Goal: Task Accomplishment & Management: Use online tool/utility

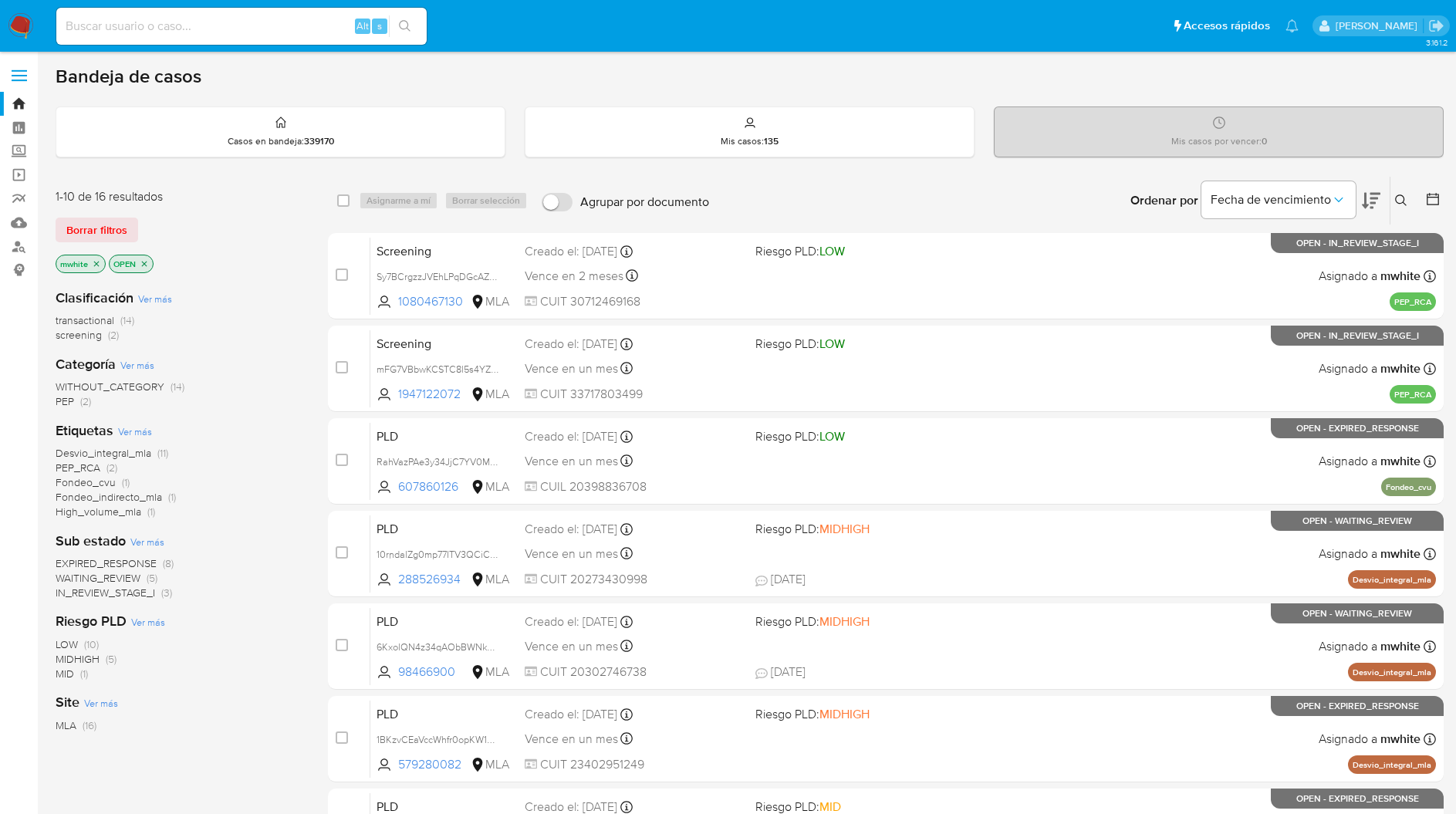
click at [594, 35] on ul "Pausado Ver notificaciones Alt s Accesos rápidos Presiona las siguientes teclas…" at bounding box center [678, 26] width 1257 height 39
click at [569, 29] on ul "Pausado Ver notificaciones Alt s Accesos rápidos Presiona las siguientes teclas…" at bounding box center [678, 26] width 1257 height 39
click at [589, 19] on ul "Pausado Ver notificaciones Alt s Accesos rápidos Presiona las siguientes teclas…" at bounding box center [678, 26] width 1257 height 39
click at [577, 17] on ul "Pausado Ver notificaciones Alt s Accesos rápidos Presiona las siguientes teclas…" at bounding box center [678, 26] width 1257 height 39
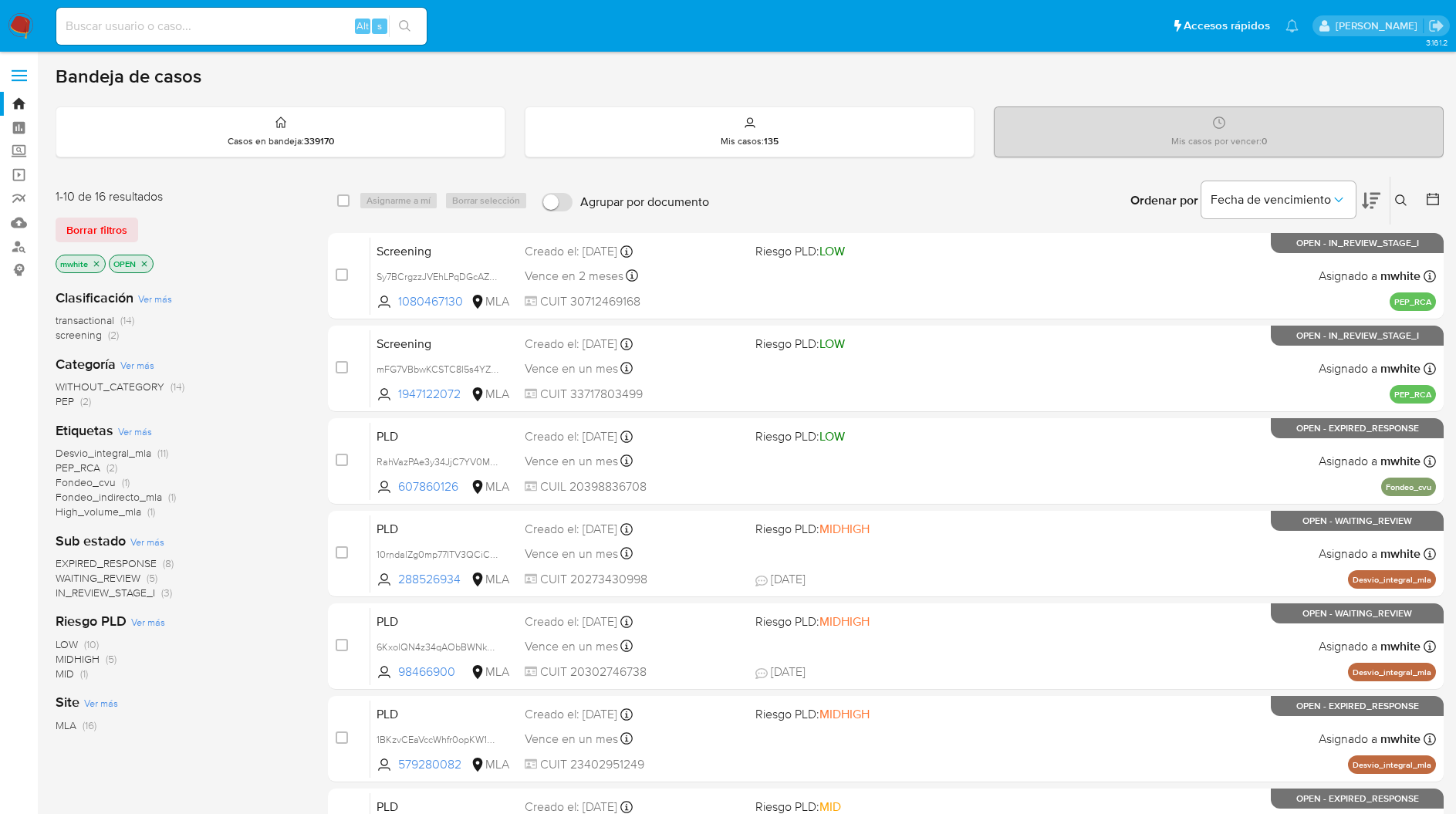
click at [554, 28] on ul "Pausado Ver notificaciones Alt s Accesos rápidos Presiona las siguientes teclas…" at bounding box center [678, 26] width 1257 height 39
click at [638, 37] on ul "Pausado Ver notificaciones Alt s Accesos rápidos Presiona las siguientes teclas…" at bounding box center [678, 26] width 1257 height 39
drag, startPoint x: 638, startPoint y: 37, endPoint x: 655, endPoint y: 26, distance: 20.2
click at [655, 26] on ul "Pausado Ver notificaciones Alt s Accesos rápidos Presiona las siguientes teclas…" at bounding box center [678, 26] width 1257 height 39
drag, startPoint x: 655, startPoint y: 26, endPoint x: 565, endPoint y: 14, distance: 90.8
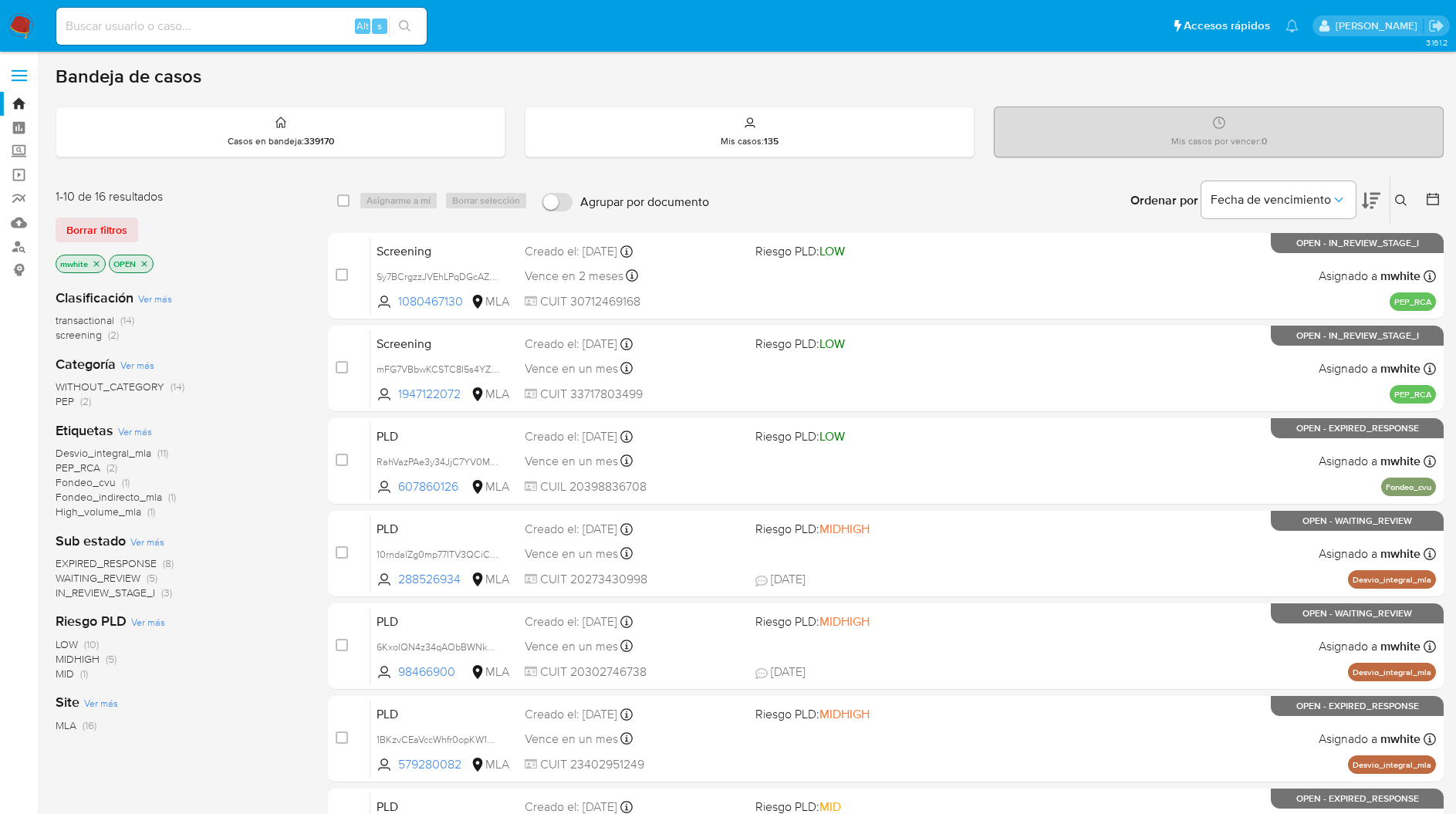
click at [565, 14] on ul "Pausado Ver notificaciones Alt s Accesos rápidos Presiona las siguientes teclas…" at bounding box center [678, 26] width 1257 height 39
click at [544, 22] on ul "Pausado Ver notificaciones Alt s Accesos rápidos Presiona las siguientes teclas…" at bounding box center [678, 26] width 1257 height 39
click at [547, 31] on ul "Pausado Ver notificaciones Alt s Accesos rápidos Presiona las siguientes teclas…" at bounding box center [678, 26] width 1257 height 39
drag, startPoint x: 547, startPoint y: 31, endPoint x: 537, endPoint y: 22, distance: 13.5
click at [537, 22] on ul "Pausado Ver notificaciones Alt s Accesos rápidos Presiona las siguientes teclas…" at bounding box center [678, 26] width 1257 height 39
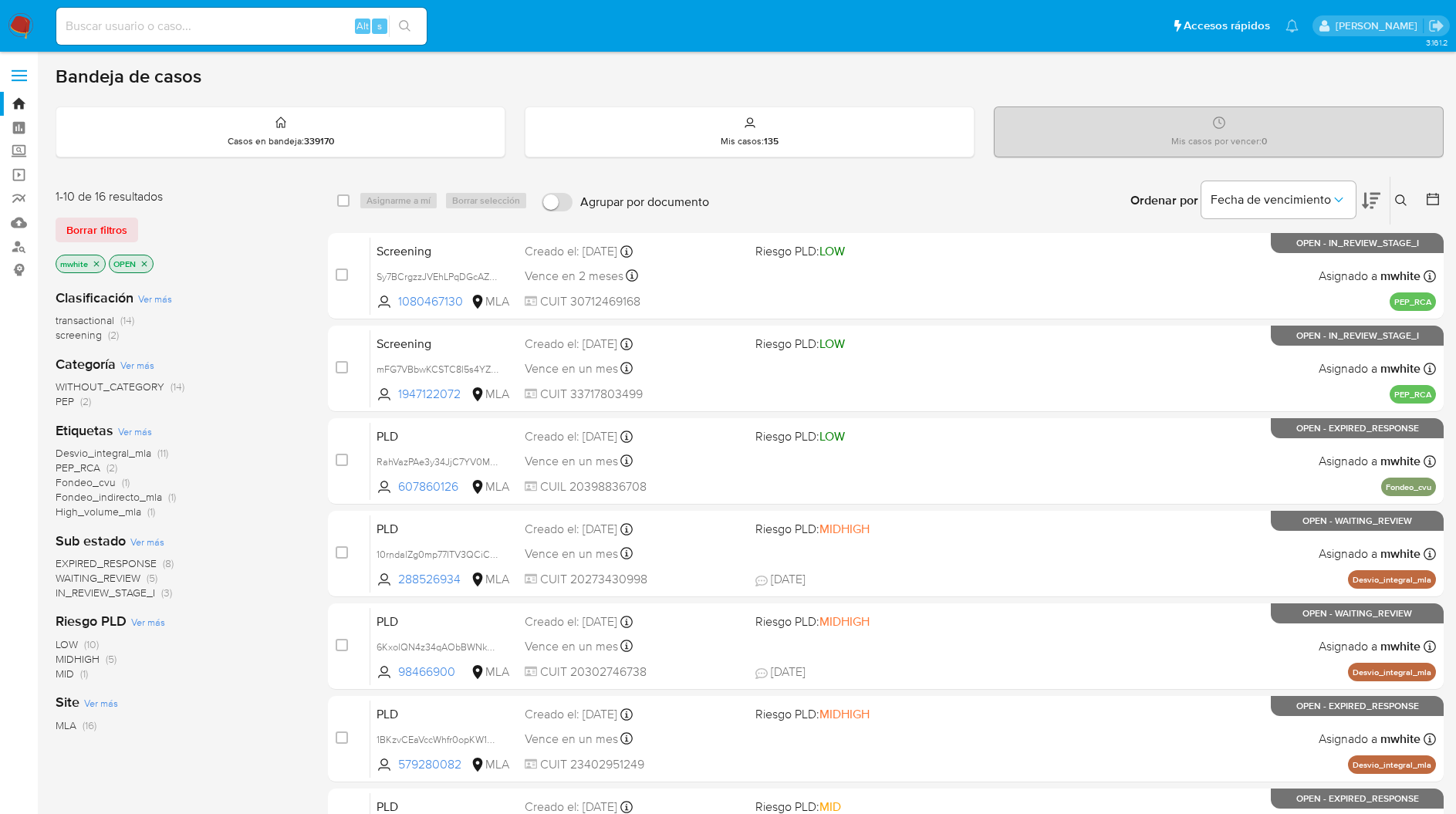
click at [517, 26] on ul "Pausado Ver notificaciones Alt s Accesos rápidos Presiona las siguientes teclas…" at bounding box center [678, 26] width 1257 height 39
click at [520, 37] on ul "Pausado Ver notificaciones Alt s Accesos rápidos Presiona las siguientes teclas…" at bounding box center [678, 26] width 1257 height 39
click at [521, 22] on ul "Pausado Ver notificaciones Alt s Accesos rápidos Presiona las siguientes teclas…" at bounding box center [678, 26] width 1257 height 39
click at [510, 27] on ul "Pausado Ver notificaciones Alt s Accesos rápidos Presiona las siguientes teclas…" at bounding box center [678, 26] width 1257 height 39
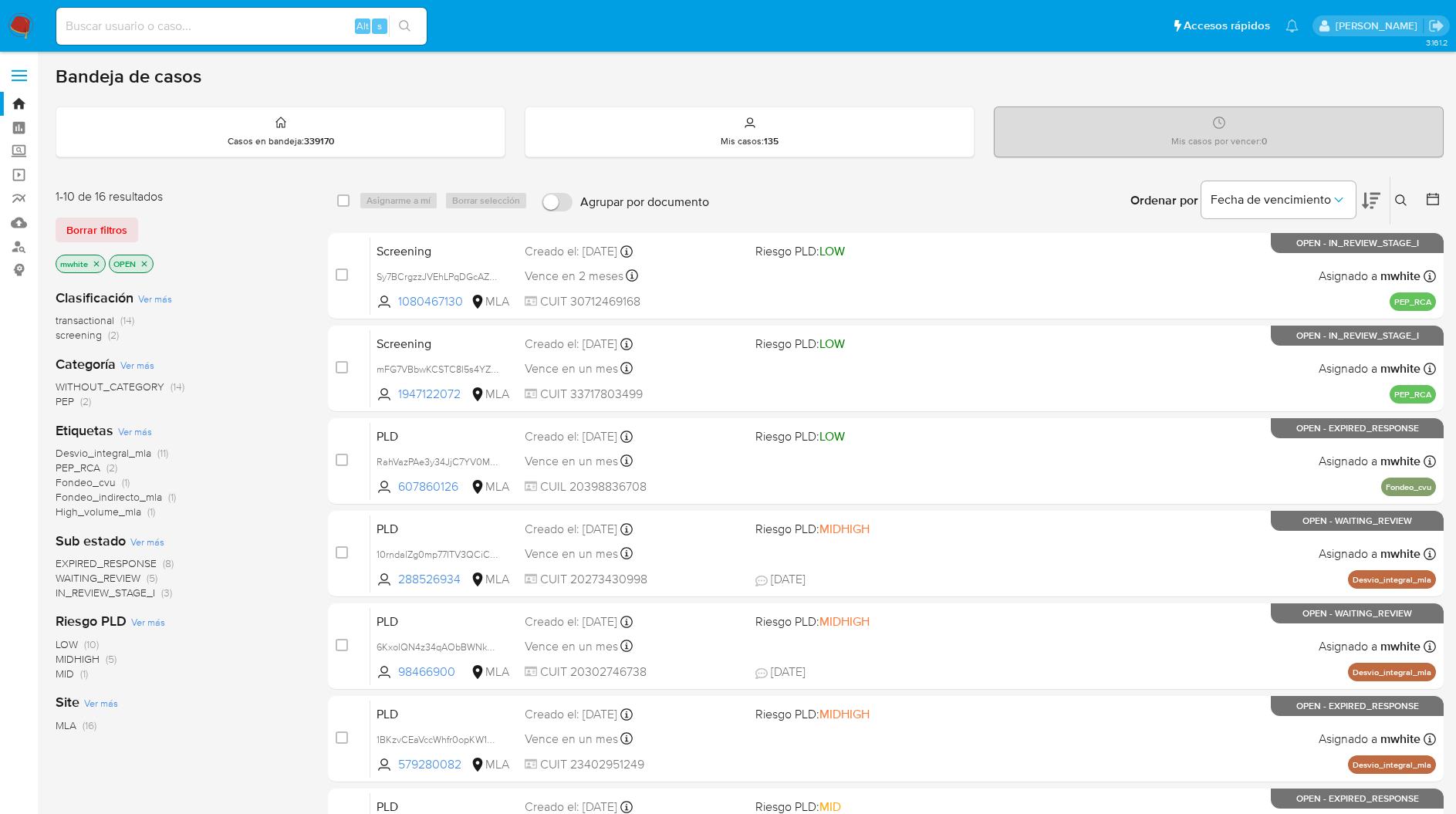
click at [506, 31] on ul "Pausado Ver notificaciones Alt s Accesos rápidos Presiona las siguientes teclas…" at bounding box center [678, 26] width 1257 height 39
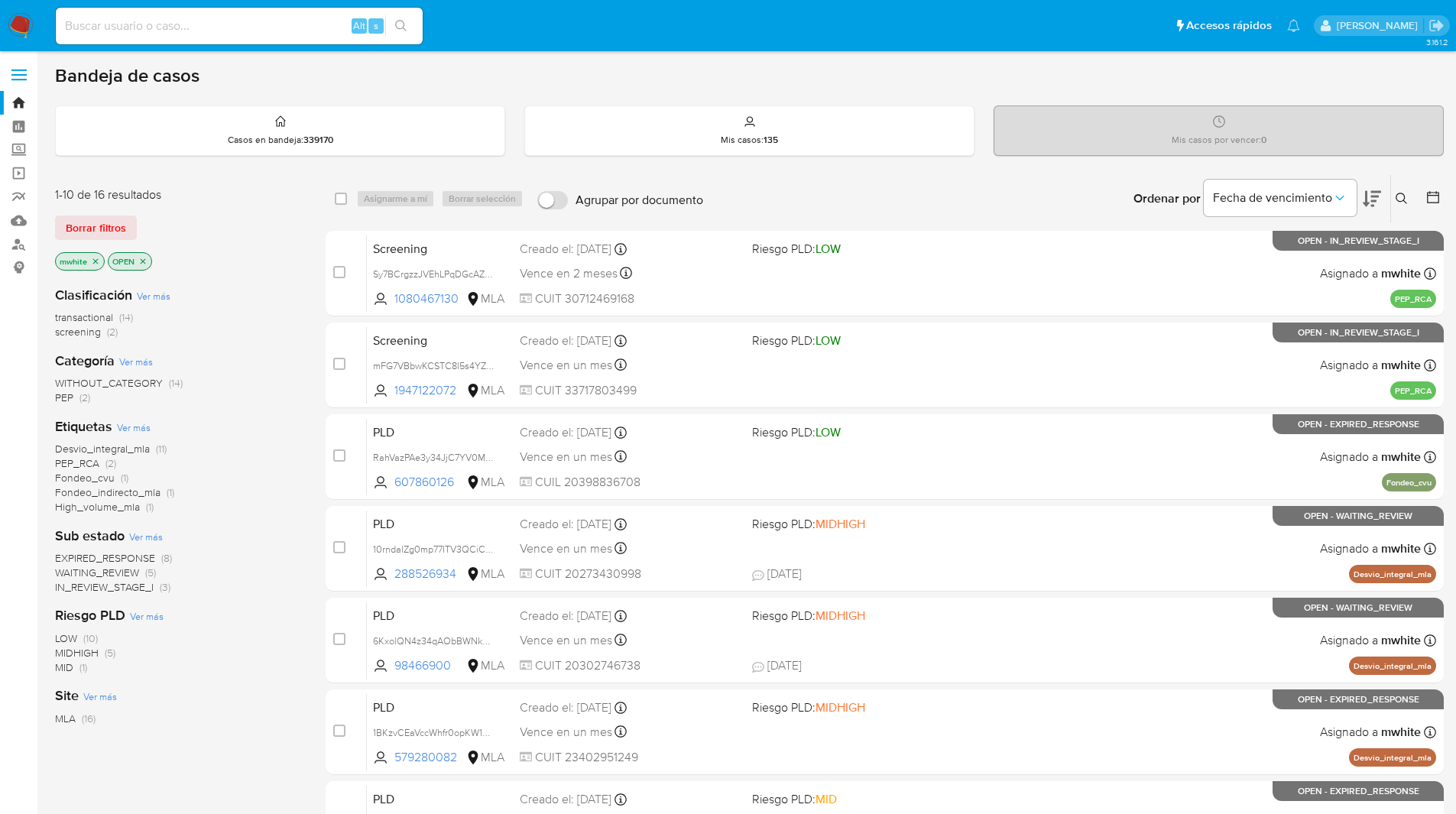
click at [534, 30] on ul "Pausado Ver notificaciones Alt s Accesos rápidos Presiona las siguientes teclas…" at bounding box center [678, 26] width 1259 height 38
click at [555, 27] on ul "Pausado Ver notificaciones Alt s Accesos rápidos Presiona las siguientes teclas…" at bounding box center [678, 26] width 1259 height 38
click at [588, 19] on ul "Pausado Ver notificaciones Alt s Accesos rápidos Presiona las siguientes teclas…" at bounding box center [678, 26] width 1259 height 38
click at [592, 20] on ul "Pausado Ver notificaciones Alt s Accesos rápidos Presiona las siguientes teclas…" at bounding box center [678, 26] width 1259 height 38
click at [473, 16] on ul "Pausado Ver notificaciones Alt s Accesos rápidos Presiona las siguientes teclas…" at bounding box center [678, 26] width 1259 height 38
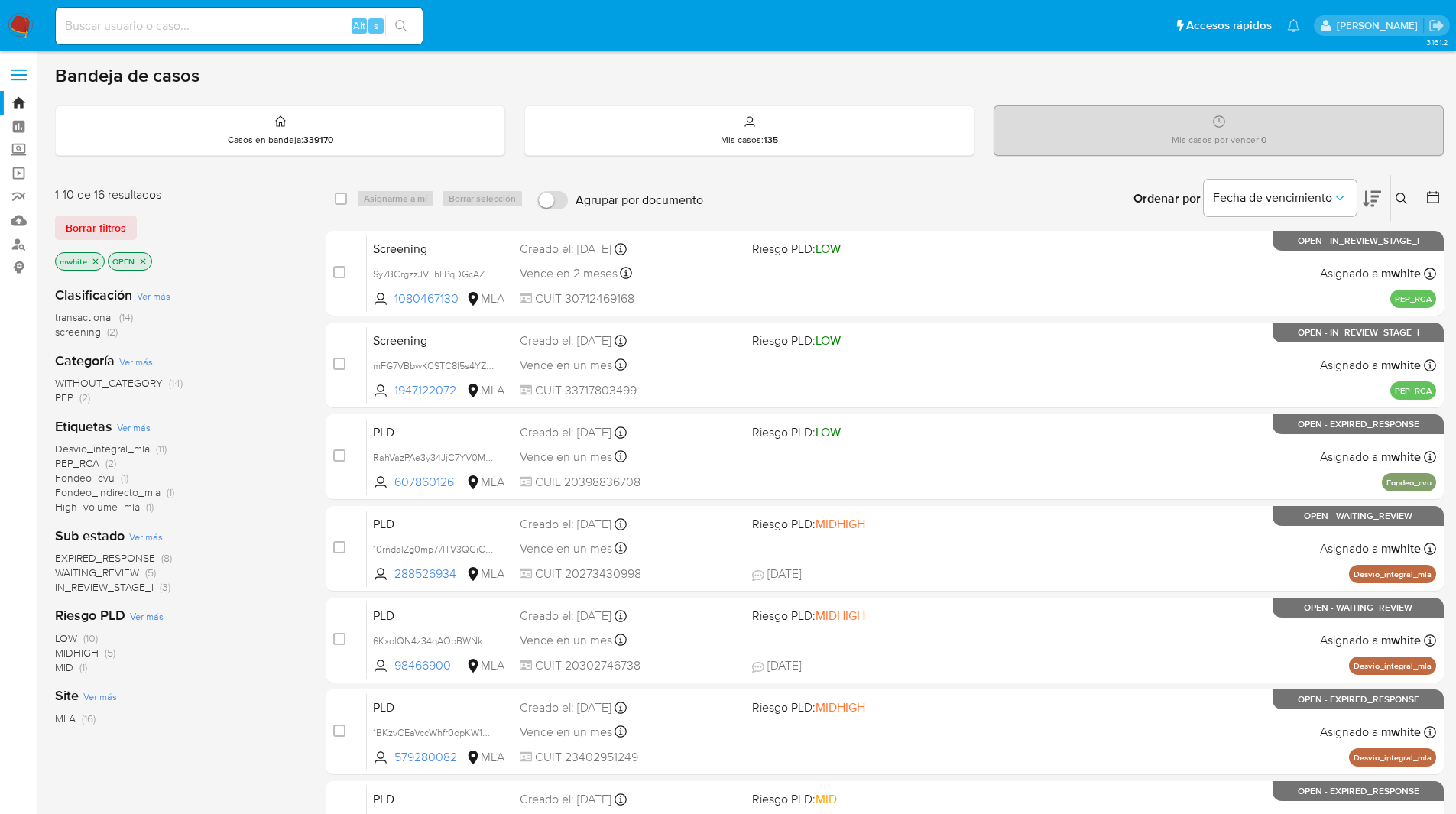
click at [486, 13] on ul "Pausado Ver notificaciones Alt s Accesos rápidos Presiona las siguientes teclas…" at bounding box center [678, 26] width 1259 height 38
click at [668, 38] on ul "Pausado Ver notificaciones Alt s Accesos rápidos Presiona las siguientes teclas…" at bounding box center [678, 26] width 1259 height 38
click at [659, 34] on ul "Pausado Ver notificaciones Alt s Accesos rápidos Presiona las siguientes teclas…" at bounding box center [678, 26] width 1259 height 38
click at [619, 34] on ul "Pausado Ver notificaciones Alt s Accesos rápidos Presiona las siguientes teclas…" at bounding box center [678, 26] width 1259 height 38
click at [636, 29] on ul "Pausado Ver notificaciones Alt s Accesos rápidos Presiona las siguientes teclas…" at bounding box center [678, 26] width 1259 height 38
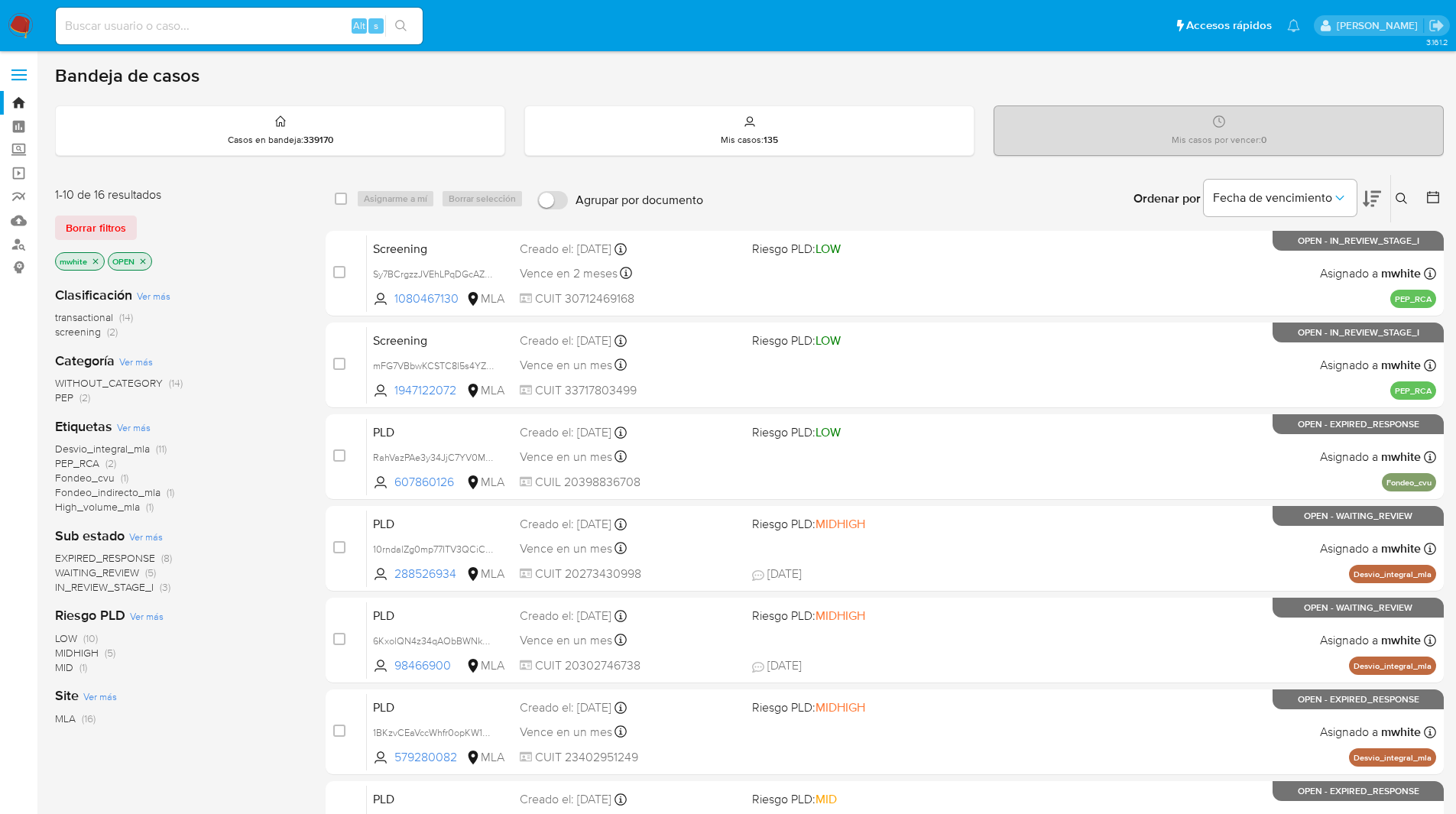
click at [598, 39] on ul "Pausado Ver notificaciones Alt s Accesos rápidos Presiona las siguientes teclas…" at bounding box center [678, 26] width 1259 height 38
click at [609, 36] on ul "Pausado Ver notificaciones Alt s Accesos rápidos Presiona las siguientes teclas…" at bounding box center [678, 26] width 1259 height 38
click at [637, 16] on ul "Pausado Ver notificaciones Alt s Accesos rápidos Presiona las siguientes teclas…" at bounding box center [678, 26] width 1259 height 38
click at [661, 16] on ul "Pausado Ver notificaciones Alt s Accesos rápidos Presiona las siguientes teclas…" at bounding box center [678, 26] width 1259 height 38
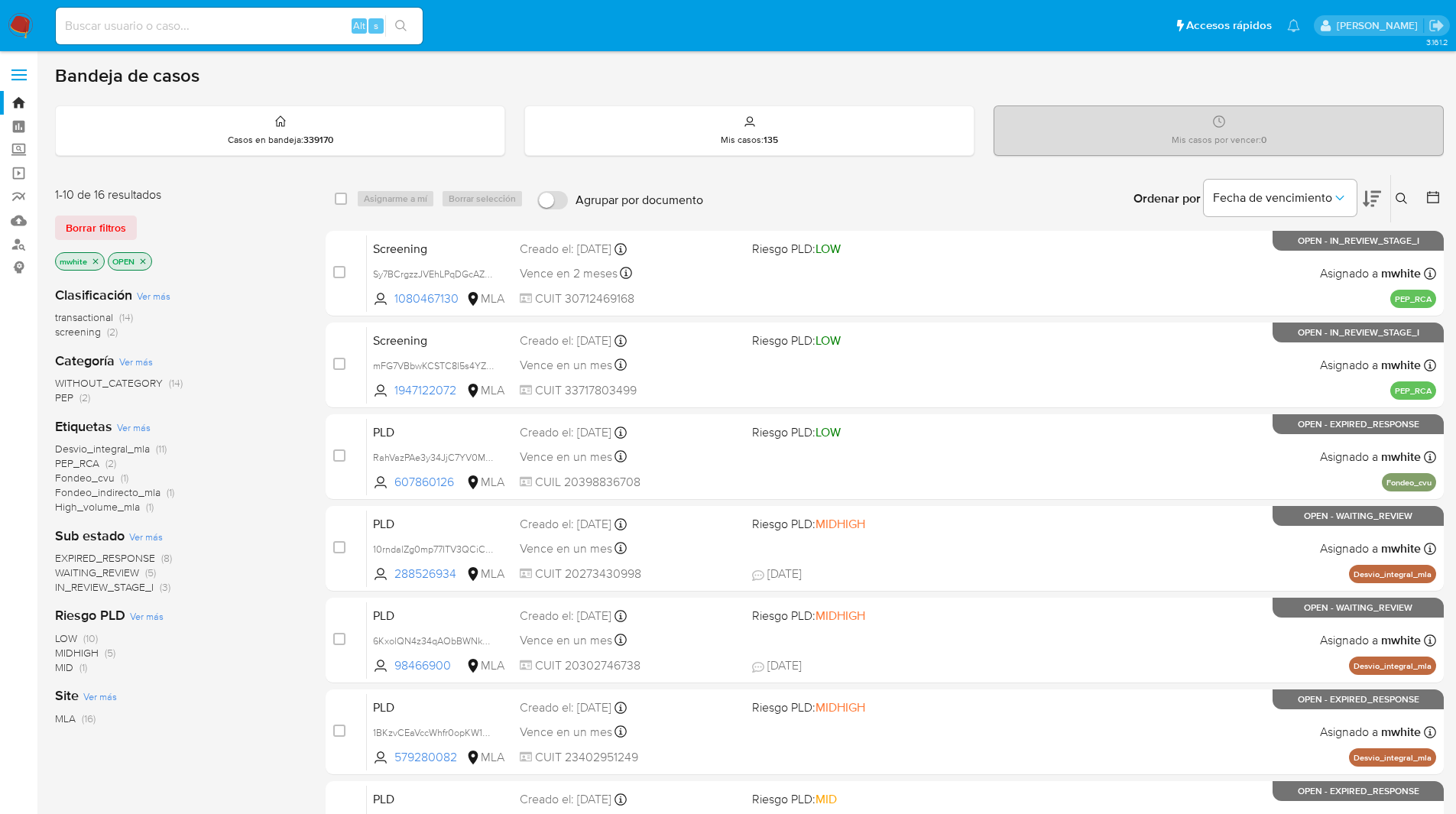
click at [713, 18] on ul "Pausado Ver notificaciones Alt s Accesos rápidos Presiona las siguientes teclas…" at bounding box center [678, 26] width 1259 height 38
click at [619, 31] on ul "Pausado Ver notificaciones Alt s Accesos rápidos Presiona las siguientes teclas…" at bounding box center [678, 26] width 1259 height 38
click at [603, 30] on ul "Pausado Ver notificaciones Alt s Accesos rápidos Presiona las siguientes teclas…" at bounding box center [678, 26] width 1259 height 38
click at [785, 19] on ul "Pausado Ver notificaciones Alt s Accesos rápidos Presiona las siguientes teclas…" at bounding box center [678, 26] width 1259 height 38
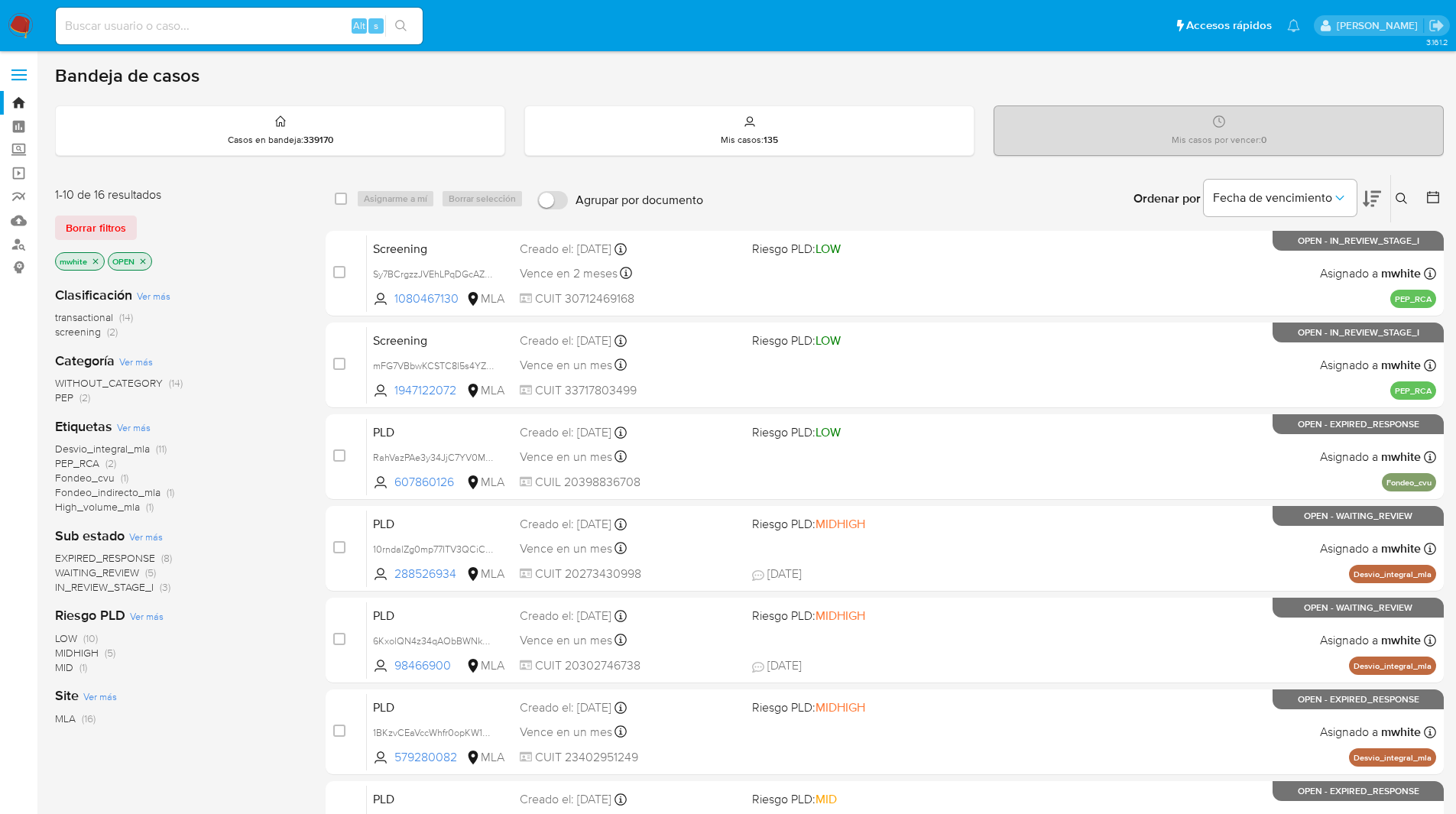
click at [785, 19] on ul "Pausado Ver notificaciones Alt s Accesos rápidos Presiona las siguientes teclas…" at bounding box center [678, 26] width 1259 height 38
click at [795, 26] on ul "Pausado Ver notificaciones Alt s Accesos rápidos Presiona las siguientes teclas…" at bounding box center [678, 26] width 1259 height 38
click at [841, 42] on ul "Pausado Ver notificaciones Alt s Accesos rápidos Presiona las siguientes teclas…" at bounding box center [678, 26] width 1259 height 38
click at [479, 22] on ul "Pausado Ver notificaciones Alt s Accesos rápidos Presiona las siguientes teclas…" at bounding box center [678, 26] width 1259 height 38
click at [81, 331] on span "screening" at bounding box center [78, 331] width 46 height 16
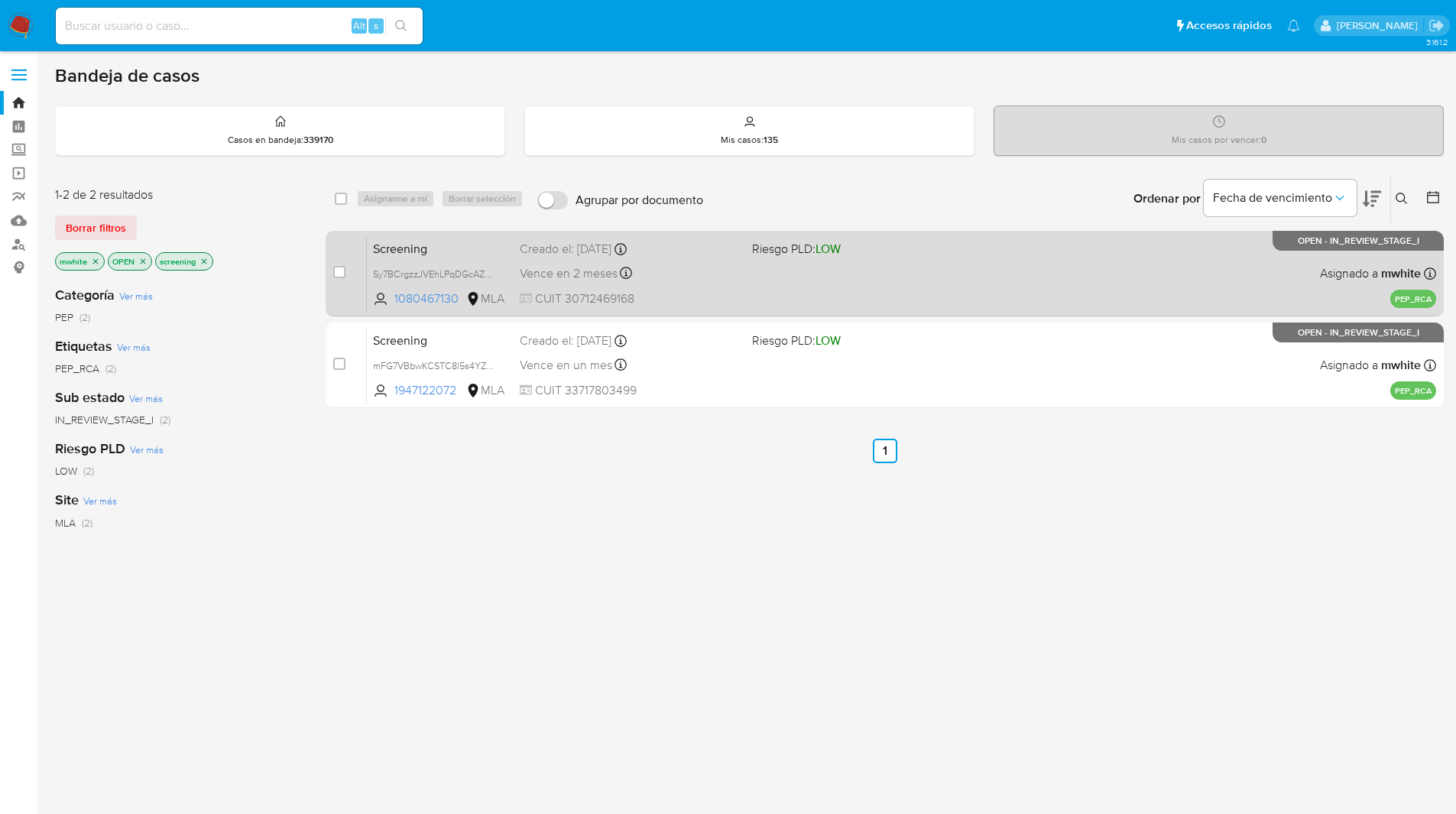
click at [790, 266] on div "Screening Sy7BCrgzzJVEhLPqDGcAZBS6 1080467130 MLA Riesgo PLD: LOW Creado el: 20…" at bounding box center [901, 273] width 1069 height 77
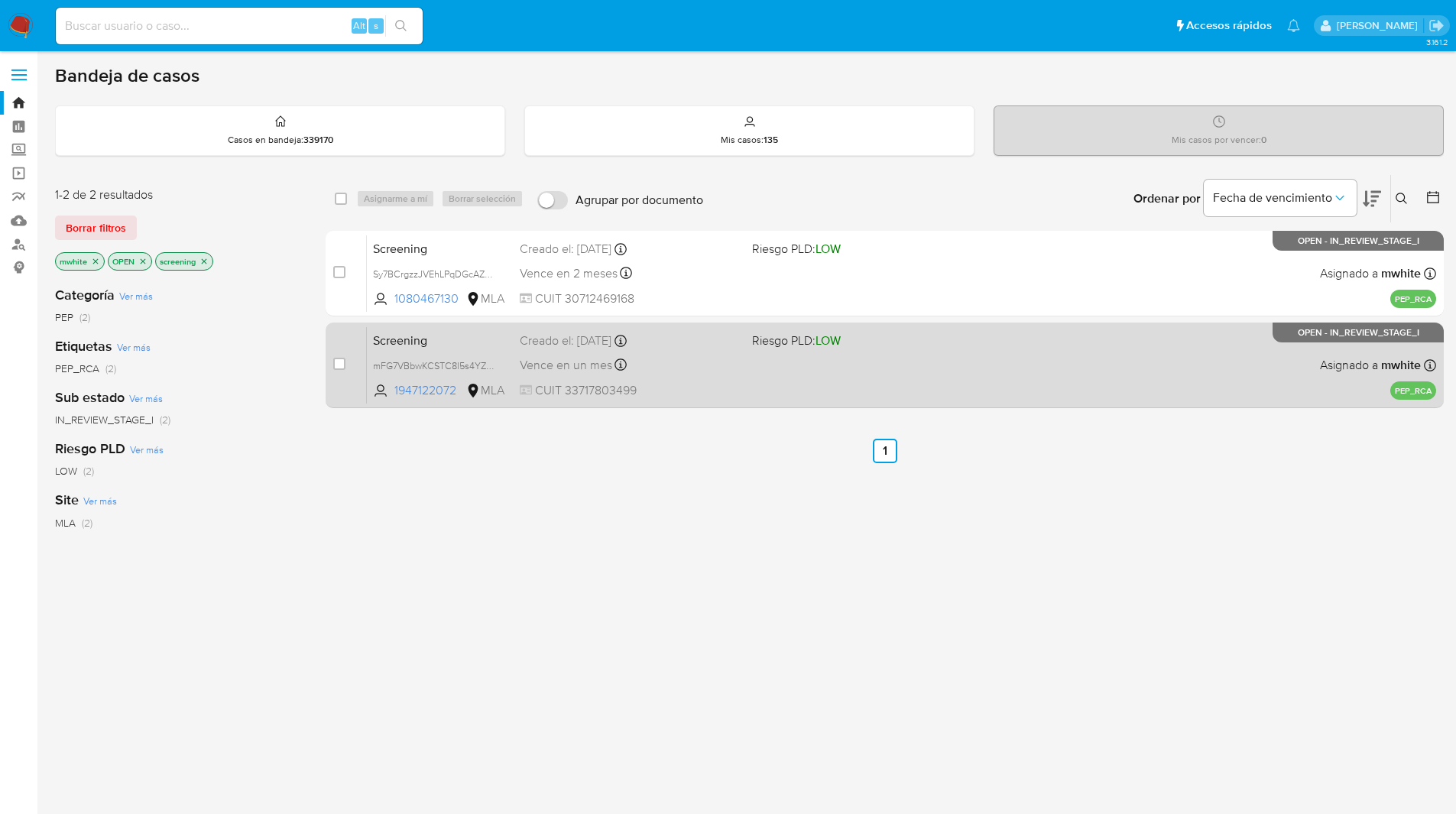
click at [759, 334] on span "Riesgo PLD: LOW" at bounding box center [796, 340] width 89 height 16
click at [455, 340] on span "Screening" at bounding box center [440, 340] width 135 height 20
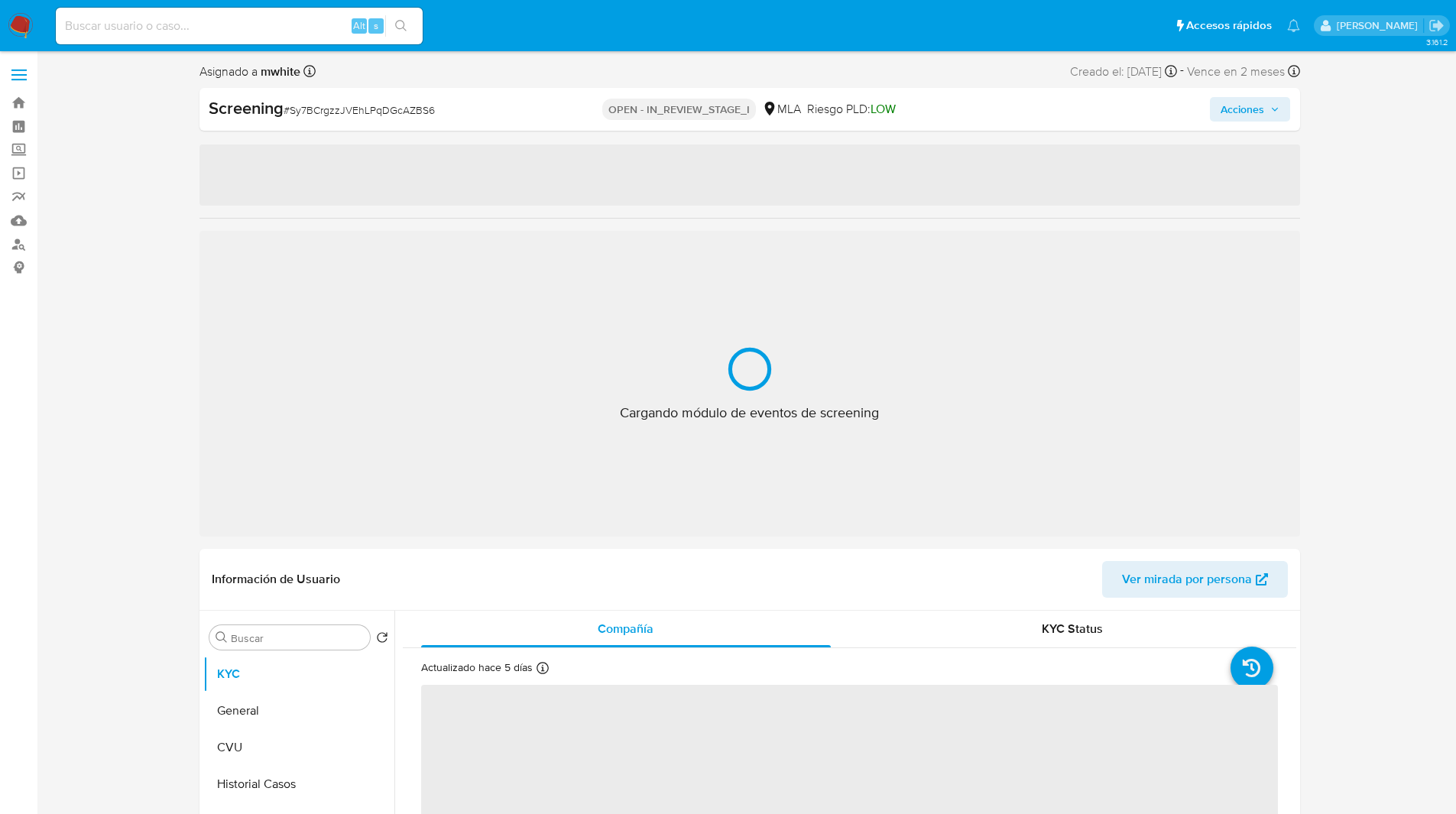
select select "10"
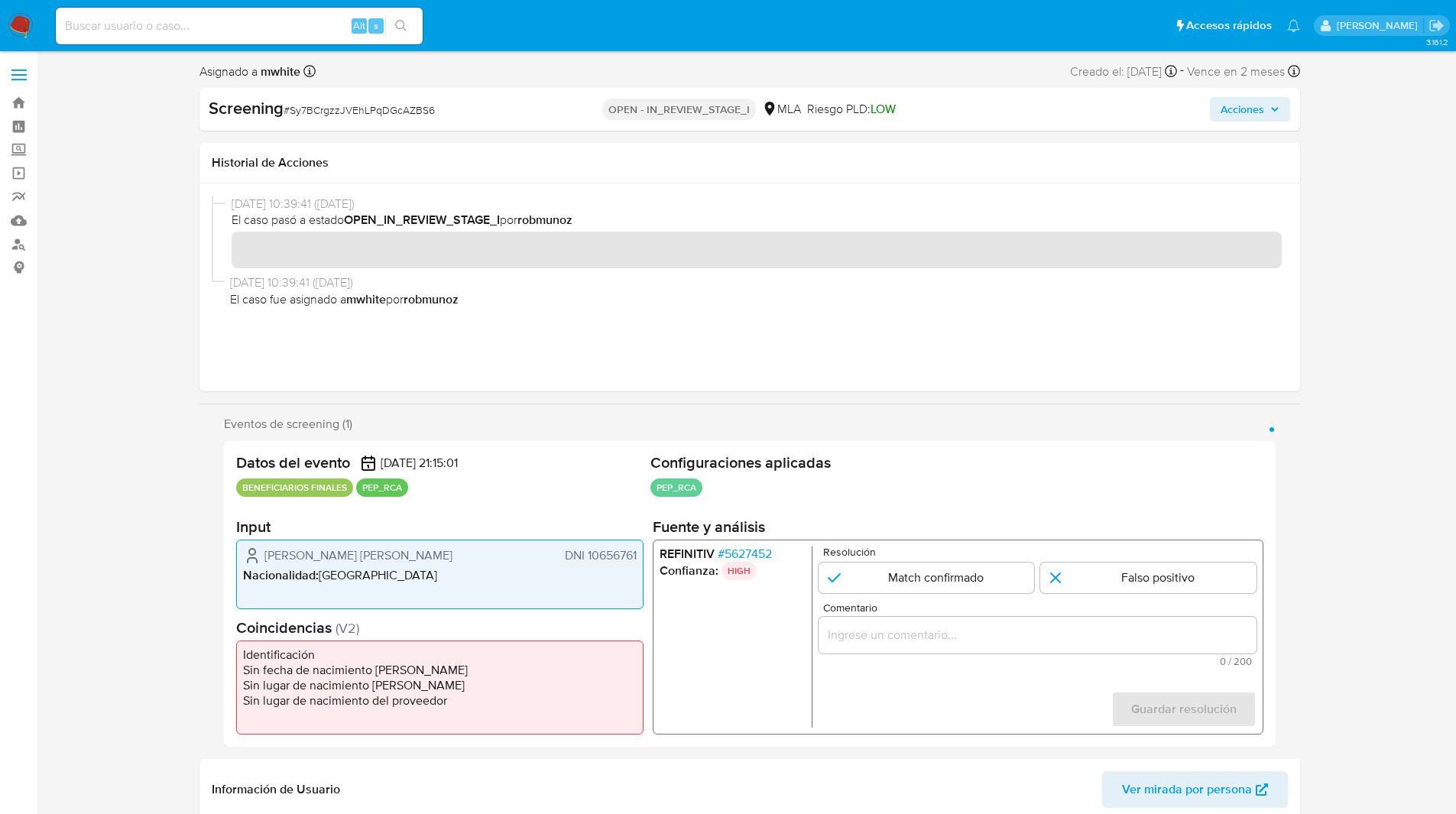
click at [319, 354] on div "17/09/2025 10:39:41 (hace 16 días) El caso pasó a estado OPEN_IN_REVIEW_STAGE_I…" at bounding box center [749, 288] width 1076 height 183
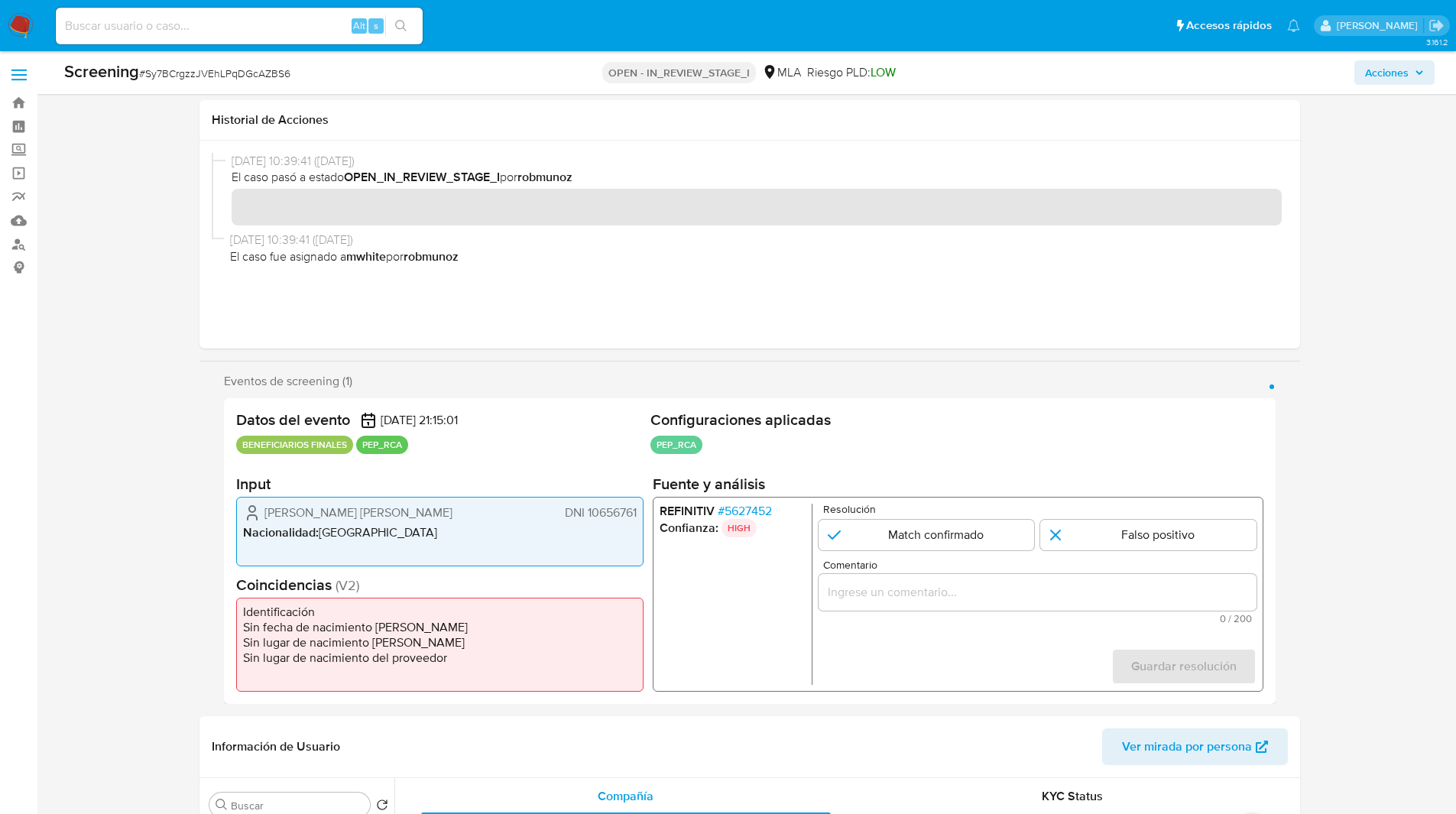
scroll to position [132, 0]
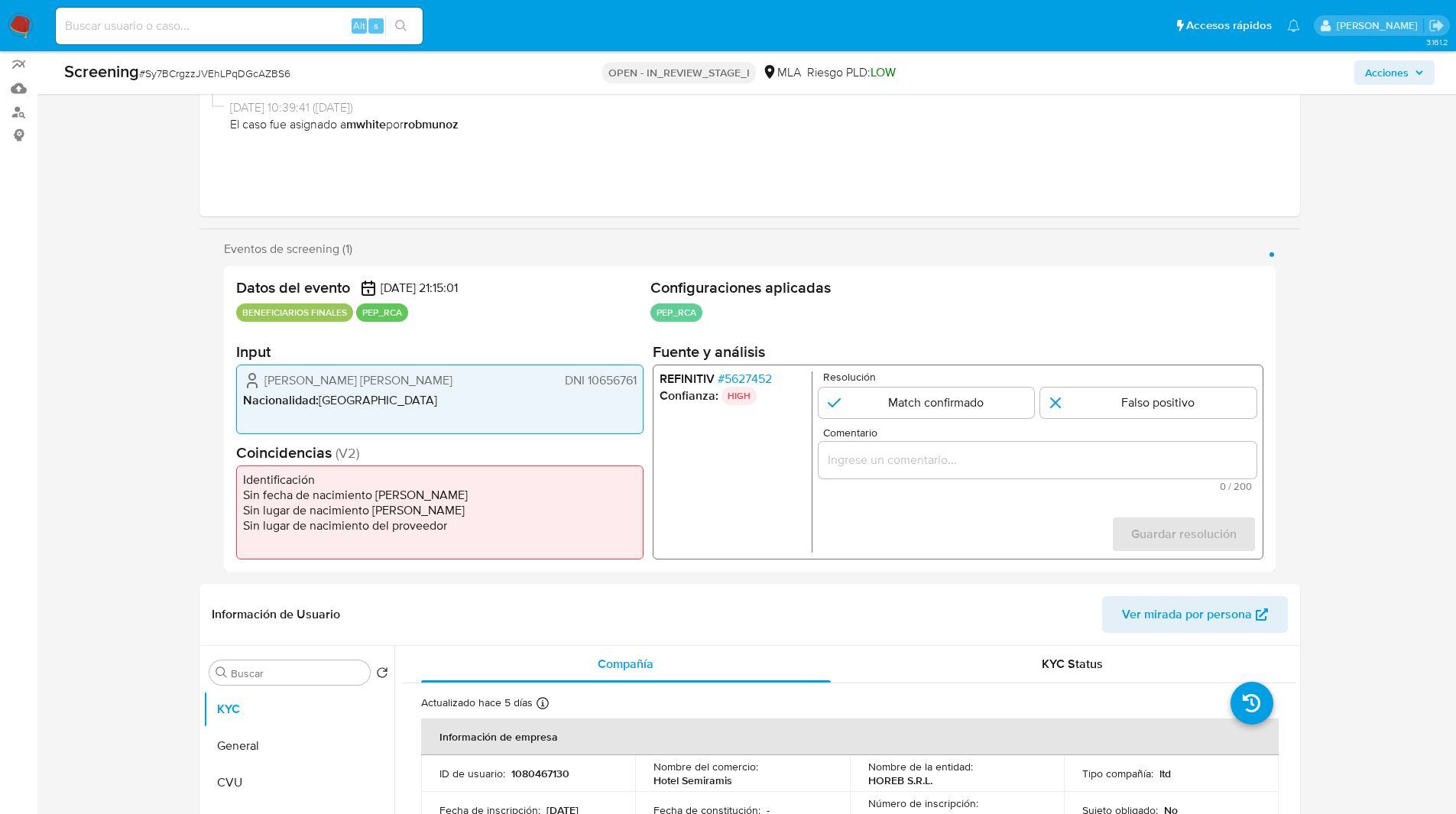
click at [742, 378] on span "# 5627452" at bounding box center [744, 379] width 54 height 16
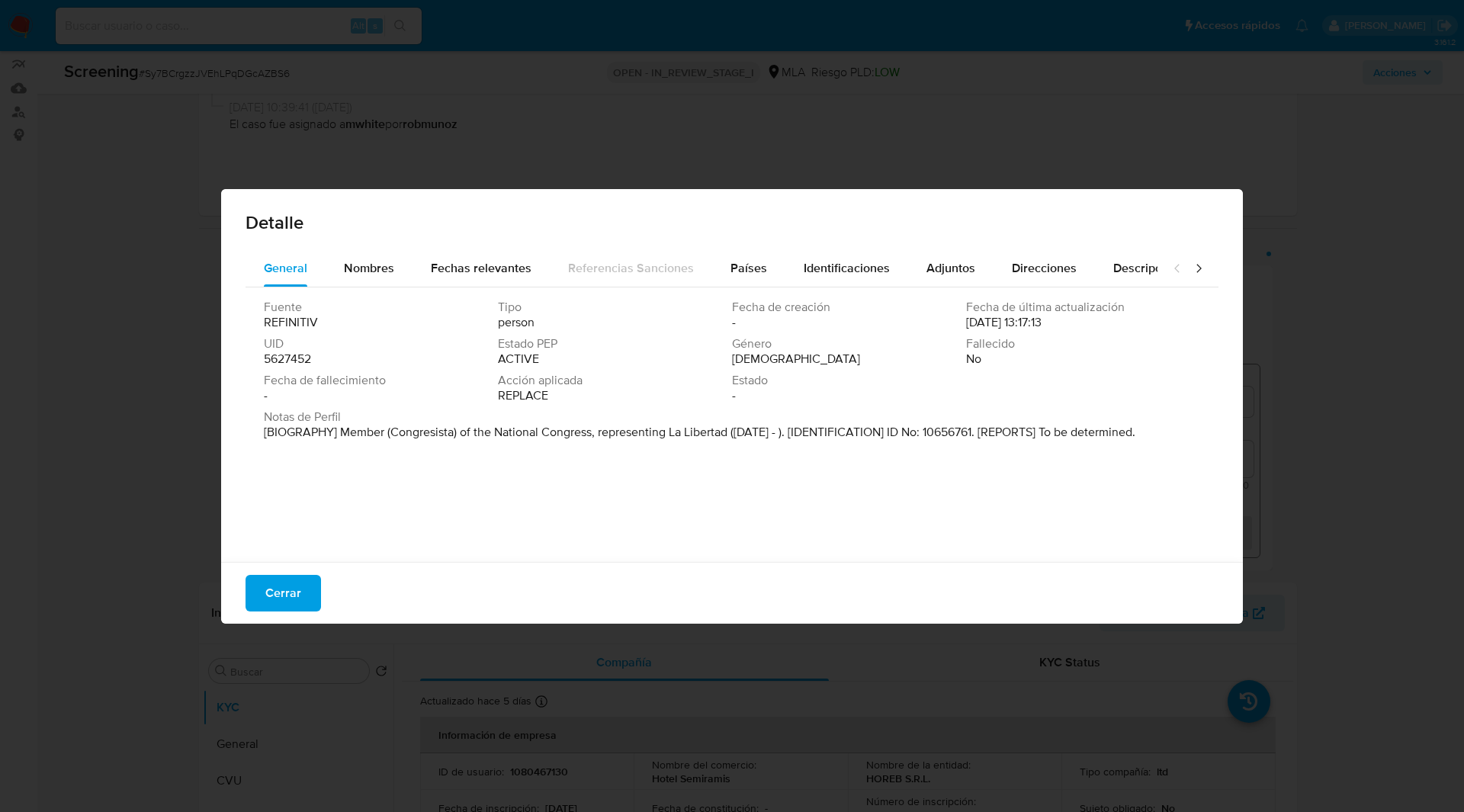
drag, startPoint x: 343, startPoint y: 428, endPoint x: 730, endPoint y: 429, distance: 387.0
click at [730, 429] on p "[BIOGRAPHY] Member (Congresista) of the National Congress, representing La Libe…" at bounding box center [700, 432] width 872 height 16
click at [786, 260] on button "Identificaciones" at bounding box center [847, 269] width 122 height 37
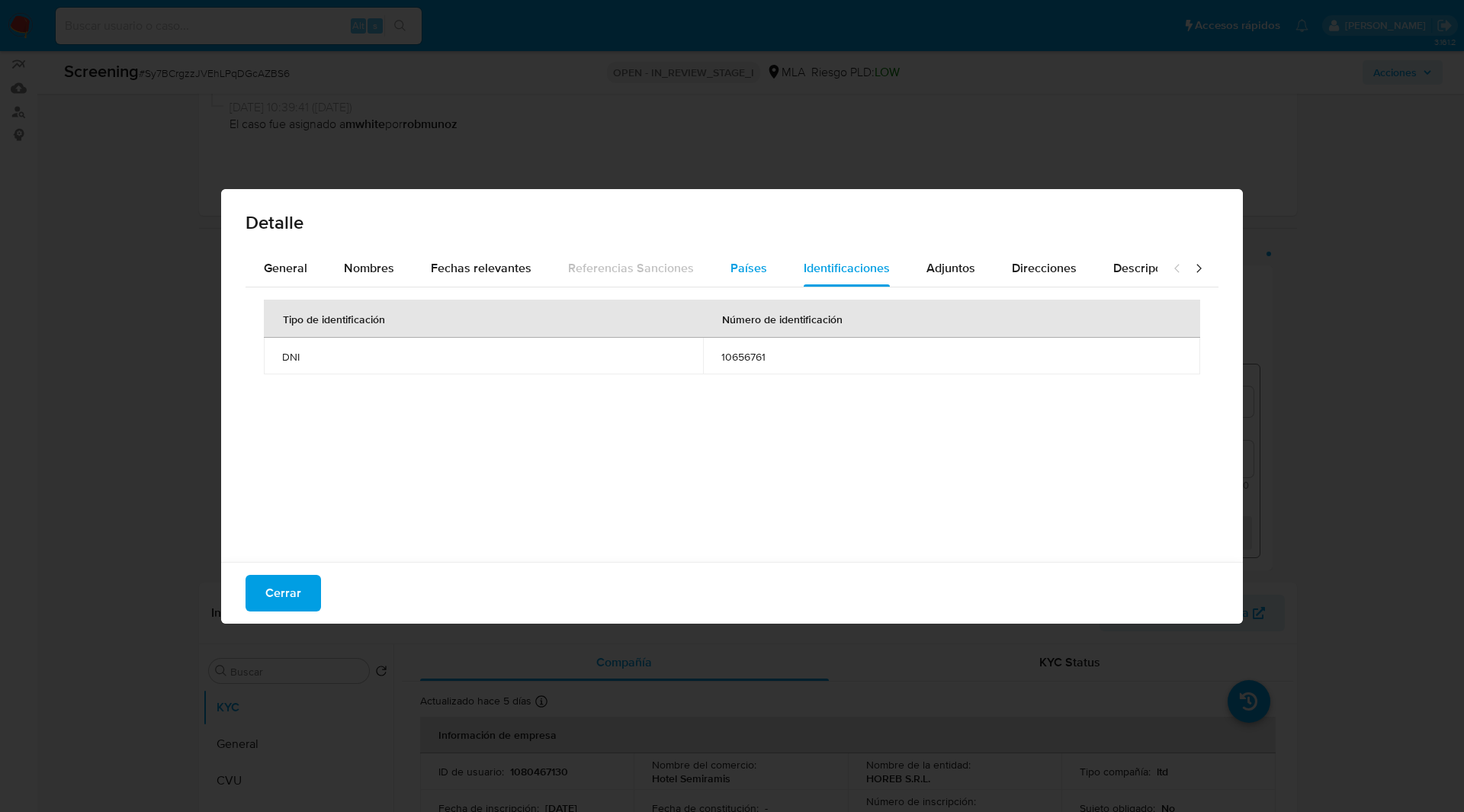
click at [742, 262] on span "Países" at bounding box center [748, 268] width 37 height 17
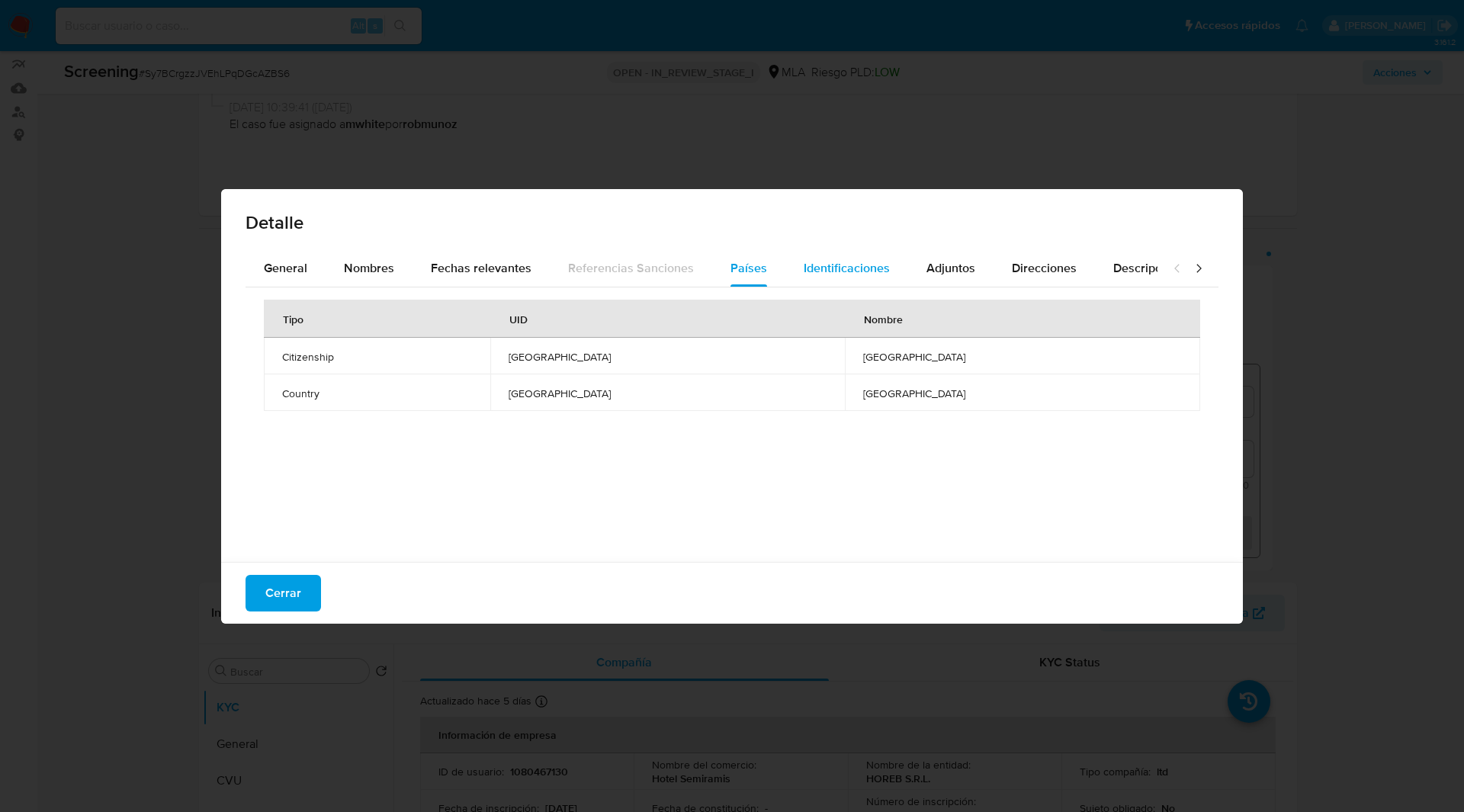
click at [838, 268] on span "Identificaciones" at bounding box center [847, 268] width 86 height 17
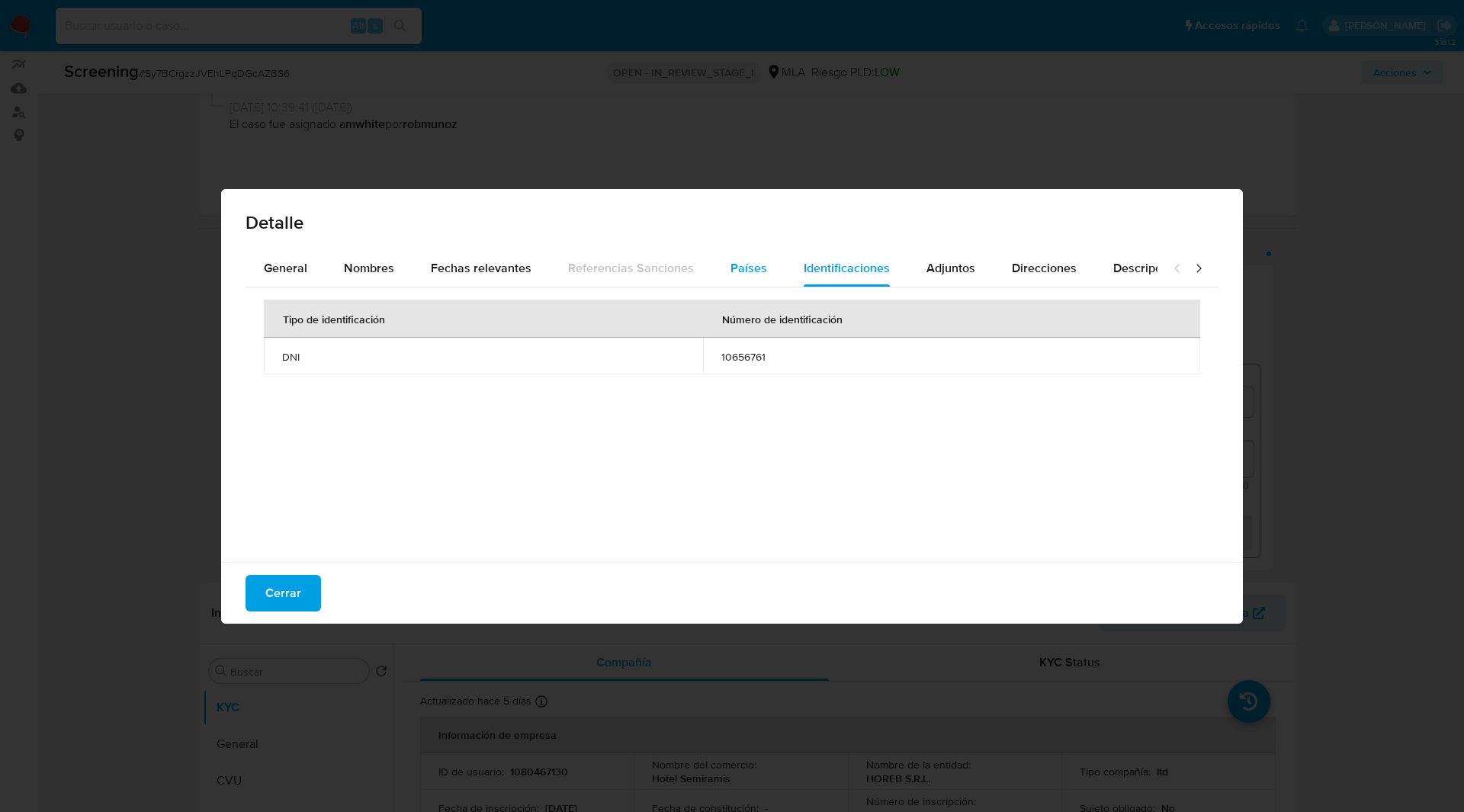
click at [730, 264] on span "Países" at bounding box center [748, 268] width 37 height 17
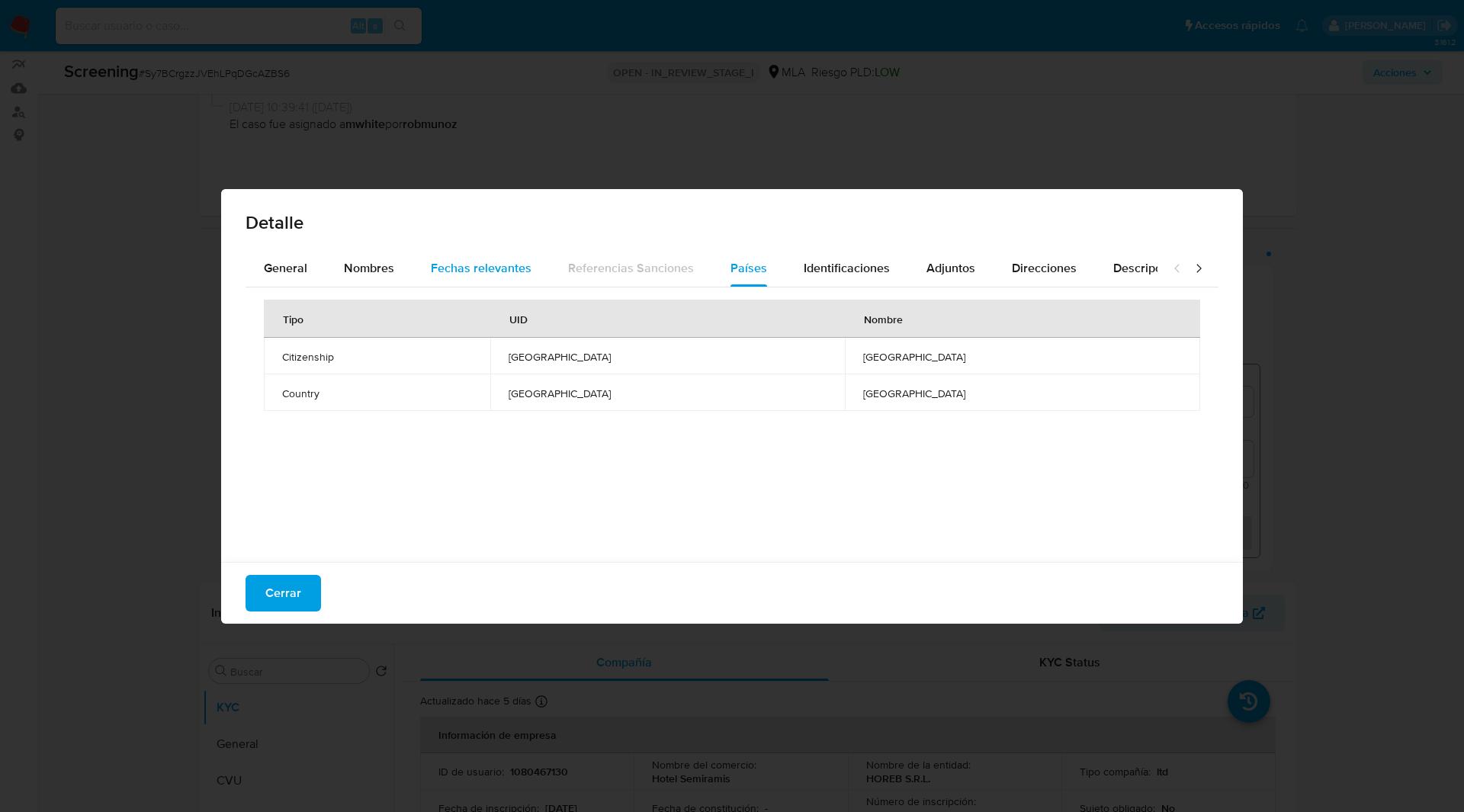
click at [489, 267] on span "Fechas relevantes" at bounding box center [482, 268] width 101 height 17
click at [356, 259] on span "Nombres" at bounding box center [368, 268] width 50 height 17
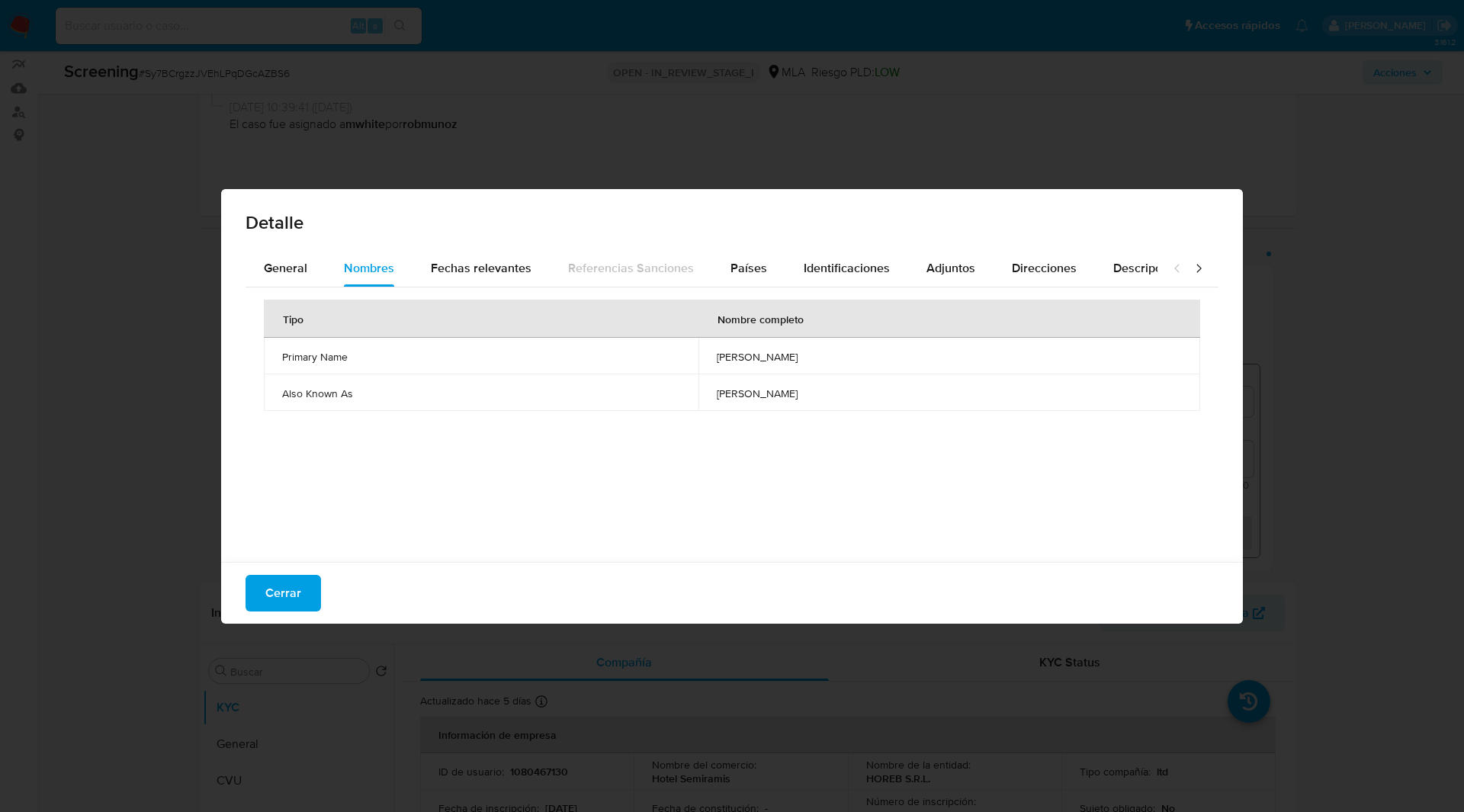
drag, startPoint x: 632, startPoint y: 394, endPoint x: 813, endPoint y: 400, distance: 181.1
click at [813, 400] on td "luis alberto bazan villanueva" at bounding box center [949, 393] width 502 height 37
click at [295, 594] on span "Cerrar" at bounding box center [282, 593] width 36 height 34
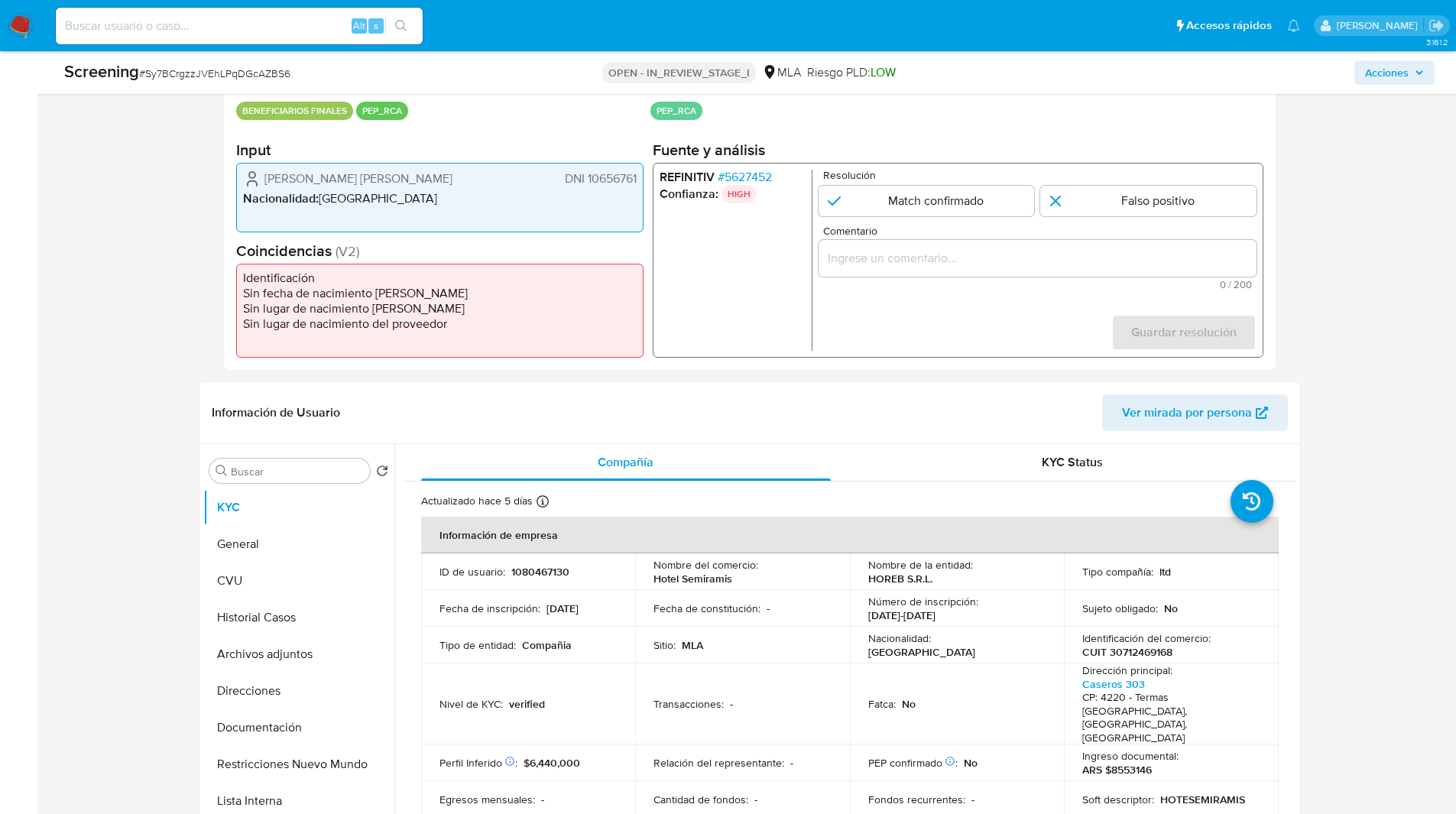
scroll to position [0, 0]
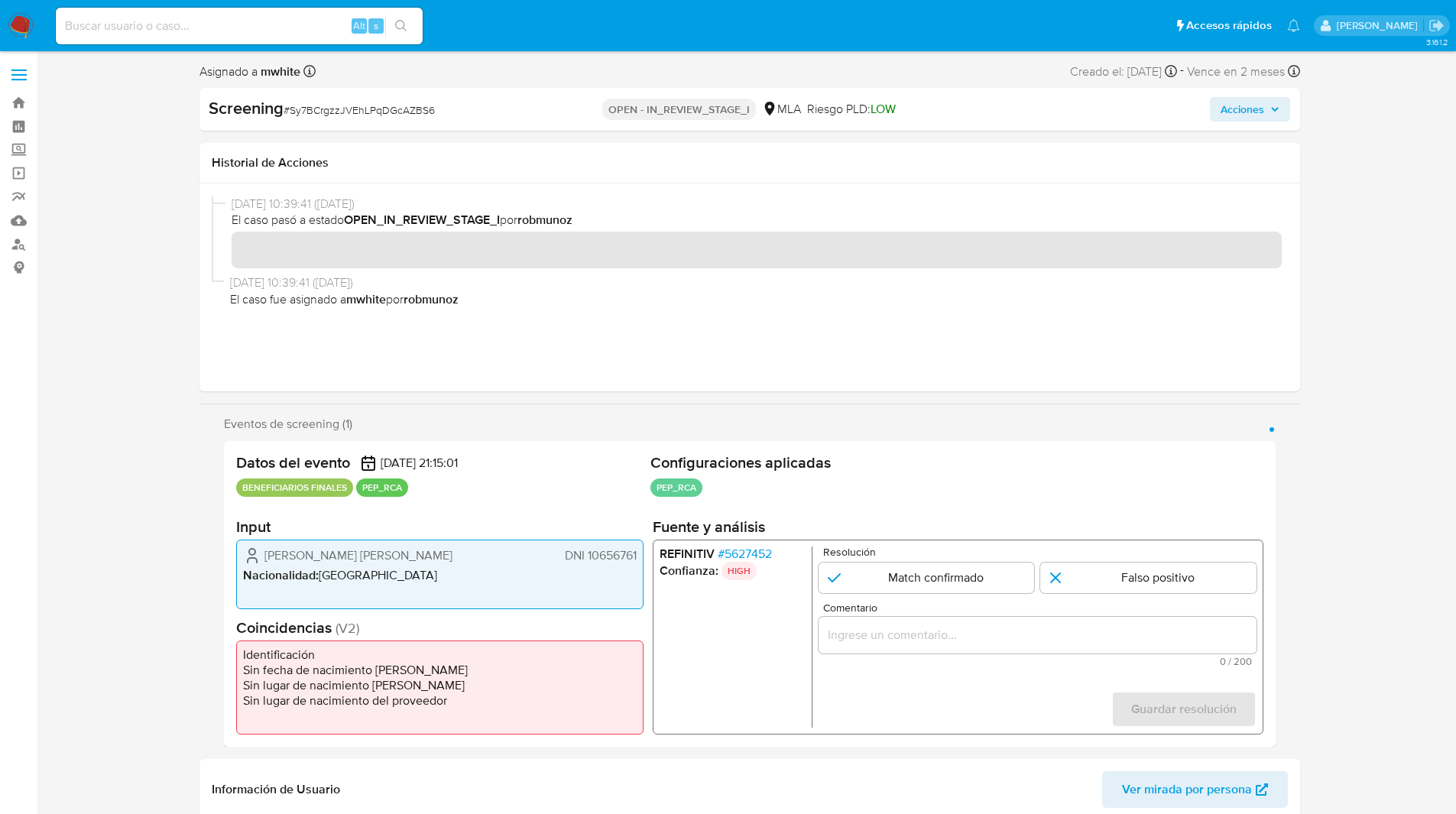
click at [736, 547] on span "# 5627452" at bounding box center [744, 554] width 54 height 16
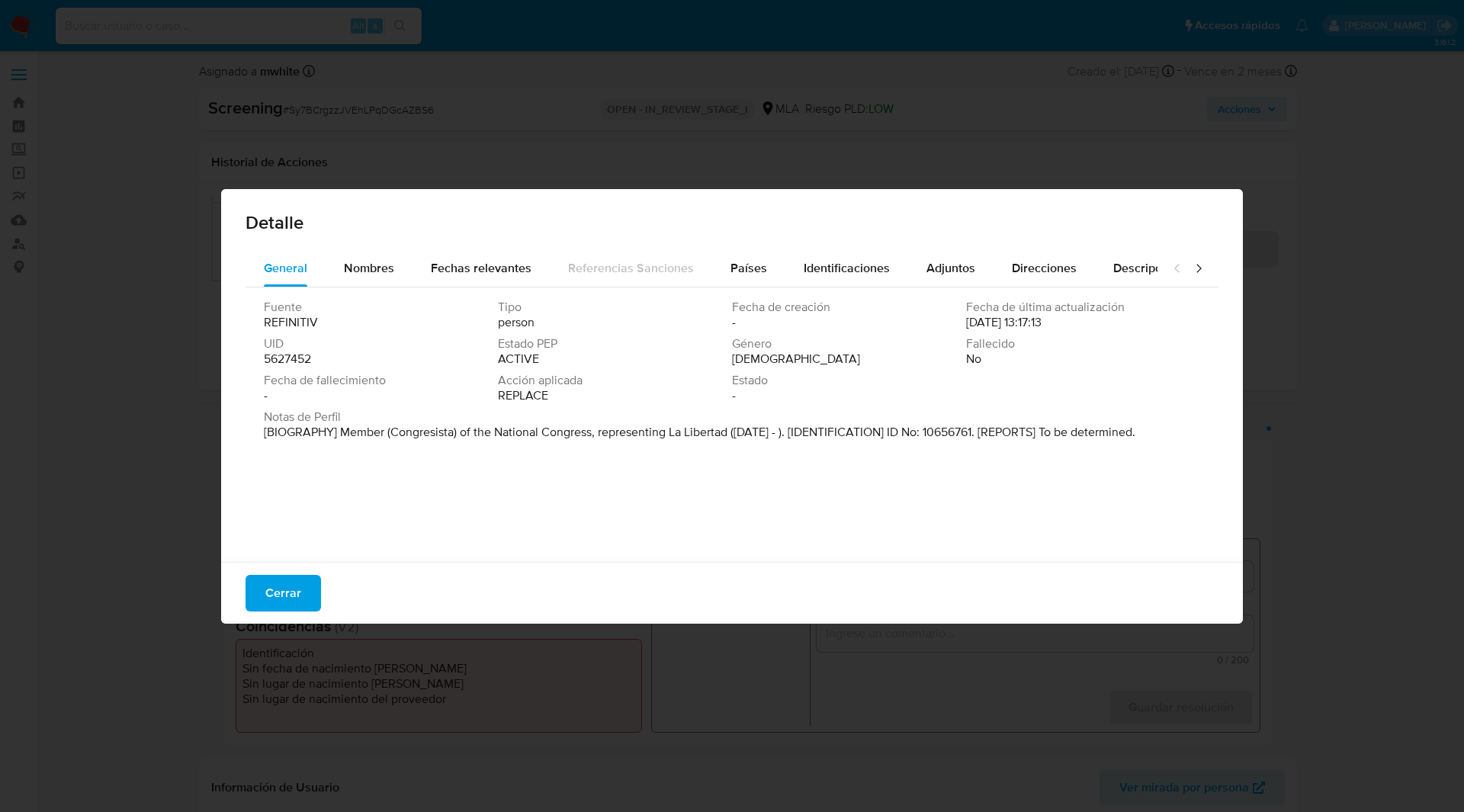
click at [729, 434] on p "[BIOGRAPHY] Member (Congresista) of the National Congress, representing La Libe…" at bounding box center [700, 432] width 872 height 16
click at [279, 588] on span "Cerrar" at bounding box center [282, 593] width 36 height 34
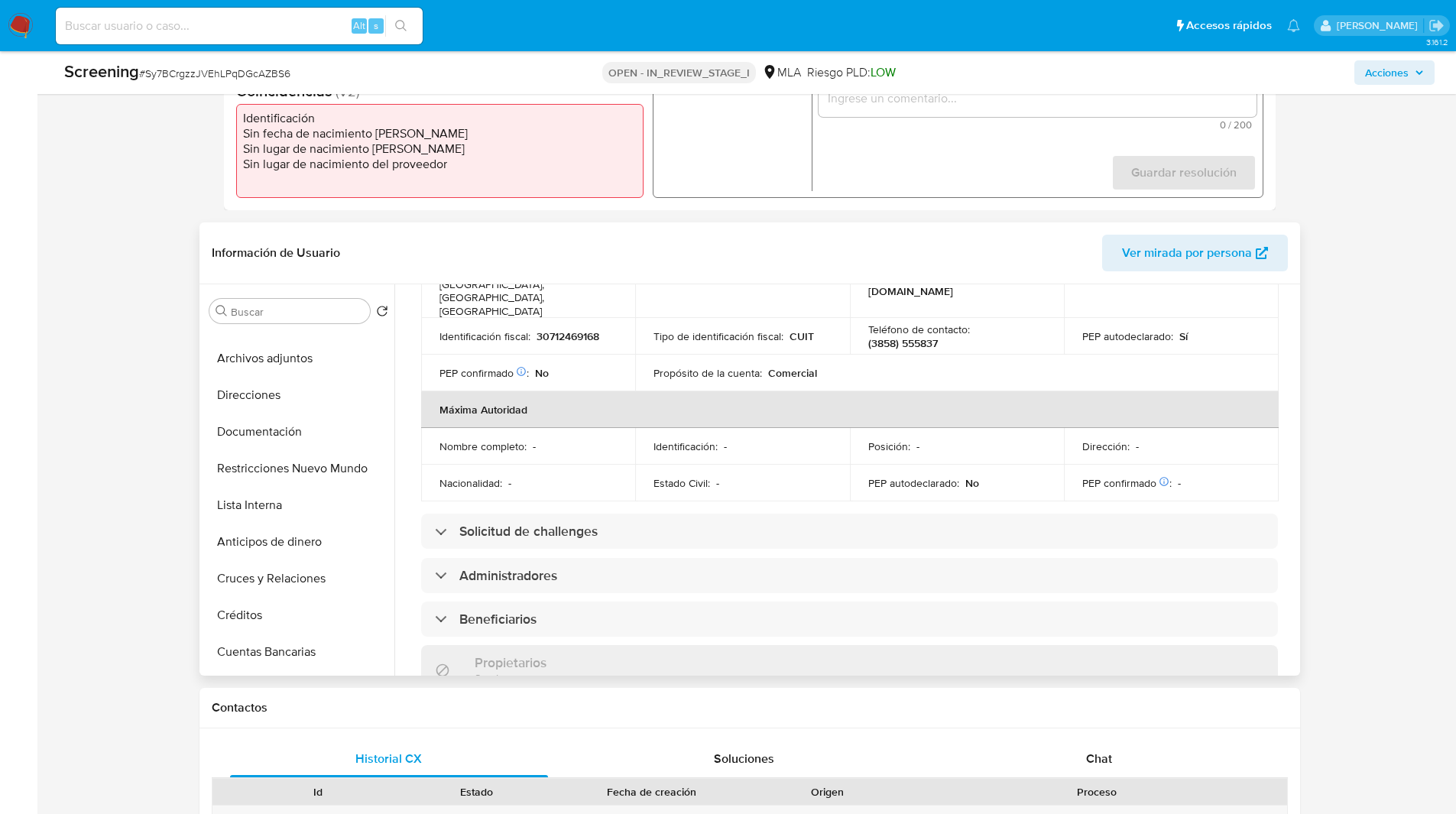
scroll to position [616, 0]
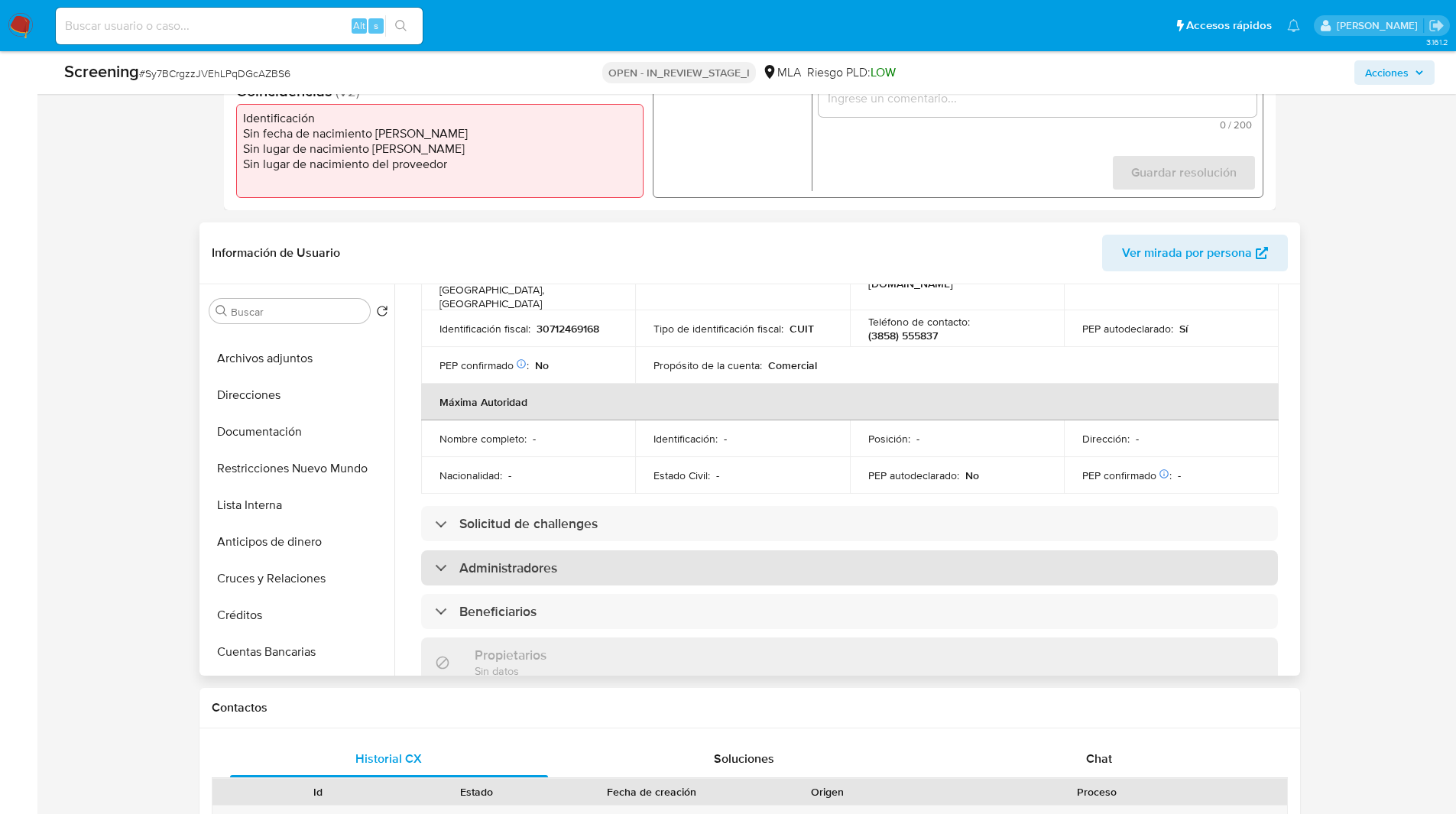
click at [494, 559] on h3 "Administradores" at bounding box center [508, 568] width 98 height 16
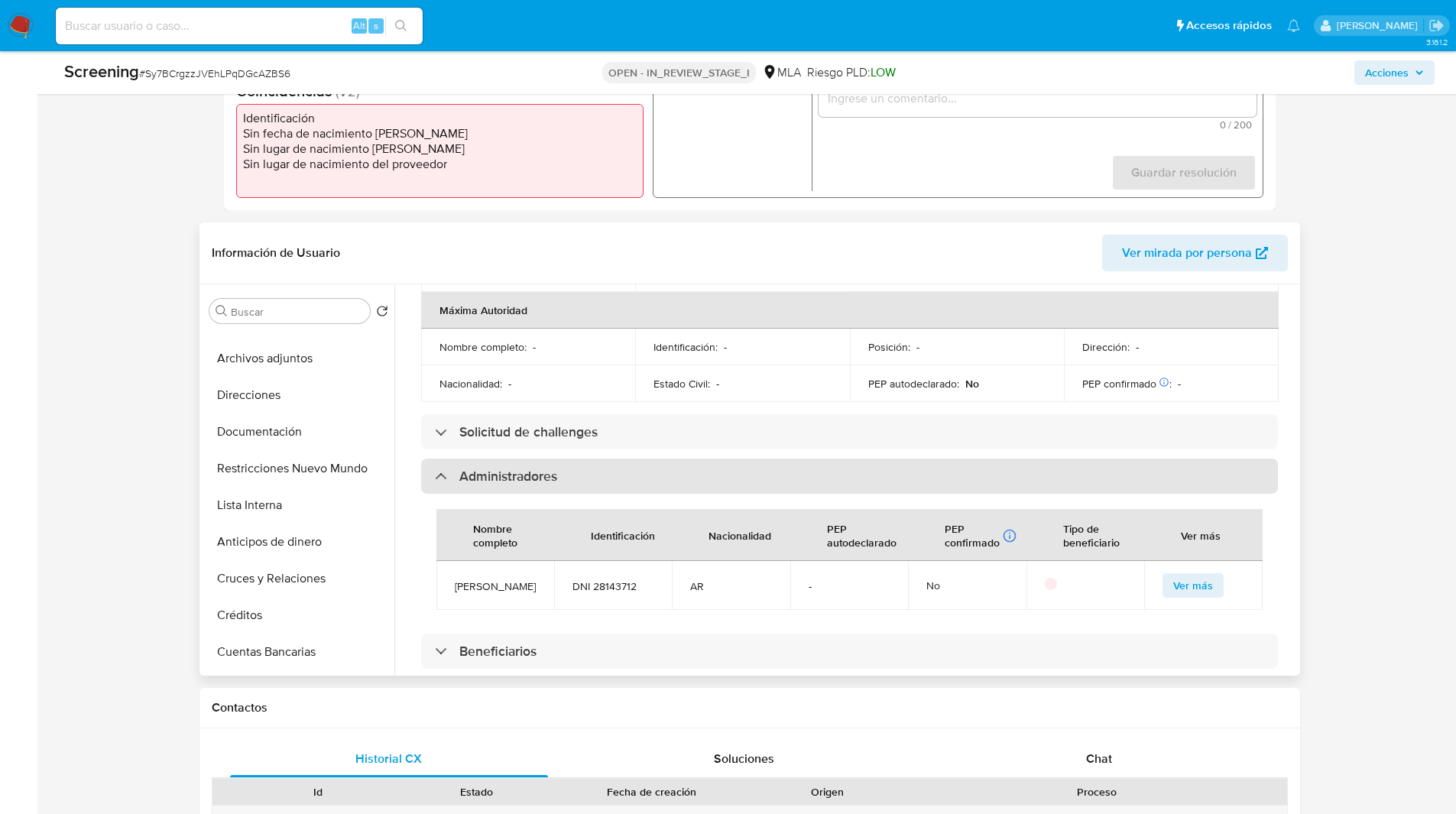
scroll to position [719, 0]
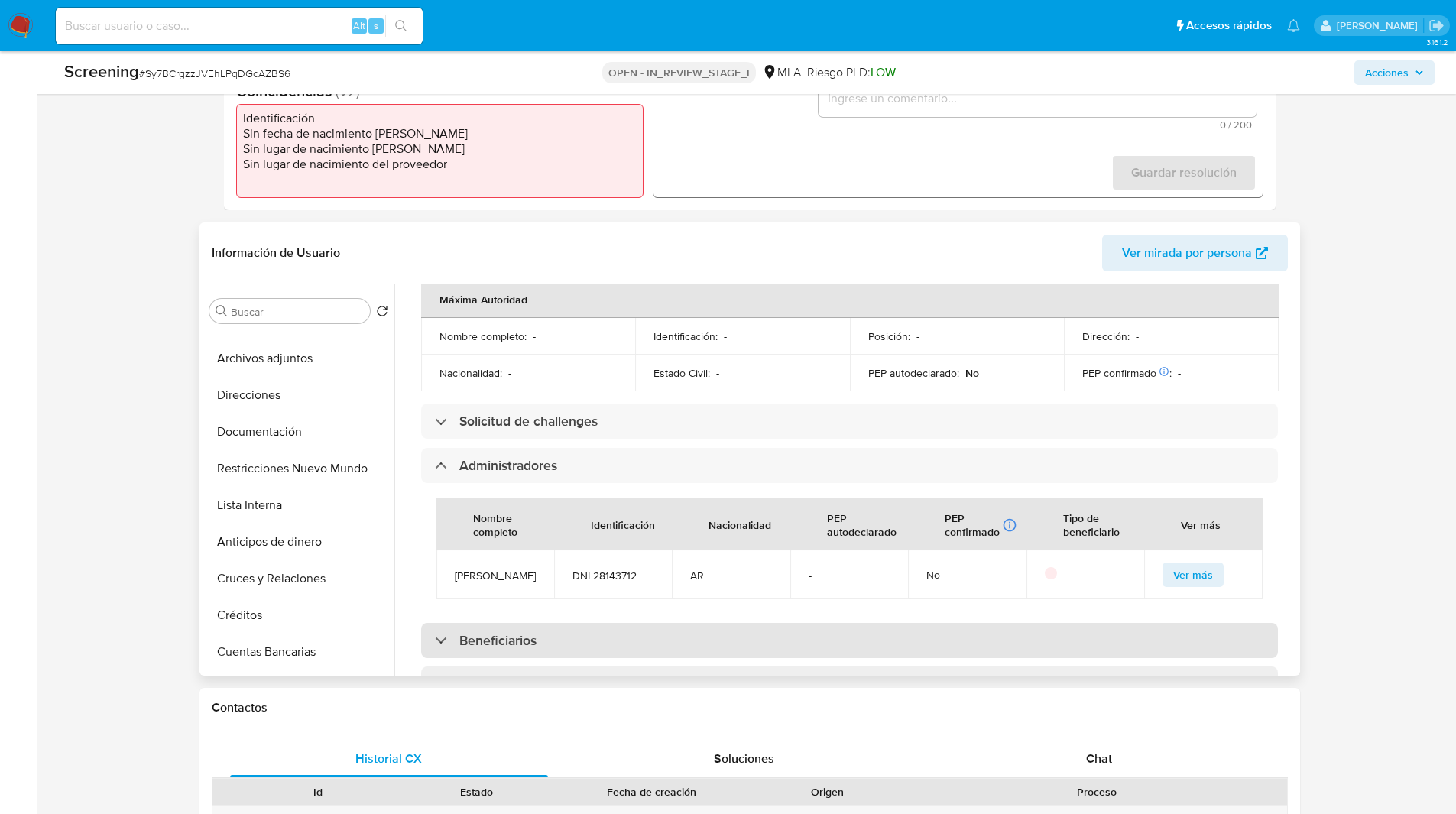
click at [473, 632] on h3 "Beneficiarios" at bounding box center [498, 640] width 77 height 16
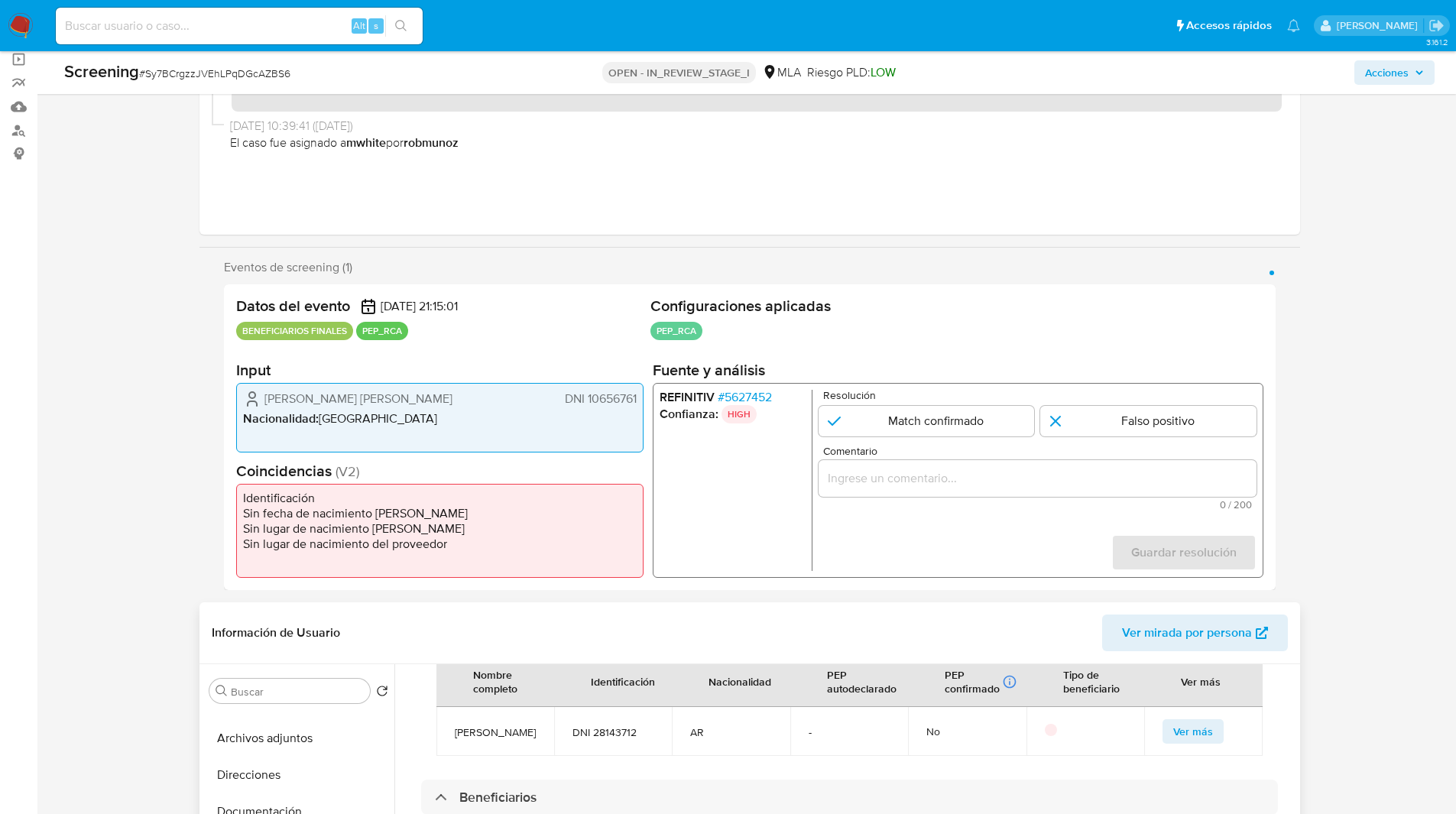
scroll to position [0, 0]
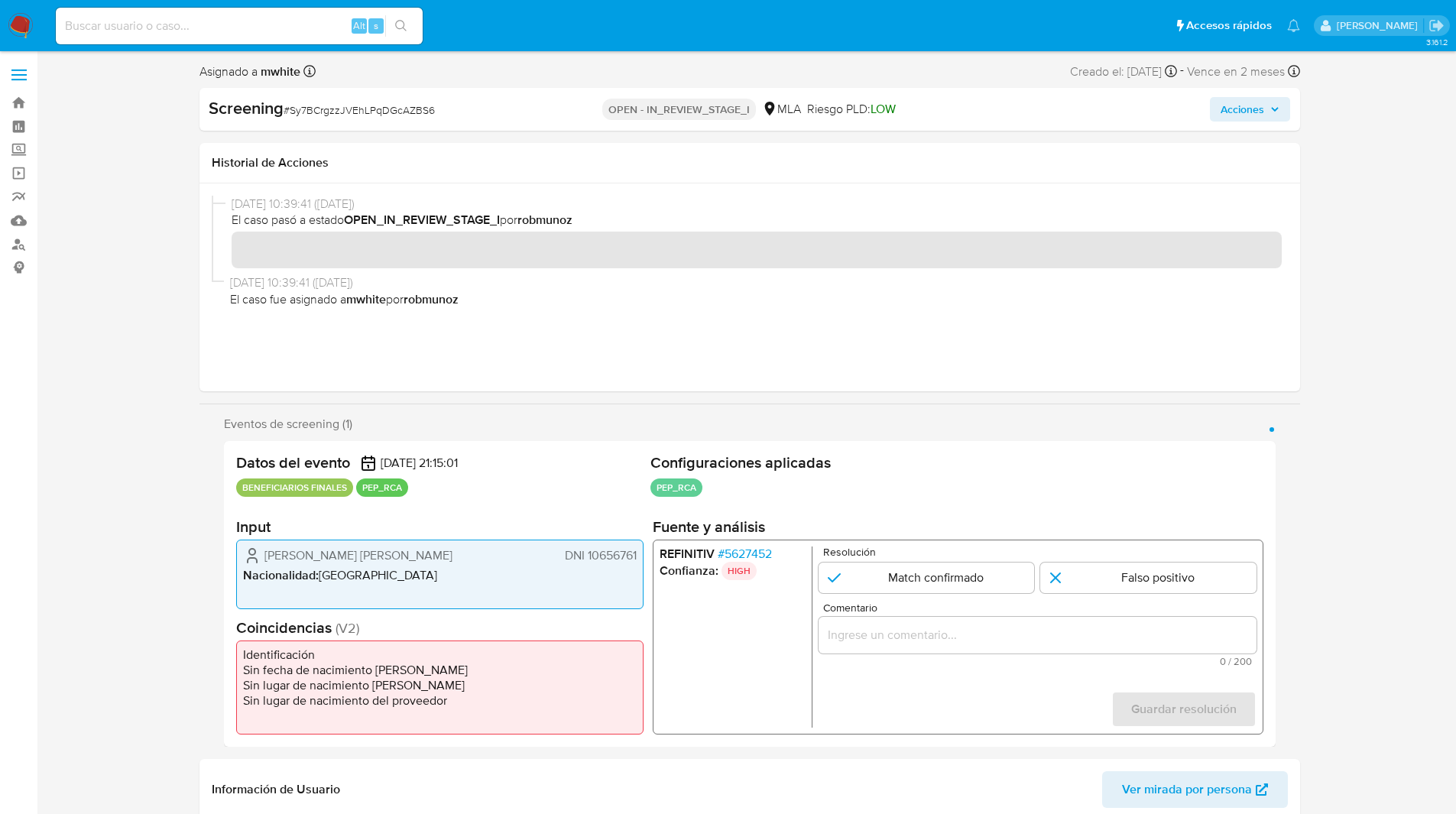
click at [740, 547] on span "# 5627452" at bounding box center [744, 554] width 54 height 16
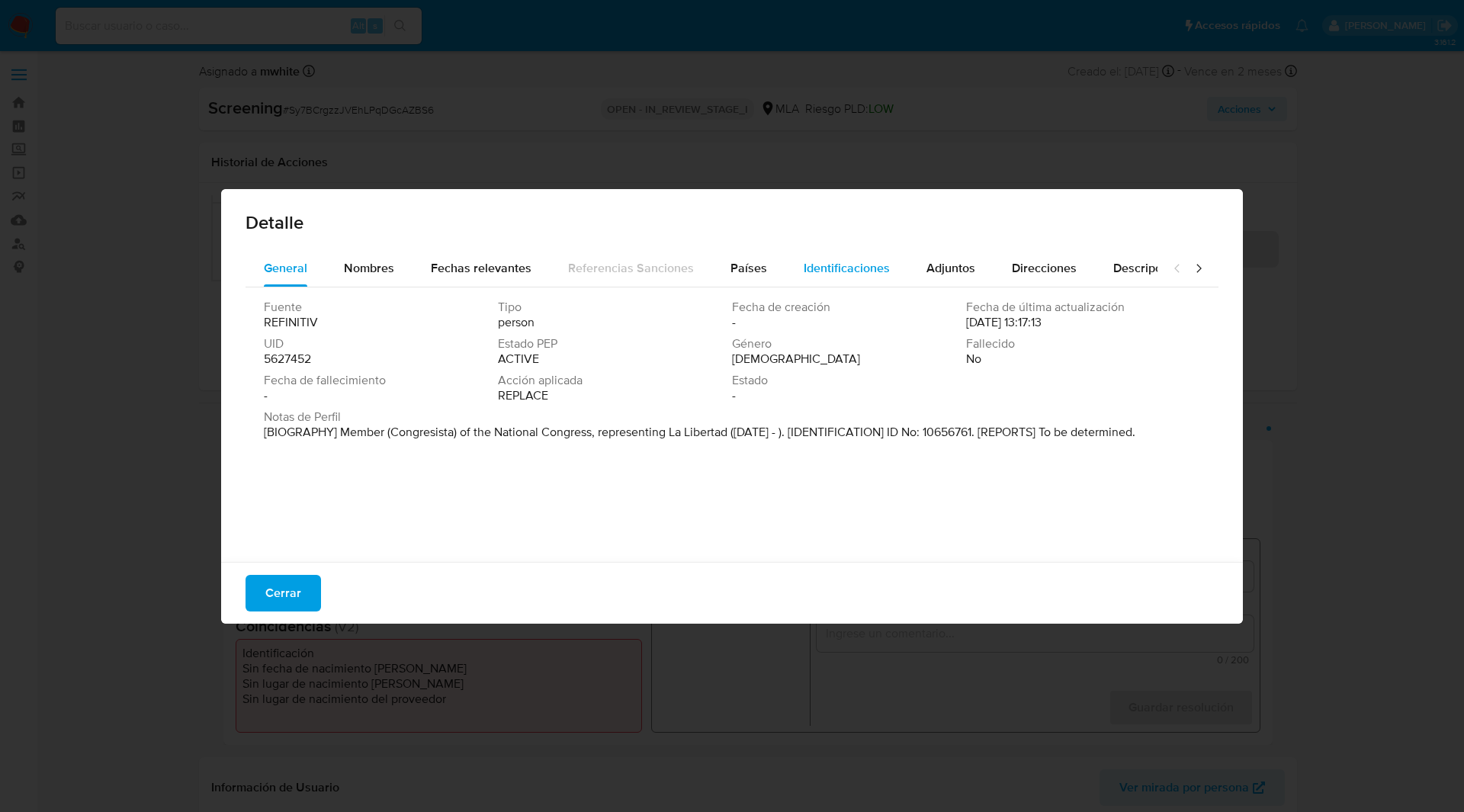
click at [818, 274] on span "Identificaciones" at bounding box center [847, 268] width 86 height 17
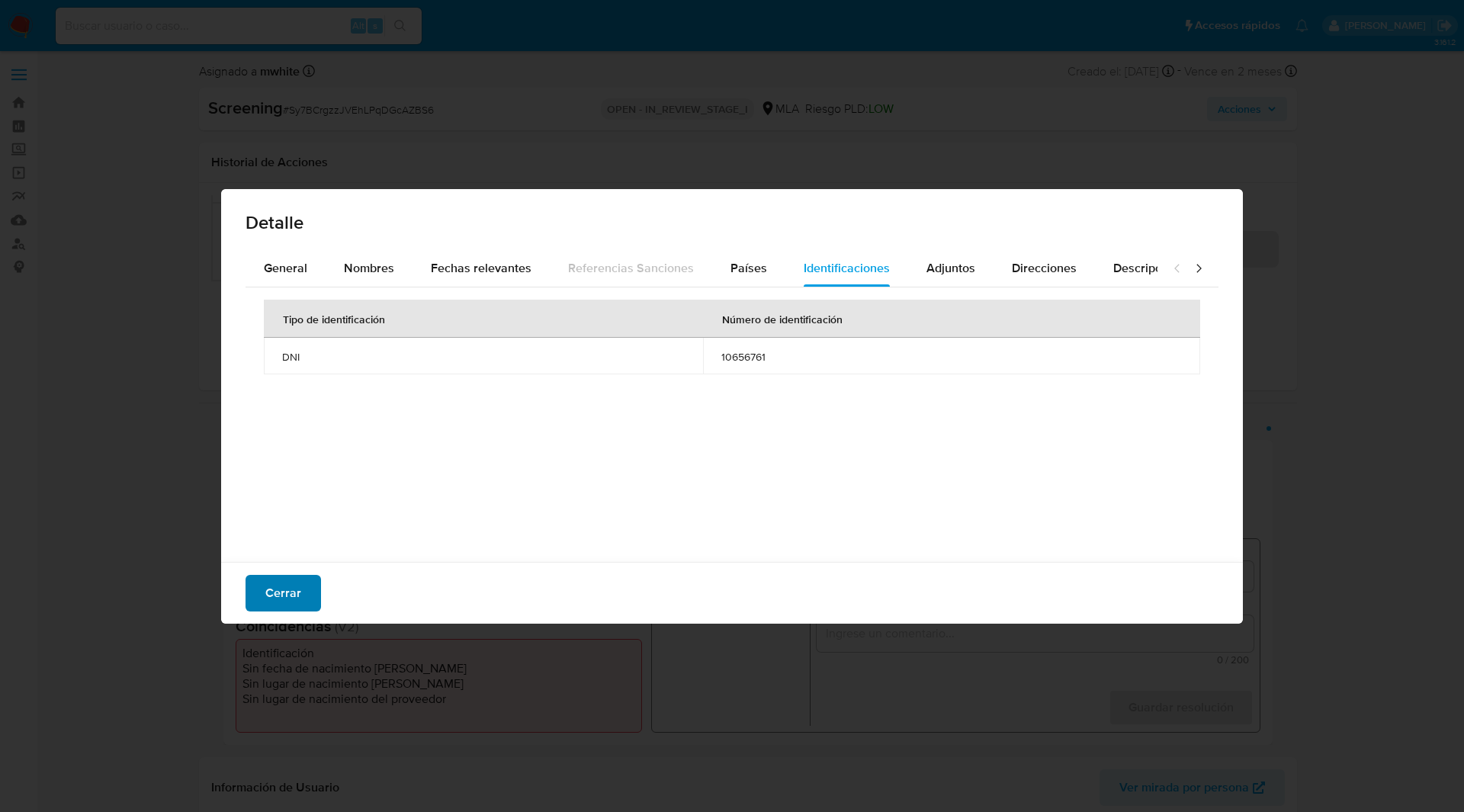
click at [278, 580] on span "Cerrar" at bounding box center [282, 593] width 36 height 34
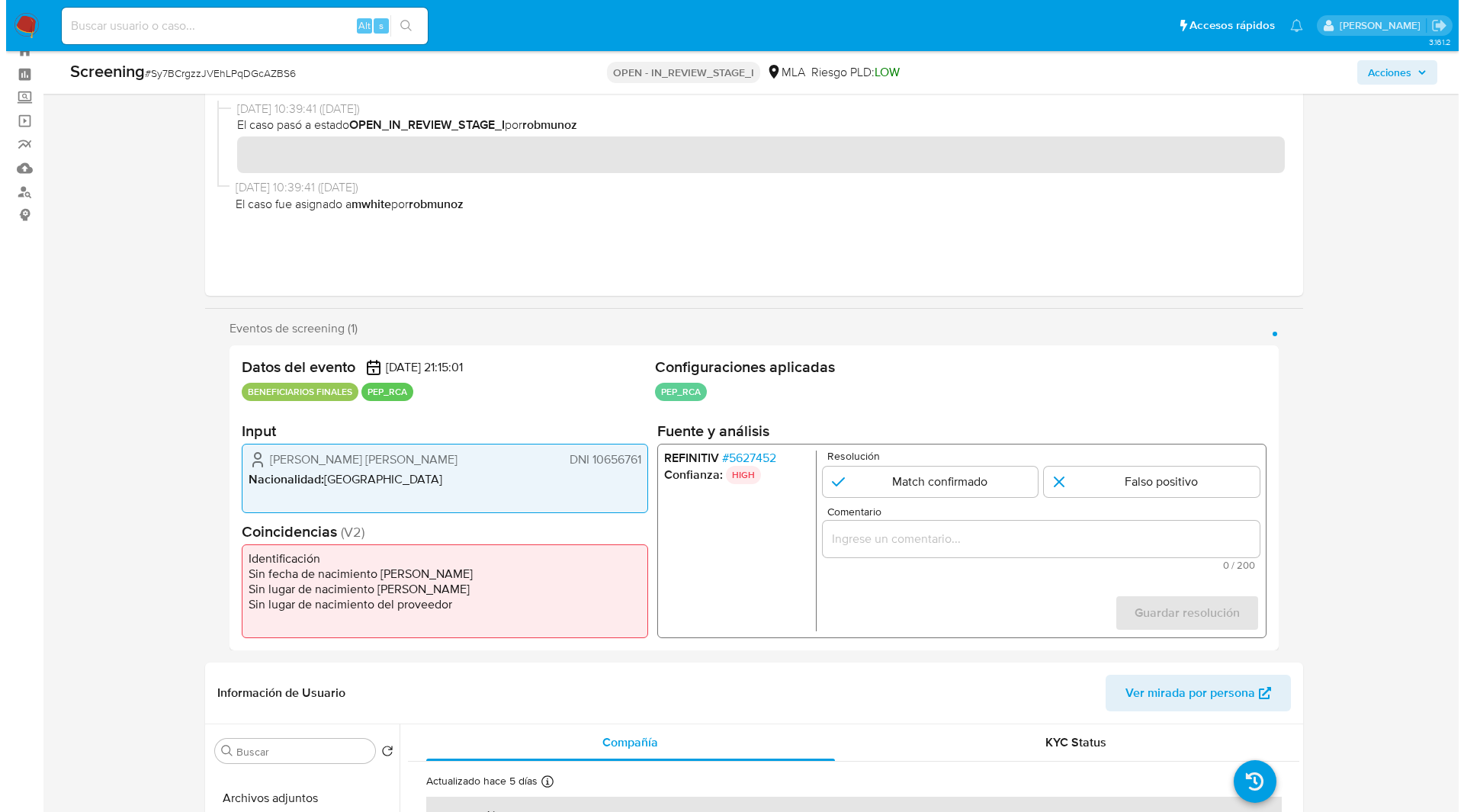
scroll to position [519, 0]
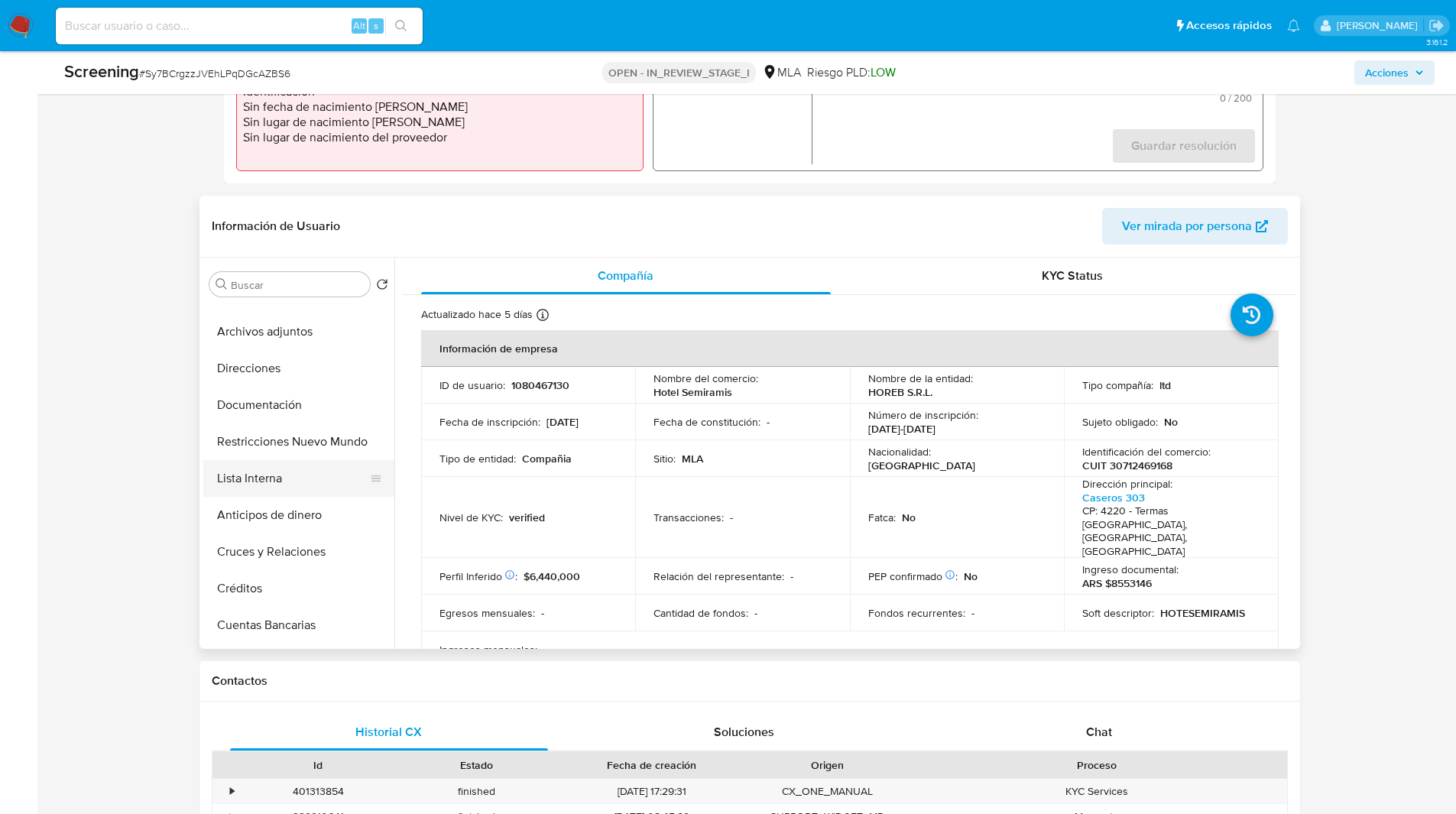
click at [270, 483] on button "Lista Interna" at bounding box center [292, 478] width 179 height 37
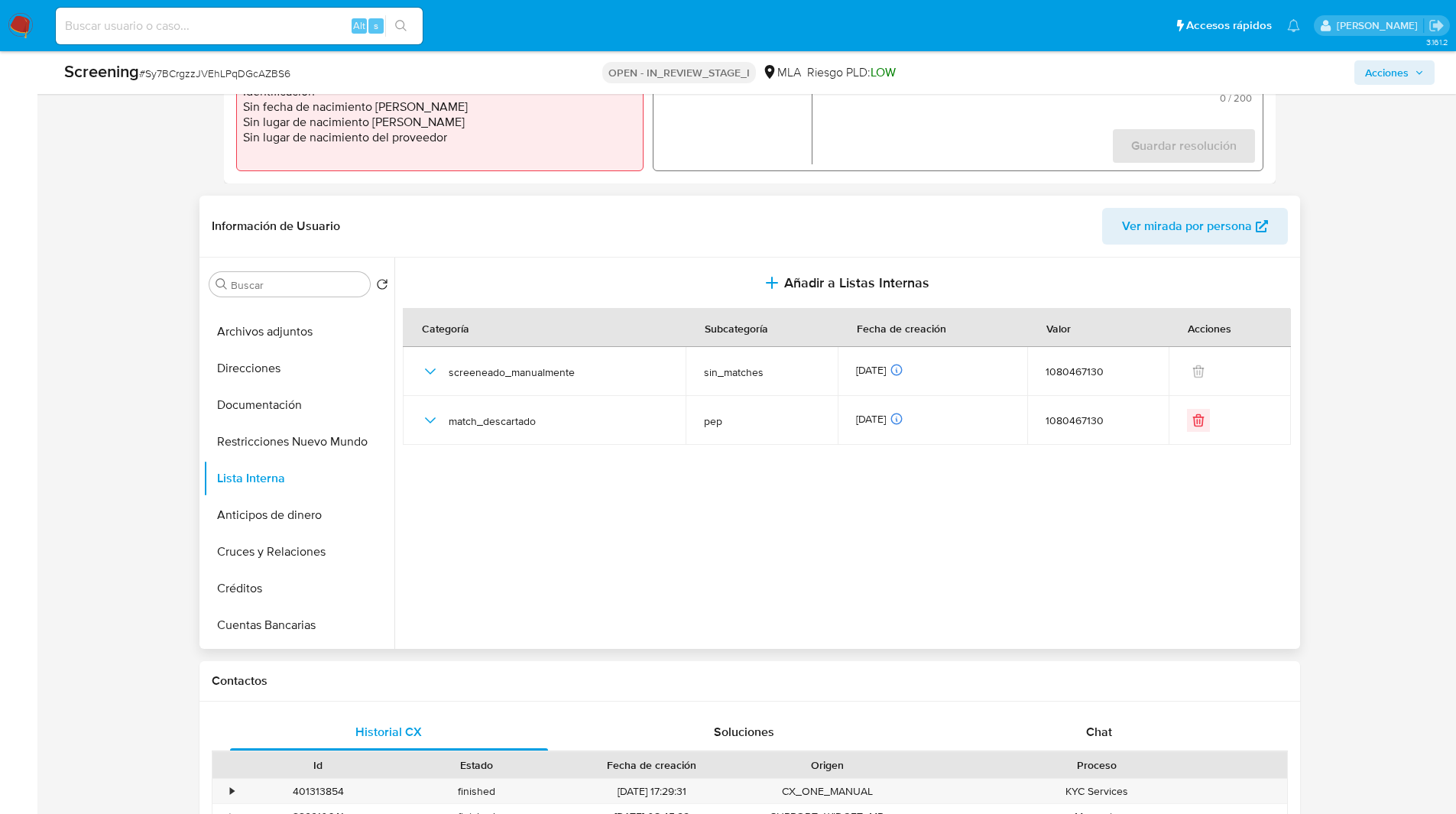
click at [830, 310] on th "Subcategoría" at bounding box center [761, 328] width 151 height 38
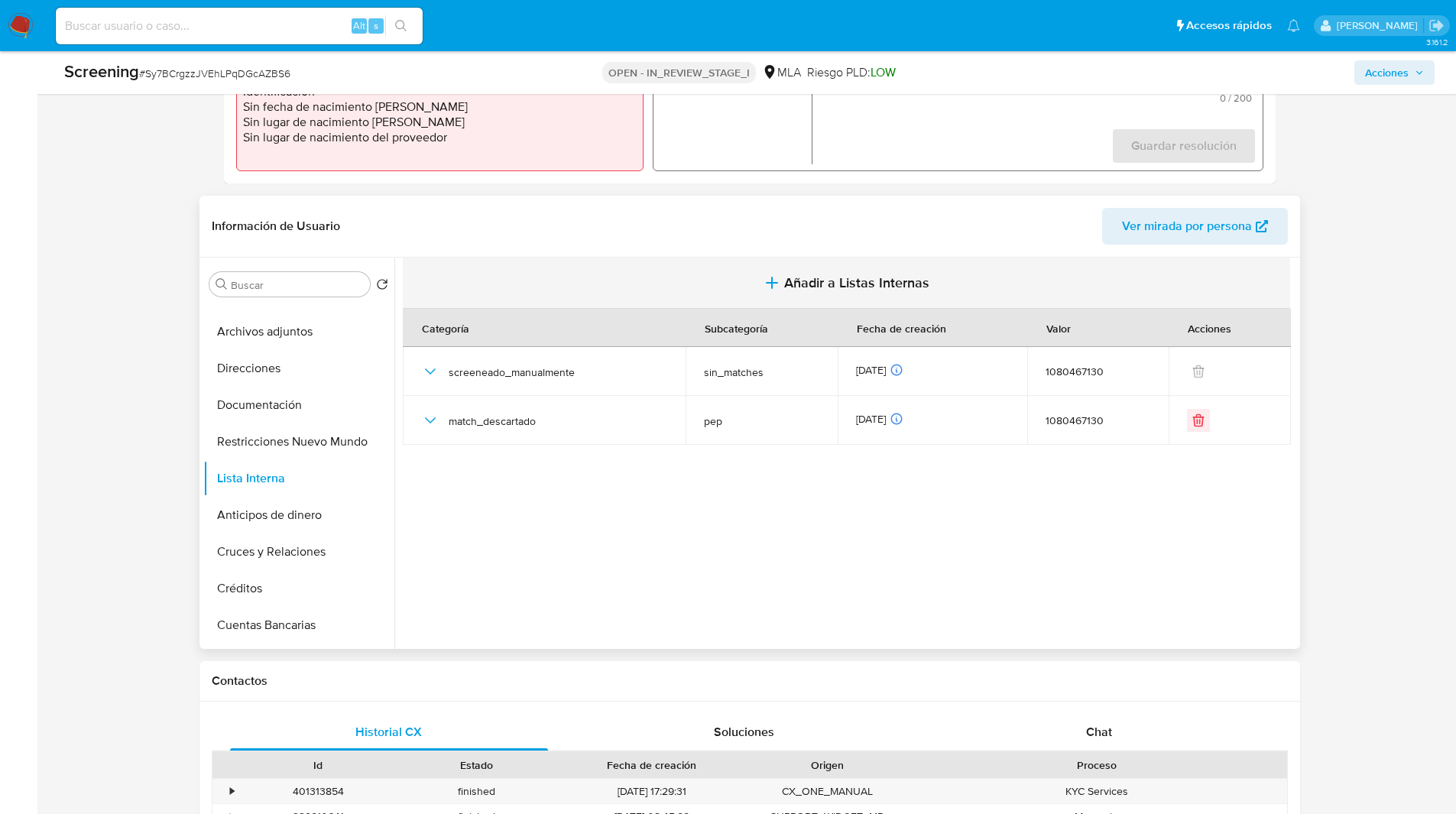
click at [778, 287] on icon "button" at bounding box center [772, 283] width 18 height 18
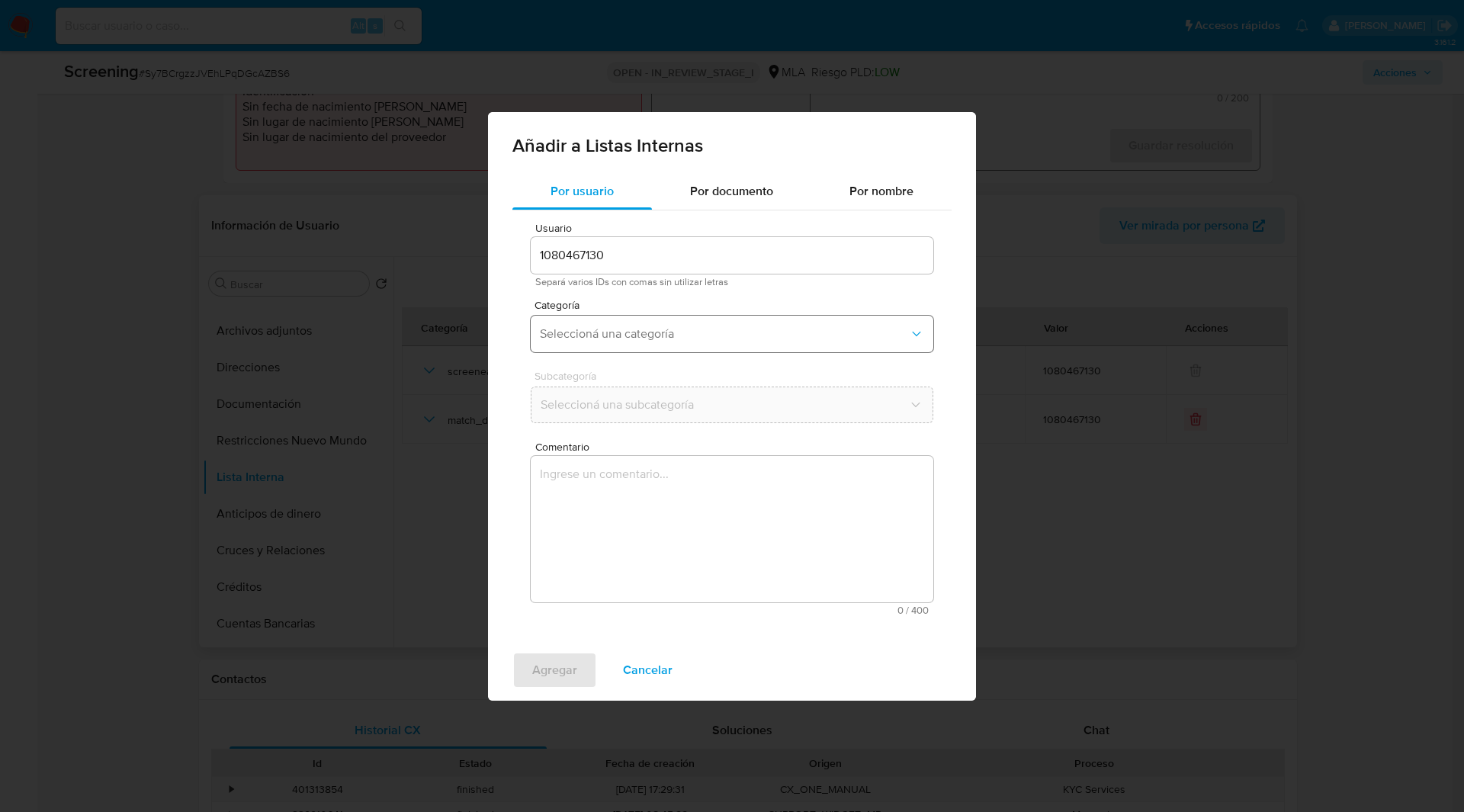
click at [610, 332] on span "Seleccioná una categoría" at bounding box center [725, 333] width 369 height 16
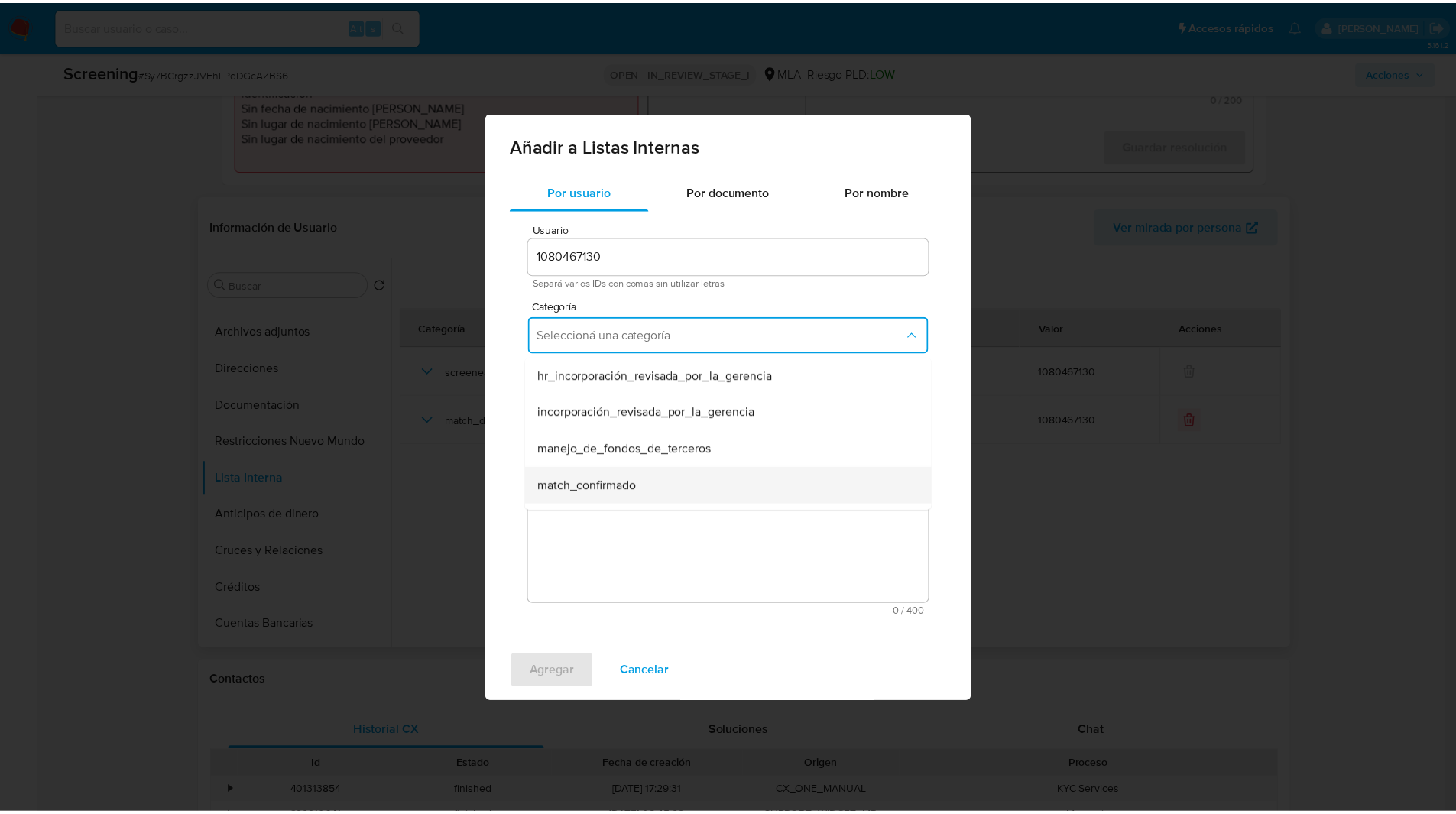
scroll to position [361, 0]
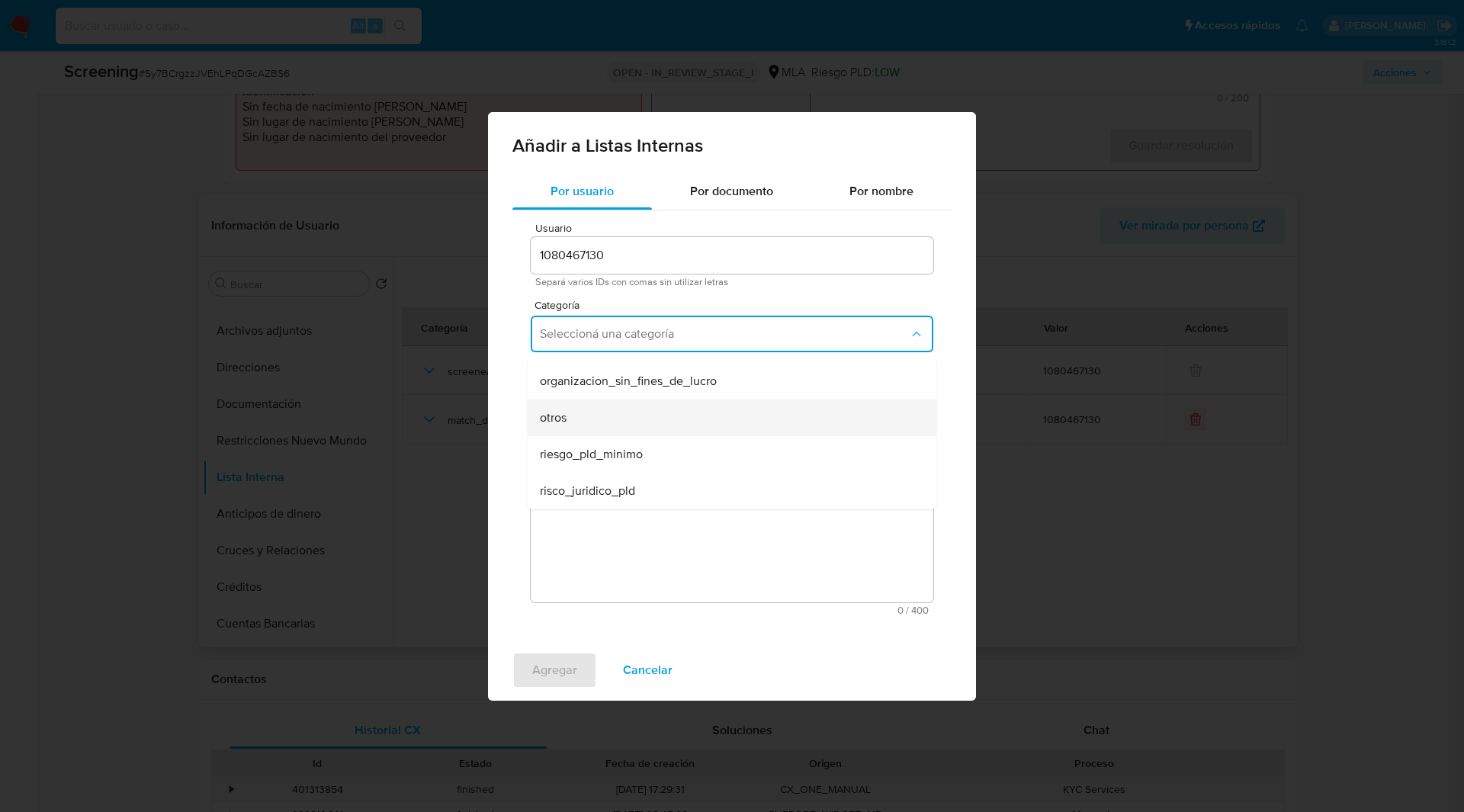
click at [561, 421] on span "otros" at bounding box center [553, 417] width 27 height 16
click at [664, 535] on textarea "Comentario" at bounding box center [732, 529] width 403 height 146
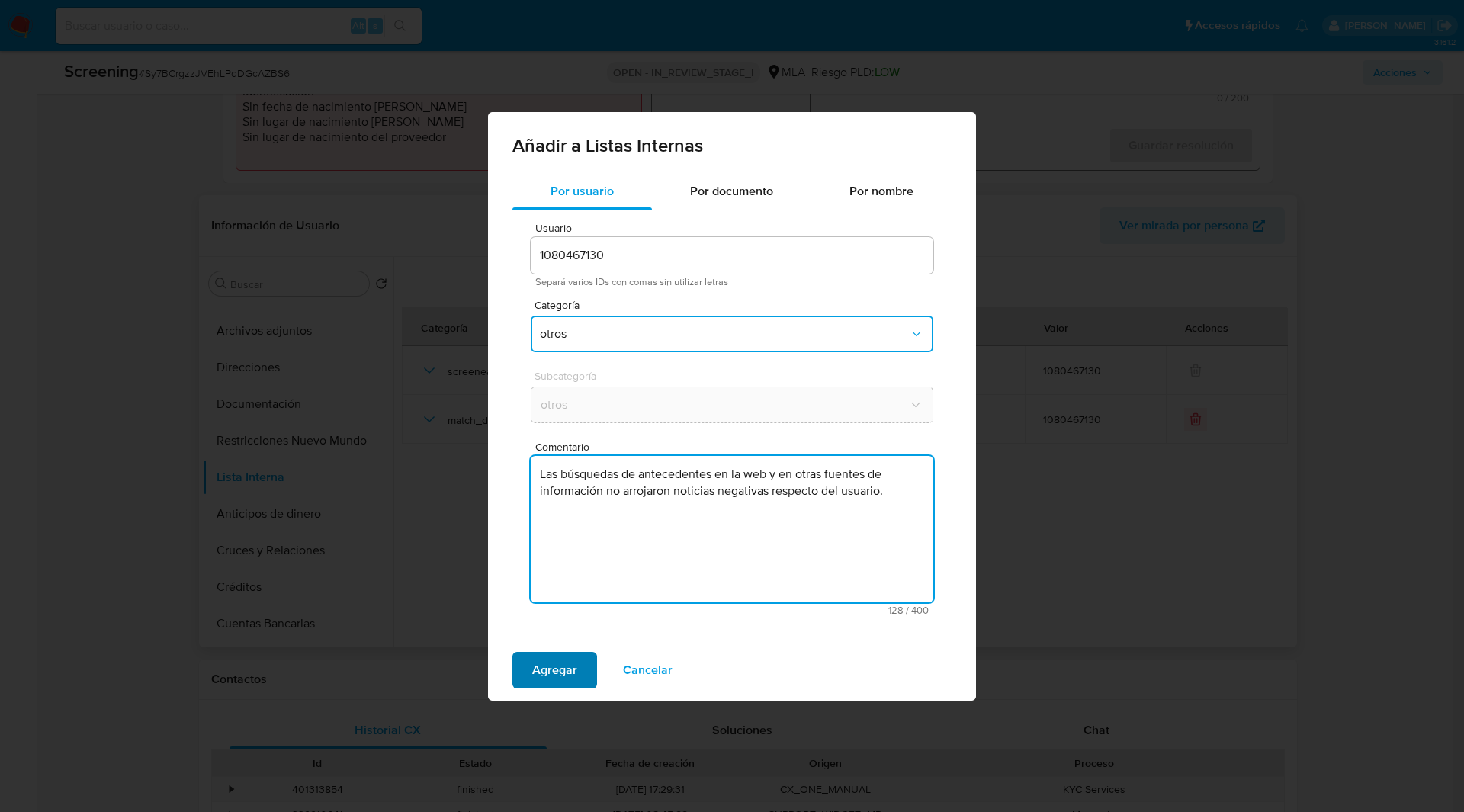
type textarea "Las búsquedas de antecedentes en la web y en otras fuentes de información no ar…"
click at [558, 668] on span "Agregar" at bounding box center [554, 670] width 45 height 34
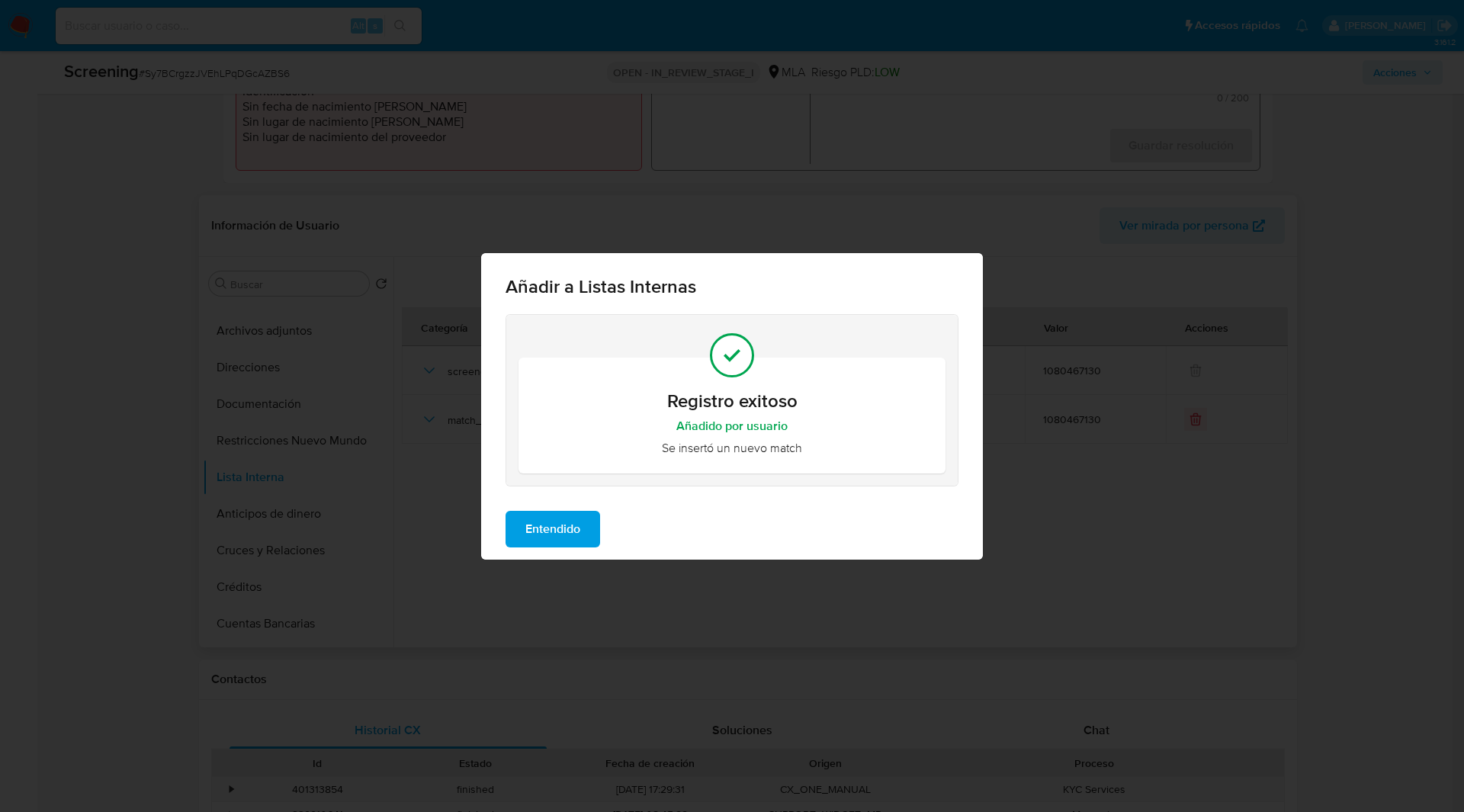
click at [514, 529] on button "Entendido" at bounding box center [552, 529] width 94 height 37
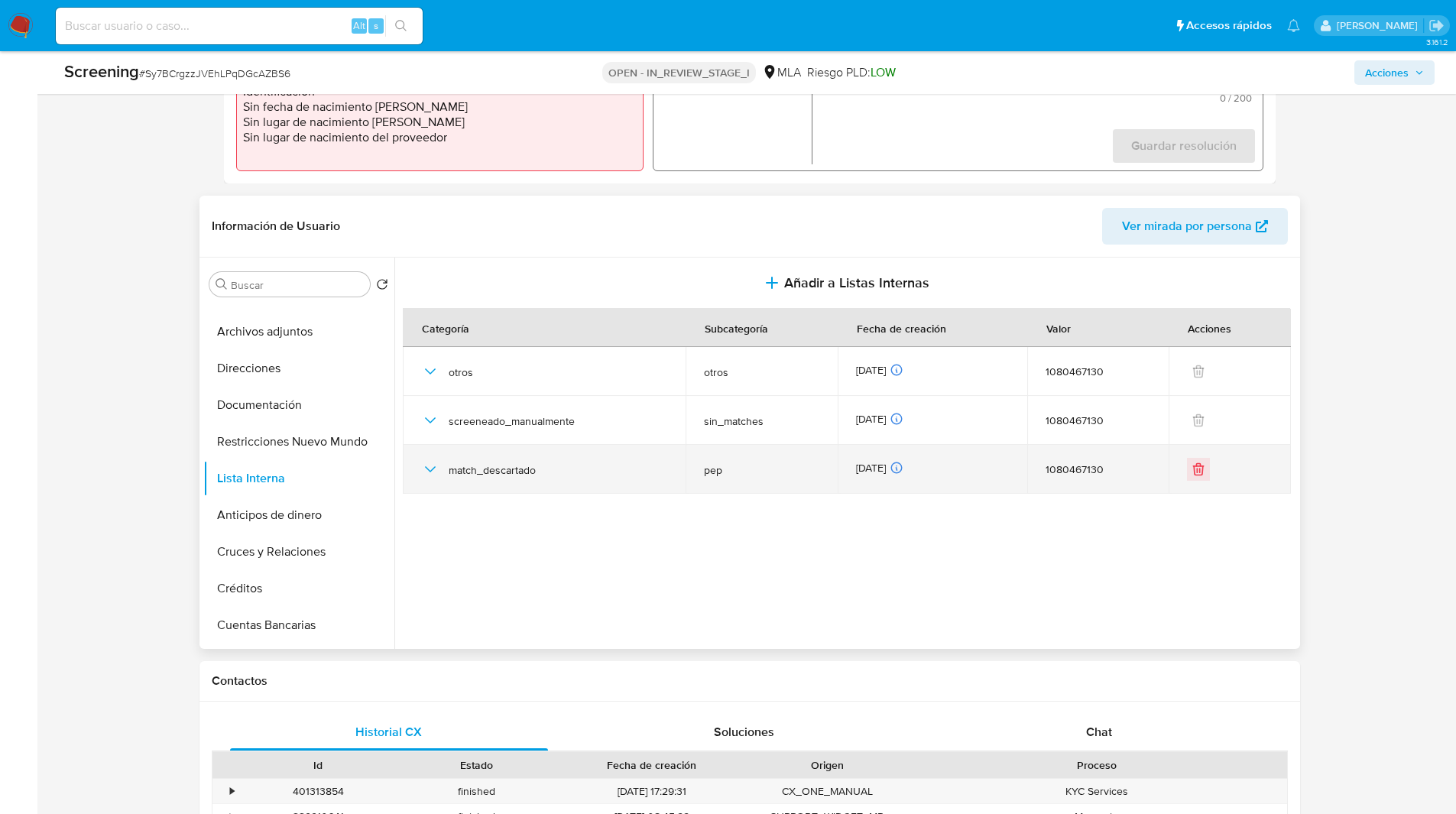
click at [430, 465] on icon "button" at bounding box center [430, 469] width 18 height 18
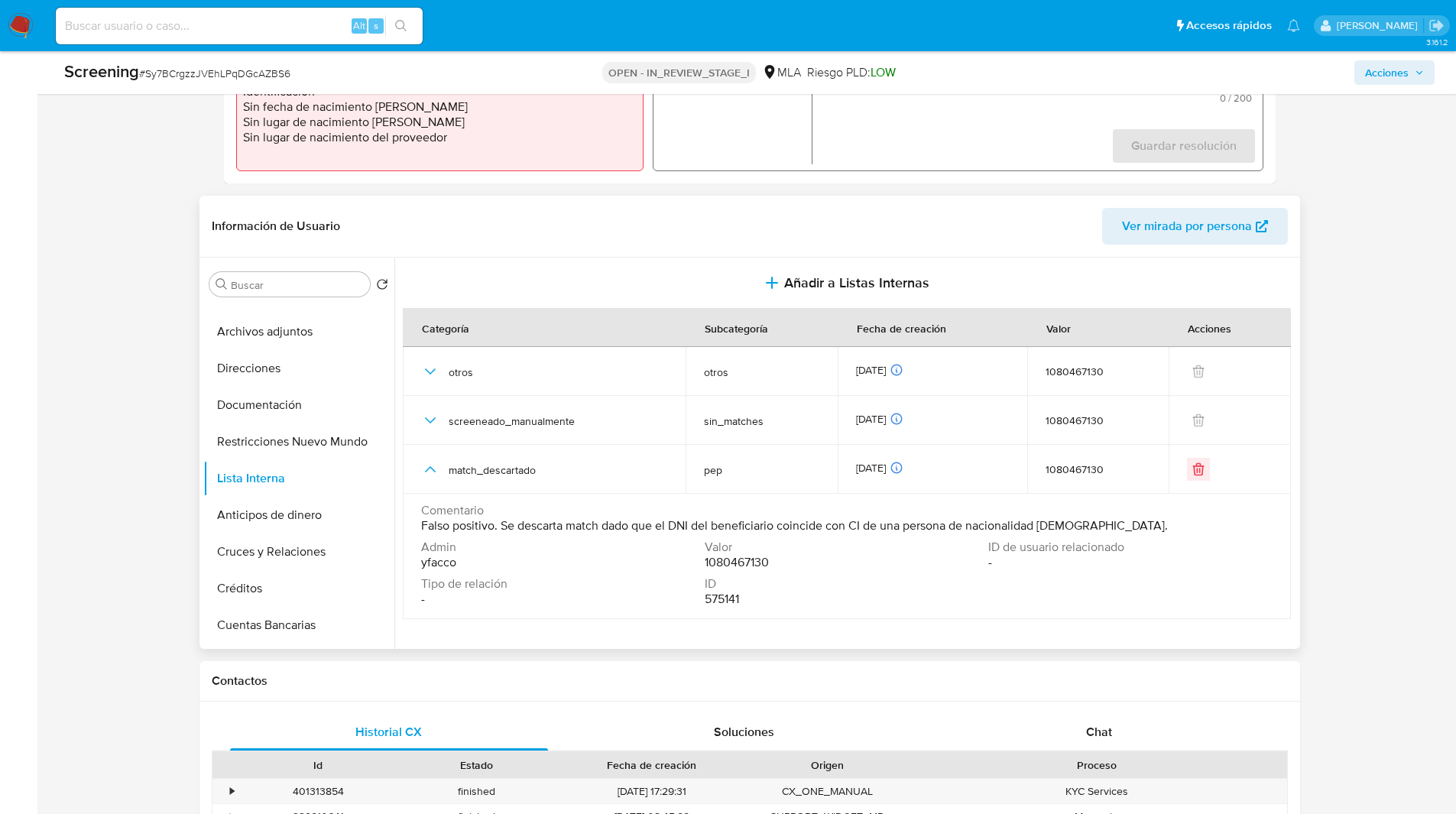
drag, startPoint x: 417, startPoint y: 524, endPoint x: 1092, endPoint y: 525, distance: 675.0
click at [1092, 525] on td "Comentario Falso positivo. Se descarta match dado que el DNI del beneficiario c…" at bounding box center [847, 556] width 888 height 125
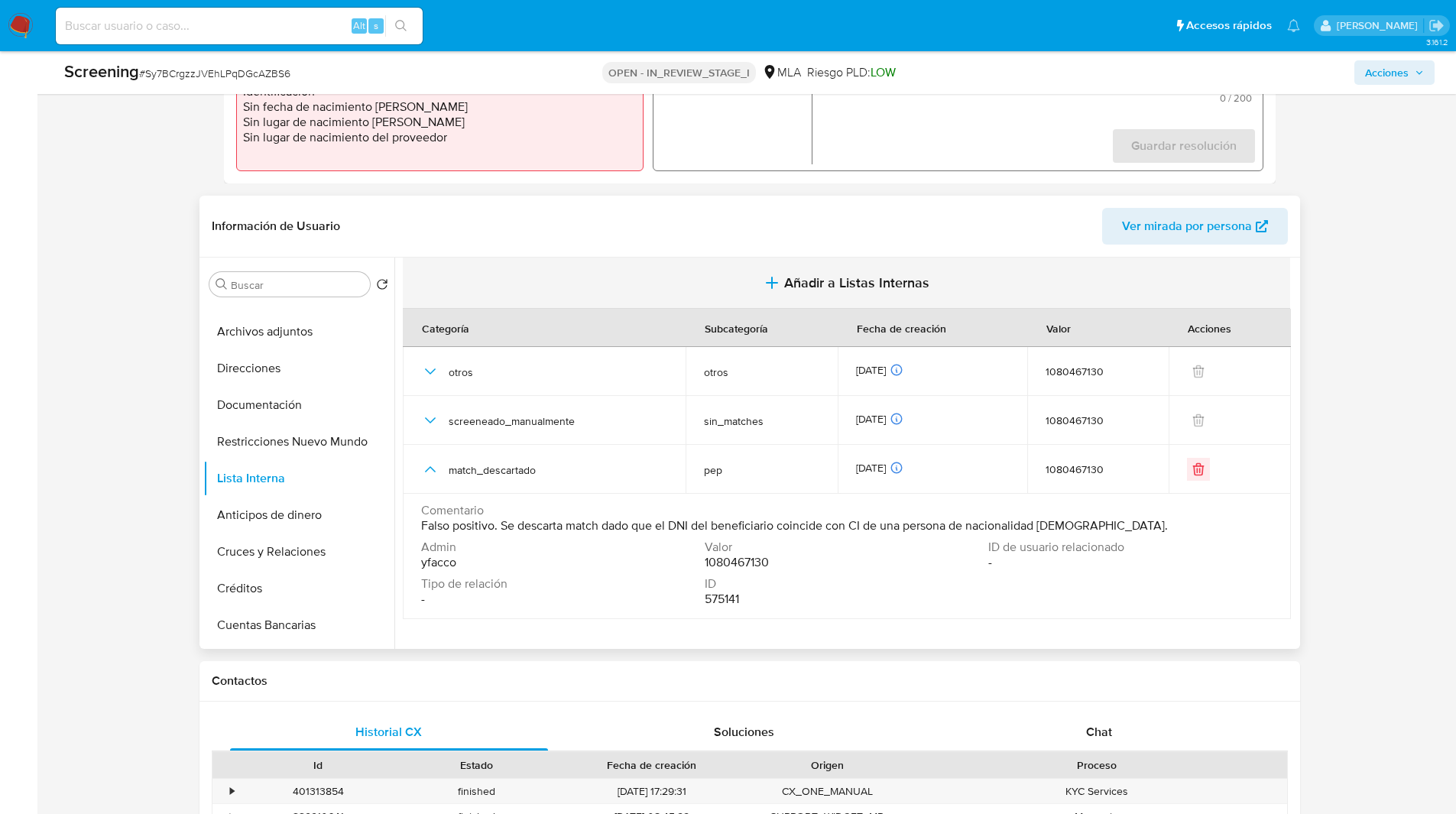
click at [632, 283] on button "Añadir a Listas Internas" at bounding box center [846, 283] width 887 height 51
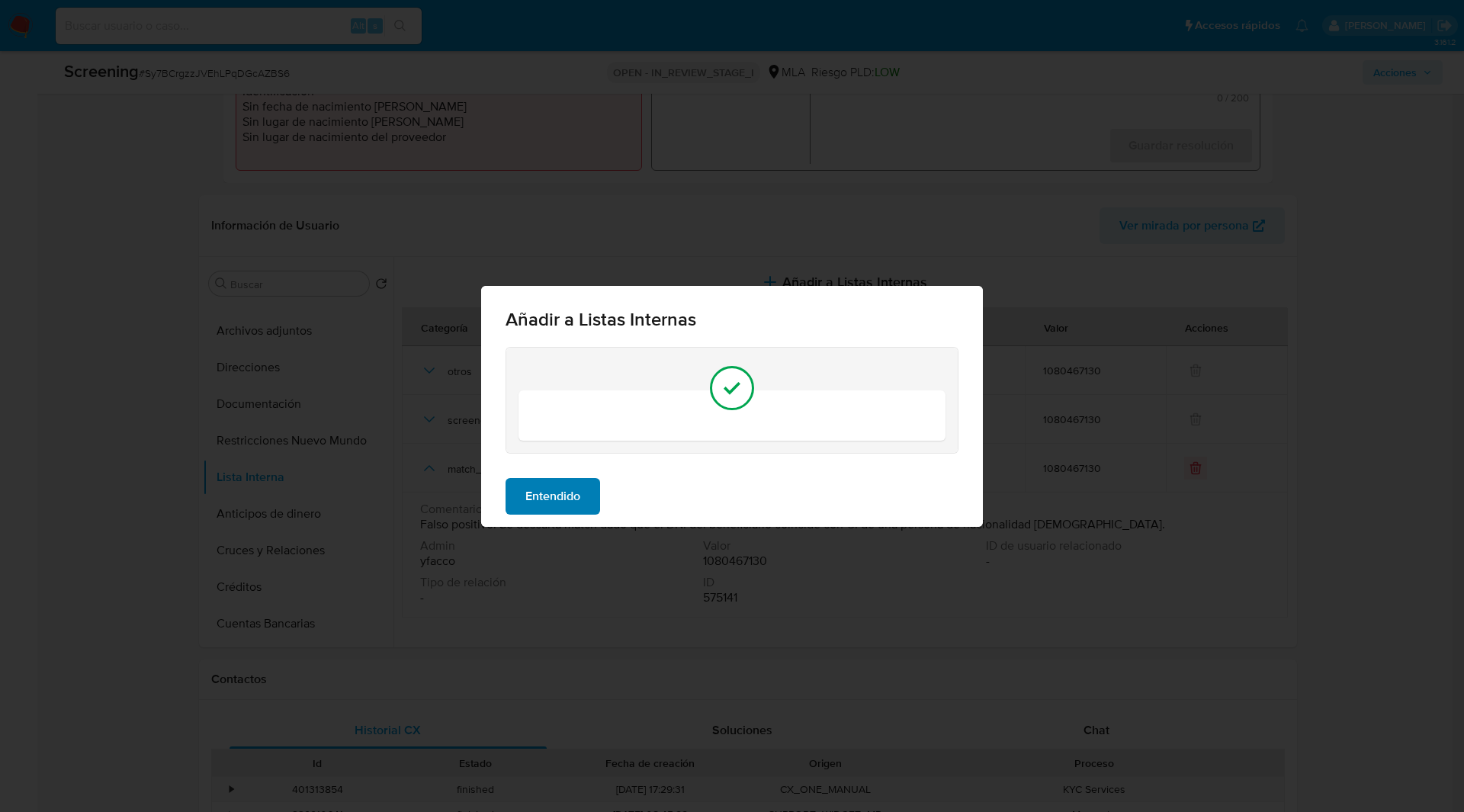
click at [546, 490] on span "Entendido" at bounding box center [553, 496] width 55 height 34
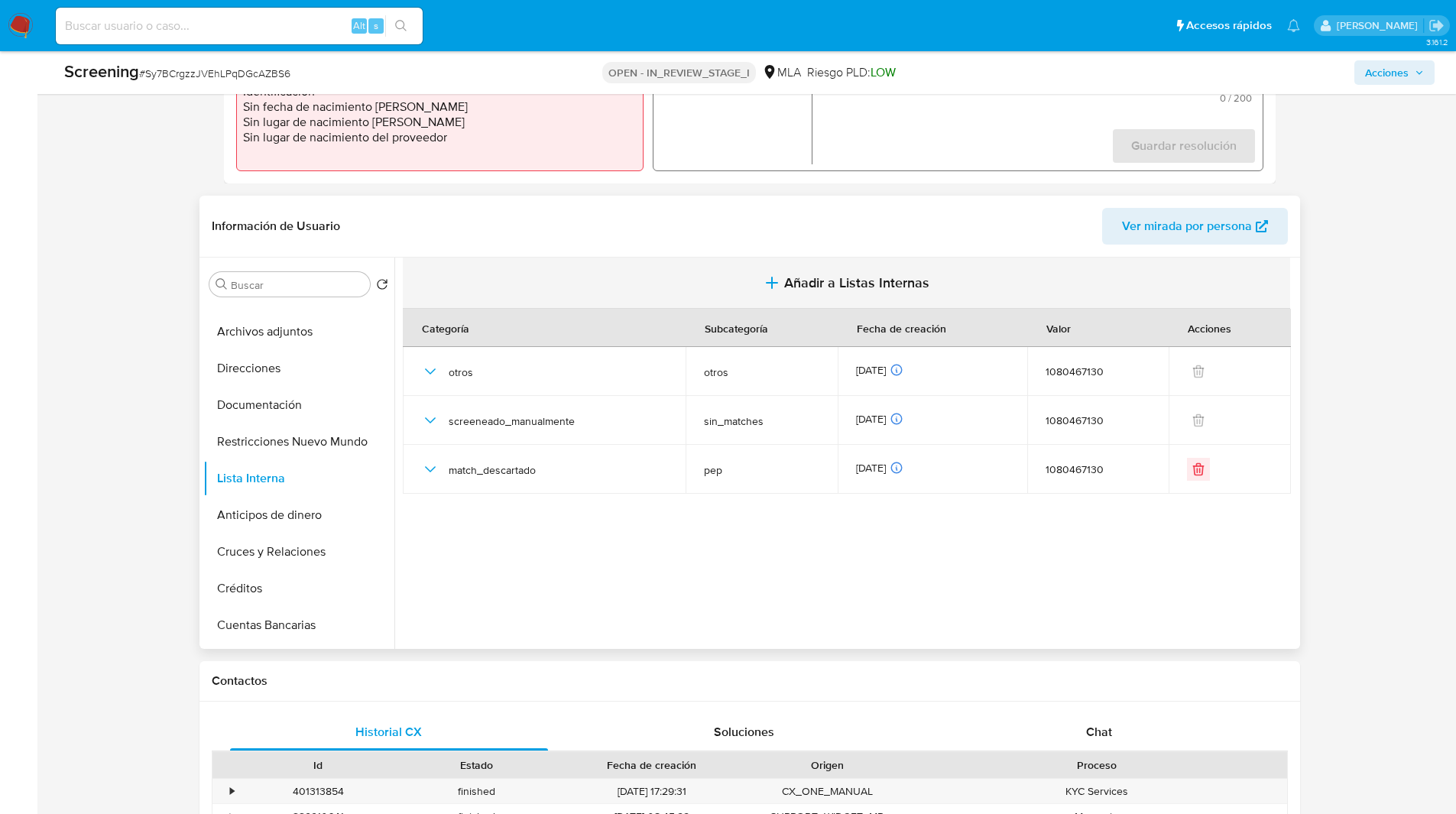
click at [783, 294] on button "Añadir a Listas Internas" at bounding box center [846, 283] width 887 height 51
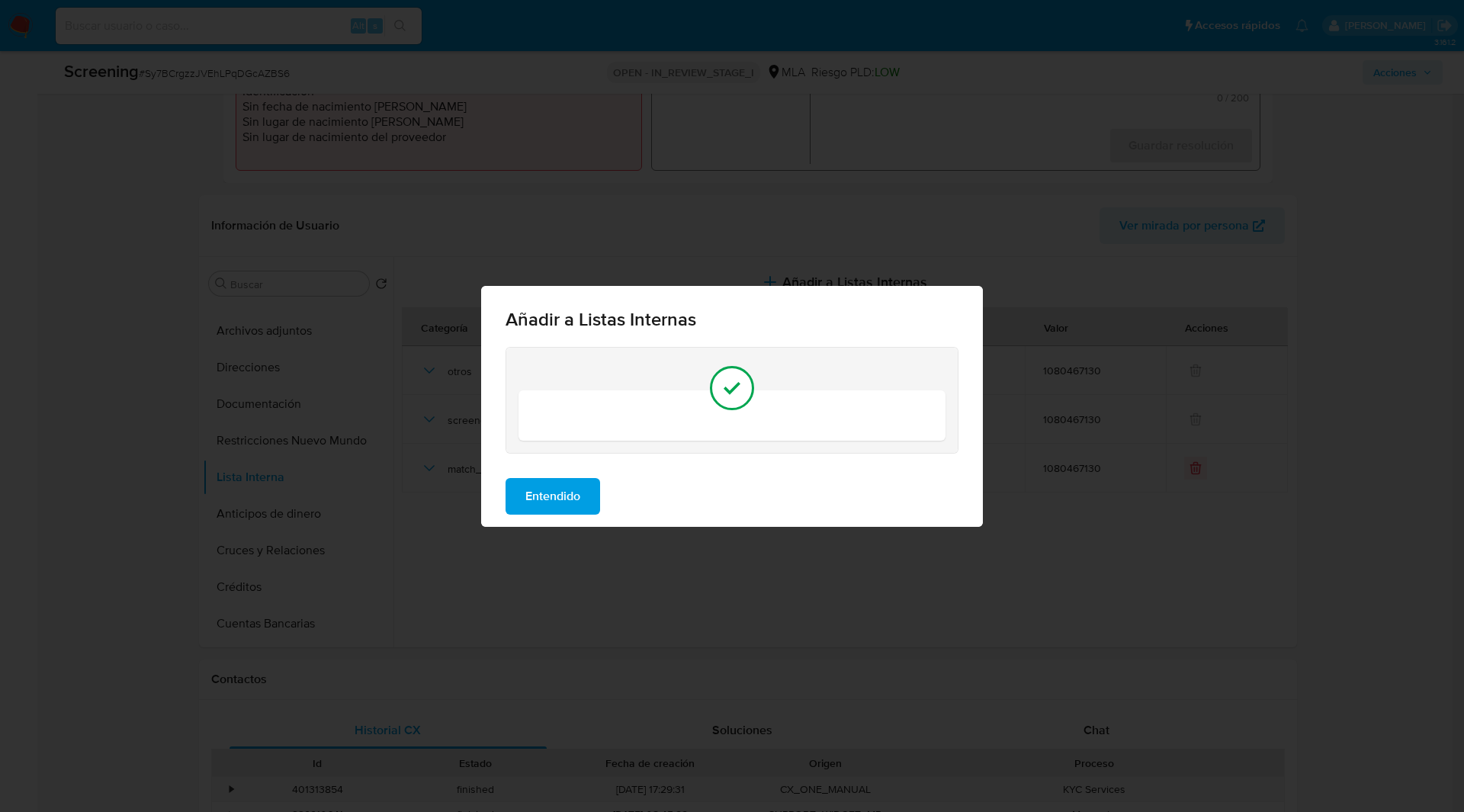
click at [534, 476] on div "Entendido" at bounding box center [732, 496] width 502 height 61
click at [507, 516] on div "Entendido" at bounding box center [732, 496] width 502 height 61
click at [556, 497] on span "Entendido" at bounding box center [553, 496] width 55 height 34
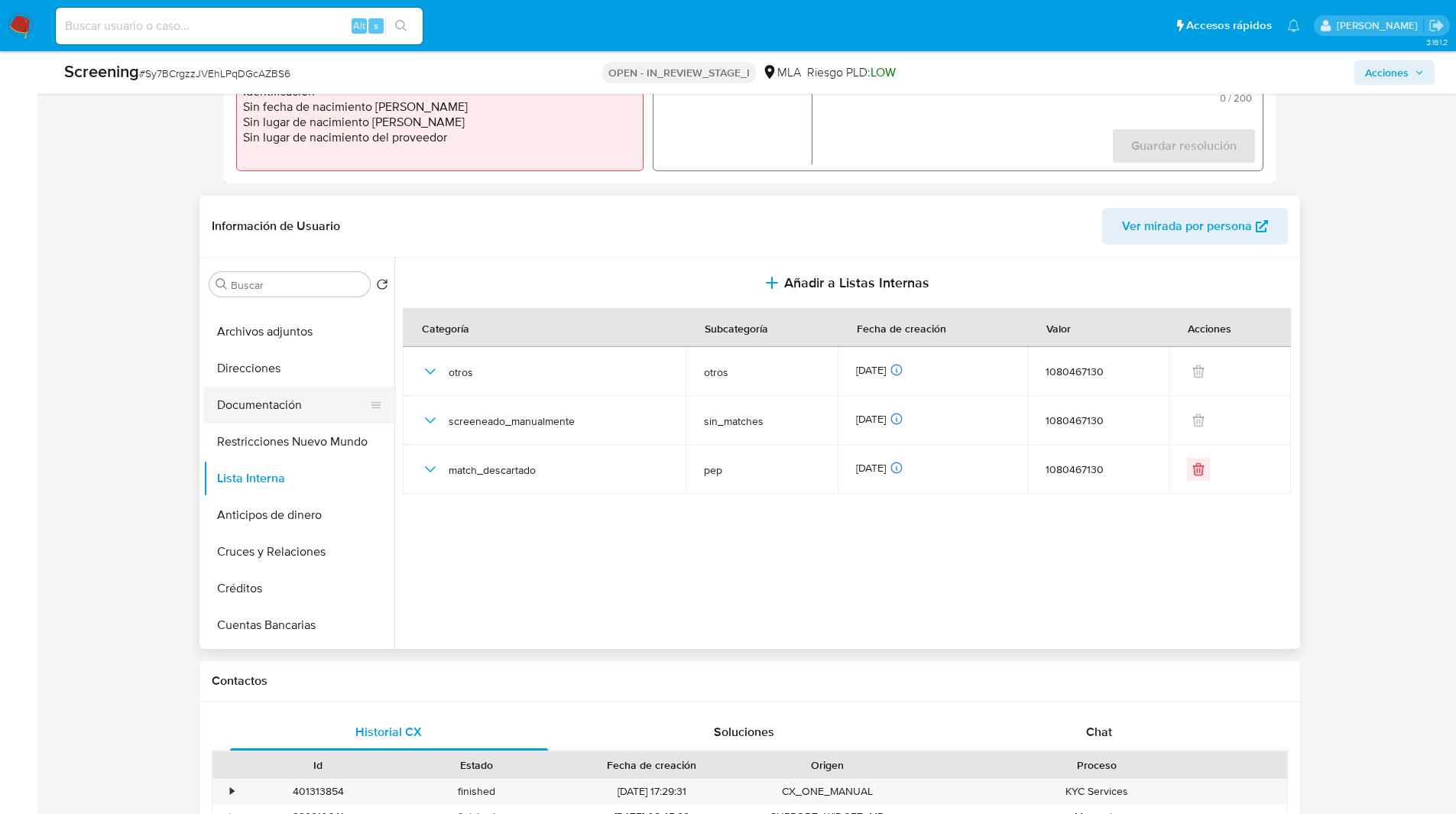
scroll to position [0, 0]
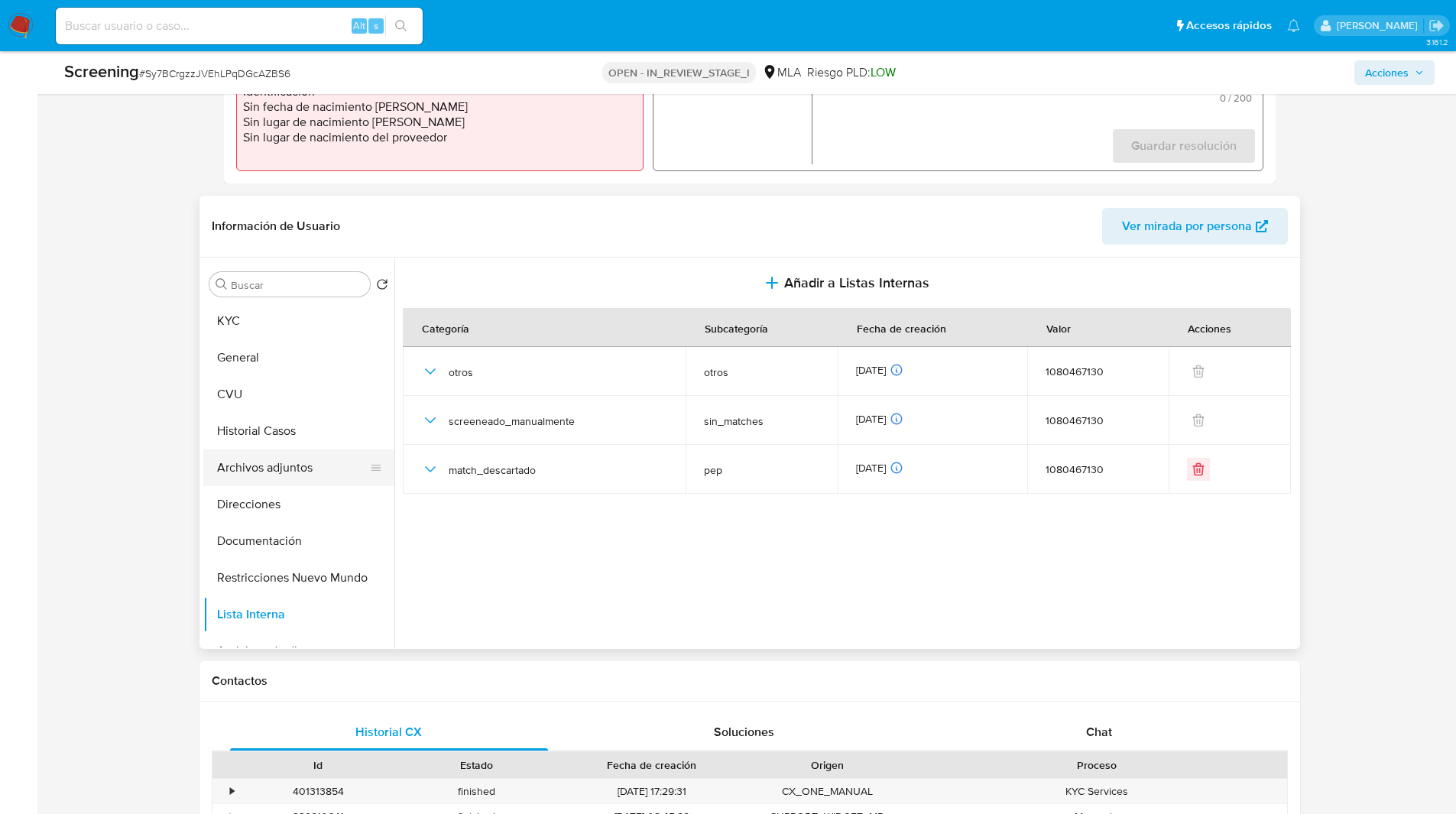
click at [277, 455] on button "Archivos adjuntos" at bounding box center [292, 468] width 179 height 37
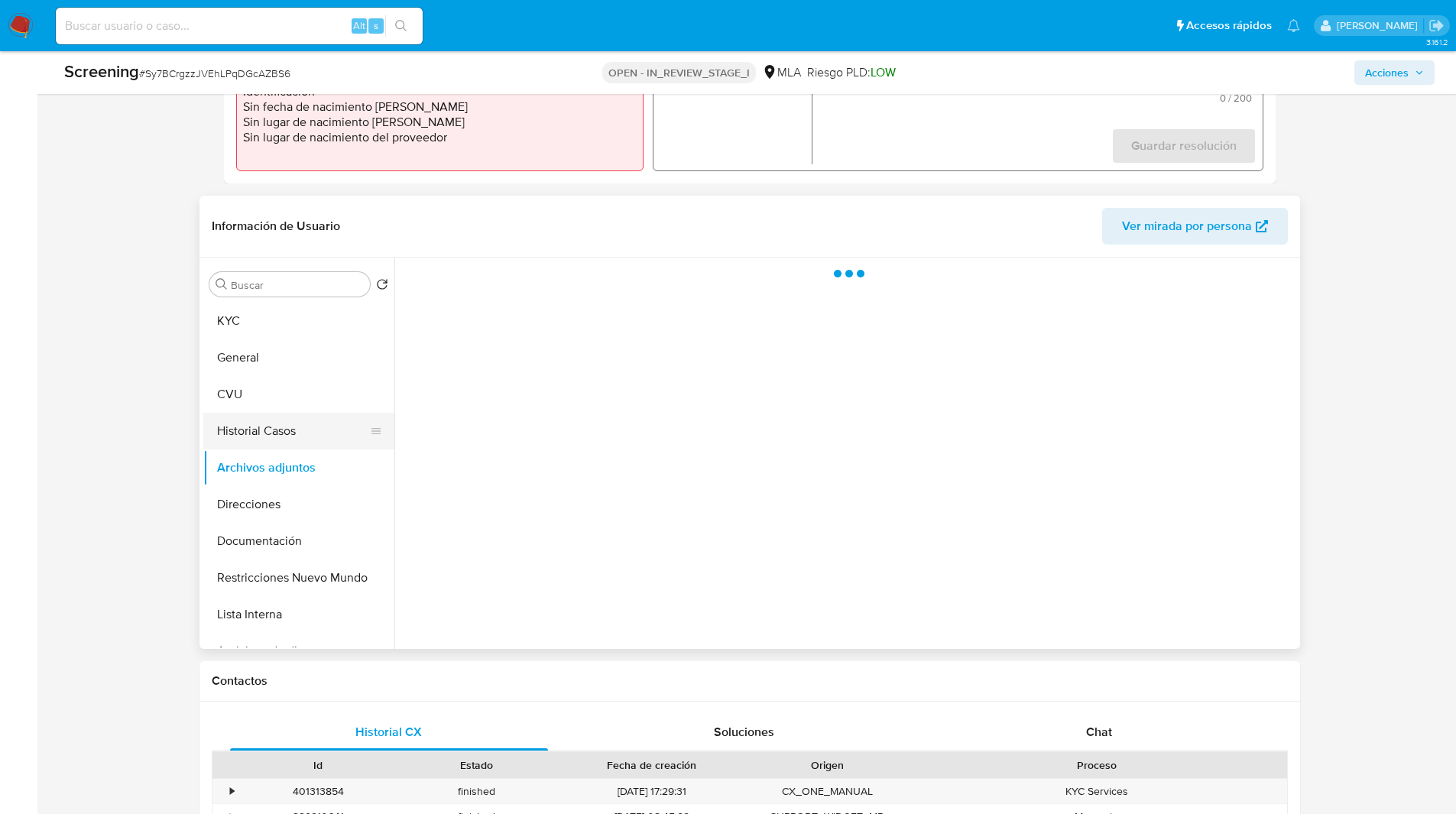
click at [274, 440] on button "Historial Casos" at bounding box center [292, 431] width 179 height 37
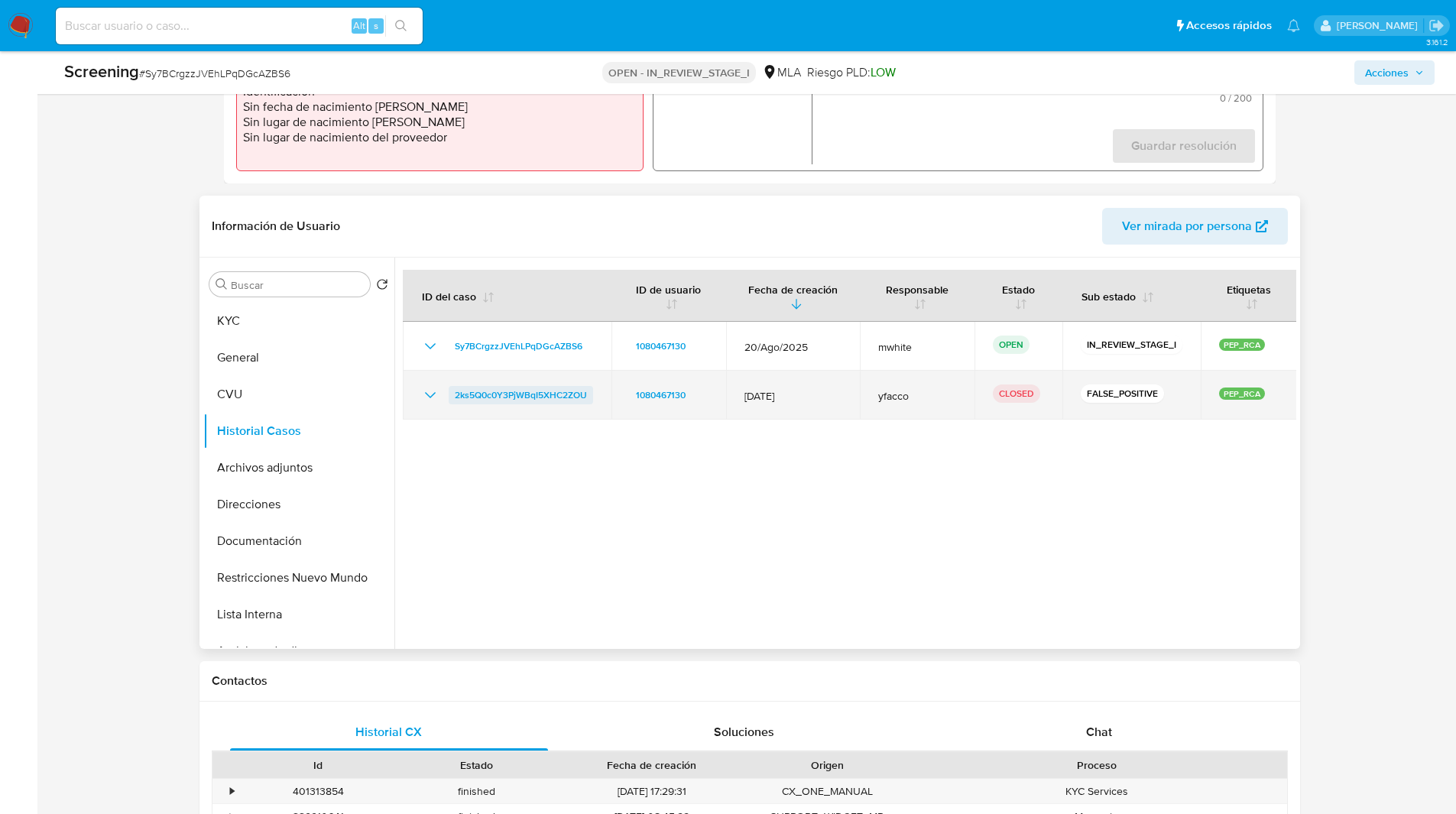
click at [515, 392] on span "2ks5Q0c0Y3PjWBqI5XHC2ZOU" at bounding box center [521, 395] width 132 height 18
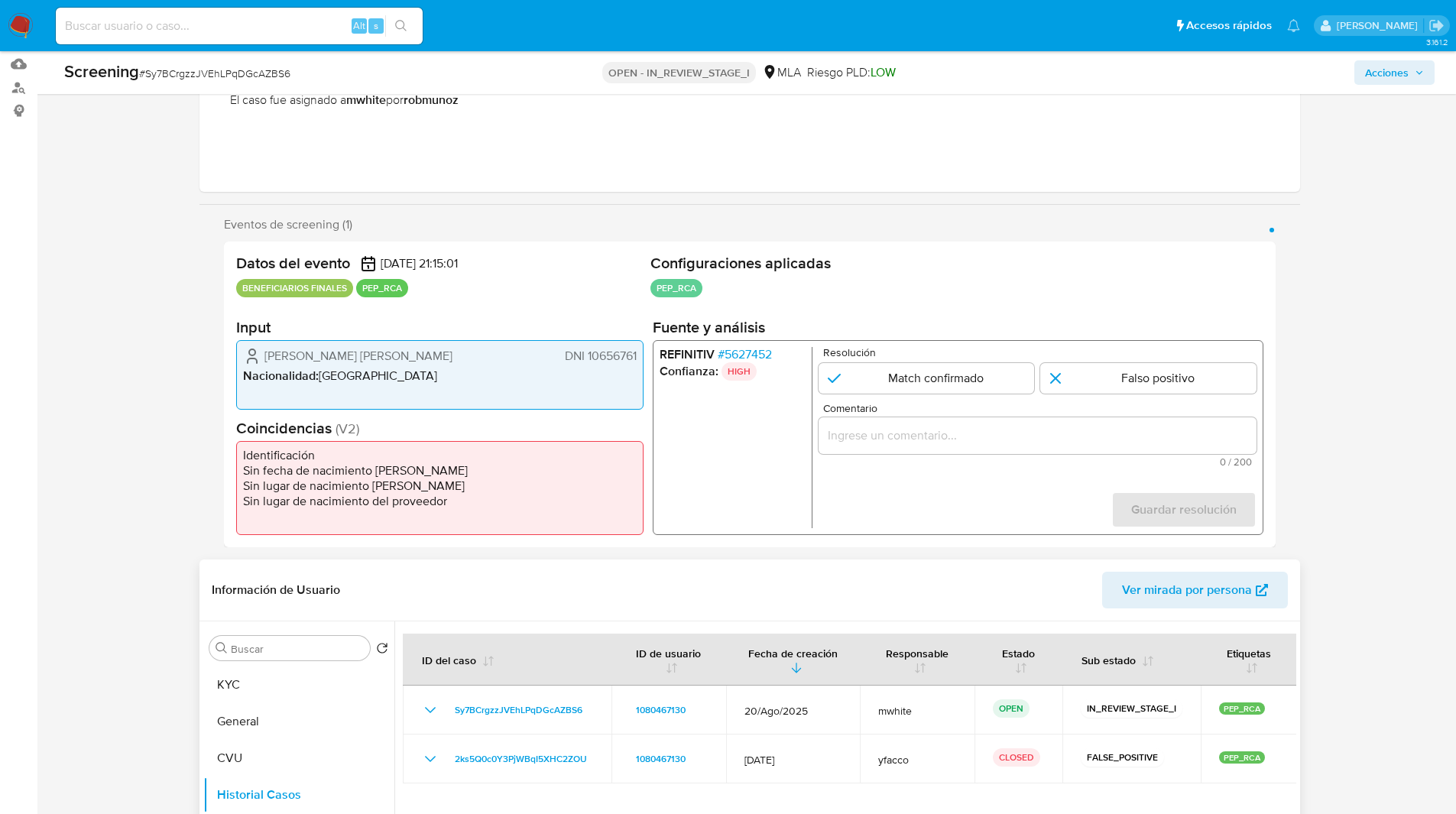
scroll to position [156, 0]
click at [915, 455] on div "Comentario 0 / 200 200 caracteres restantes" at bounding box center [1037, 436] width 438 height 64
click at [987, 439] on input "Comentario" at bounding box center [1037, 437] width 438 height 20
paste input "FALSO POSITIVO Falso positivo. Se descarta match dado que el DNI del beneficiar…"
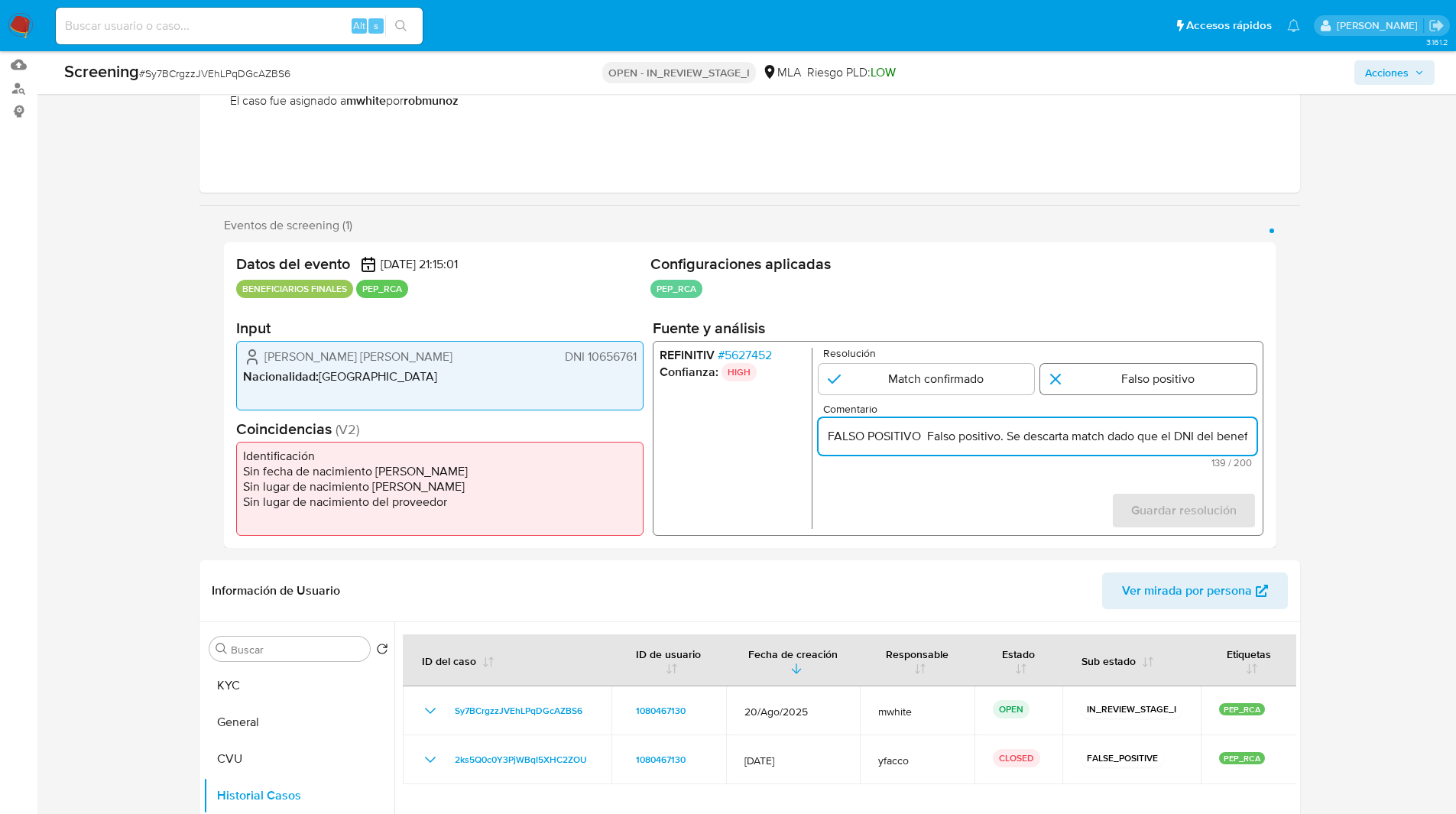
scroll to position [0, 350]
type input "FALSO POSITIVO Falso positivo. Se descarta match dado que el DNI del beneficiar…"
click at [1094, 381] on input "1 de 1" at bounding box center [1148, 378] width 216 height 30
radio input "true"
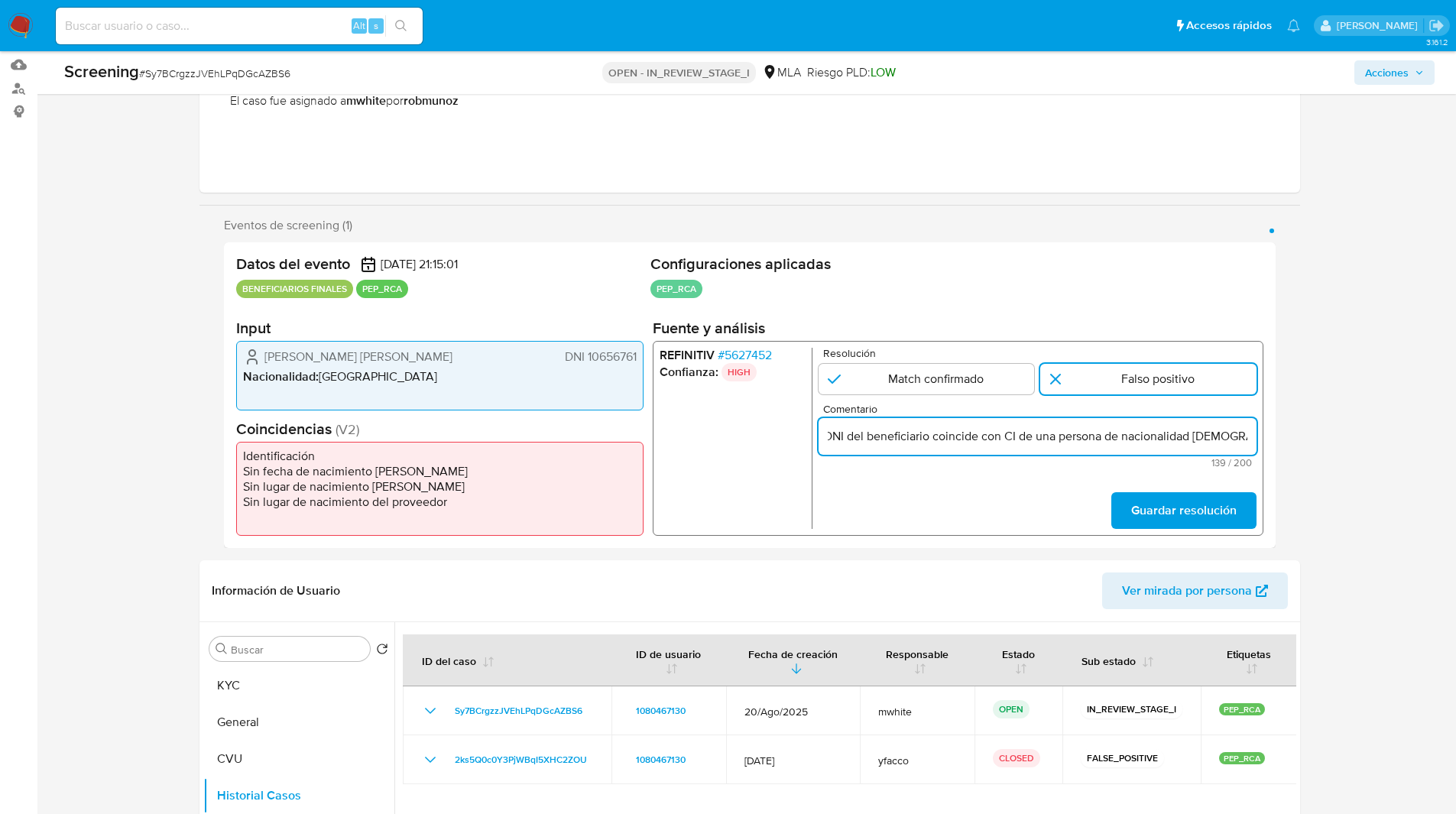
drag, startPoint x: 1098, startPoint y: 435, endPoint x: 1444, endPoint y: 439, distance: 346.0
click at [1179, 510] on span "Guardar resolución" at bounding box center [1182, 510] width 105 height 34
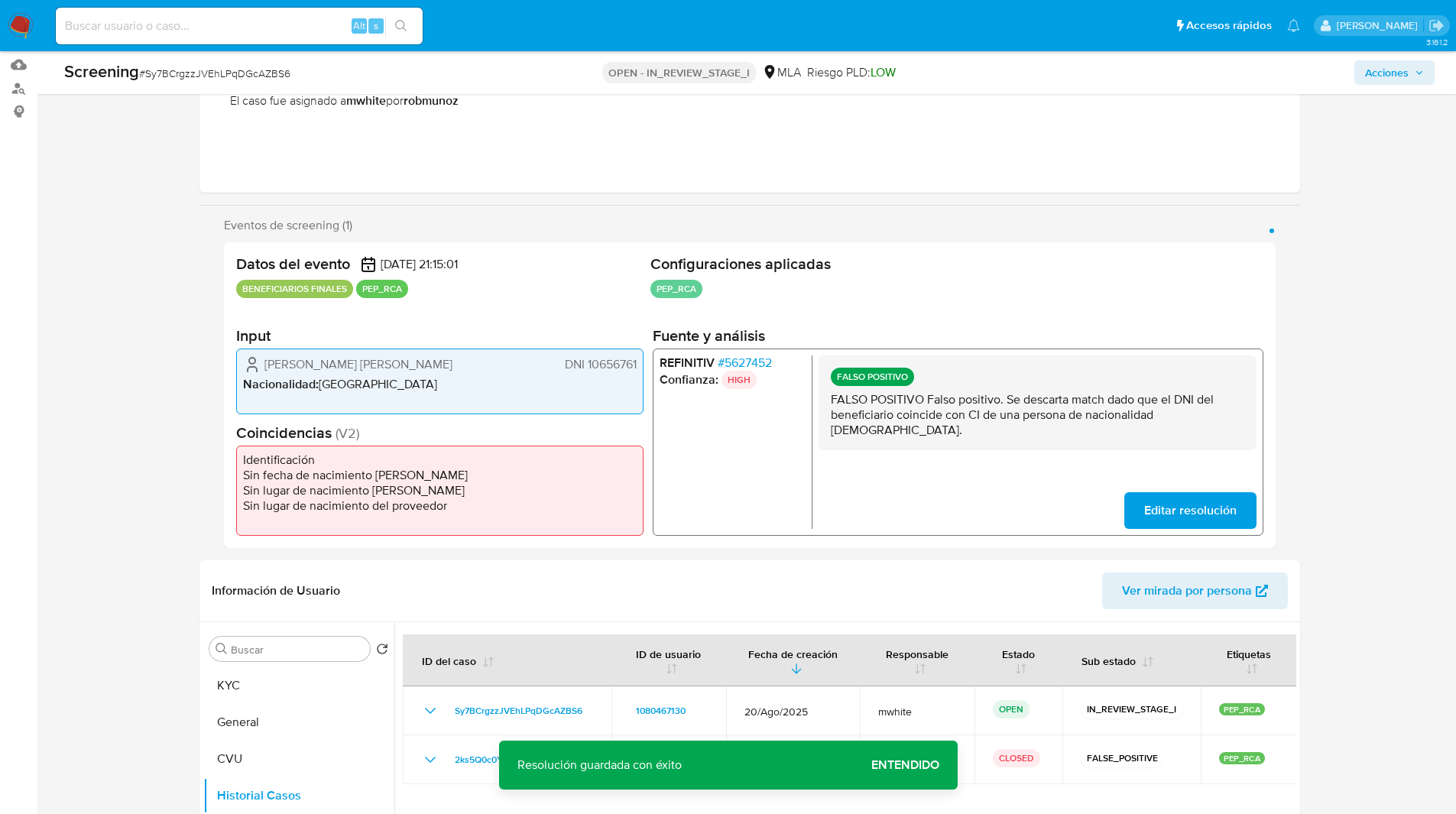
click at [1396, 78] on span "Acciones" at bounding box center [1386, 72] width 44 height 25
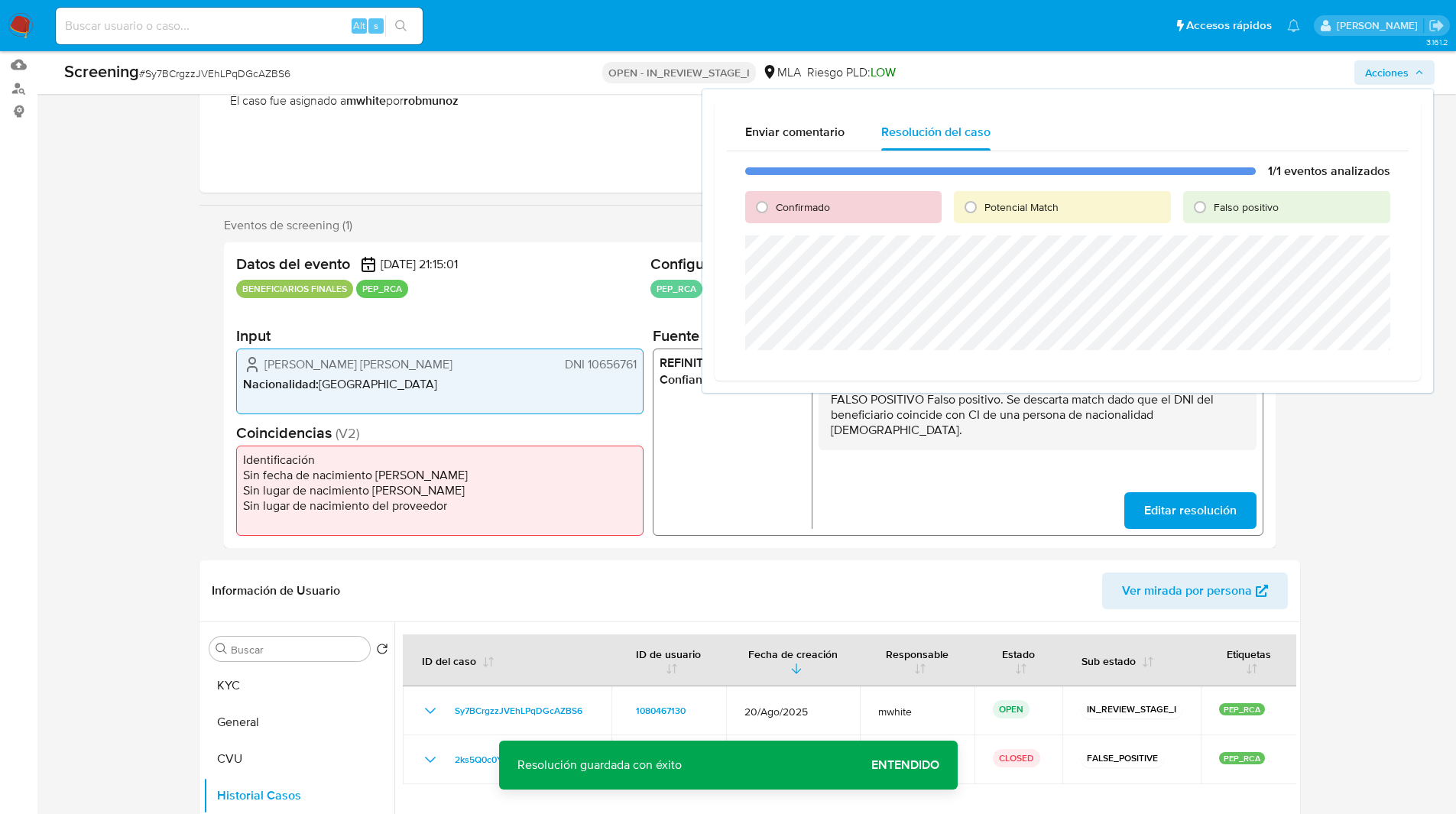
click at [1252, 206] on span "Falso positivo" at bounding box center [1245, 207] width 65 height 16
click at [1212, 206] on input "Falso positivo" at bounding box center [1200, 207] width 25 height 25
radio input "true"
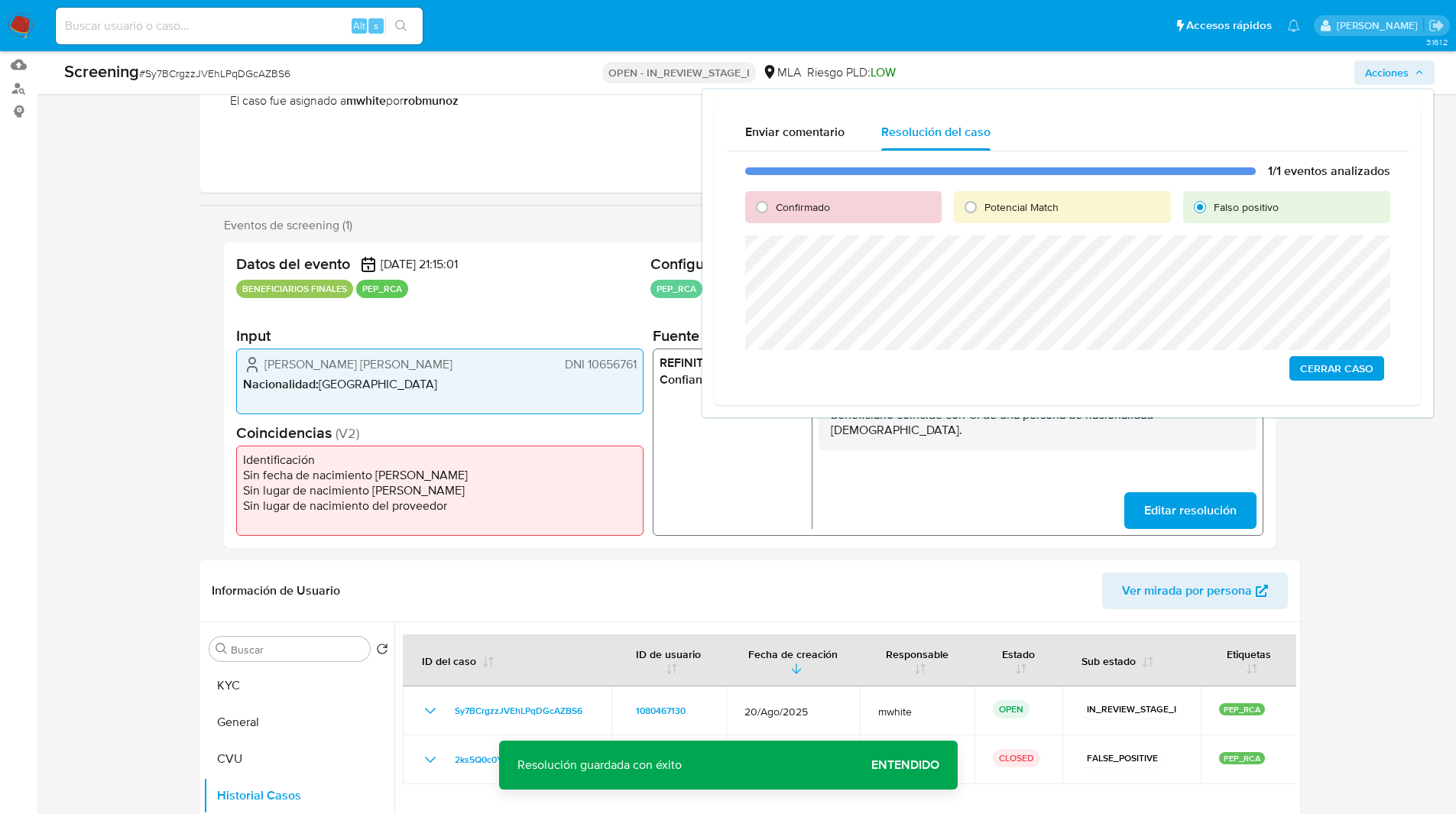
click at [1331, 369] on span "Cerrar Caso" at bounding box center [1337, 368] width 73 height 21
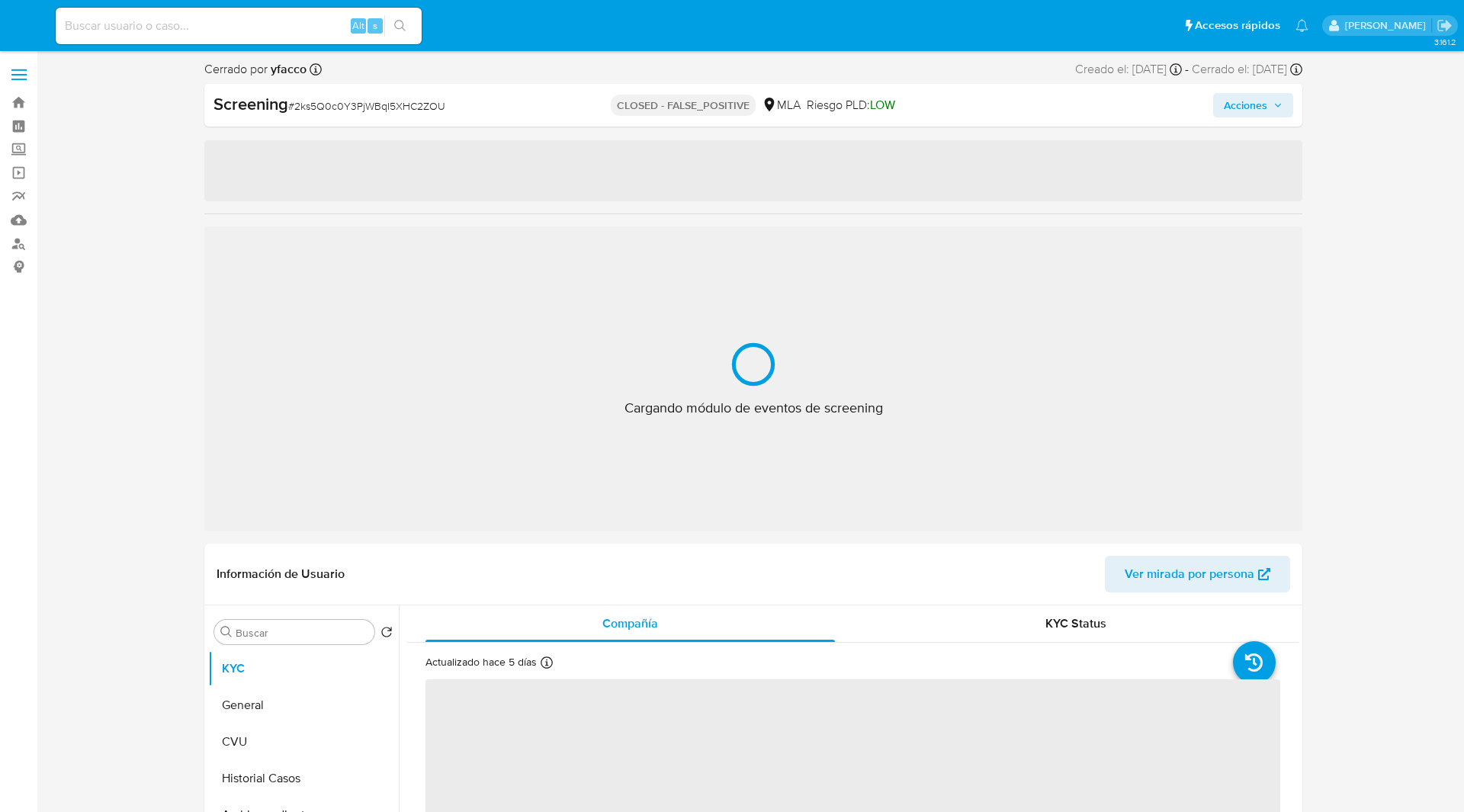
select select "10"
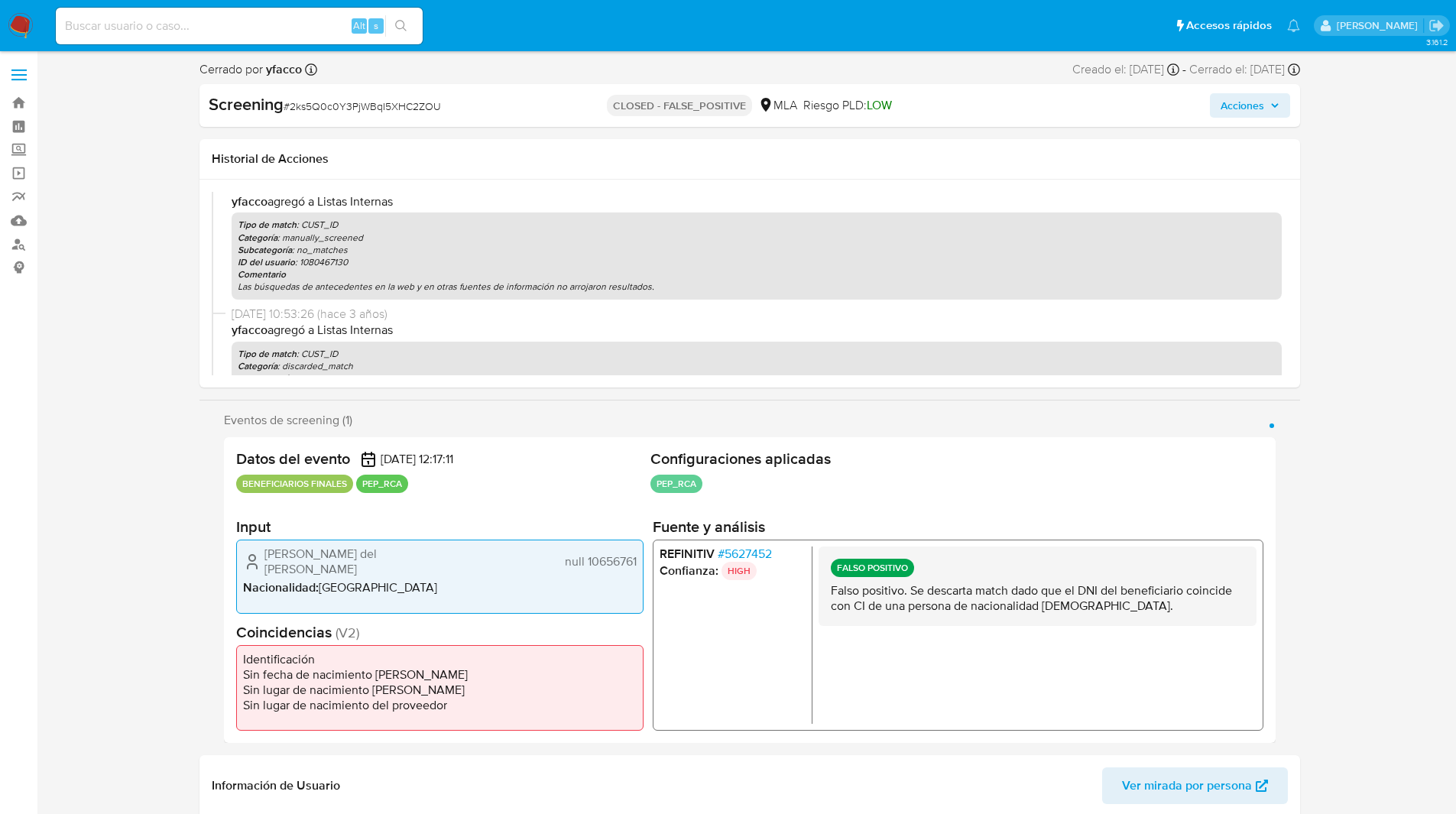
scroll to position [106, 0]
click at [995, 600] on p "Falso positivo. Se descarta match dado que el DNI del beneficiario coincide con…" at bounding box center [1036, 598] width 413 height 30
drag, startPoint x: 1146, startPoint y: 624, endPoint x: 811, endPoint y: 598, distance: 336.0
click at [811, 598] on div "REFINITIV # 5627452 Confianza: HIGH FALSO POSITIVO Falso positivo. Se descarta …" at bounding box center [957, 635] width 611 height 191
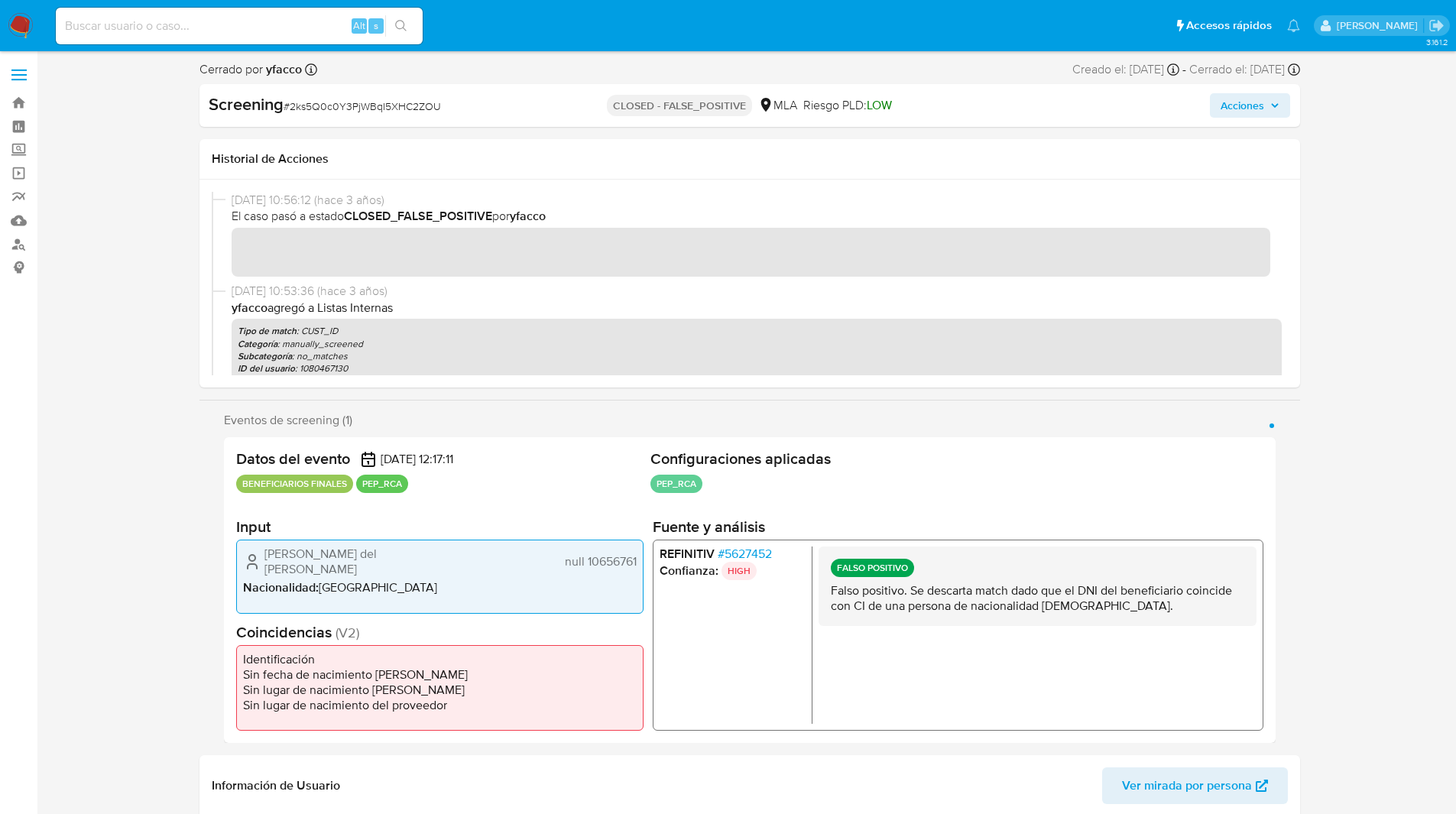
click at [203, 247] on div "02/11/2022 10:56:12 (hace 3 años) El caso pasó a estado CLOSED_FALSE_POSITIVE p…" at bounding box center [750, 283] width 1101 height 208
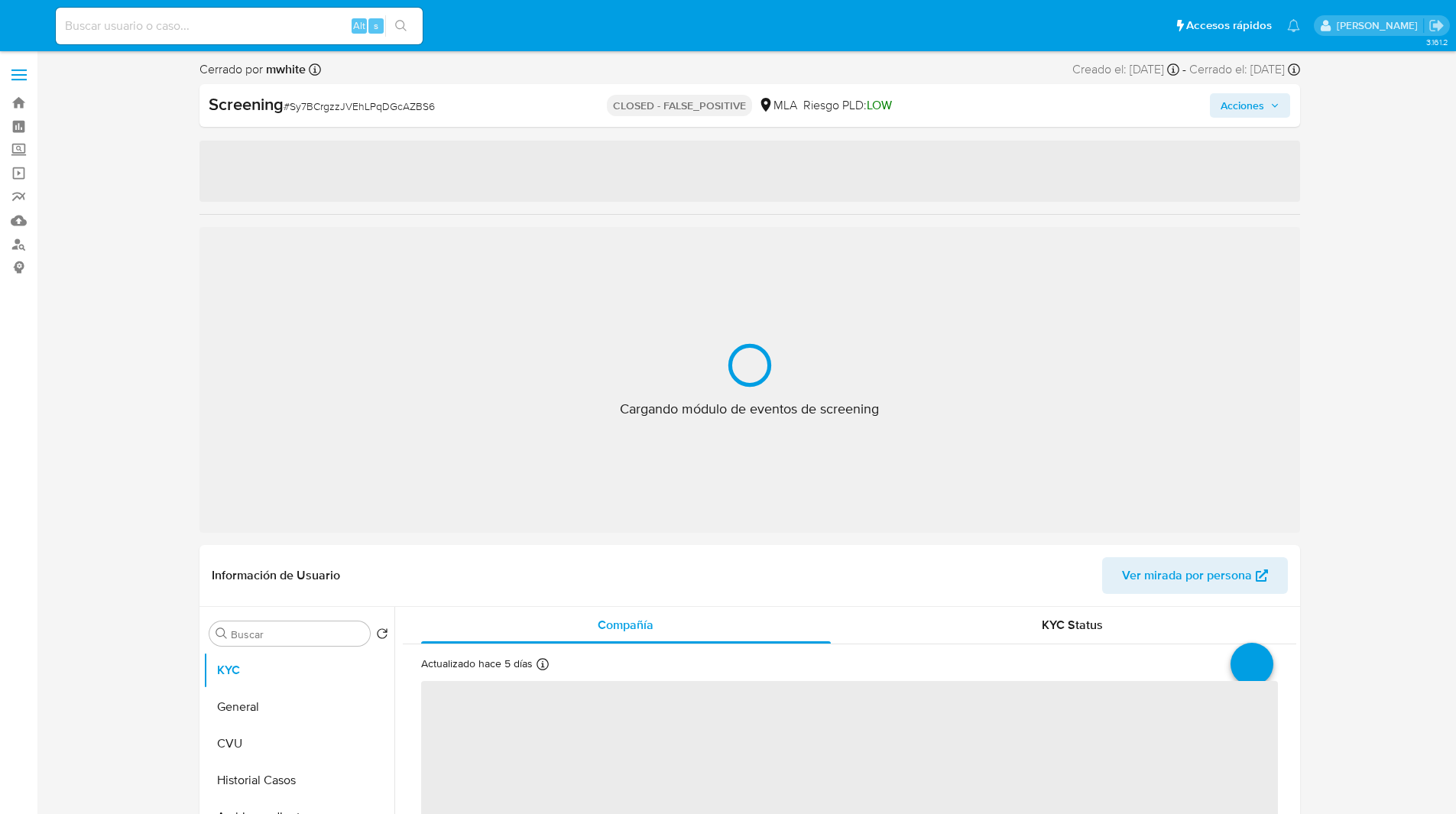
scroll to position [55, 0]
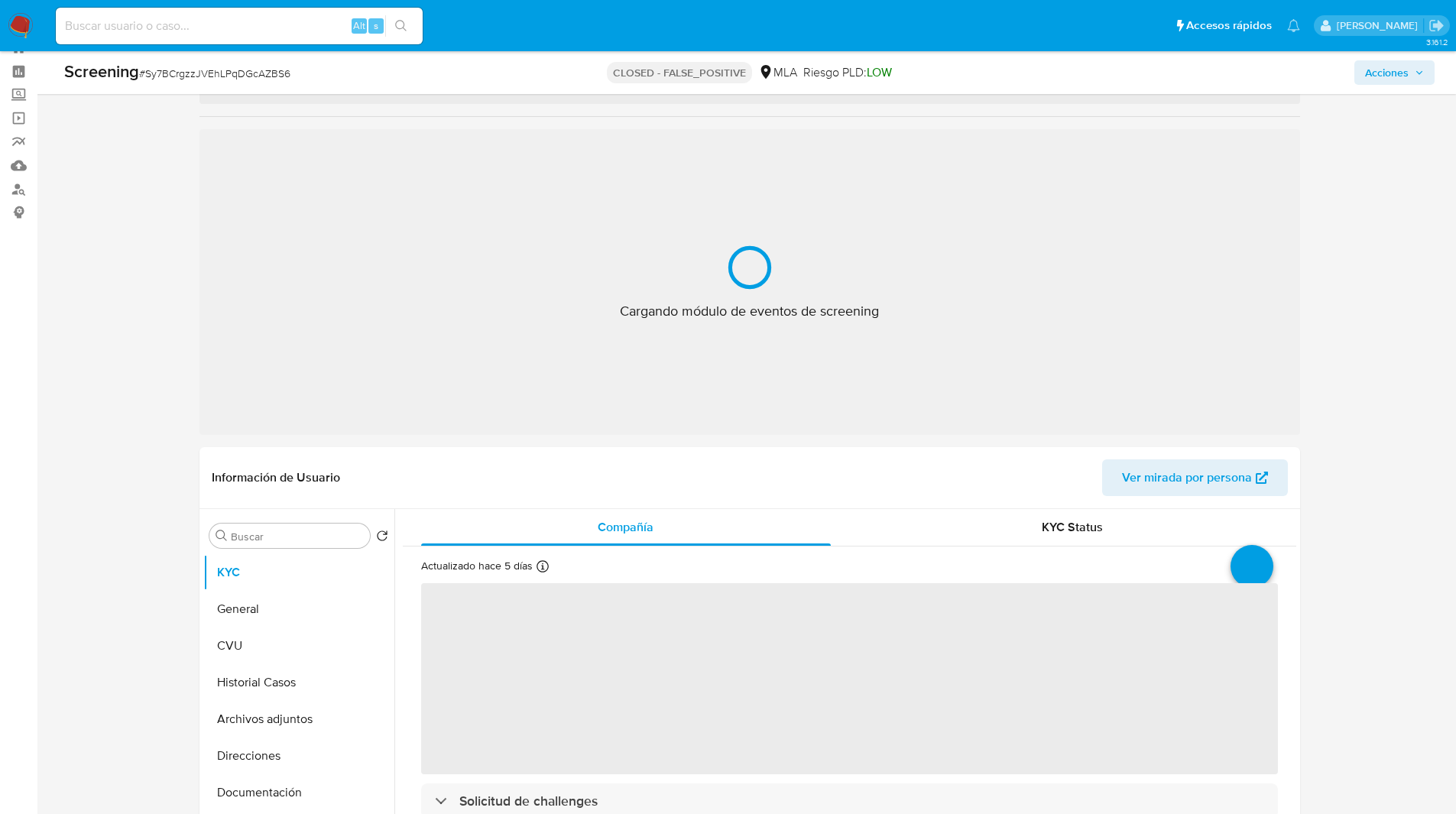
select select "10"
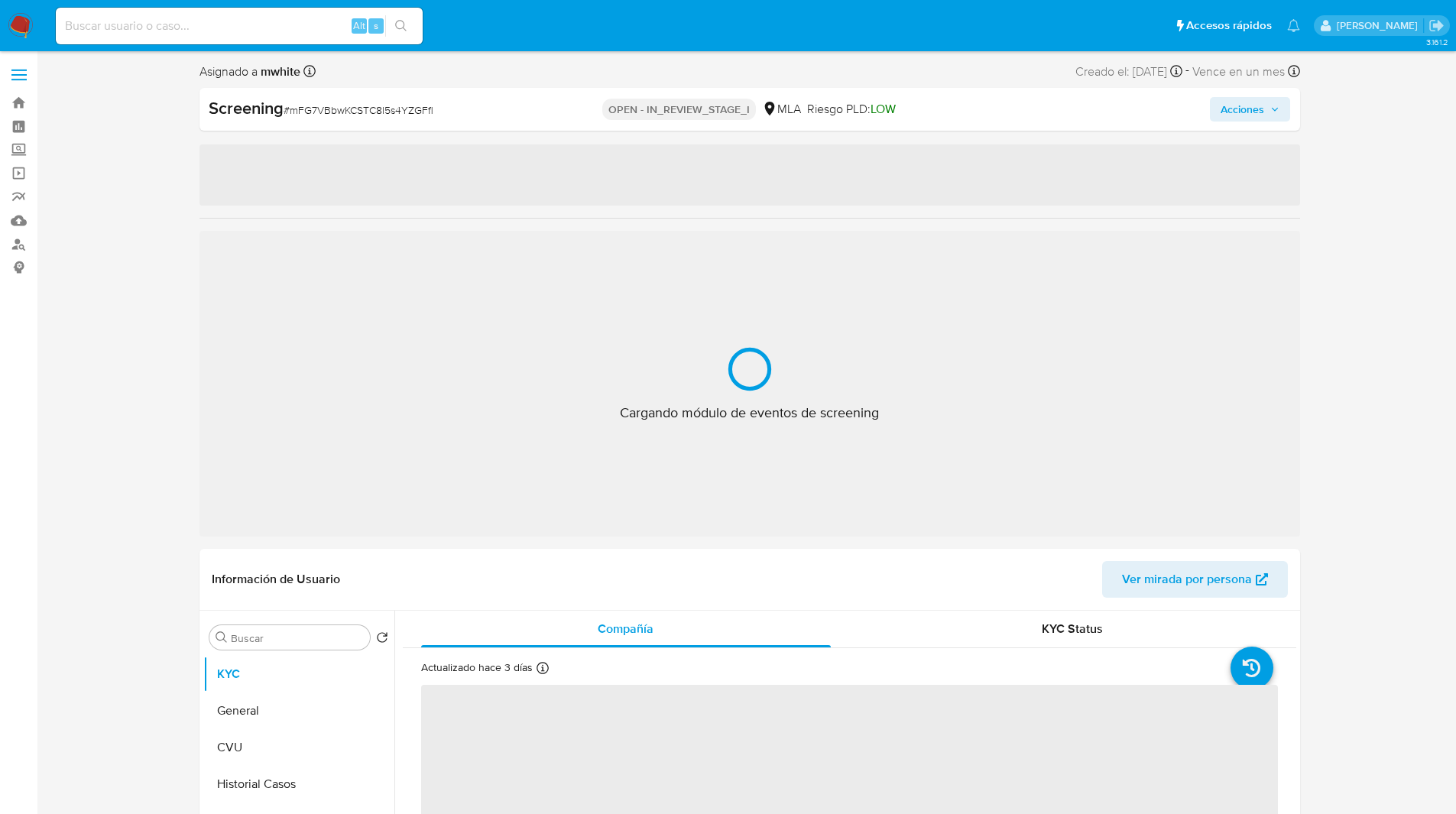
select select "10"
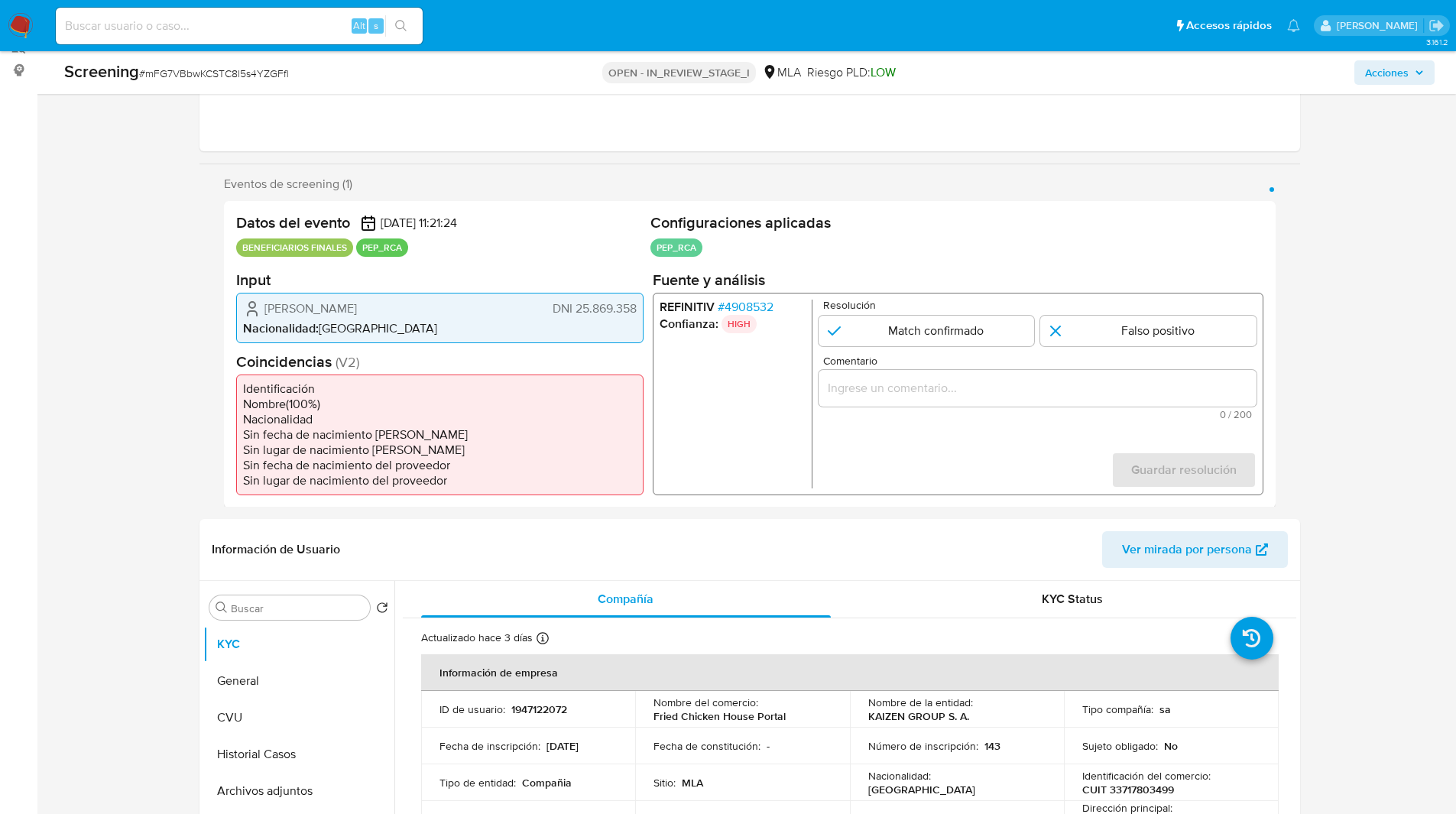
scroll to position [201, 0]
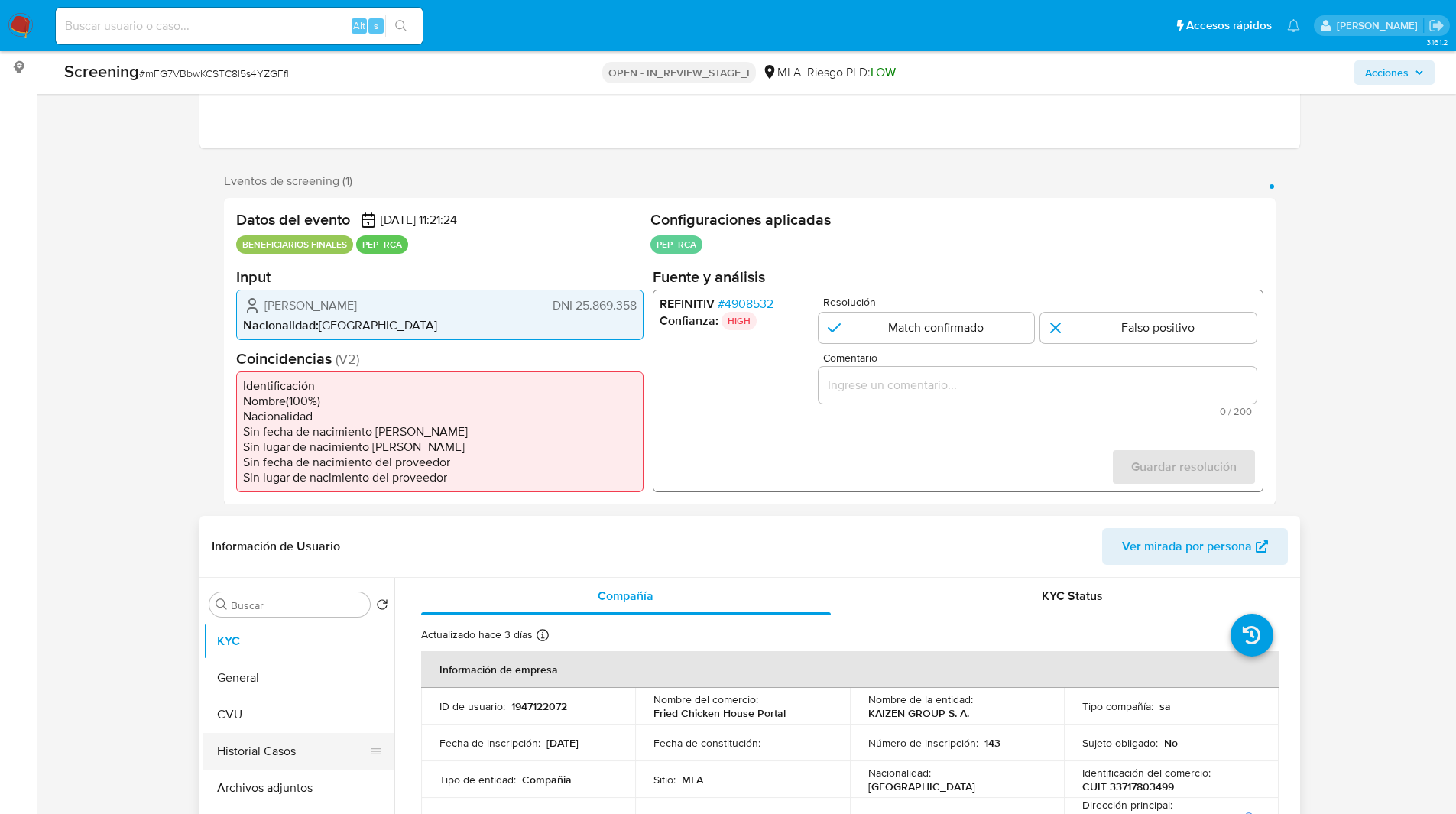
click at [282, 753] on button "Historial Casos" at bounding box center [292, 751] width 179 height 37
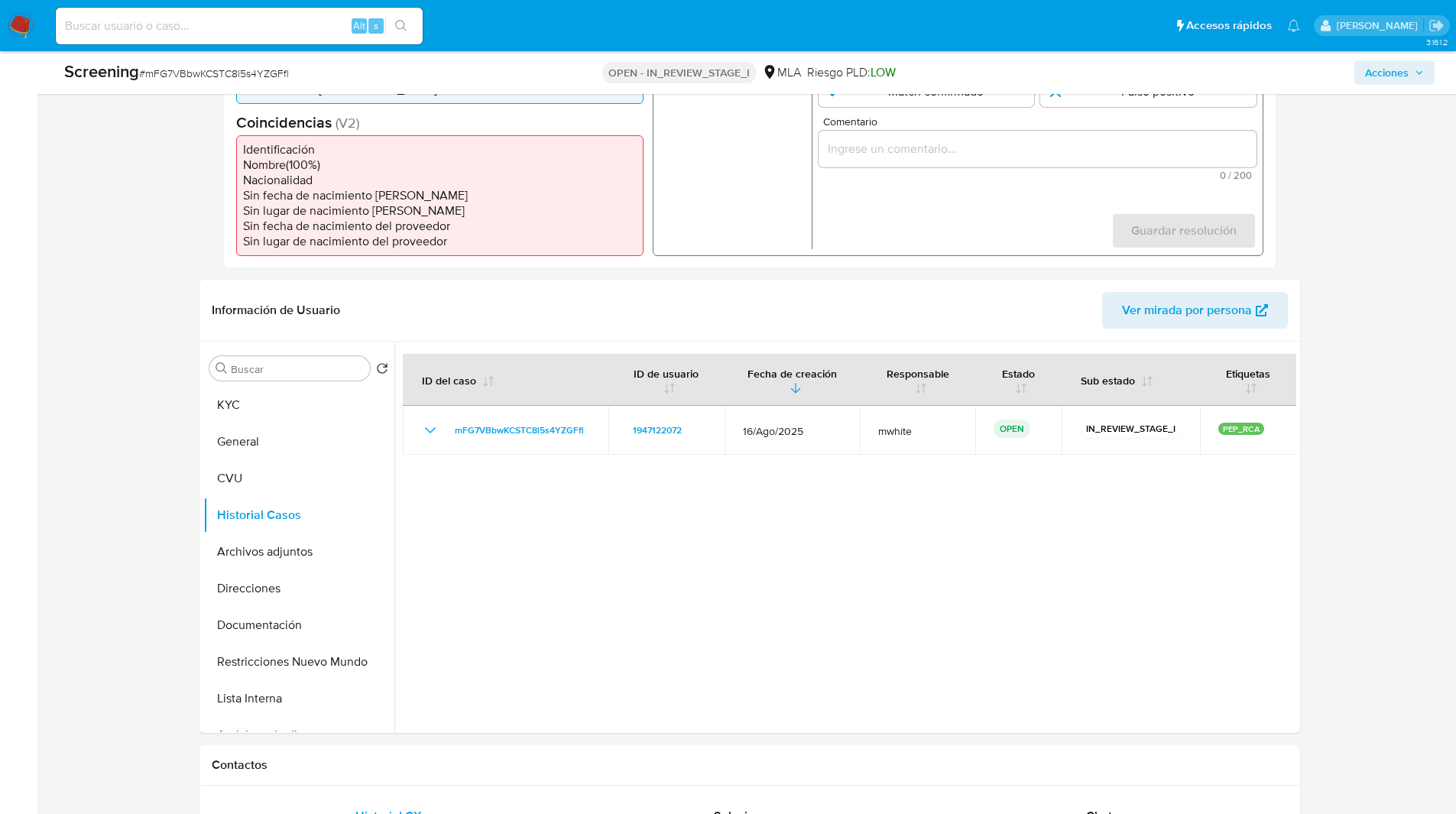
scroll to position [0, 0]
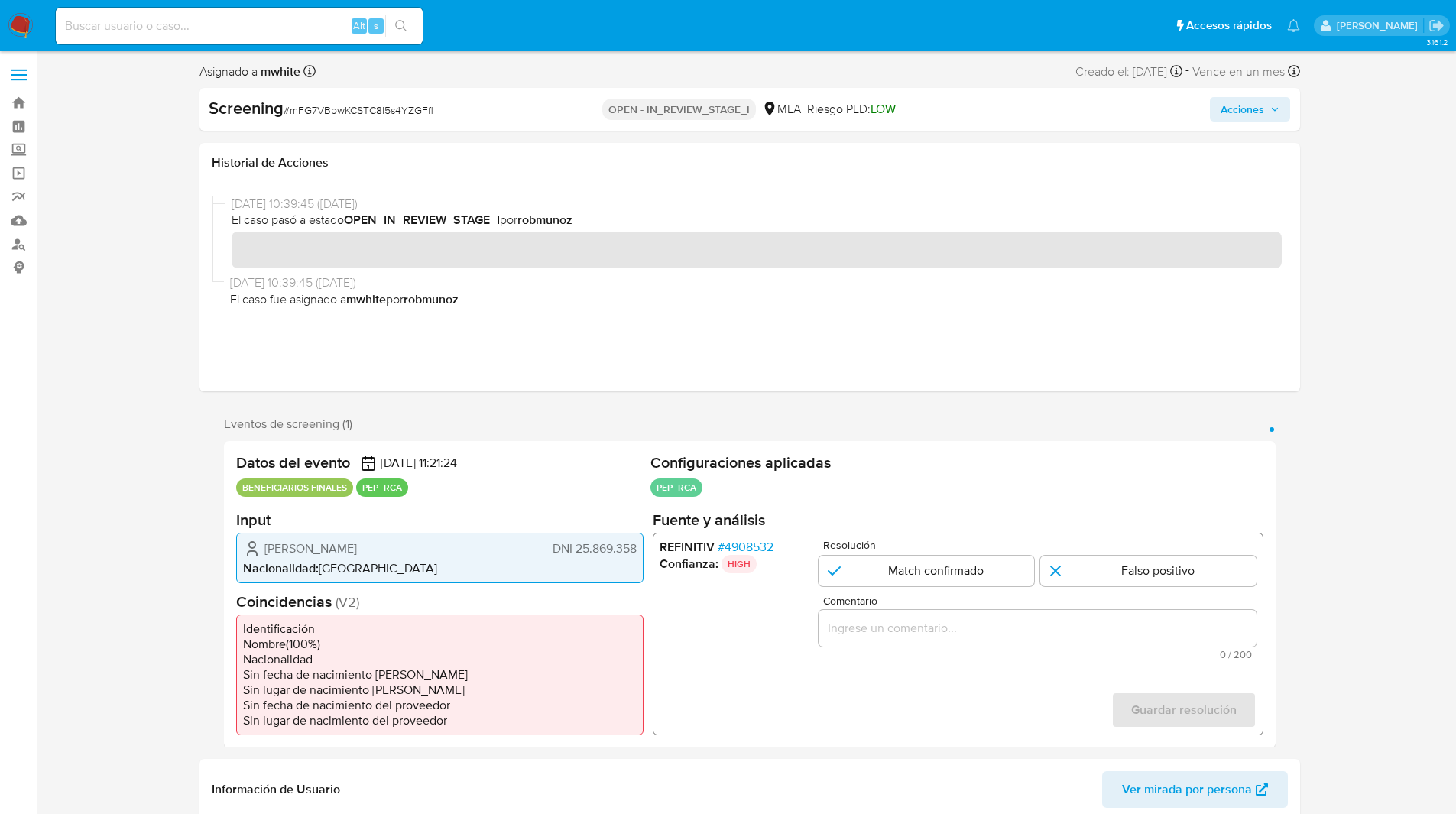
click at [737, 543] on span "# 4908532" at bounding box center [744, 546] width 56 height 16
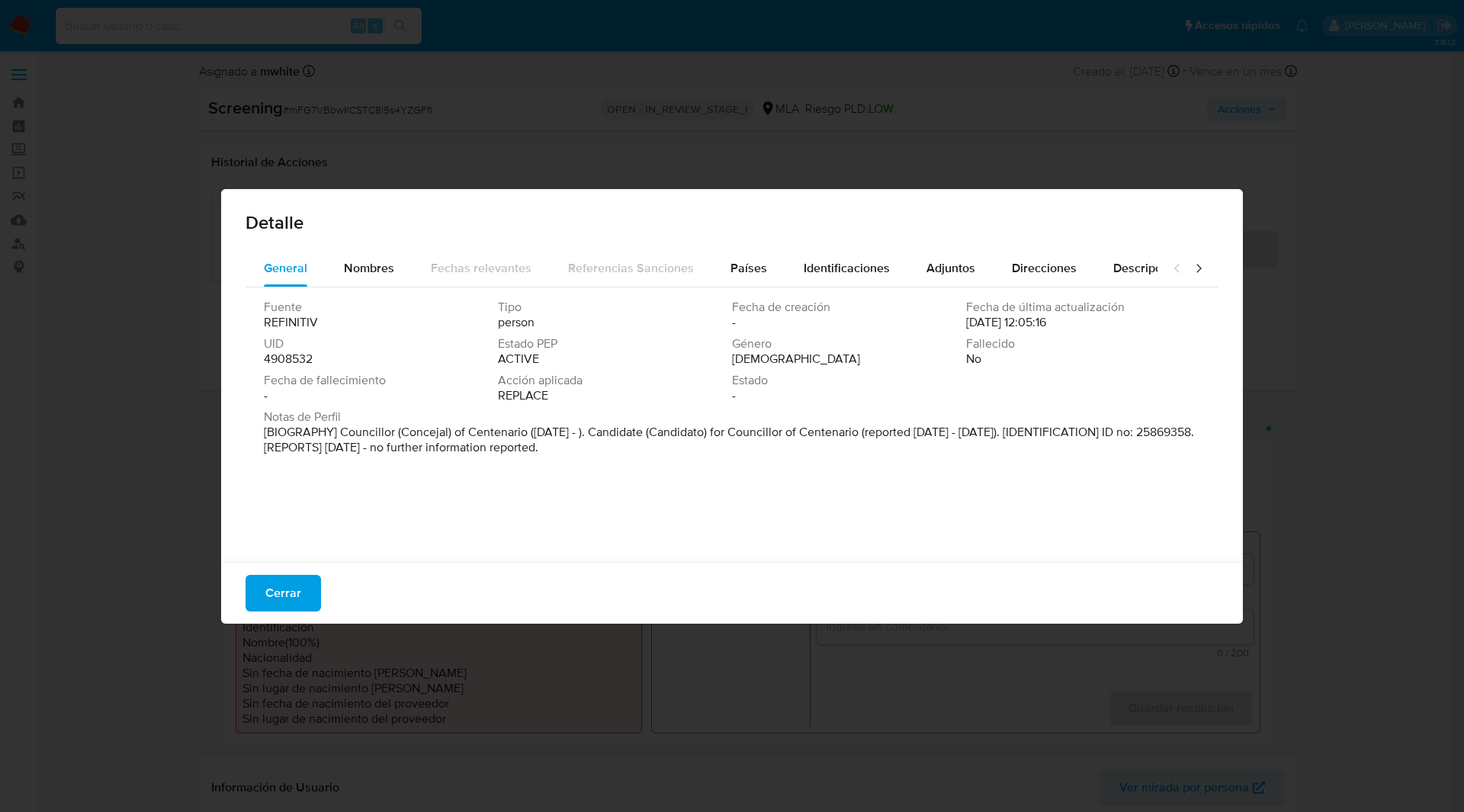
click at [632, 414] on span "Notas de Perfil" at bounding box center [730, 417] width 933 height 16
drag, startPoint x: 342, startPoint y: 430, endPoint x: 597, endPoint y: 431, distance: 255.0
click at [597, 431] on p "[BIOGRAPHY] Councillor (Concejal) of Centenario (Dec 2019 - ). Candidate (Candi…" at bounding box center [730, 439] width 933 height 30
click at [749, 259] on span "Países" at bounding box center [748, 268] width 37 height 17
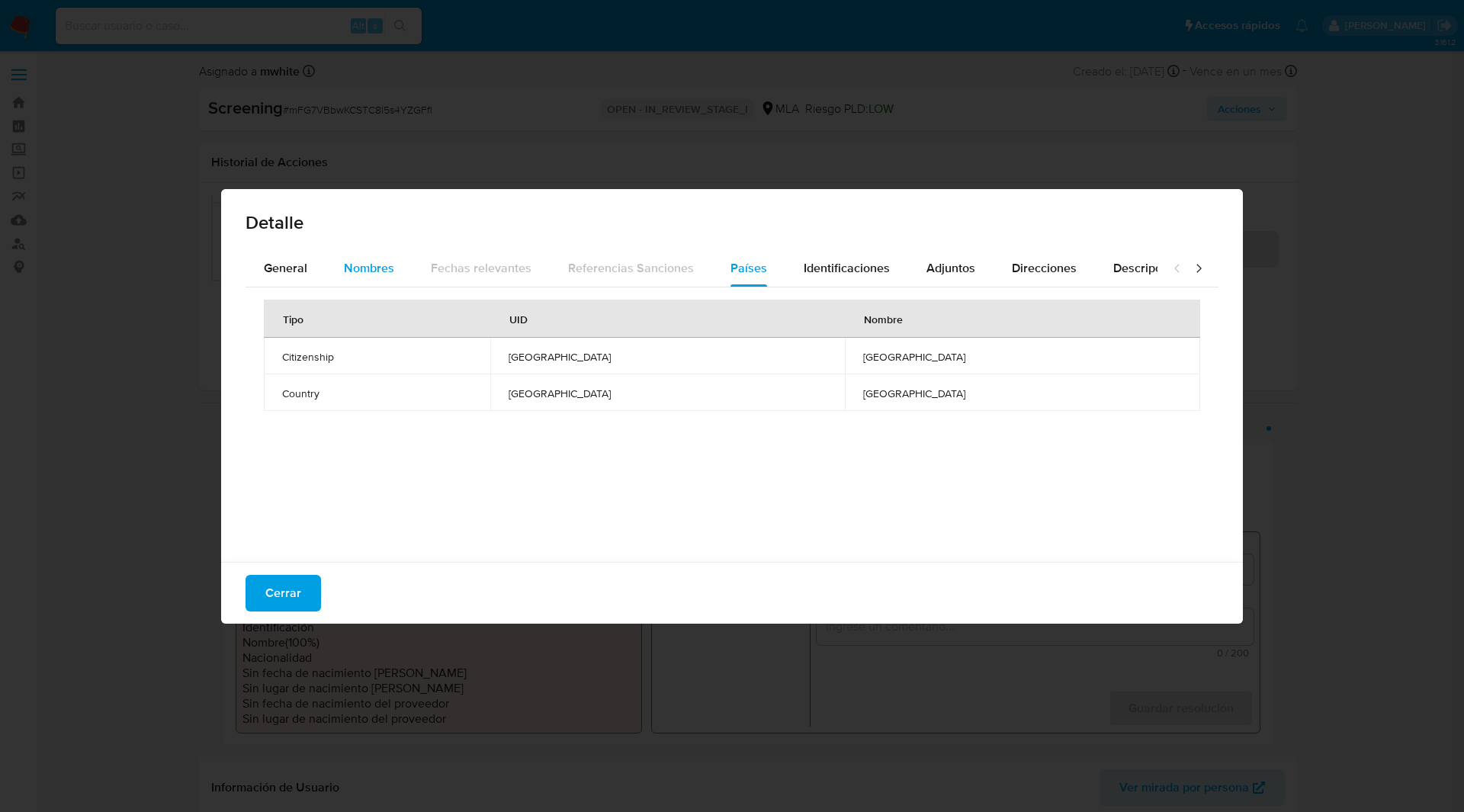
click at [357, 271] on span "Nombres" at bounding box center [368, 268] width 50 height 17
drag, startPoint x: 611, startPoint y: 355, endPoint x: 832, endPoint y: 357, distance: 221.0
click at [832, 357] on td "valeria samanta fiordomo garay" at bounding box center [943, 356] width 514 height 37
click at [736, 237] on div "Detalle" at bounding box center [732, 219] width 1022 height 61
click at [748, 273] on span "Países" at bounding box center [748, 268] width 37 height 17
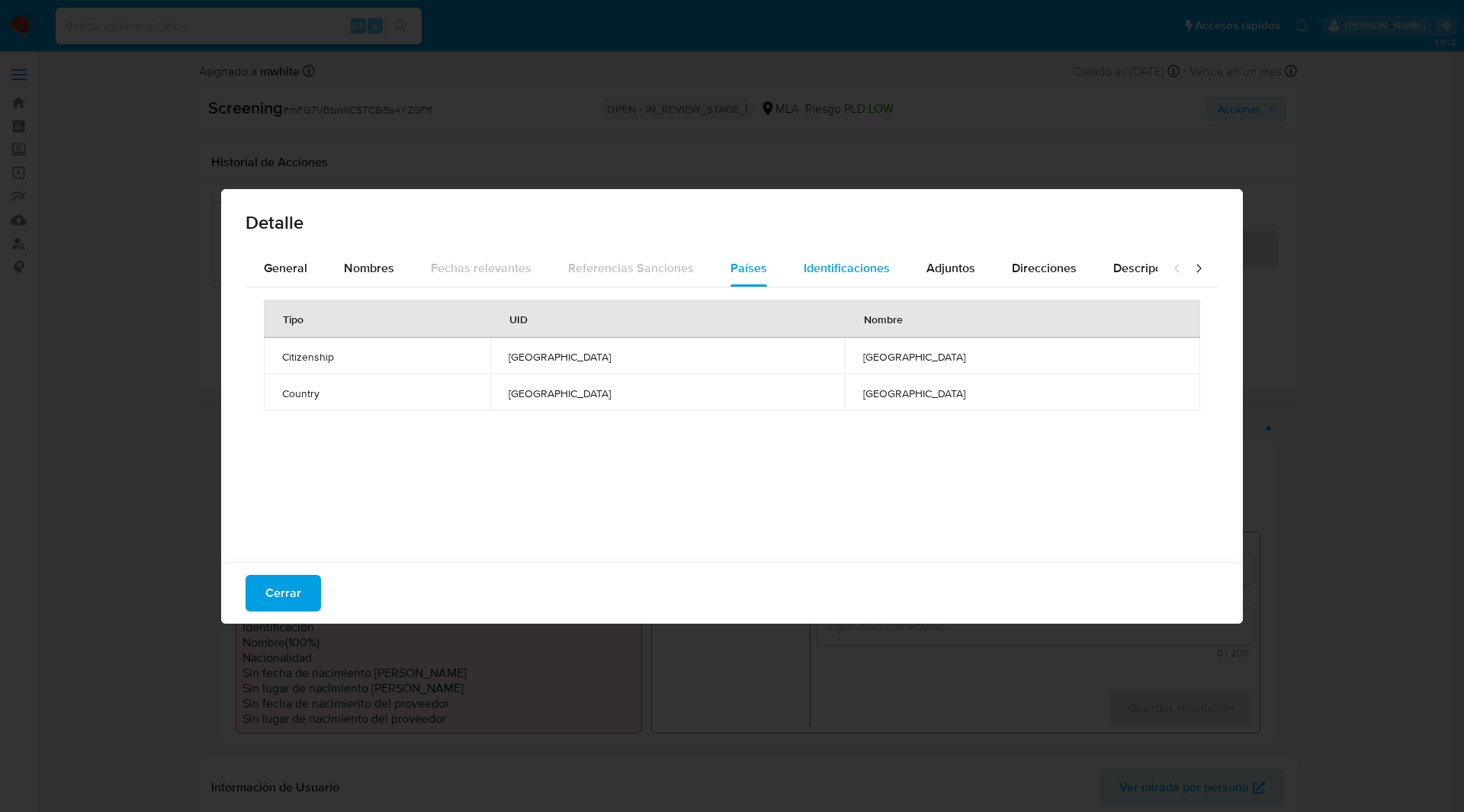
click at [821, 269] on span "Identificaciones" at bounding box center [847, 268] width 86 height 17
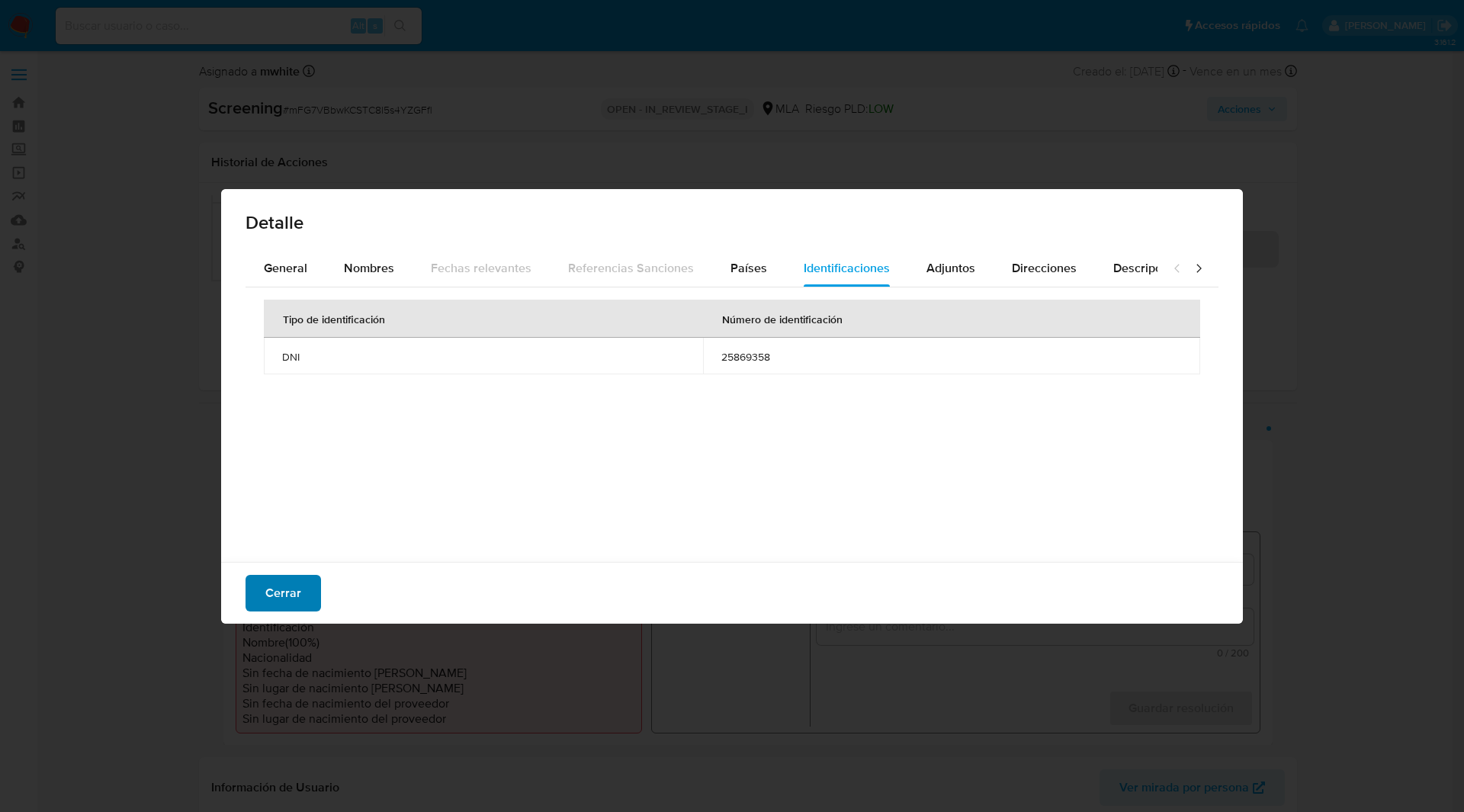
click at [302, 594] on button "Cerrar" at bounding box center [283, 593] width 76 height 37
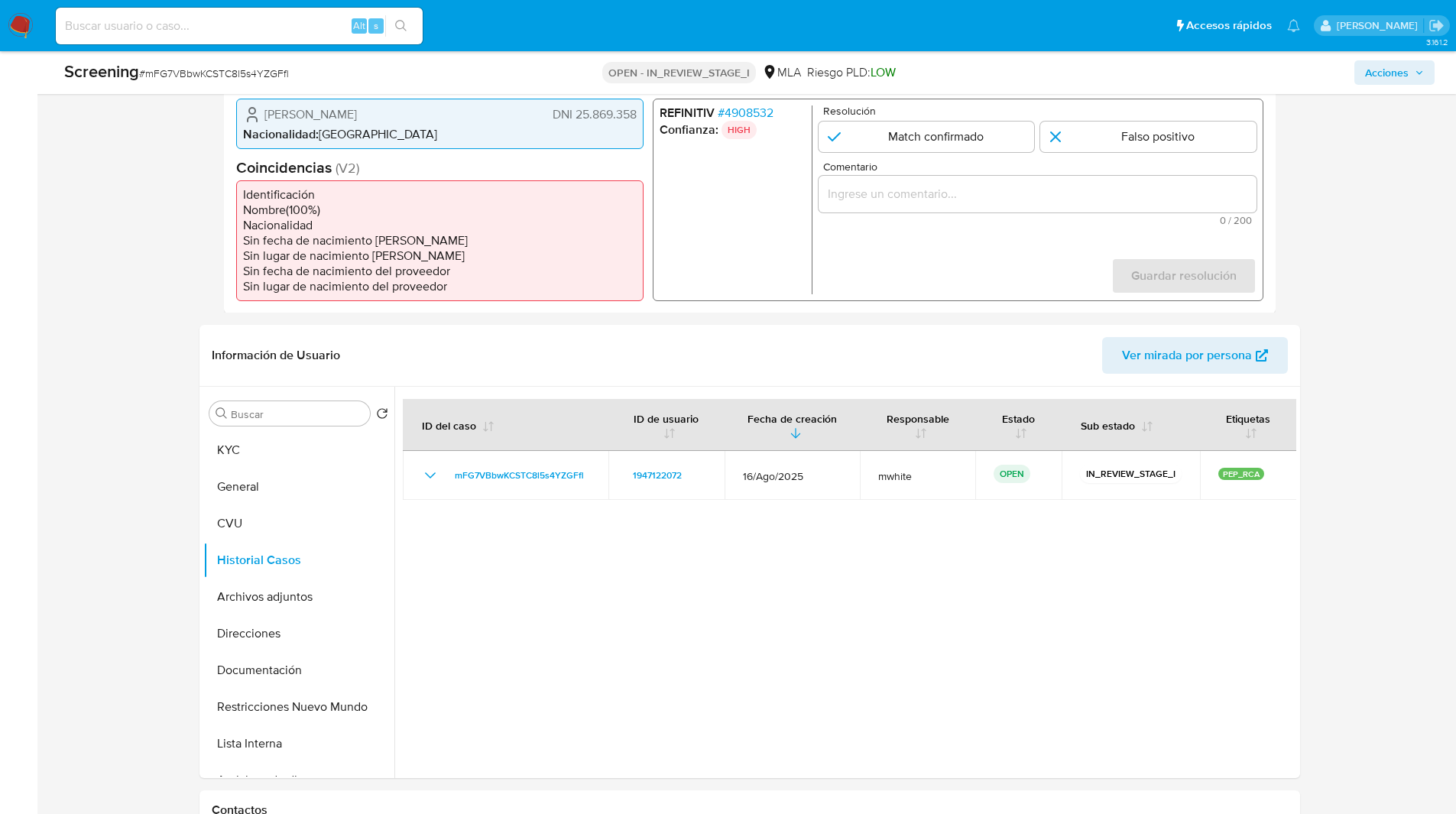
scroll to position [392, 0]
click at [267, 462] on button "KYC" at bounding box center [292, 450] width 179 height 37
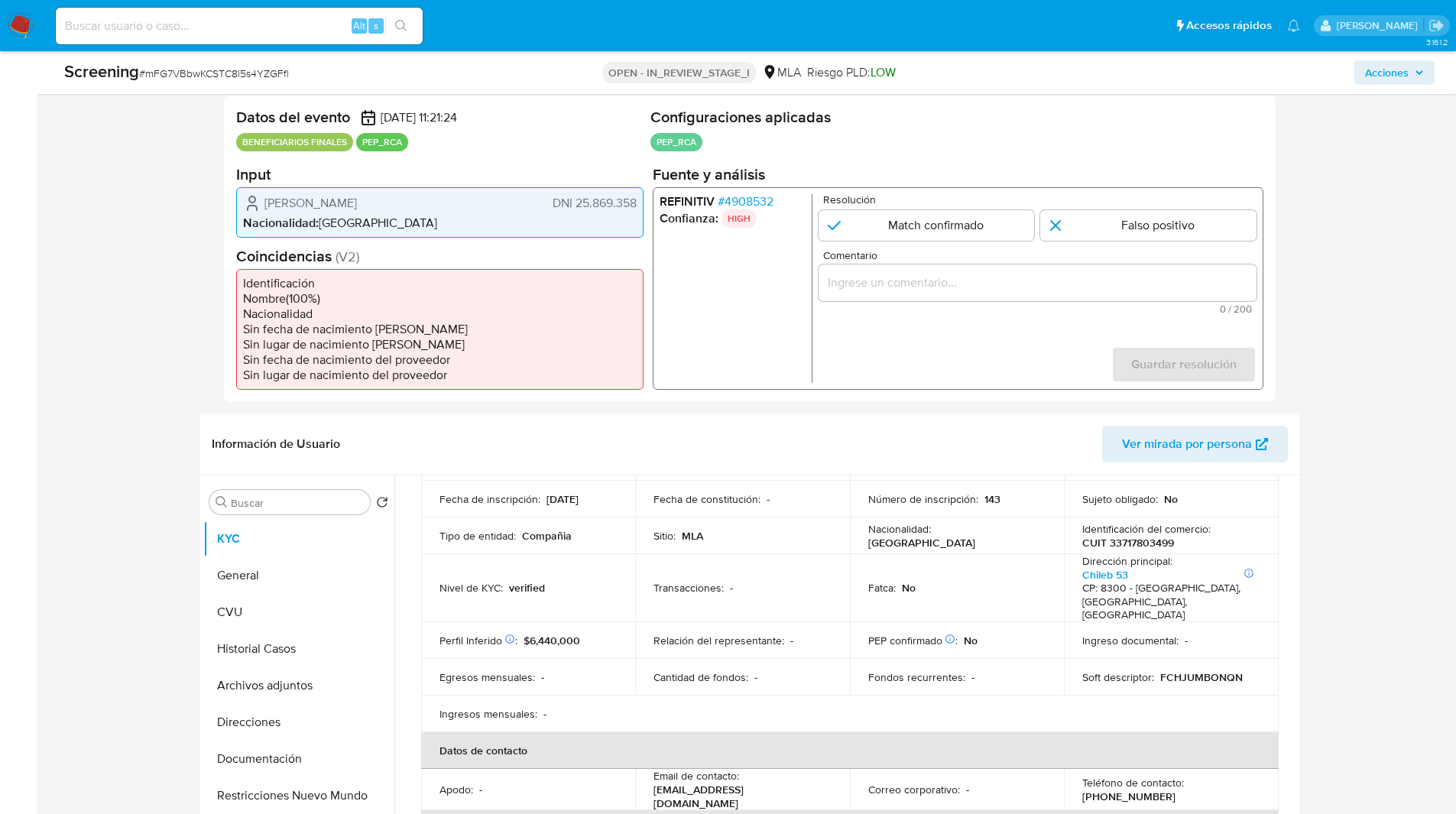
scroll to position [302, 0]
click at [744, 206] on span "# 4908532" at bounding box center [744, 201] width 56 height 16
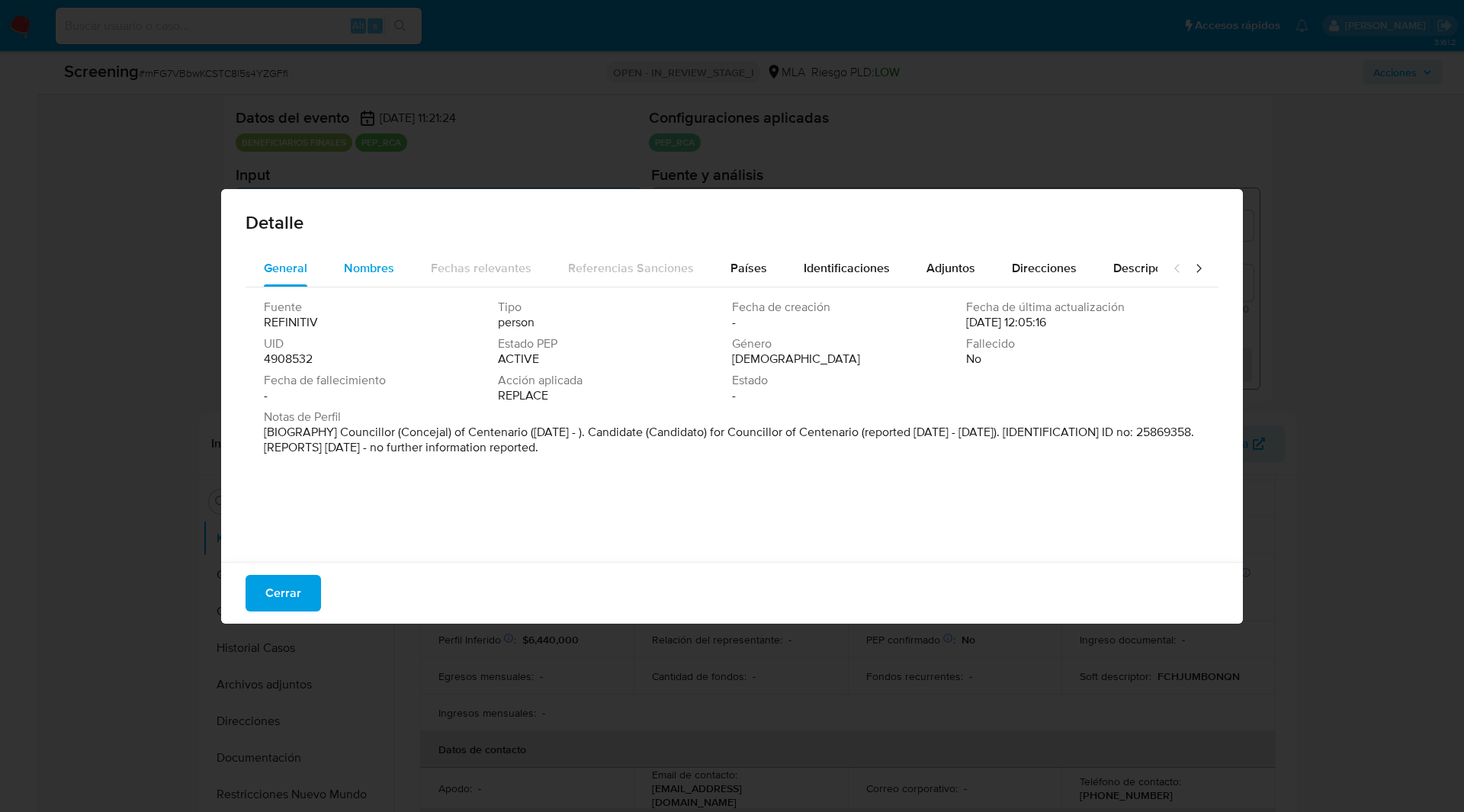
click at [384, 275] on span "Nombres" at bounding box center [368, 268] width 50 height 17
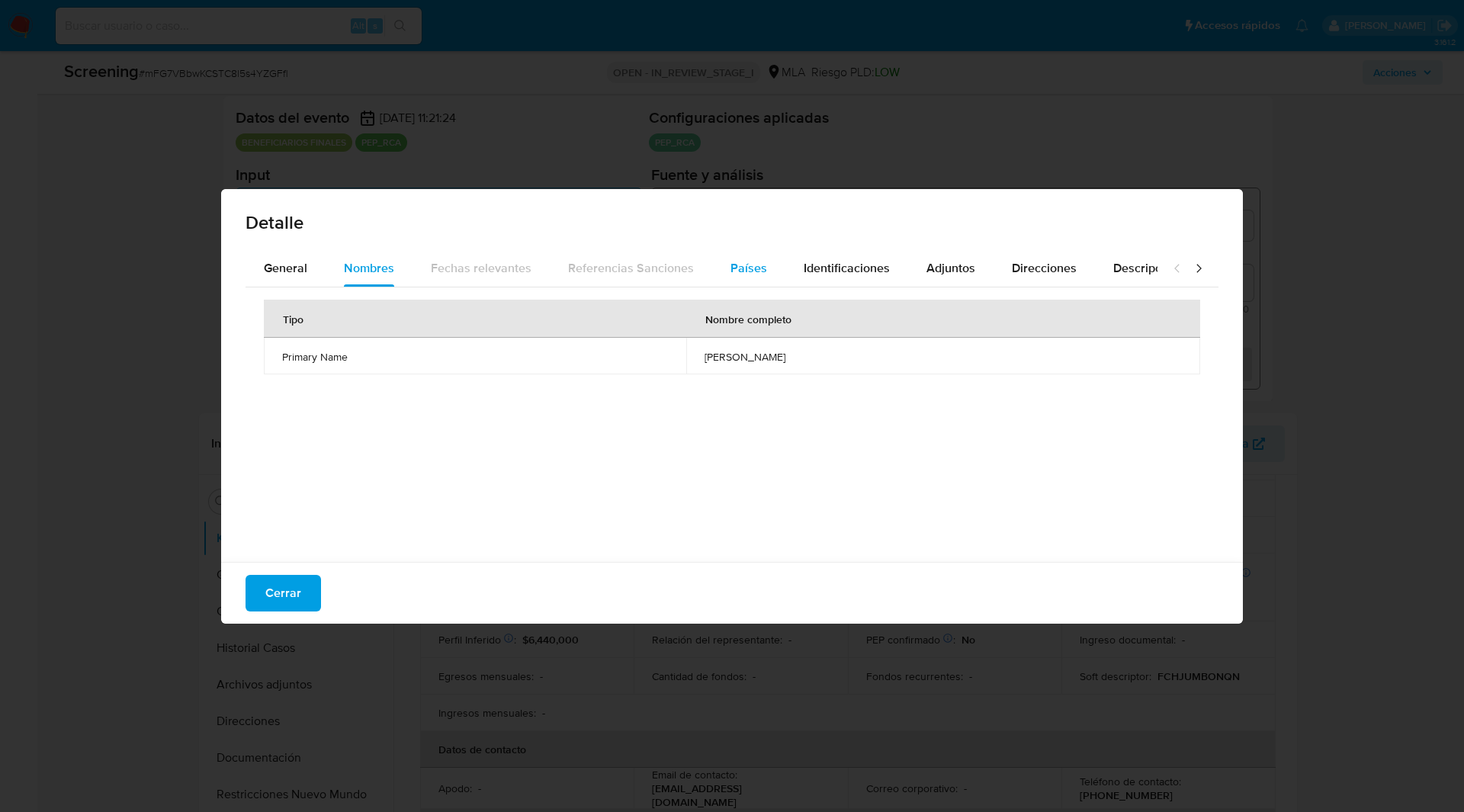
click at [749, 278] on div "Países" at bounding box center [748, 269] width 37 height 37
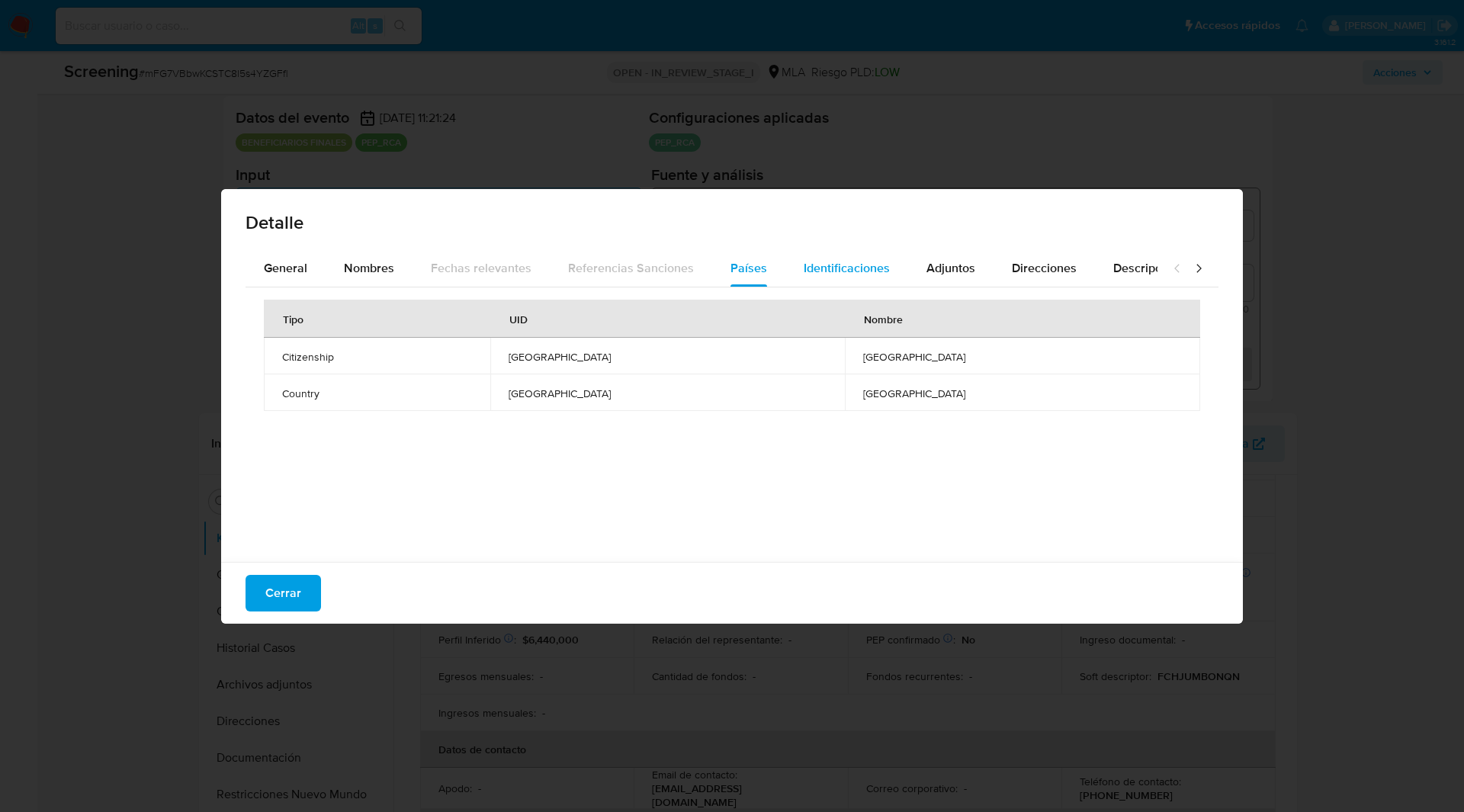
click at [837, 267] on span "Identificaciones" at bounding box center [847, 268] width 86 height 17
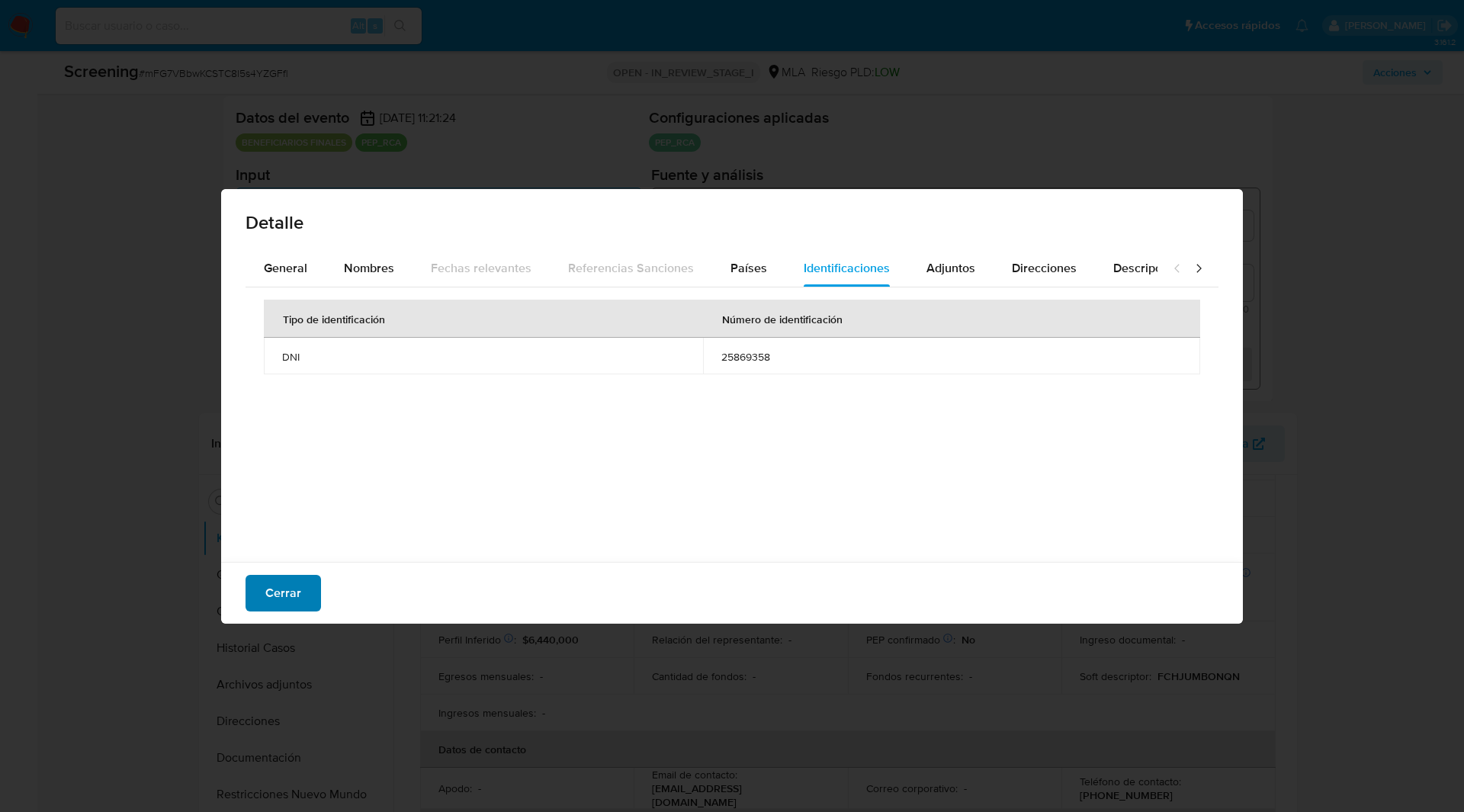
click at [275, 596] on span "Cerrar" at bounding box center [282, 593] width 36 height 34
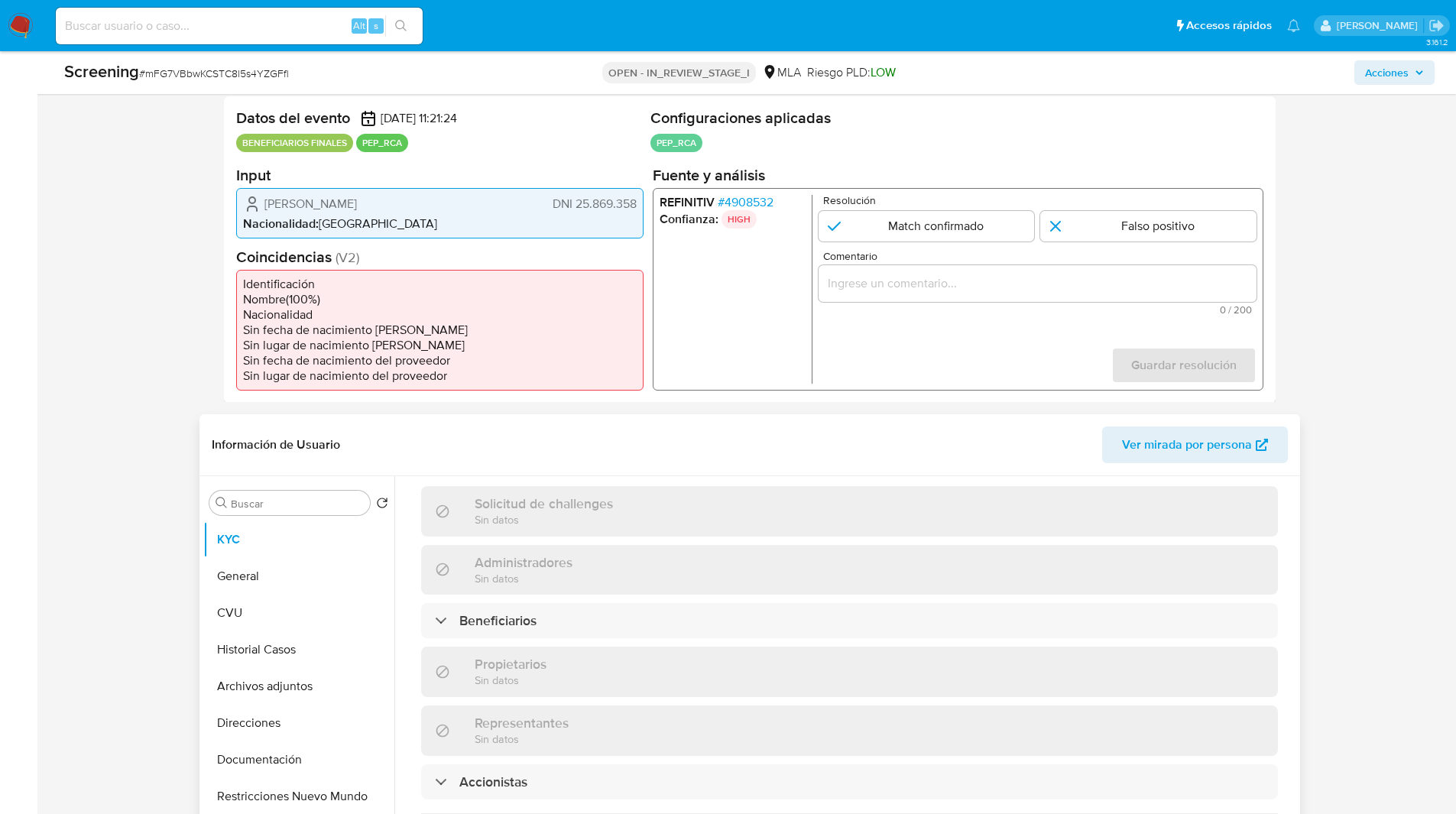
scroll to position [805, 0]
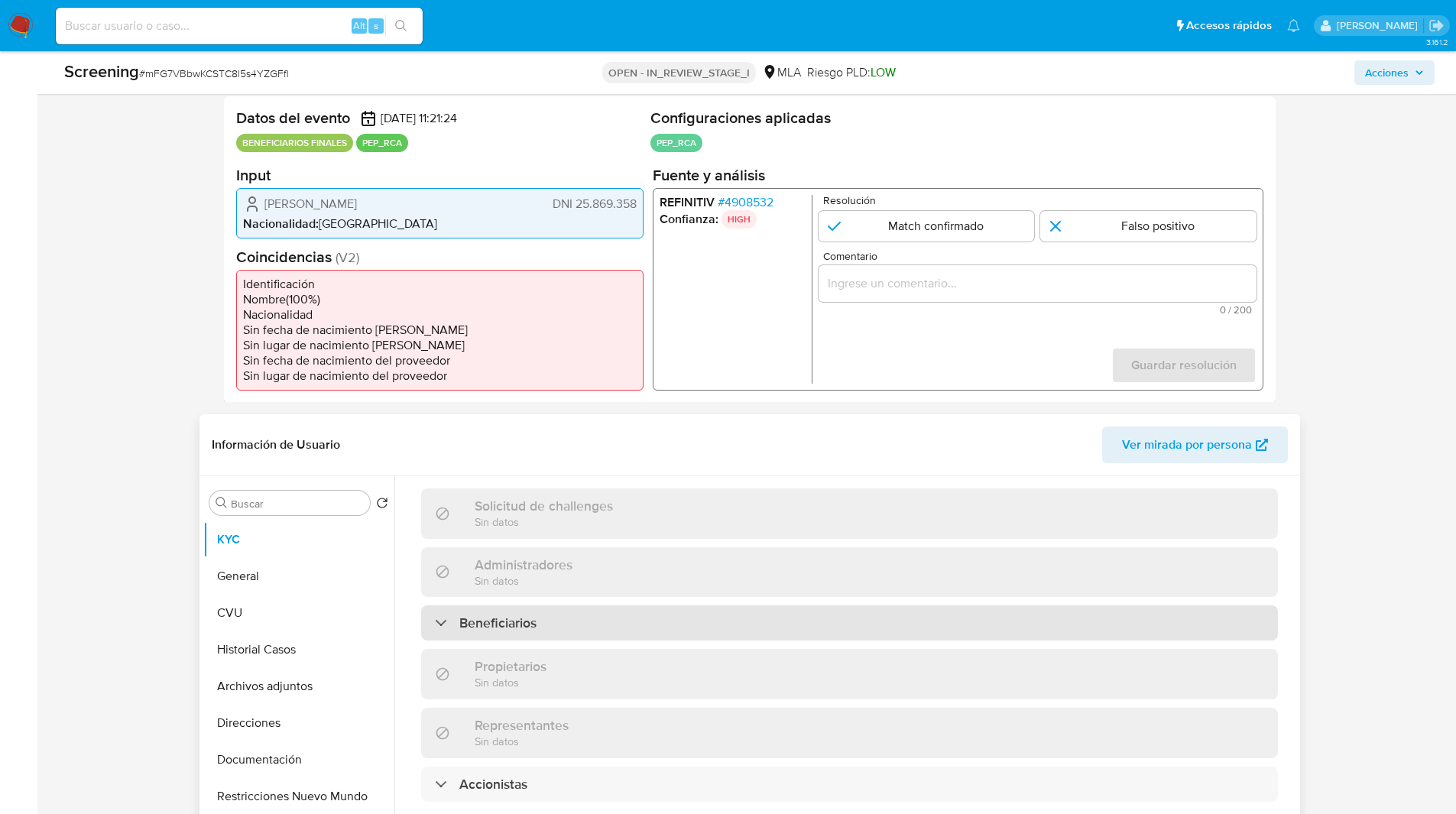
click at [561, 605] on div "Beneficiarios" at bounding box center [849, 623] width 856 height 35
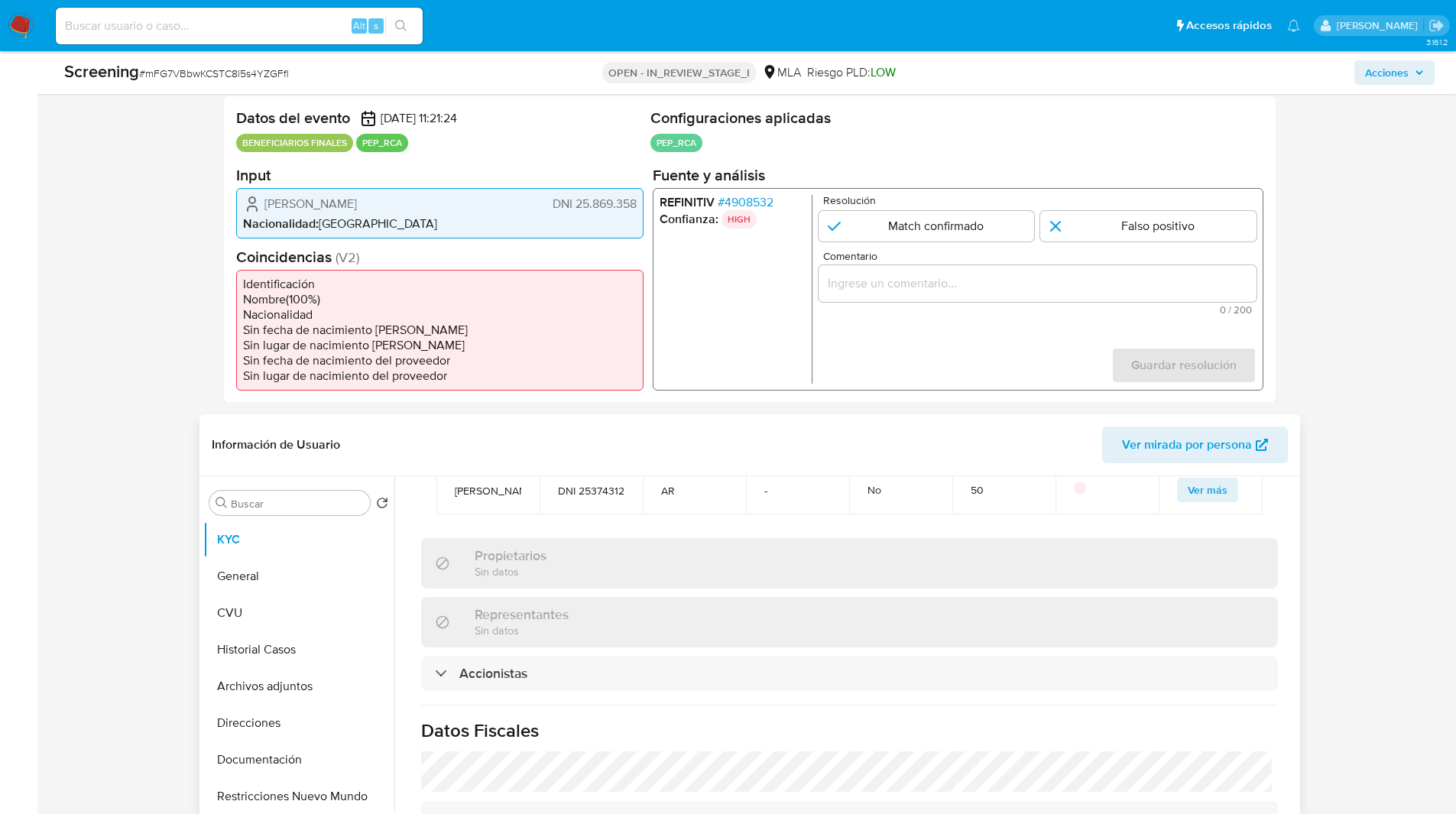
scroll to position [1047, 0]
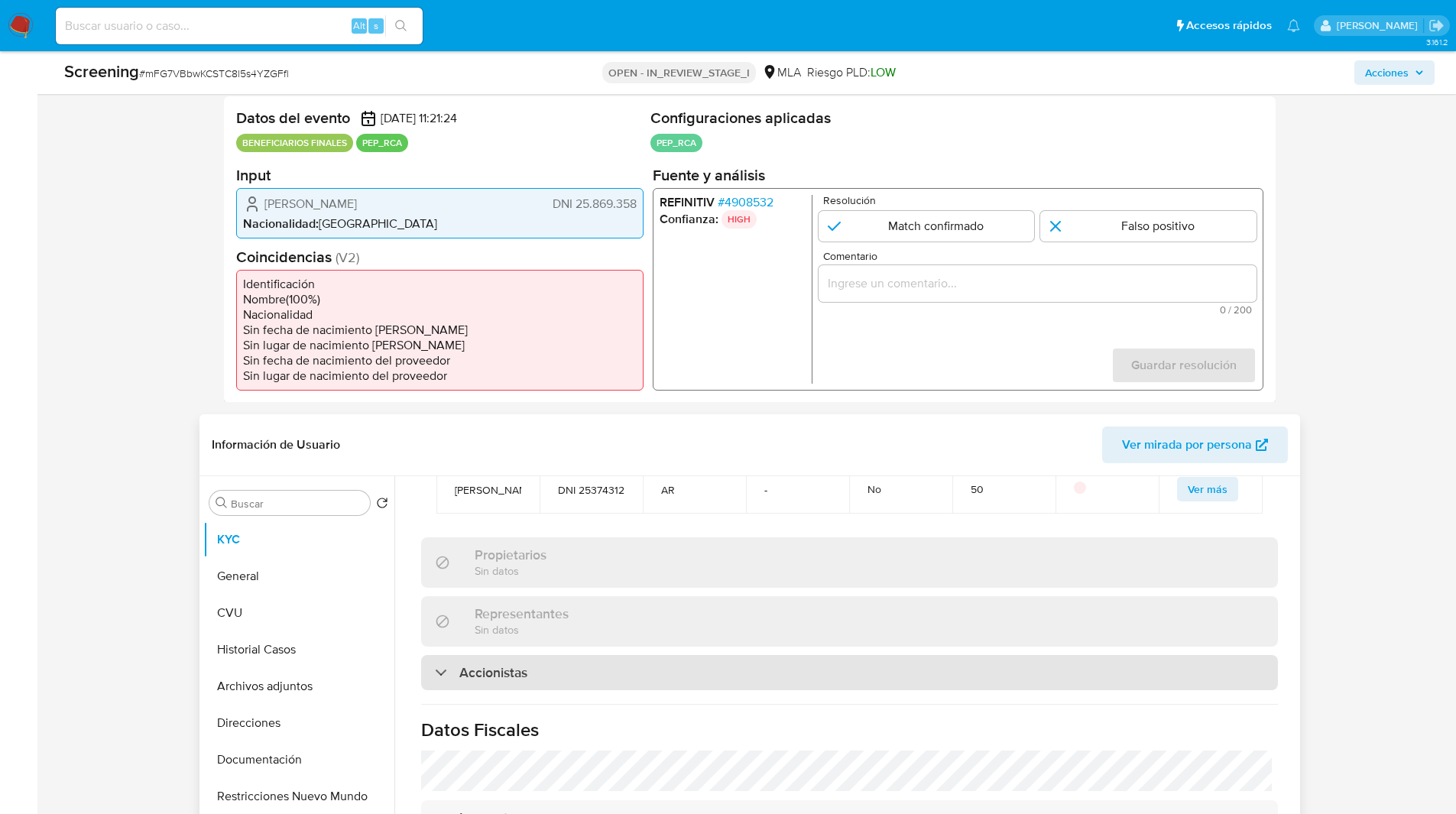
click at [474, 668] on div "Accionistas" at bounding box center [849, 672] width 856 height 35
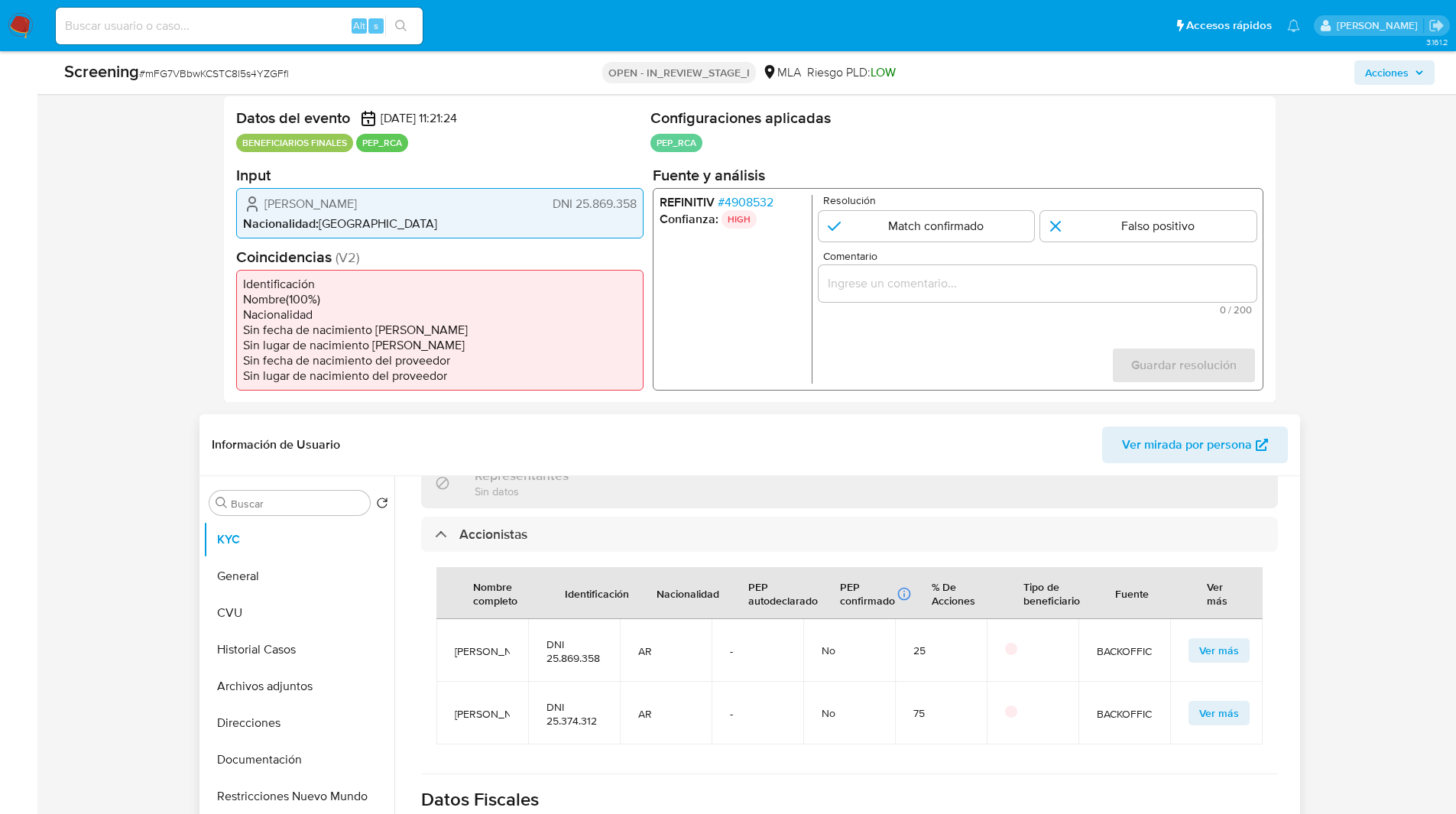
scroll to position [1187, 0]
click at [280, 222] on span "Nacionalidad :" at bounding box center [280, 222] width 76 height 17
click at [730, 344] on ul "REFINITIV # 4908532 Confianza: HIGH" at bounding box center [734, 288] width 153 height 189
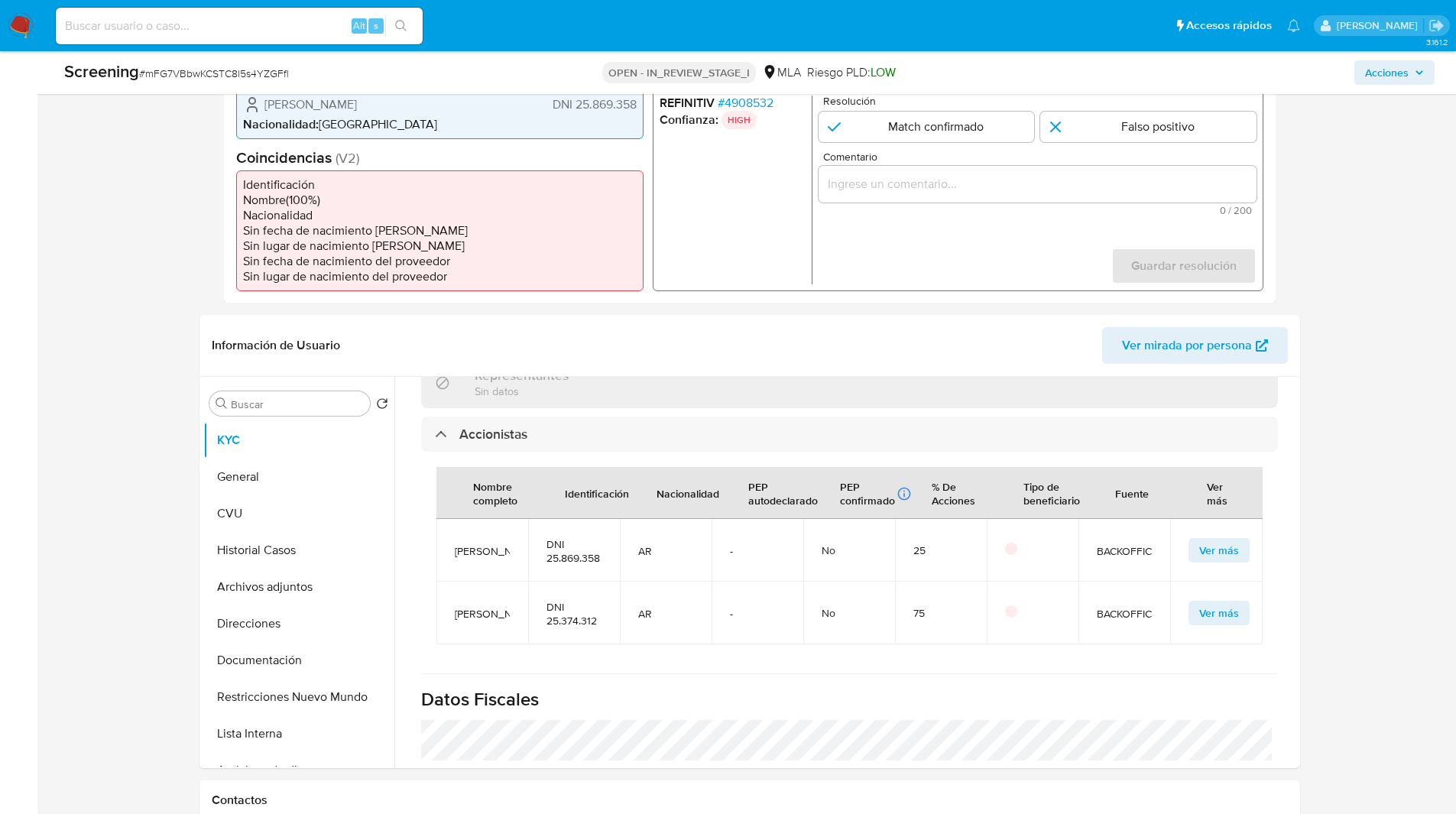
scroll to position [458, 0]
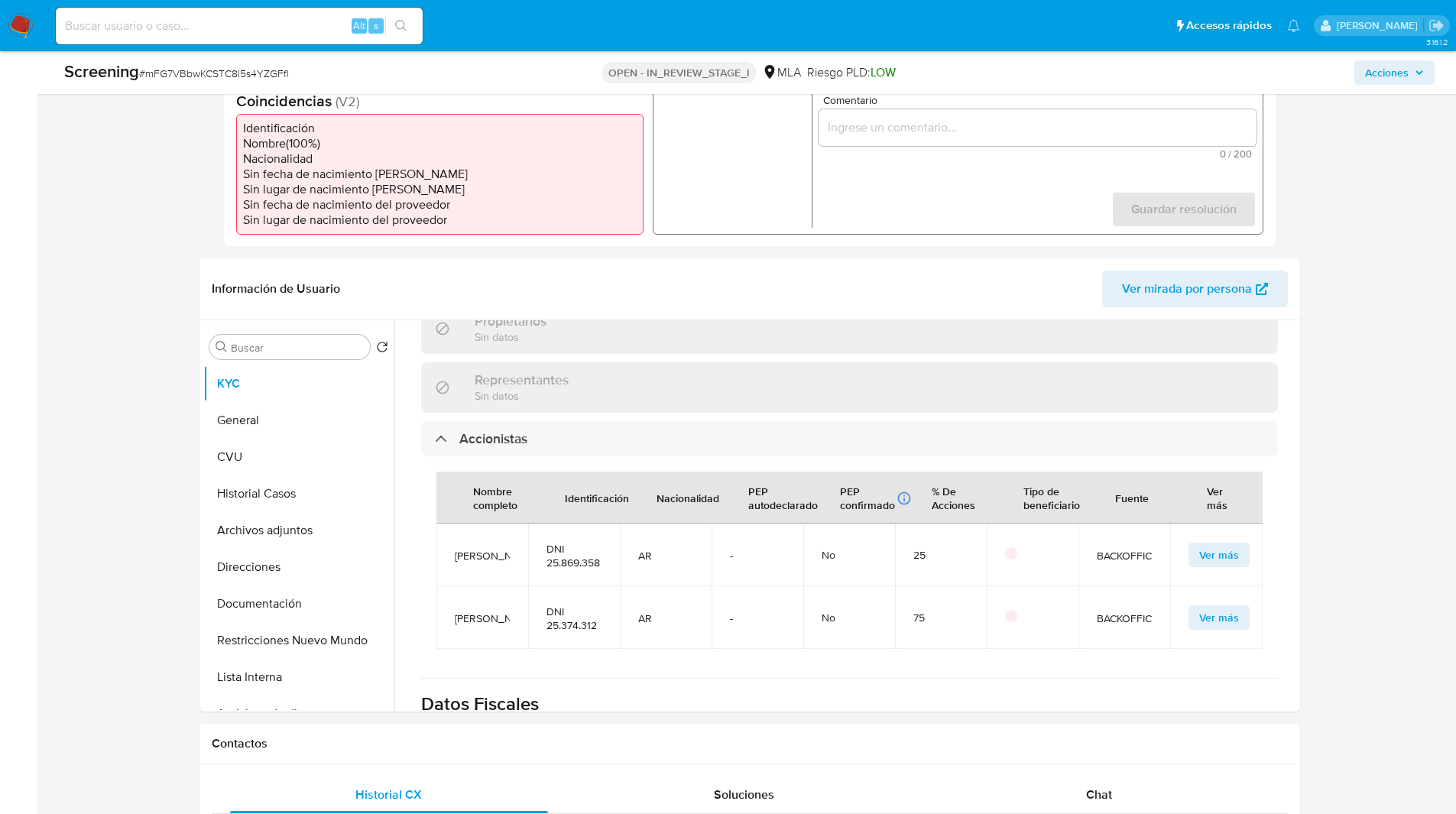
scroll to position [593, 0]
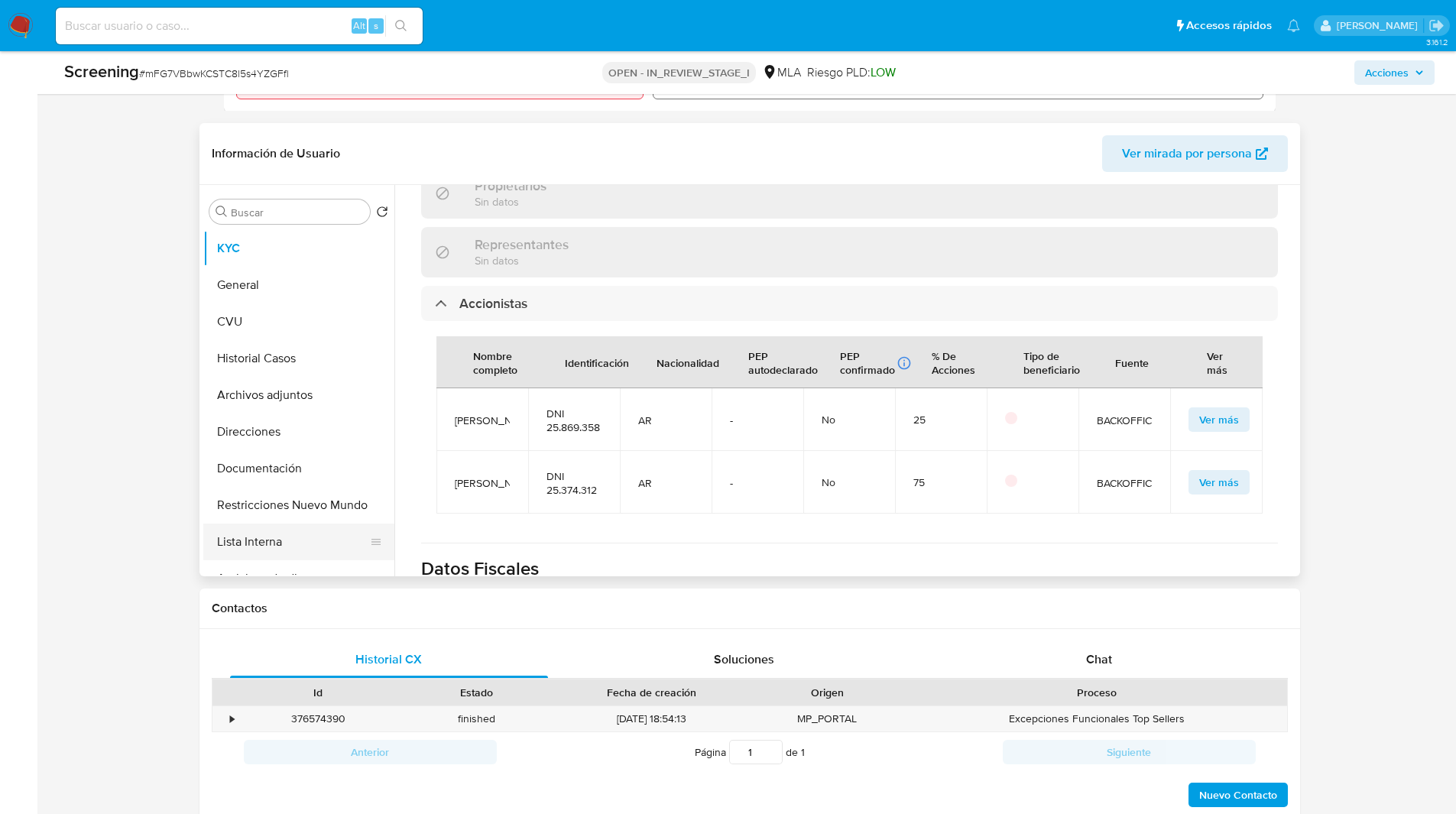
click at [245, 529] on button "Lista Interna" at bounding box center [292, 542] width 179 height 37
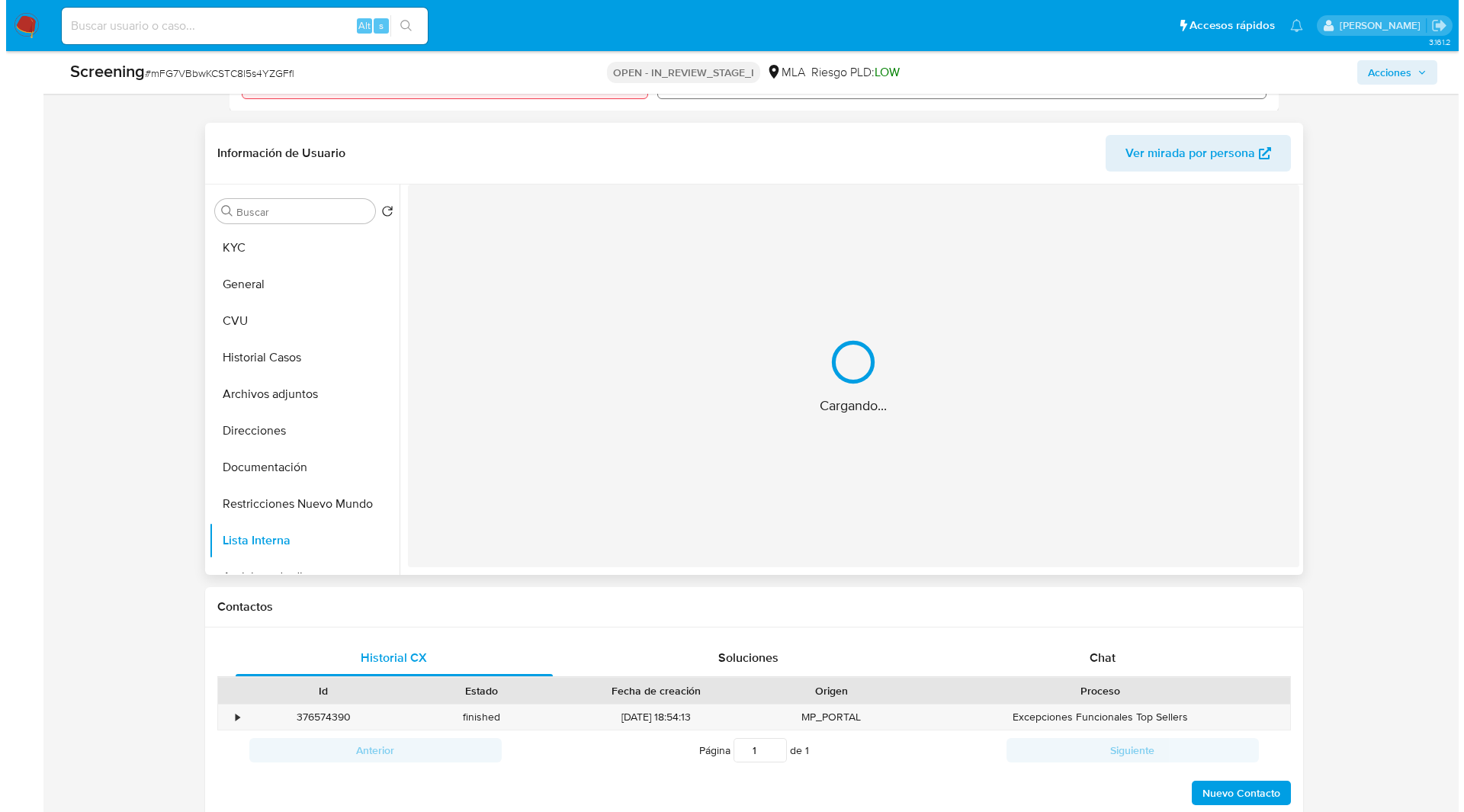
scroll to position [0, 0]
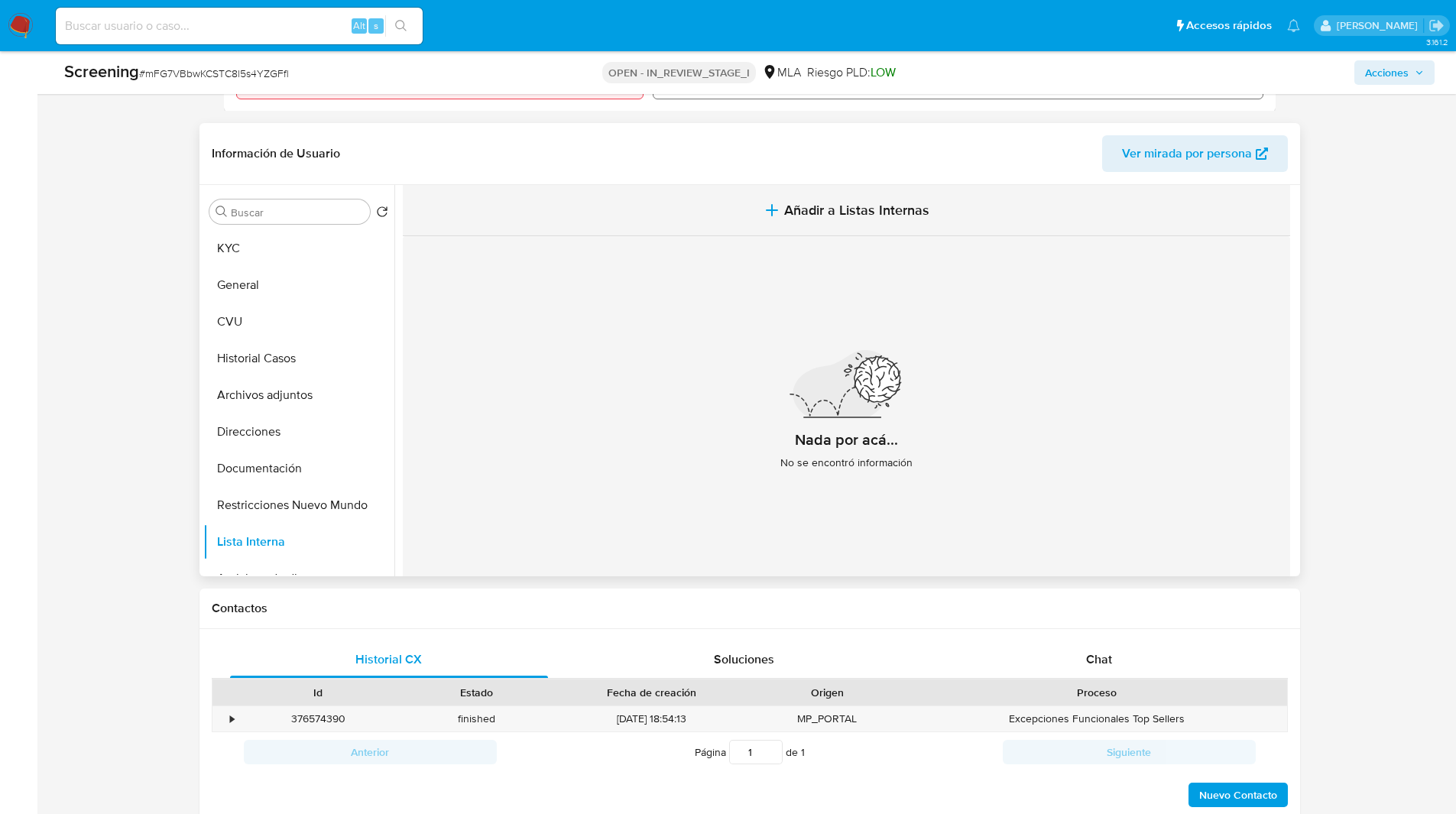
click at [862, 198] on button "Añadir a Listas Internas" at bounding box center [846, 211] width 887 height 51
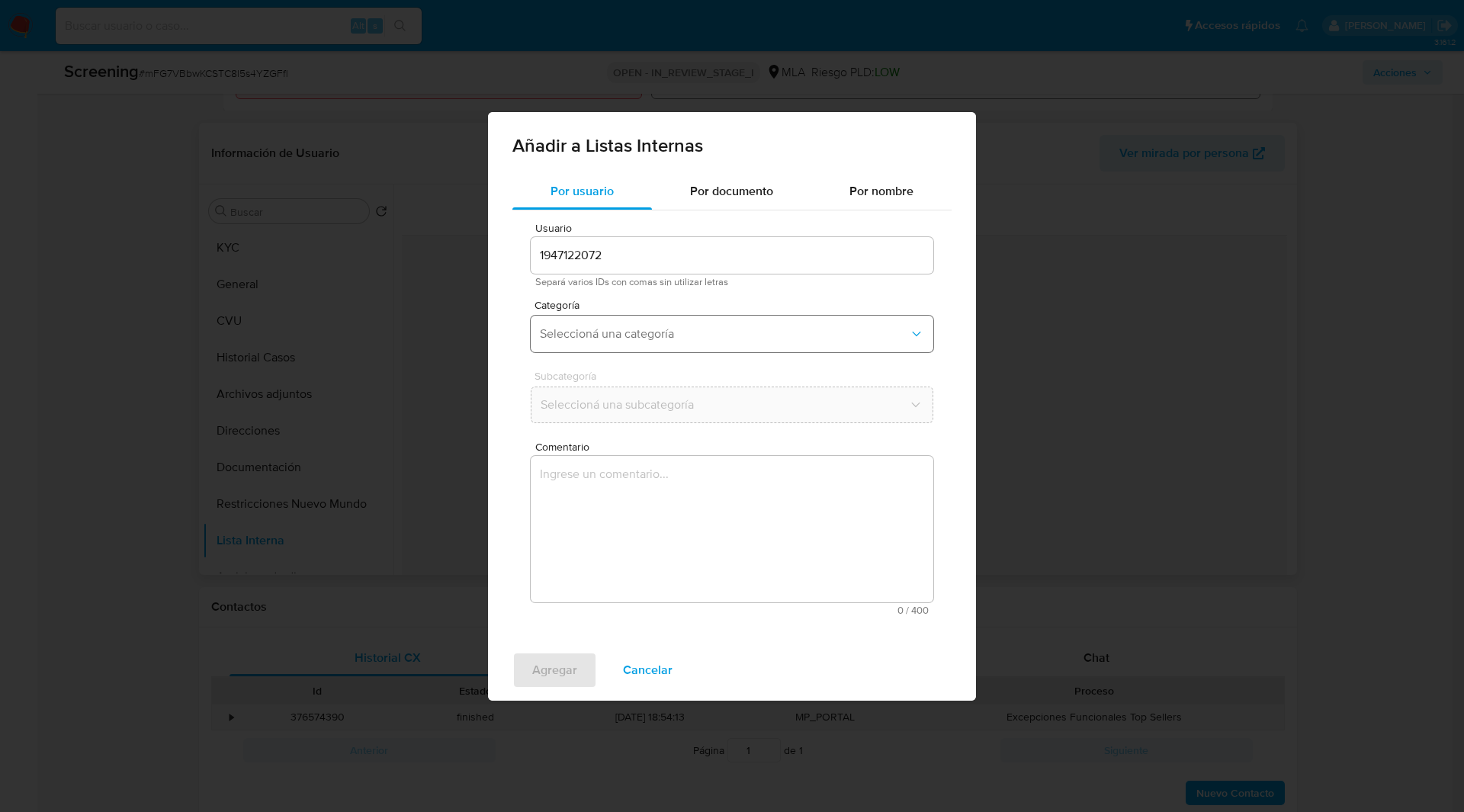
click at [615, 328] on span "Seleccioná una categoría" at bounding box center [725, 333] width 369 height 16
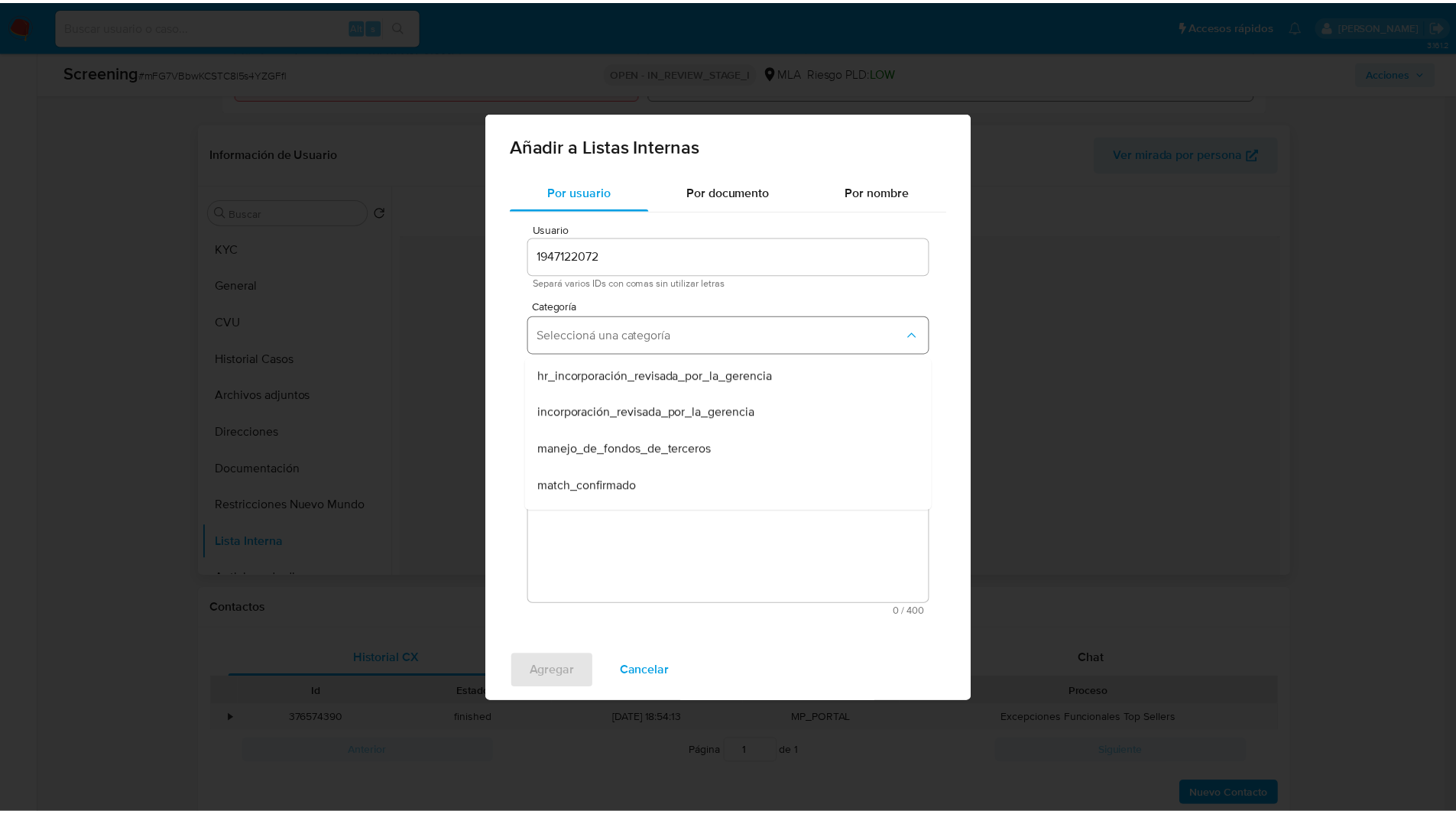
scroll to position [361, 0]
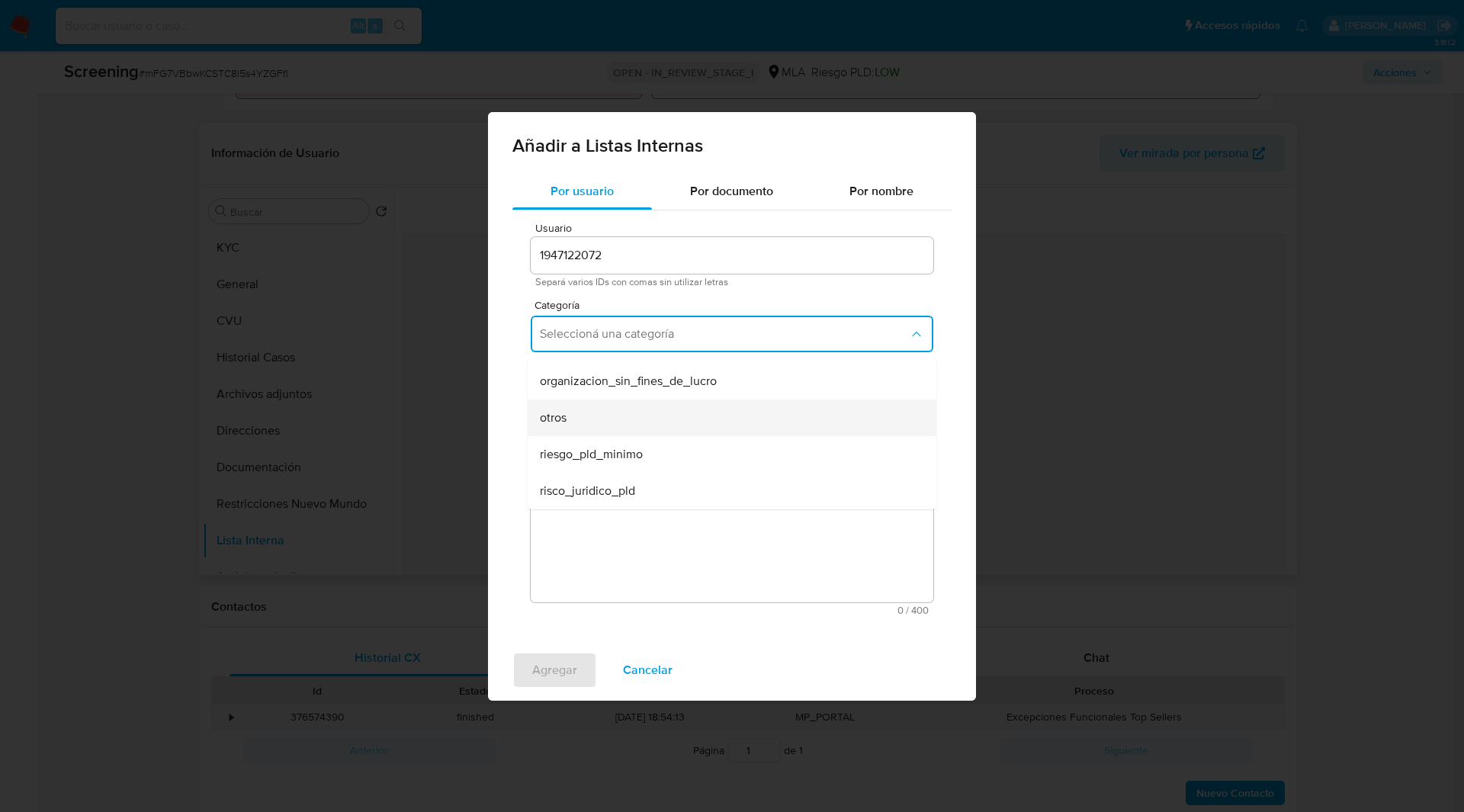
click at [592, 429] on div "otros" at bounding box center [727, 417] width 376 height 37
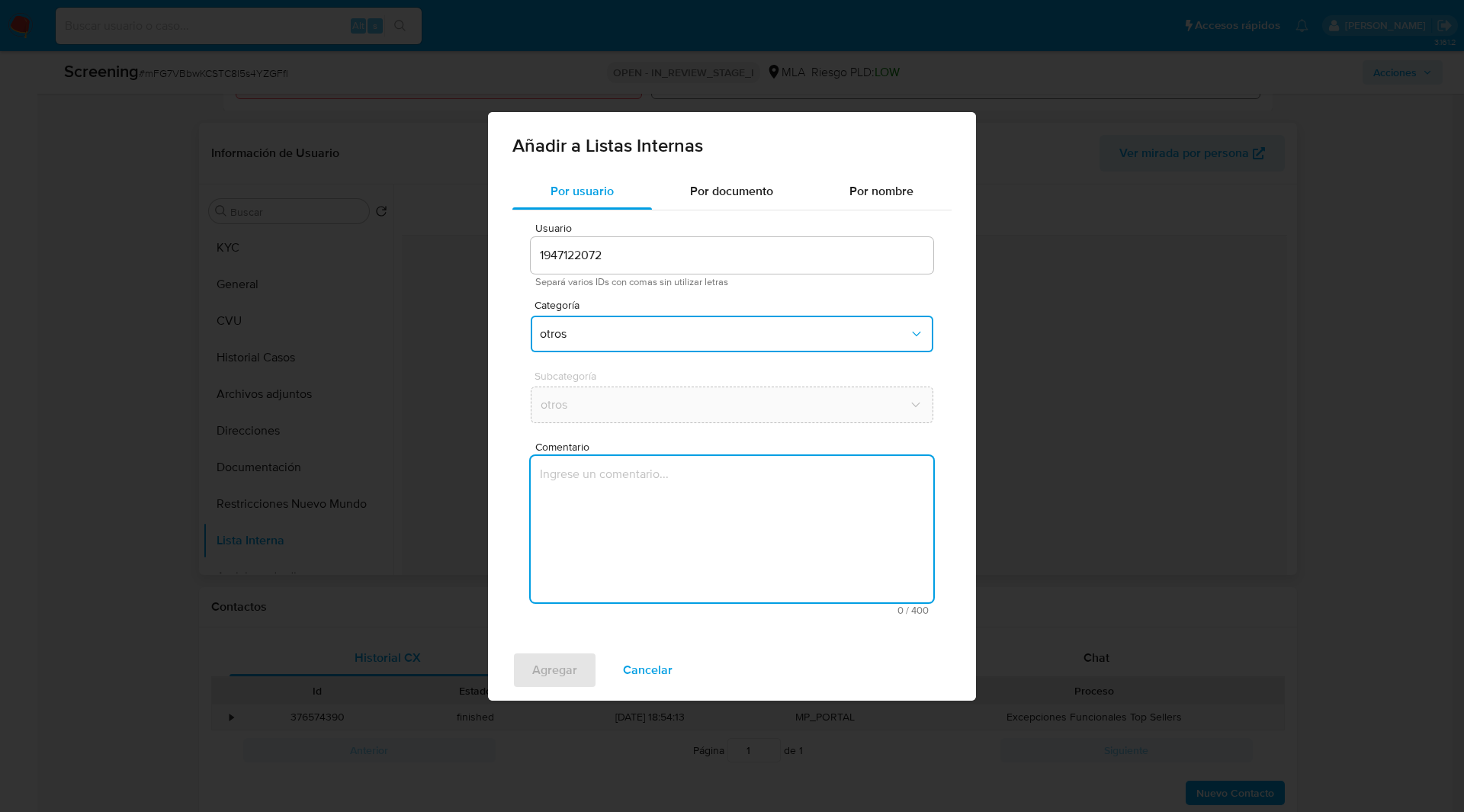
click at [627, 500] on textarea "Comentario" at bounding box center [732, 529] width 403 height 146
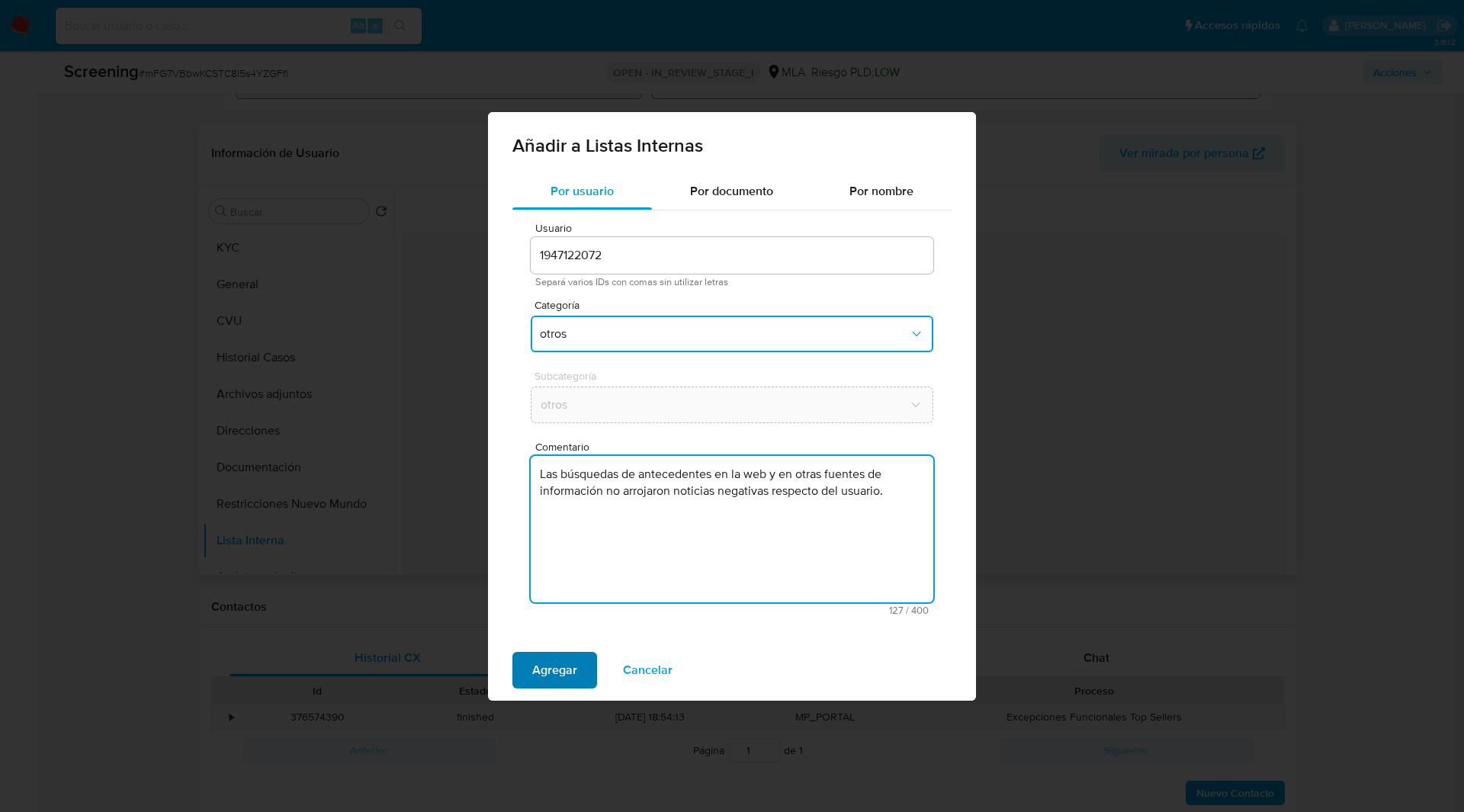
type textarea "Las búsquedas de antecedentes en la web y en otras fuentes de información no ar…"
click at [544, 680] on span "Agregar" at bounding box center [554, 670] width 45 height 34
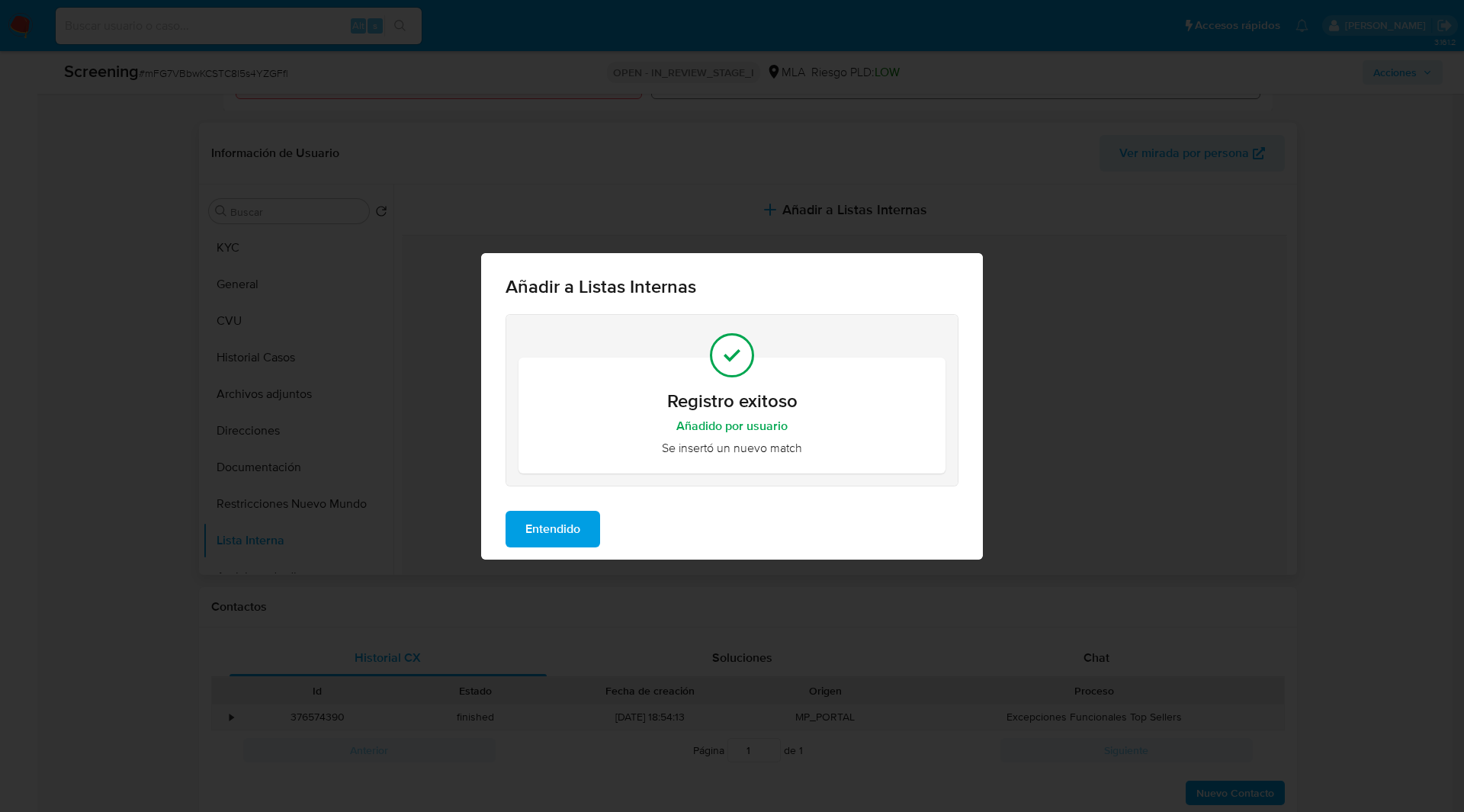
click at [555, 536] on span "Entendido" at bounding box center [553, 529] width 55 height 34
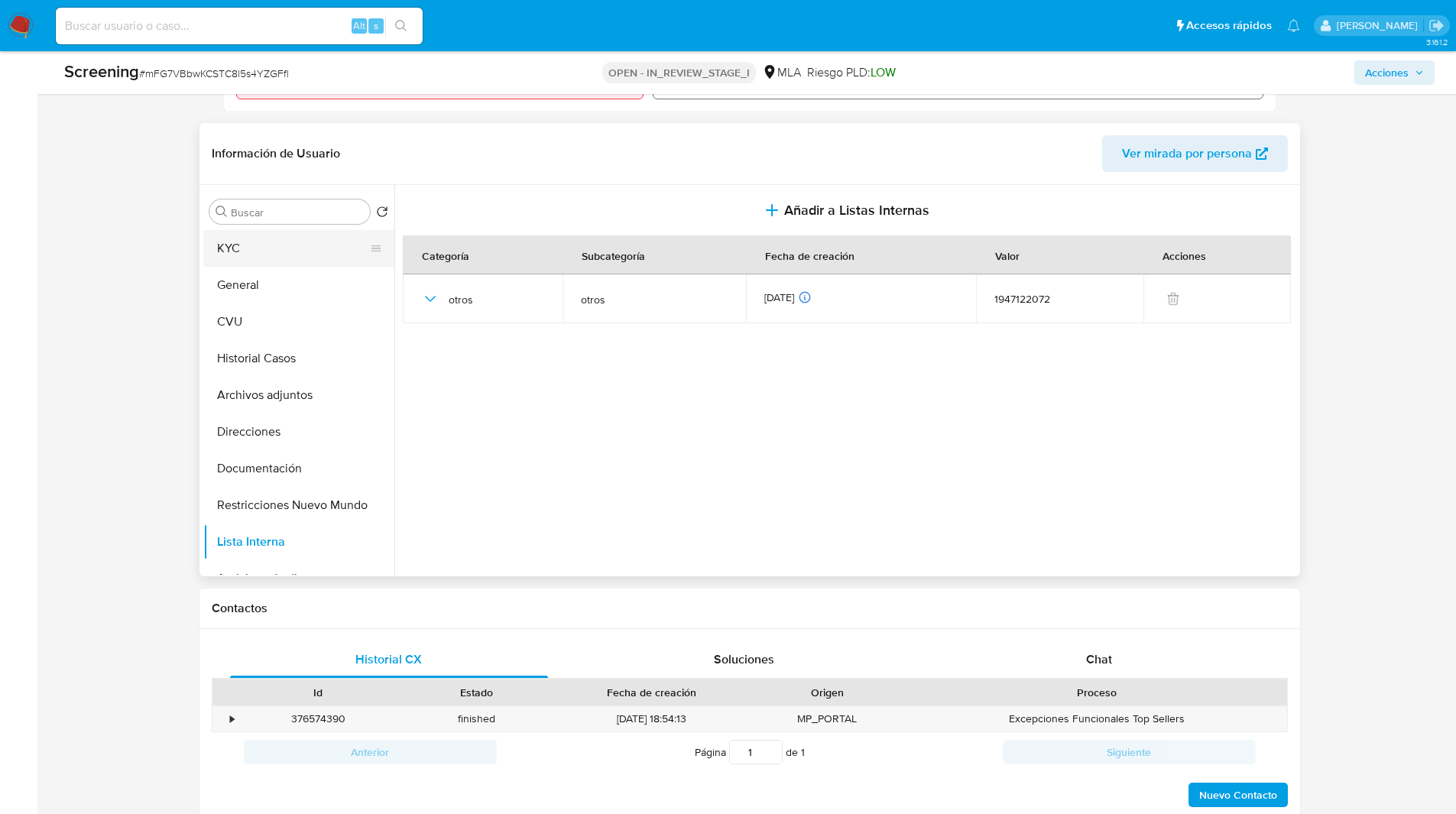
click at [246, 241] on button "KYC" at bounding box center [292, 248] width 179 height 37
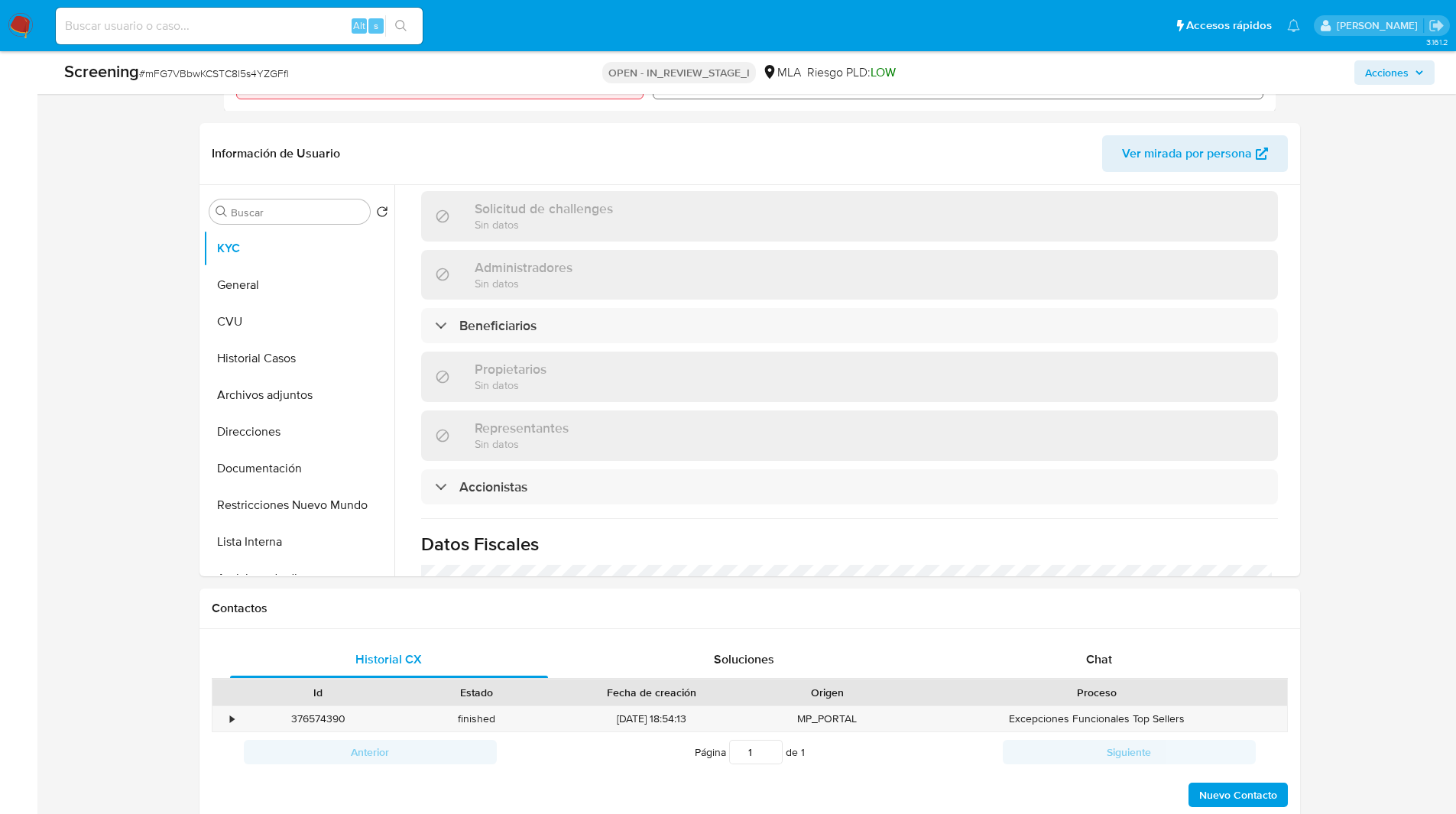
scroll to position [810, 0]
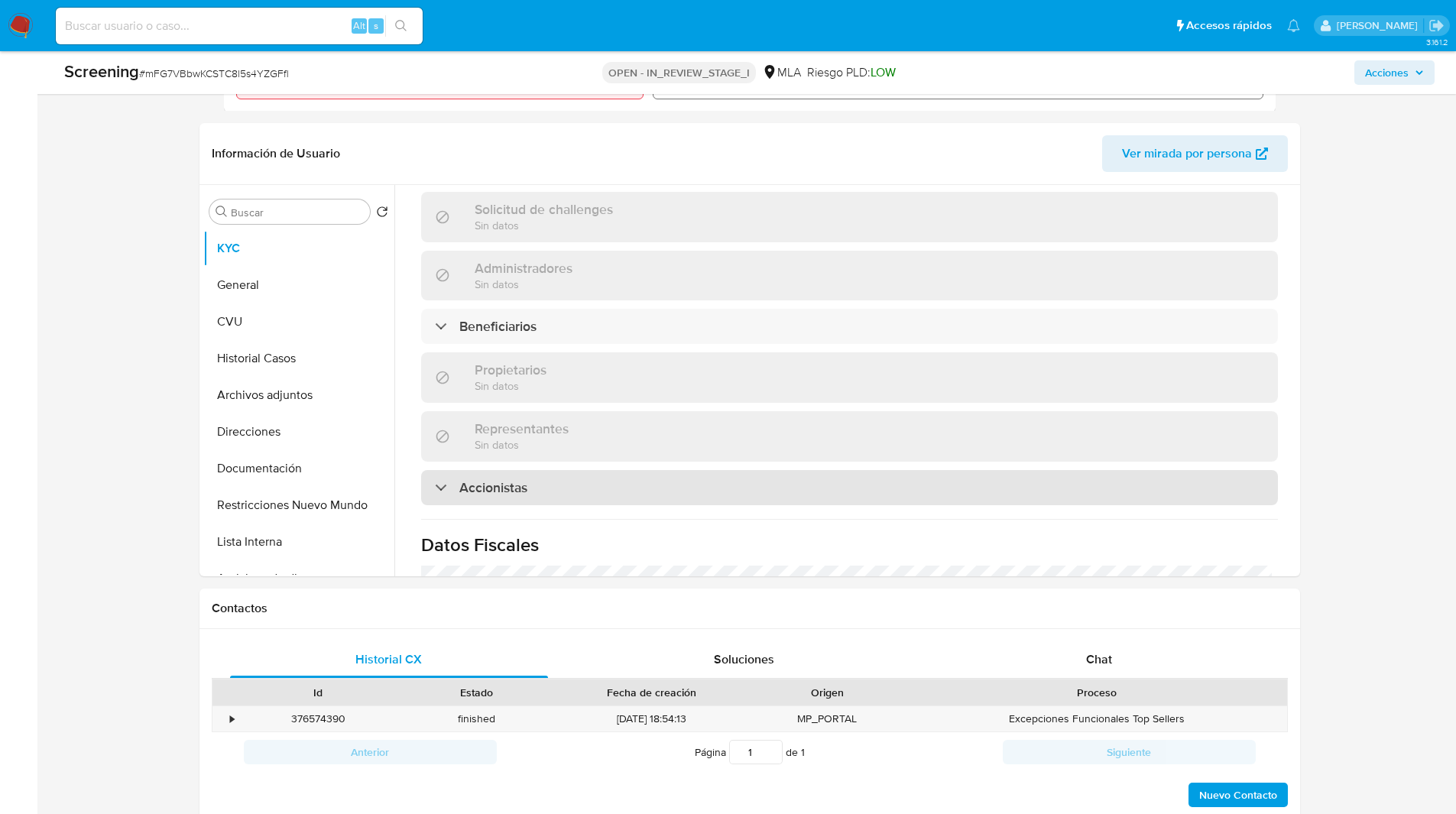
click at [471, 470] on div "Accionistas" at bounding box center [849, 487] width 856 height 35
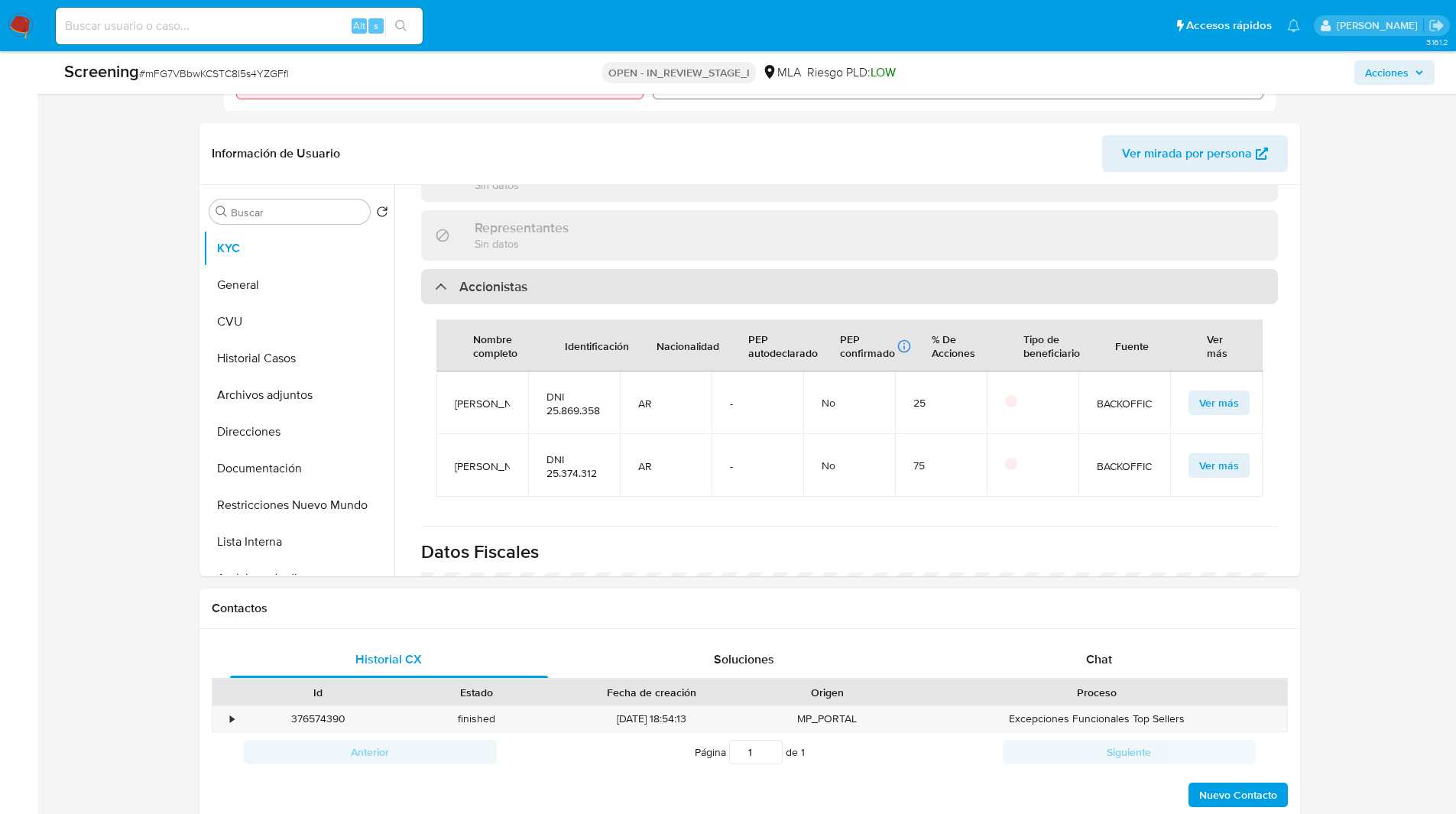
scroll to position [1018, 0]
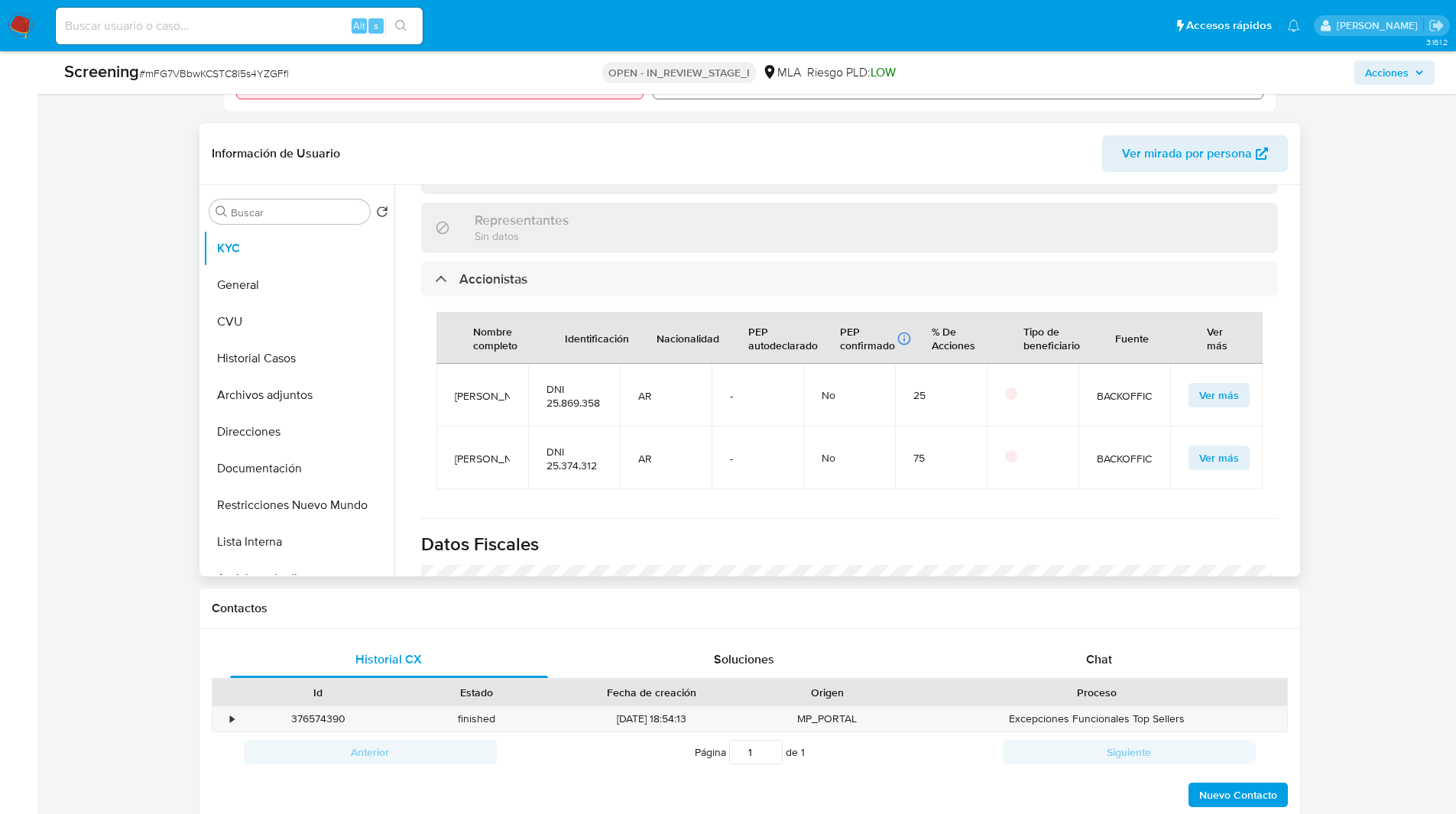
click at [496, 403] on span "[PERSON_NAME]" at bounding box center [483, 396] width 55 height 14
click at [515, 26] on ul "Pausado Ver notificaciones Alt s Accesos rápidos Presiona las siguientes teclas…" at bounding box center [678, 26] width 1259 height 38
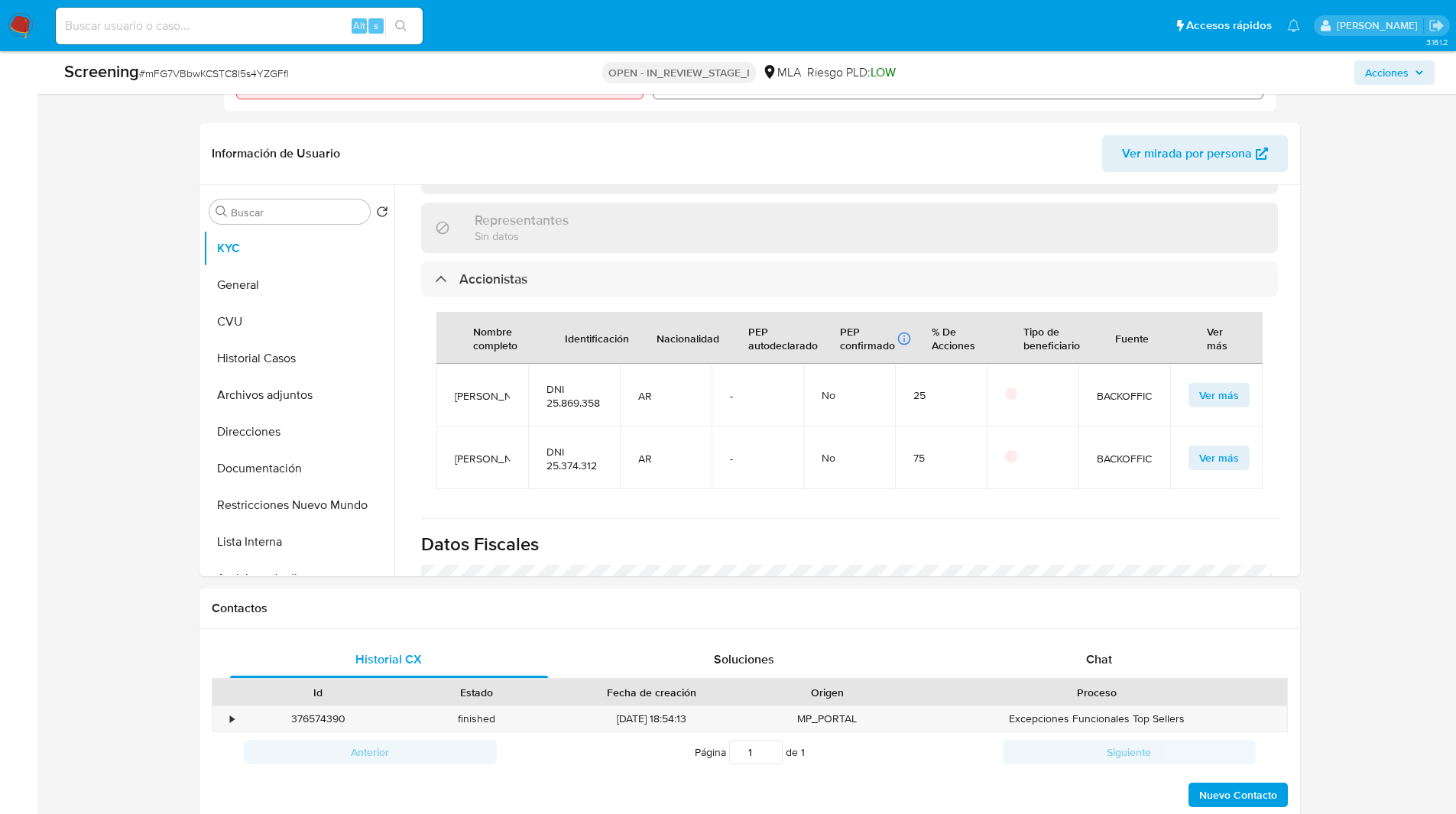
drag, startPoint x: 496, startPoint y: 406, endPoint x: 451, endPoint y: 351, distance: 71.1
click at [451, 364] on td "[PERSON_NAME]" at bounding box center [483, 395] width 92 height 62
copy span "[PERSON_NAME]"
drag, startPoint x: 540, startPoint y: 390, endPoint x: 614, endPoint y: 385, distance: 74.2
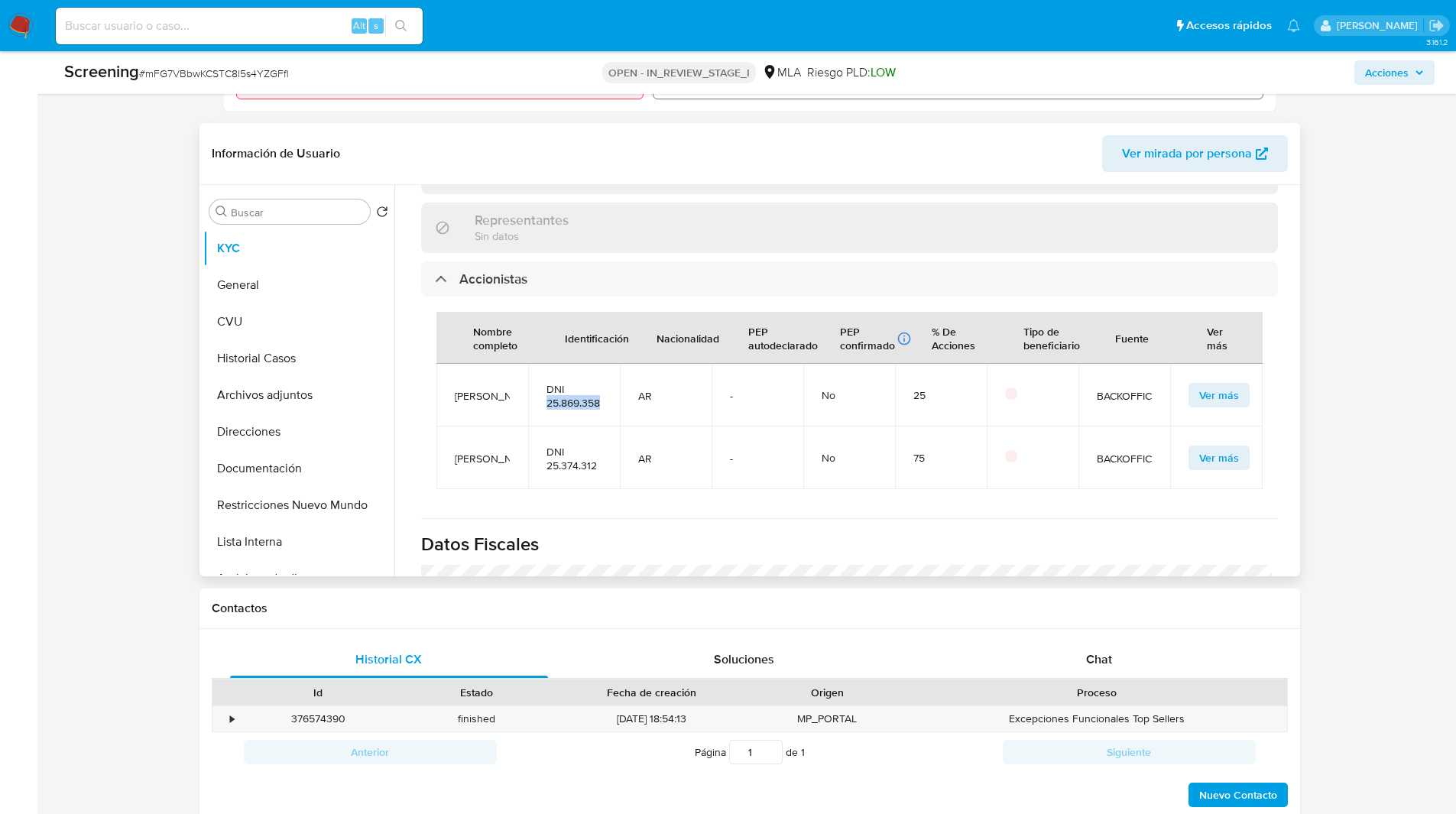
click at [614, 385] on td "DNI 25.869.358" at bounding box center [574, 395] width 92 height 62
copy span "25.869.358"
click at [265, 546] on button "Lista Interna" at bounding box center [292, 542] width 179 height 37
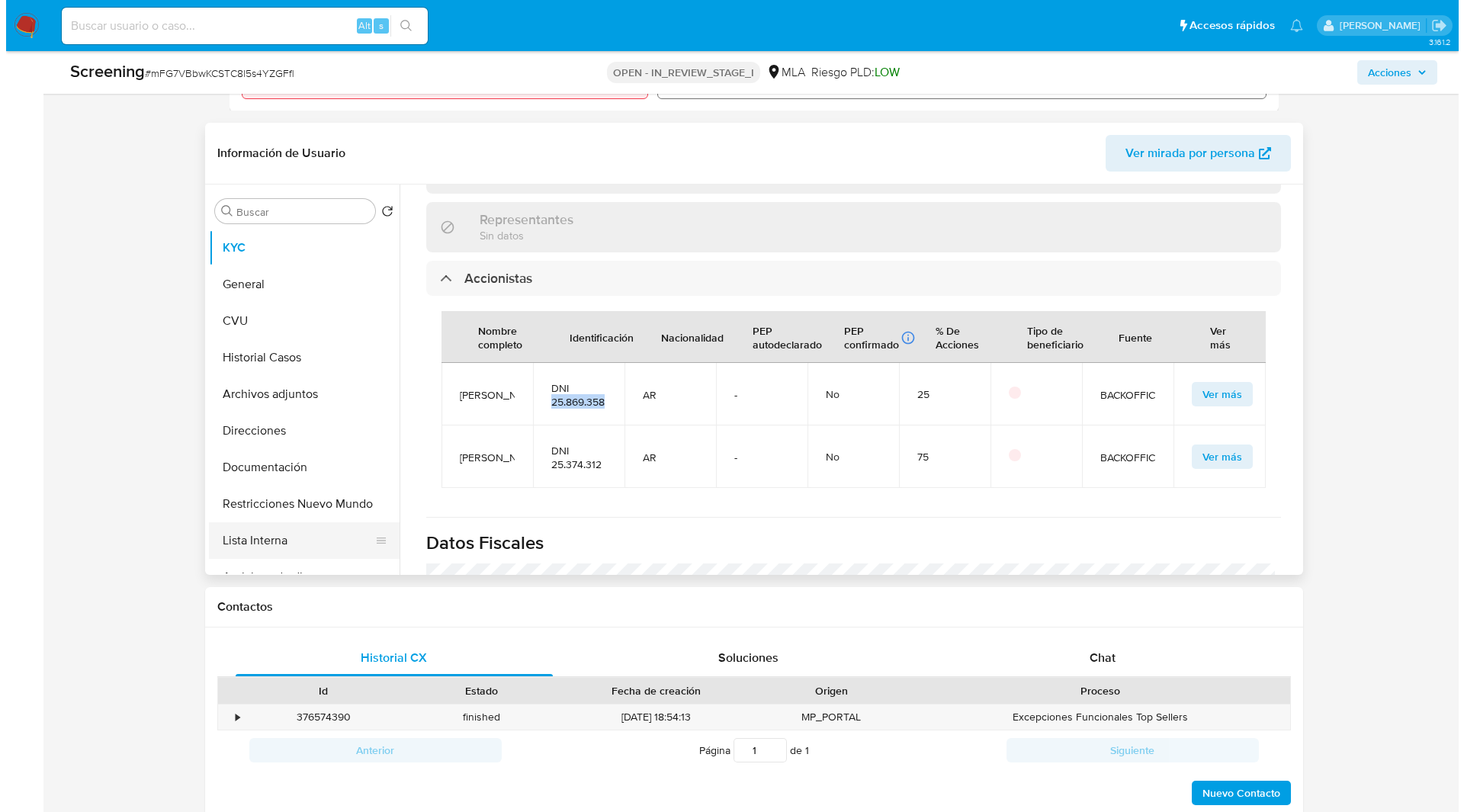
scroll to position [0, 0]
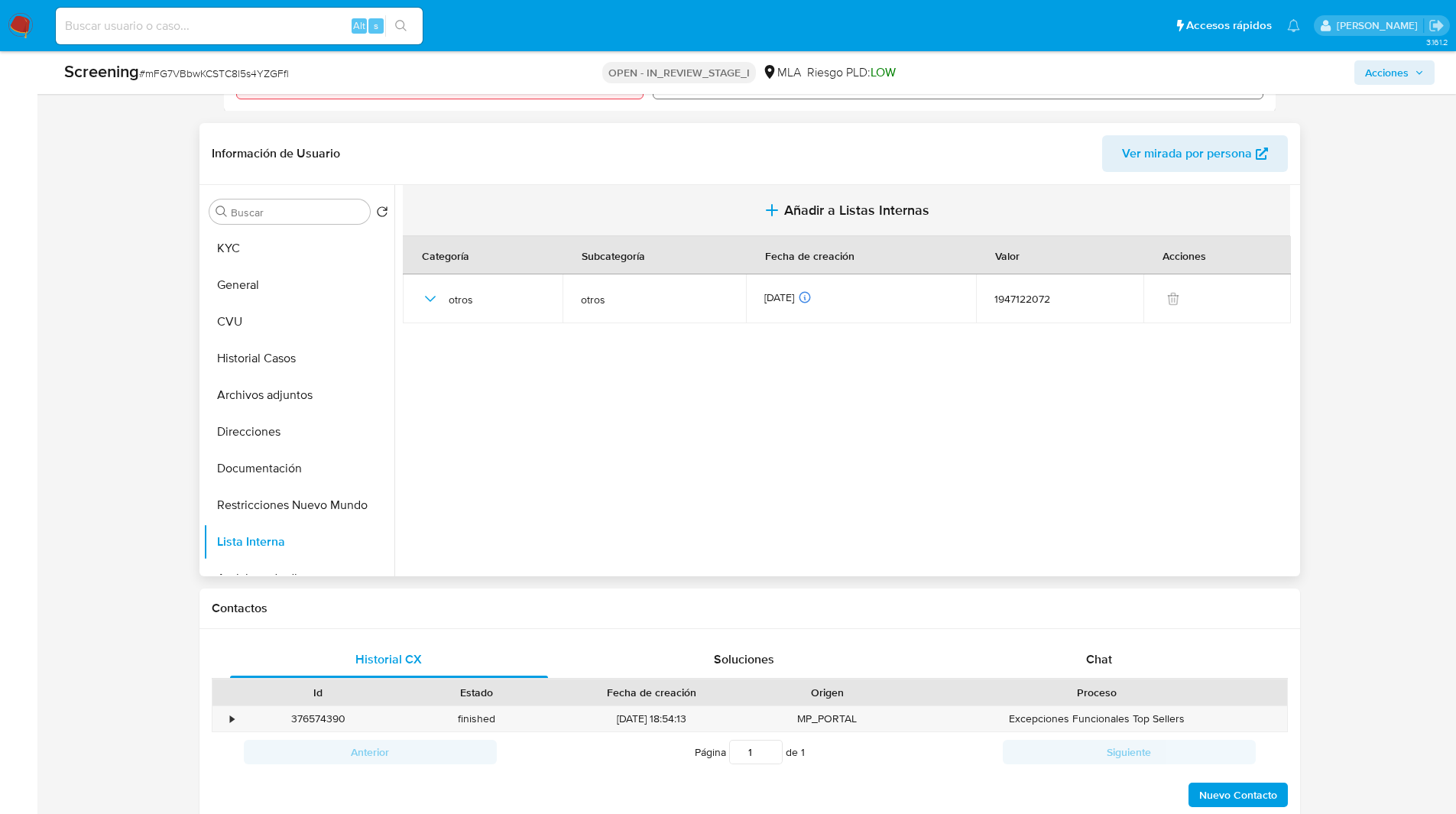
click at [777, 211] on icon "button" at bounding box center [772, 210] width 18 height 18
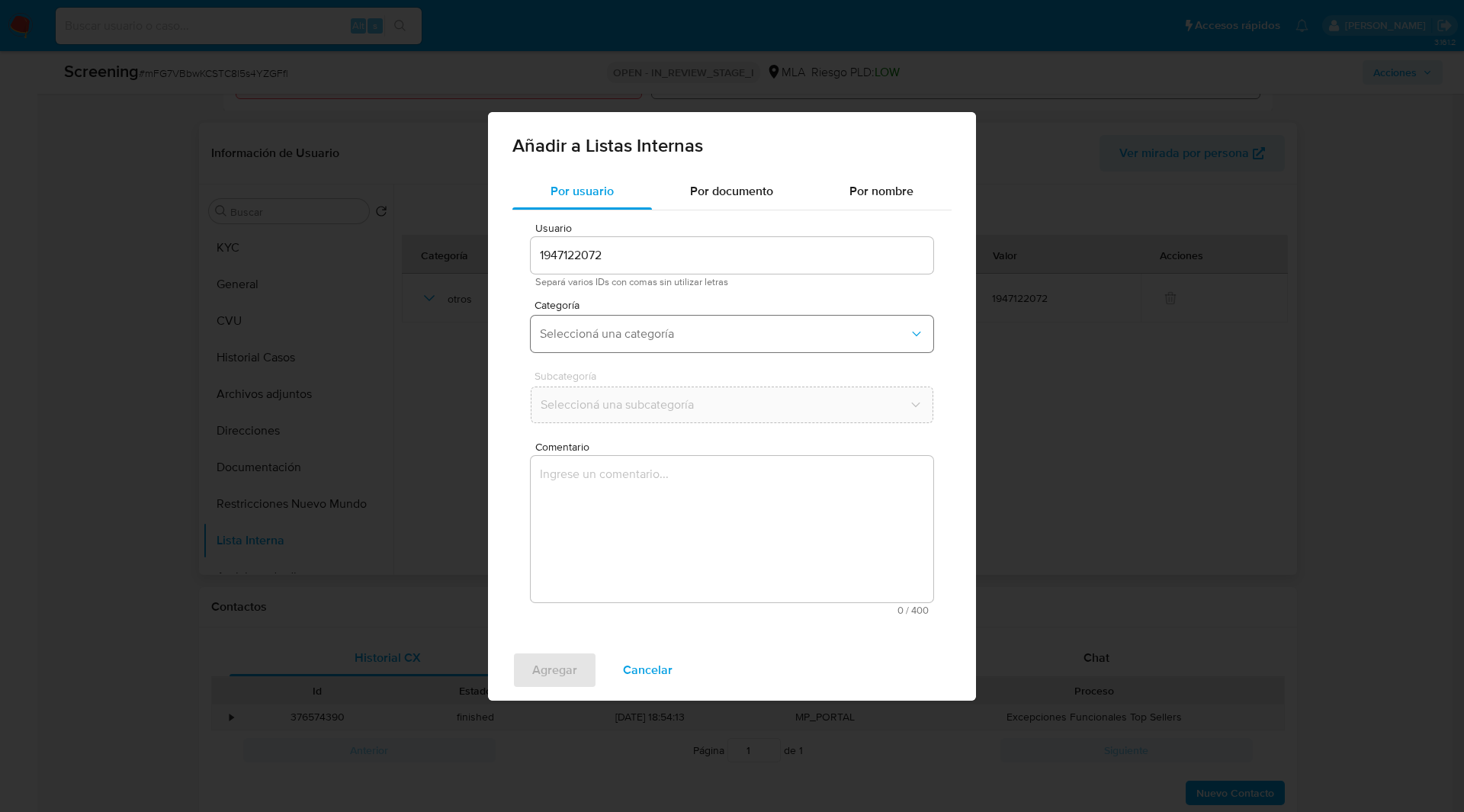
click at [606, 339] on span "Seleccioná una categoría" at bounding box center [725, 333] width 369 height 16
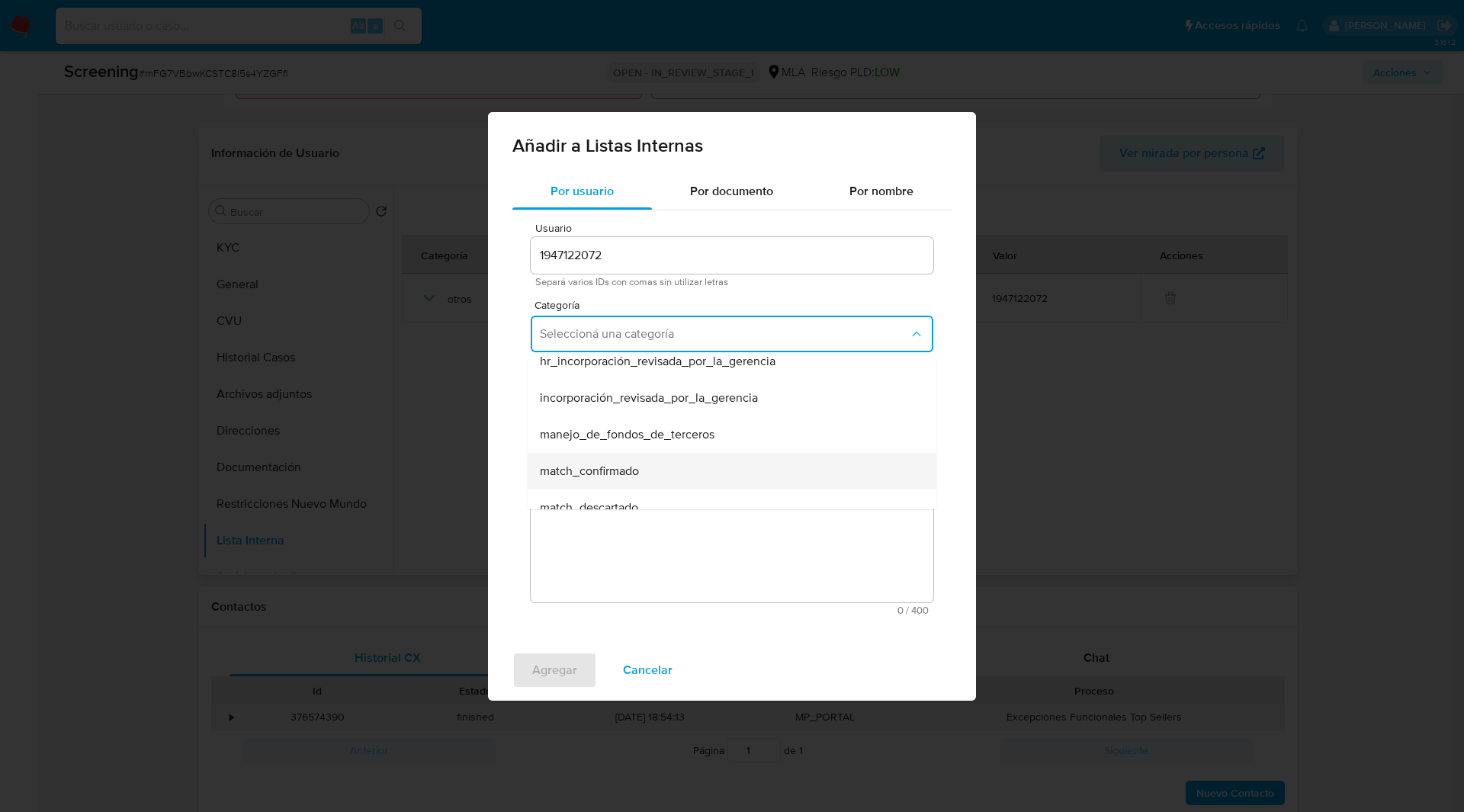
scroll to position [49, 0]
click at [612, 476] on span "match_descartado" at bounding box center [589, 471] width 99 height 16
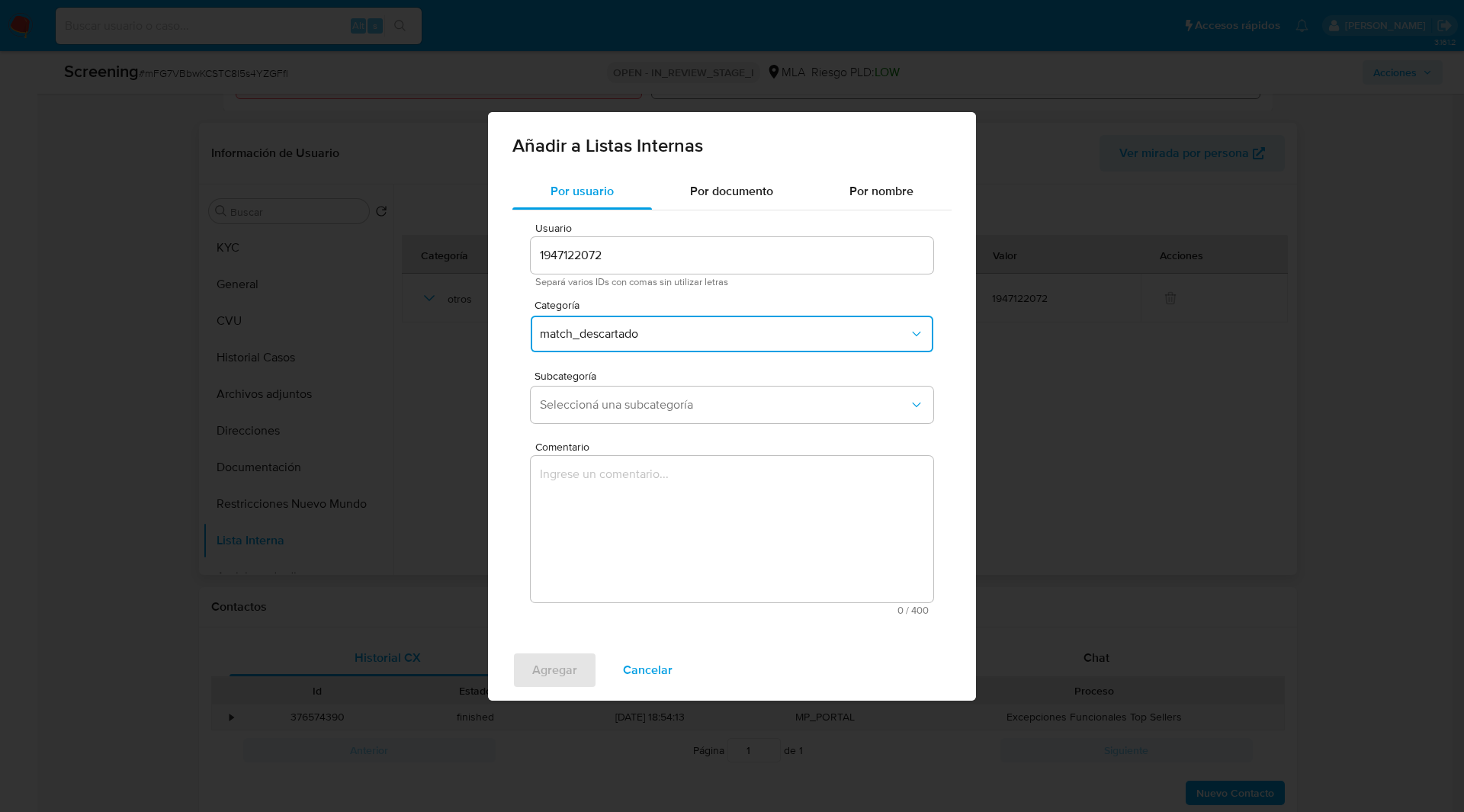
click at [652, 423] on div "Subcategoría Seleccioná una subcategoría" at bounding box center [732, 400] width 403 height 58
click at [589, 400] on span "Seleccioná una subcategoría" at bounding box center [725, 405] width 369 height 16
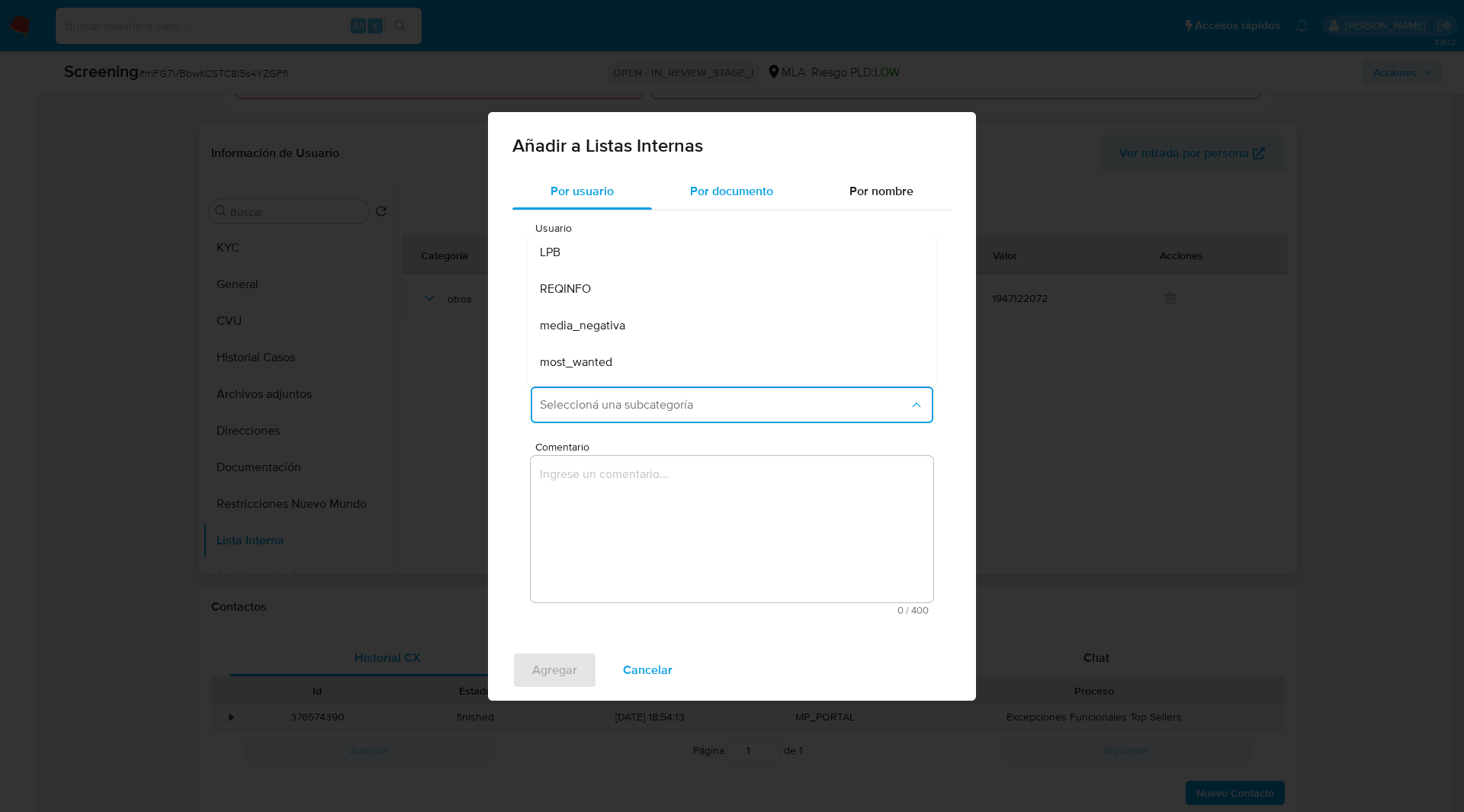
click at [723, 189] on span "Por documento" at bounding box center [731, 190] width 83 height 17
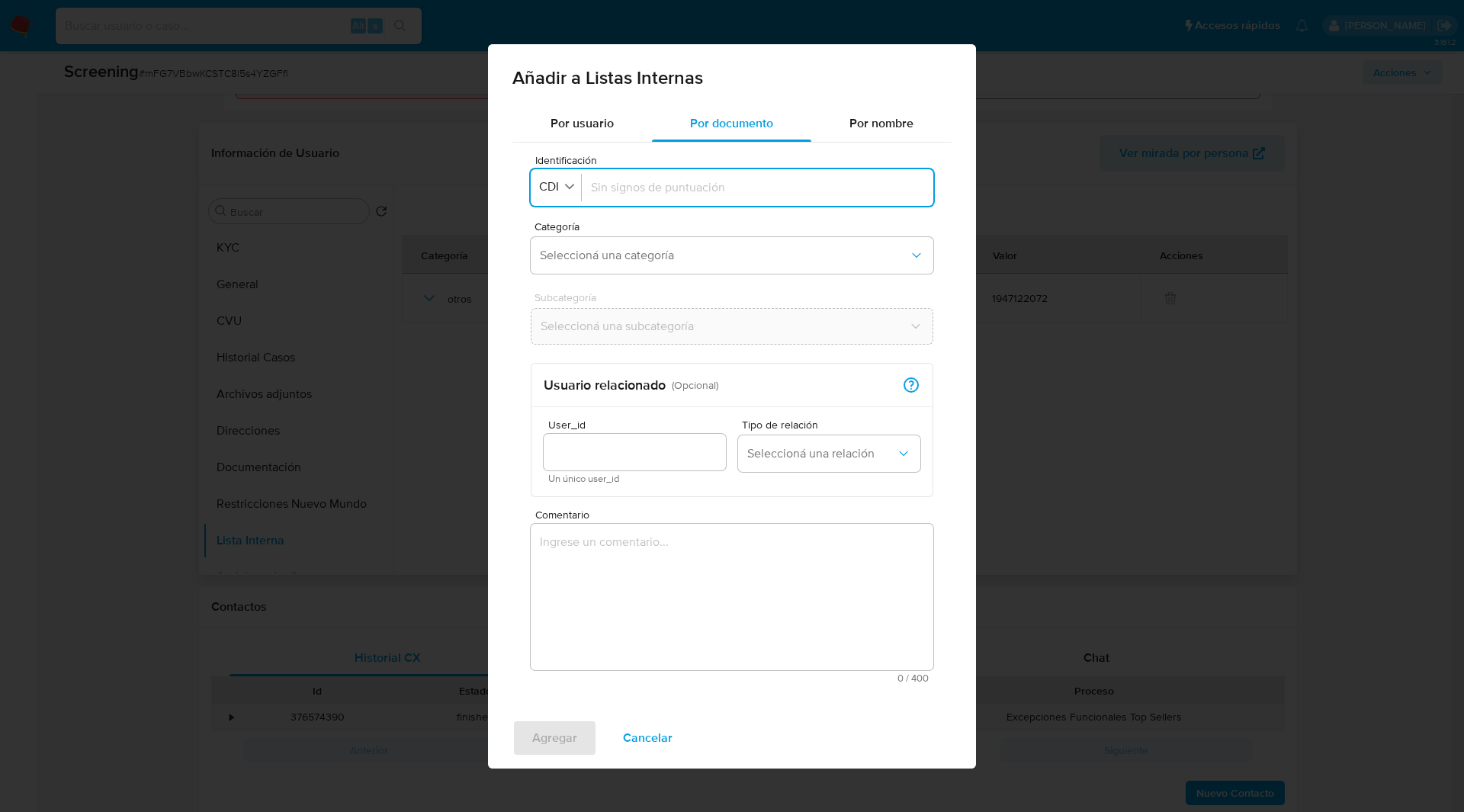
click at [569, 200] on div "Identificación CDI" at bounding box center [557, 187] width 51 height 27
click at [683, 251] on span "Seleccioná una categoría" at bounding box center [725, 255] width 369 height 16
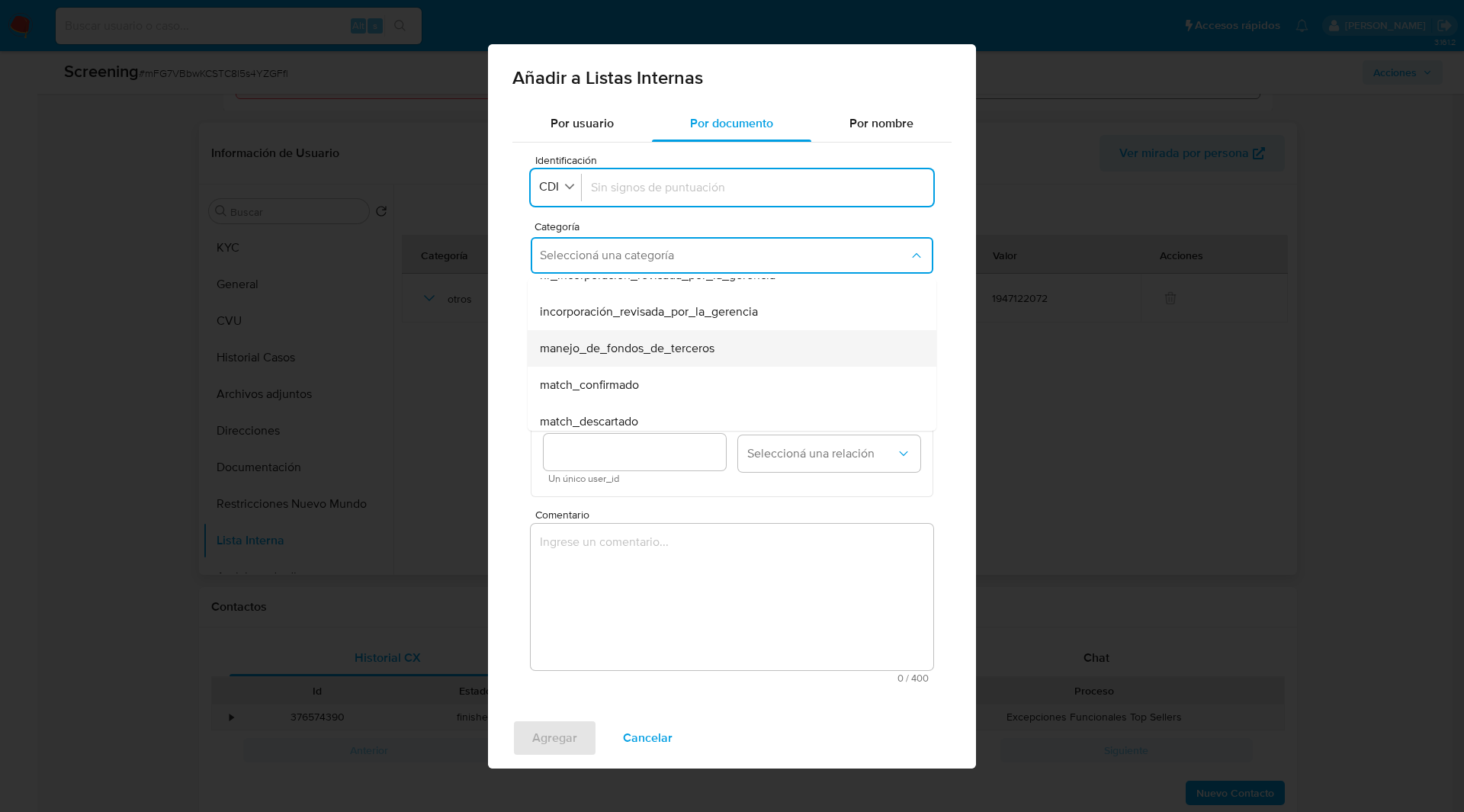
scroll to position [22, 0]
click at [588, 413] on span "match_descartado" at bounding box center [589, 420] width 99 height 16
click at [592, 338] on button "Seleccioná una subcategoría" at bounding box center [732, 326] width 403 height 37
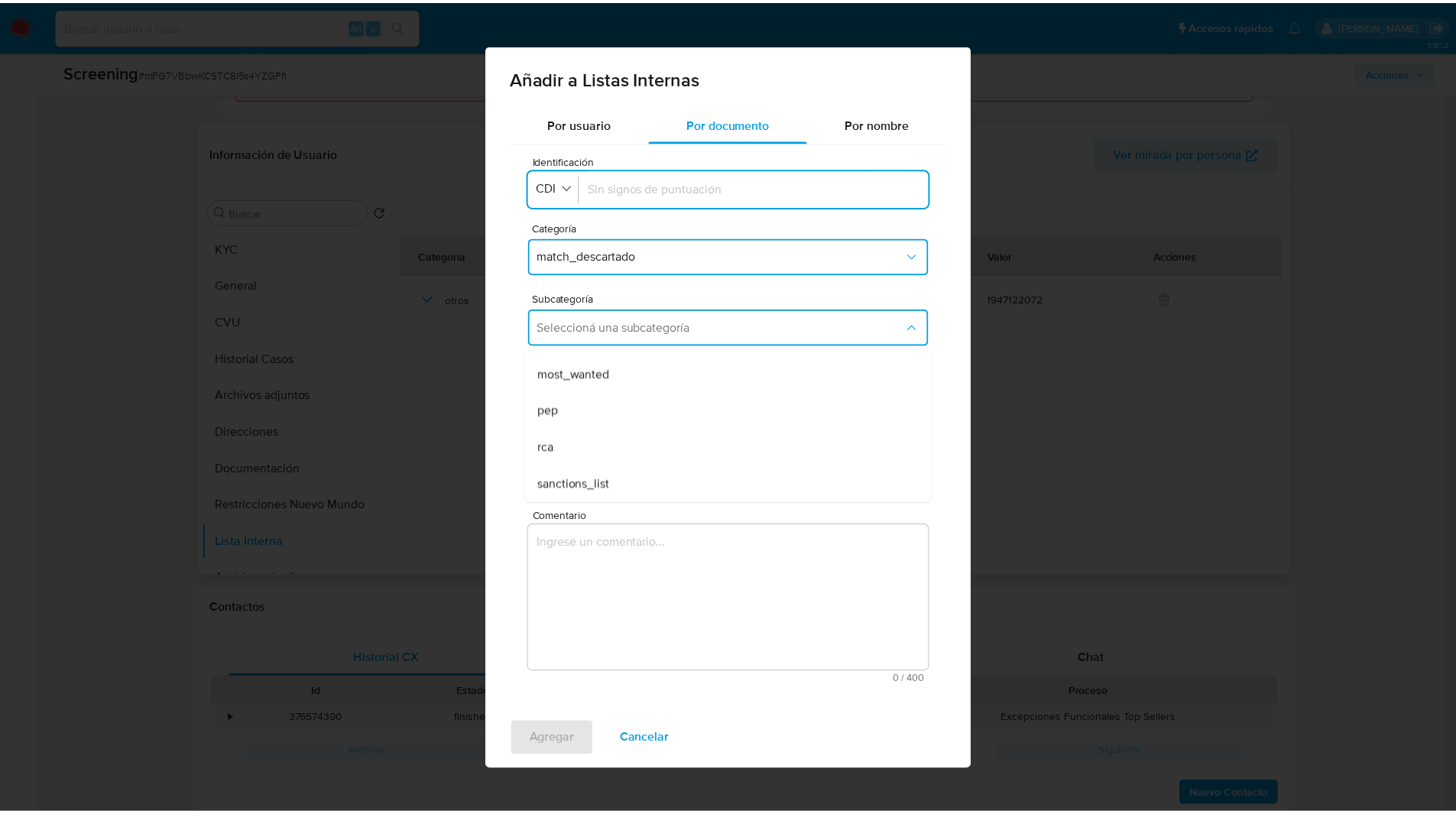
scroll to position [103, 0]
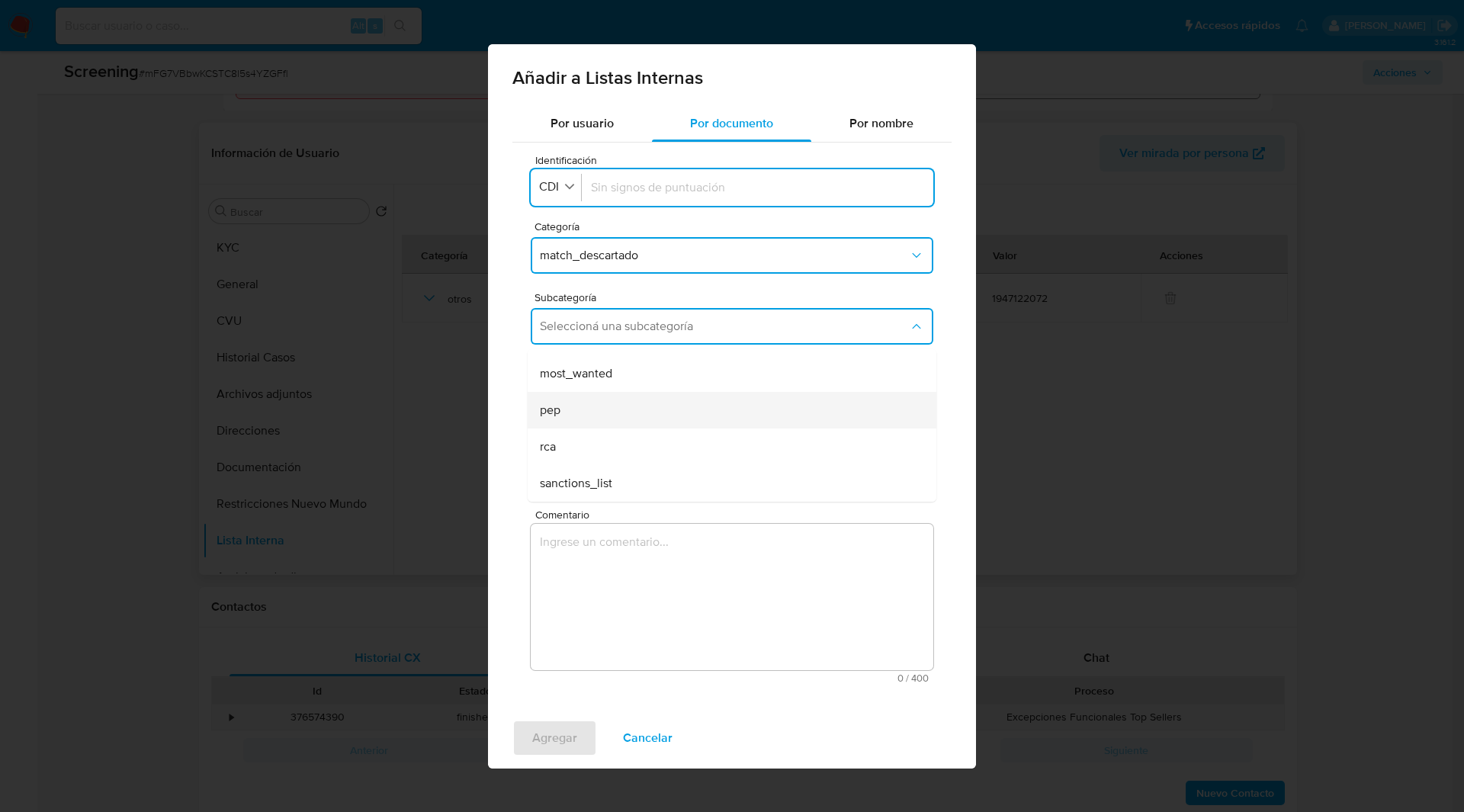
click at [580, 402] on div "pep" at bounding box center [727, 410] width 376 height 37
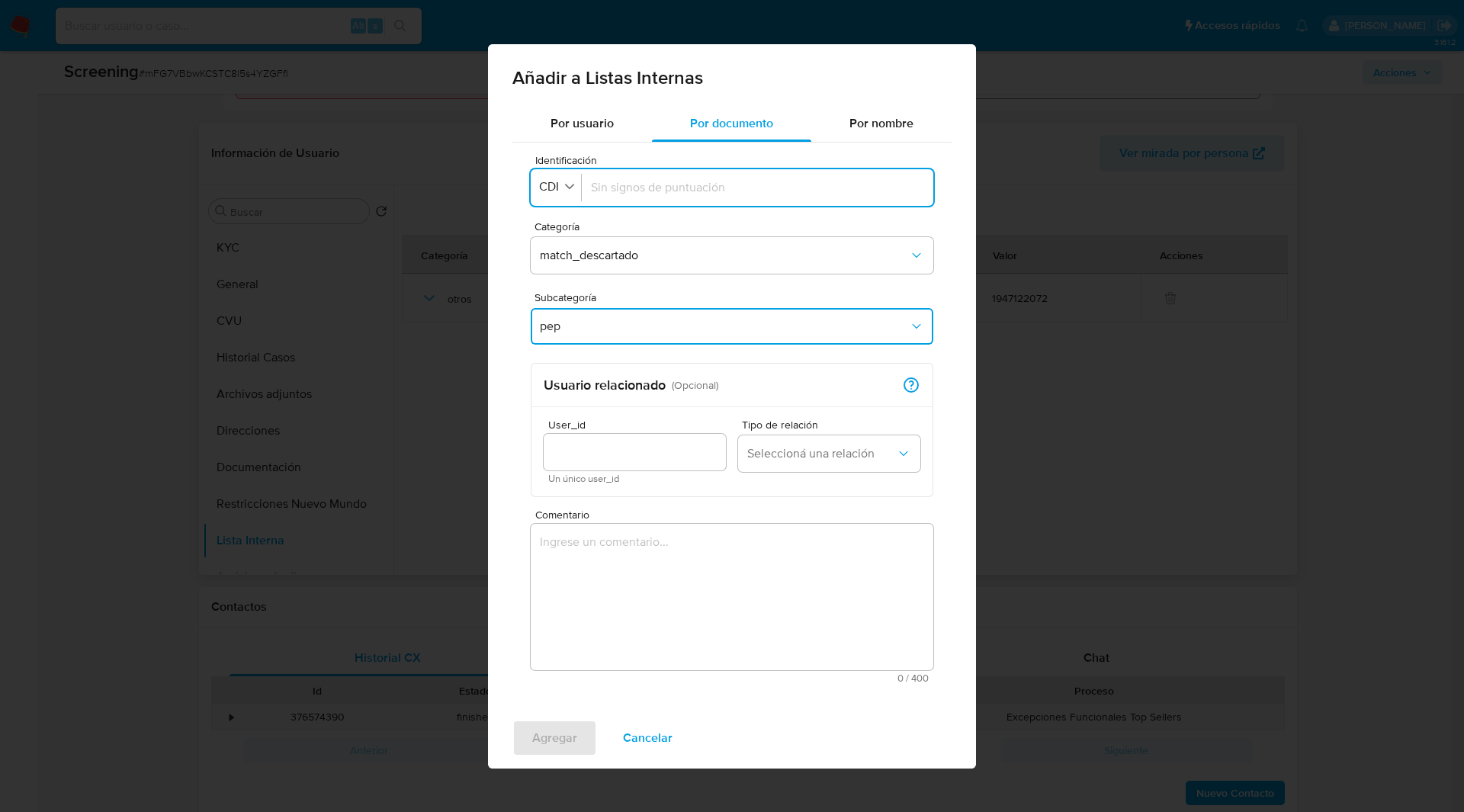
click at [593, 587] on textarea "Comentario" at bounding box center [732, 596] width 403 height 146
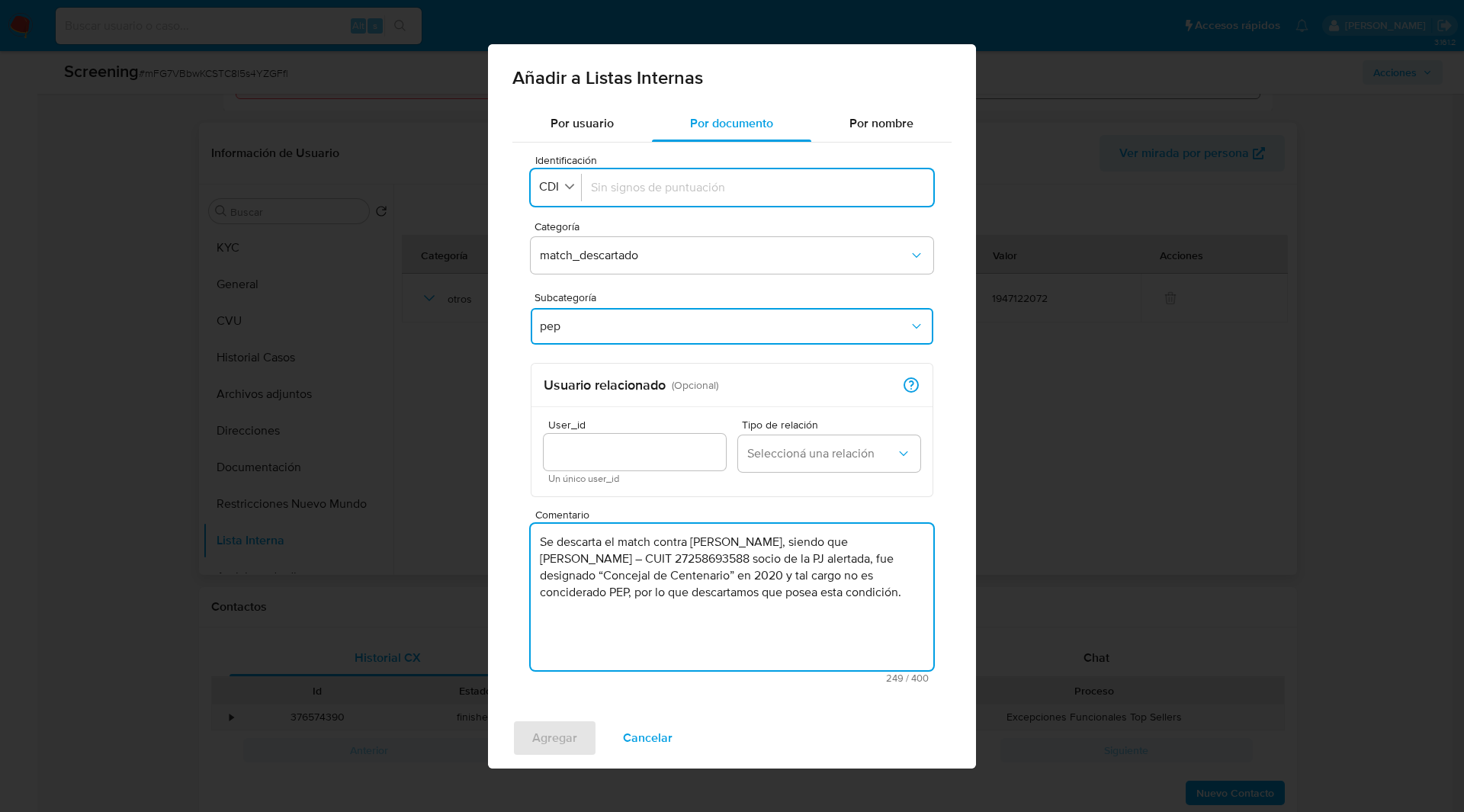
click at [637, 554] on textarea "Se descarta el match contra [PERSON_NAME], siendo que [PERSON_NAME] – CUIT 2725…" at bounding box center [732, 596] width 403 height 146
type textarea "Se descarta el match contra [PERSON_NAME], siendo que [PERSON_NAME] – CUIT 2725…"
click at [559, 186] on span "CDI" at bounding box center [548, 186] width 23 height 16
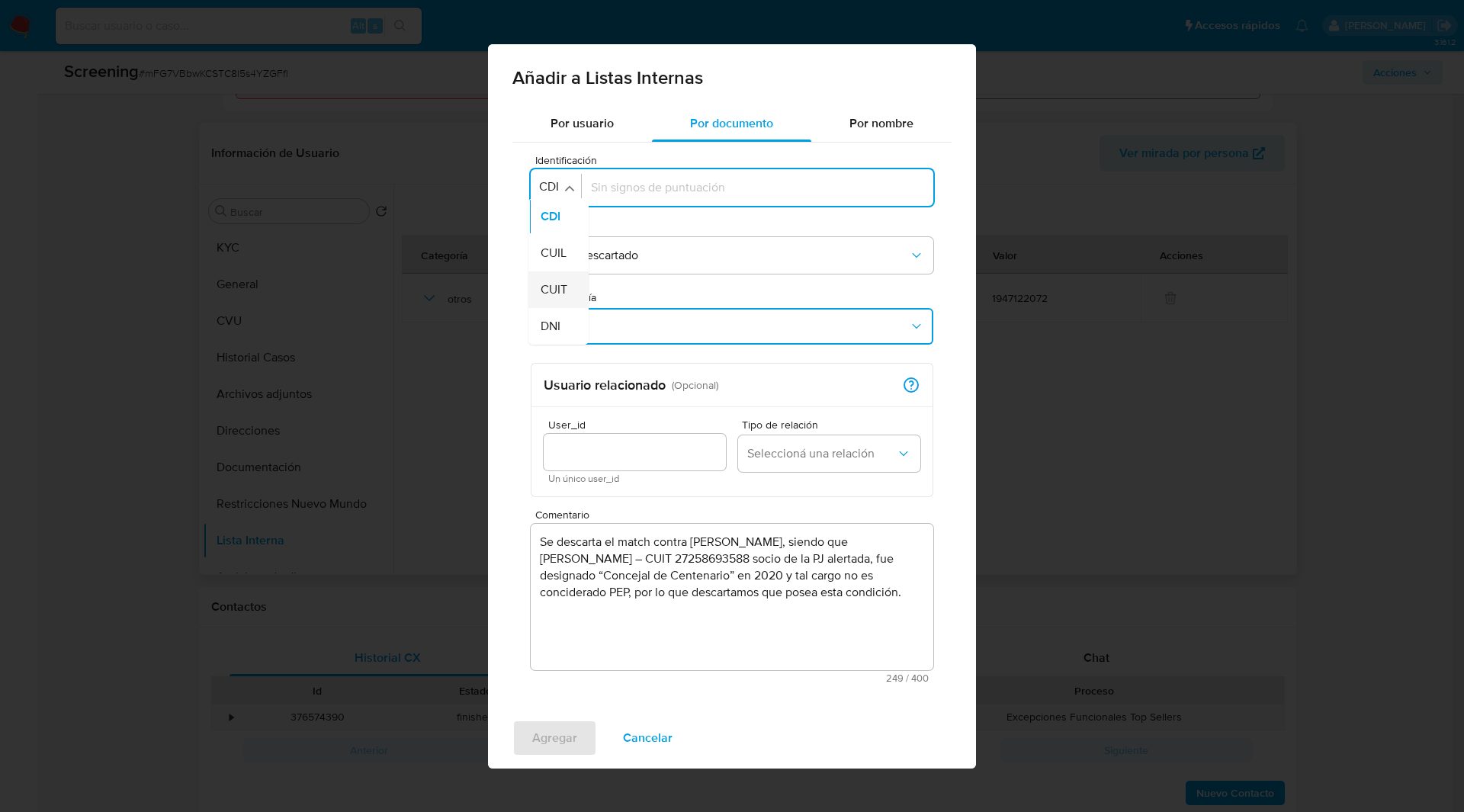
click at [555, 283] on span "CUIT" at bounding box center [554, 290] width 27 height 16
click at [668, 180] on input "Identificación" at bounding box center [760, 187] width 326 height 16
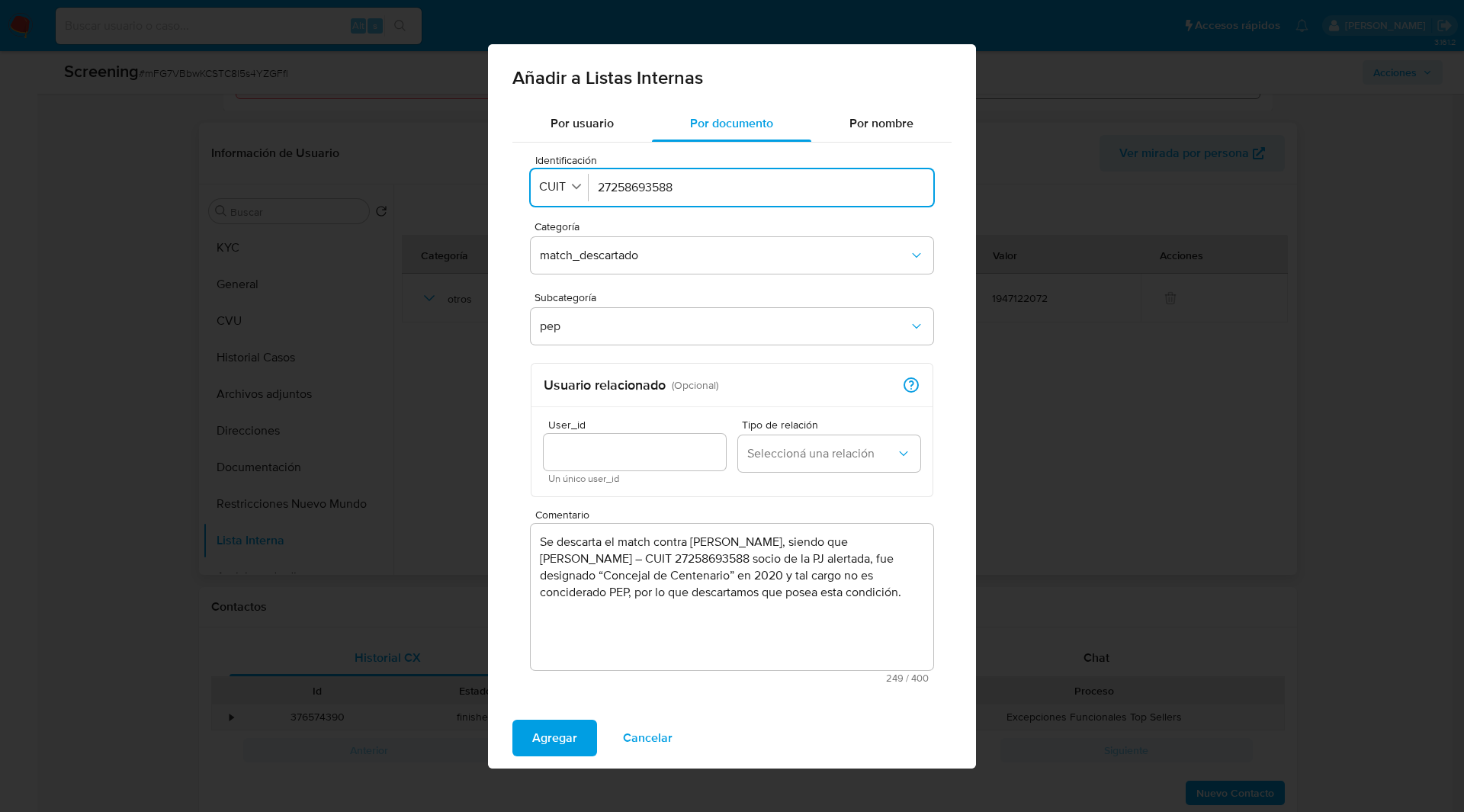
type input "27258693588"
click at [664, 450] on input "User_id" at bounding box center [634, 452] width 182 height 20
paste input "1947122072"
type input "1947122072"
click at [822, 463] on button "Seleccioná una relación" at bounding box center [829, 454] width 182 height 37
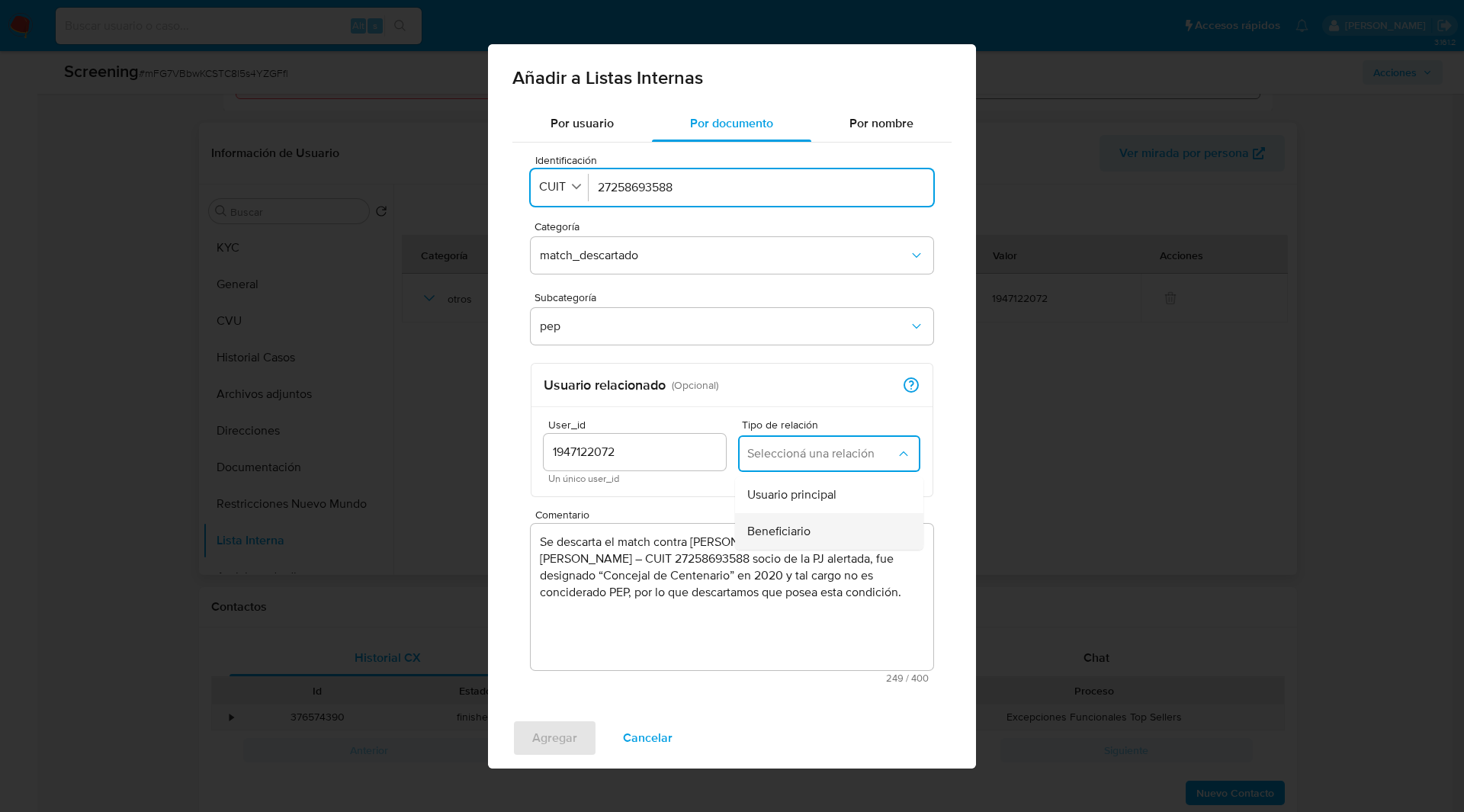
click at [787, 532] on span "Beneficiario" at bounding box center [779, 531] width 63 height 16
click at [557, 734] on span "Agregar" at bounding box center [554, 737] width 45 height 34
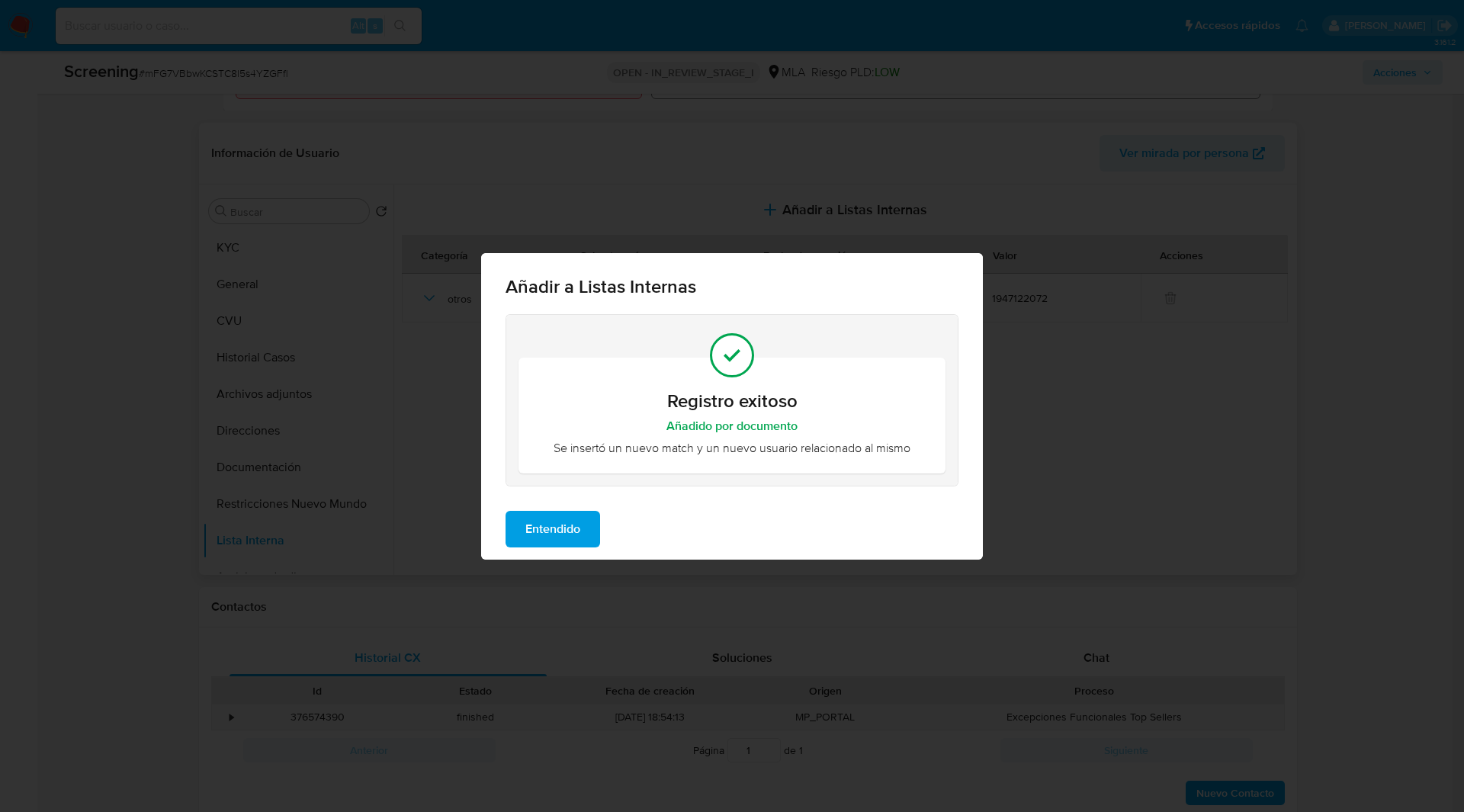
click at [552, 522] on span "Entendido" at bounding box center [553, 529] width 55 height 34
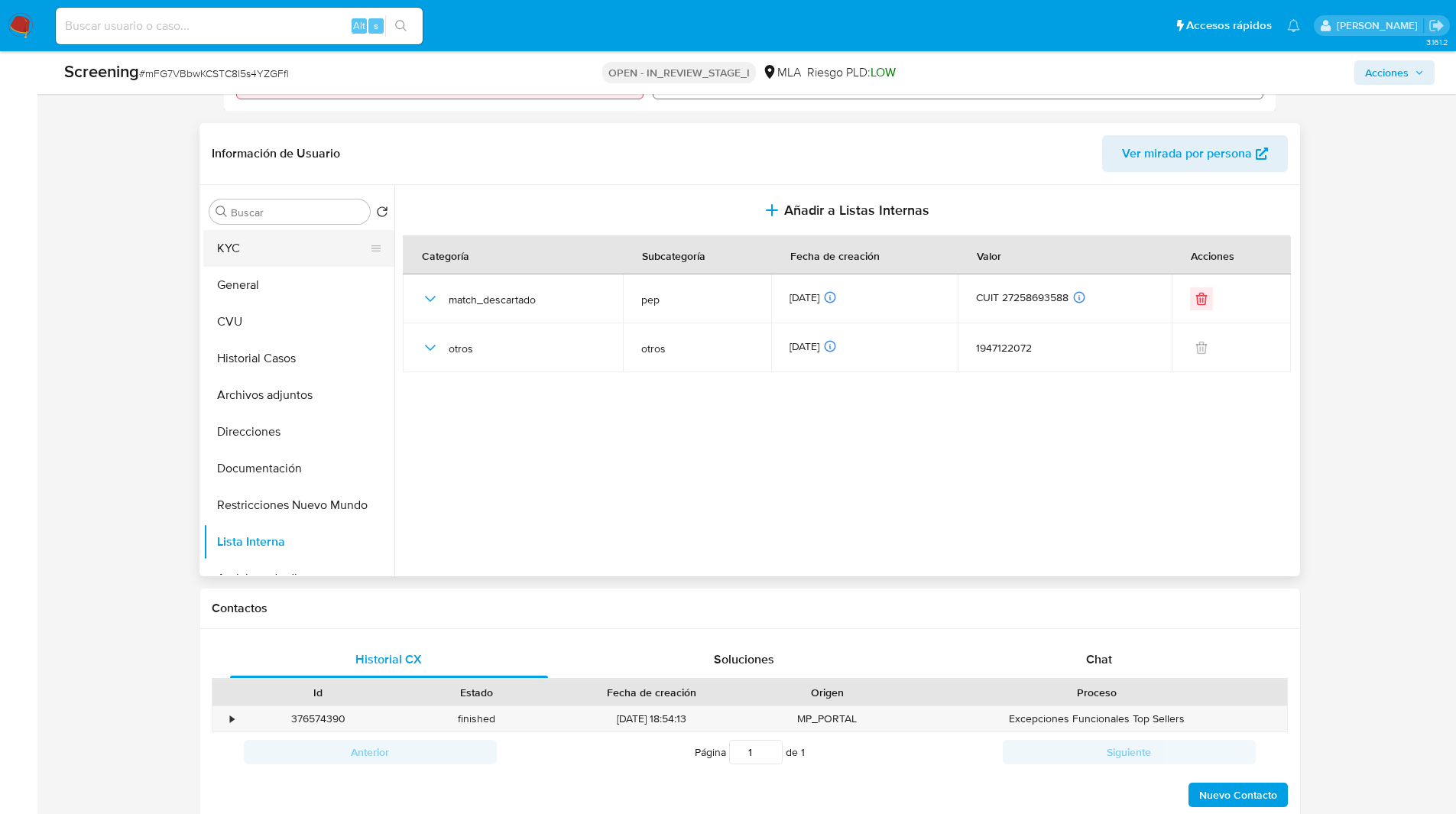
click at [276, 247] on button "KYC" at bounding box center [292, 248] width 179 height 37
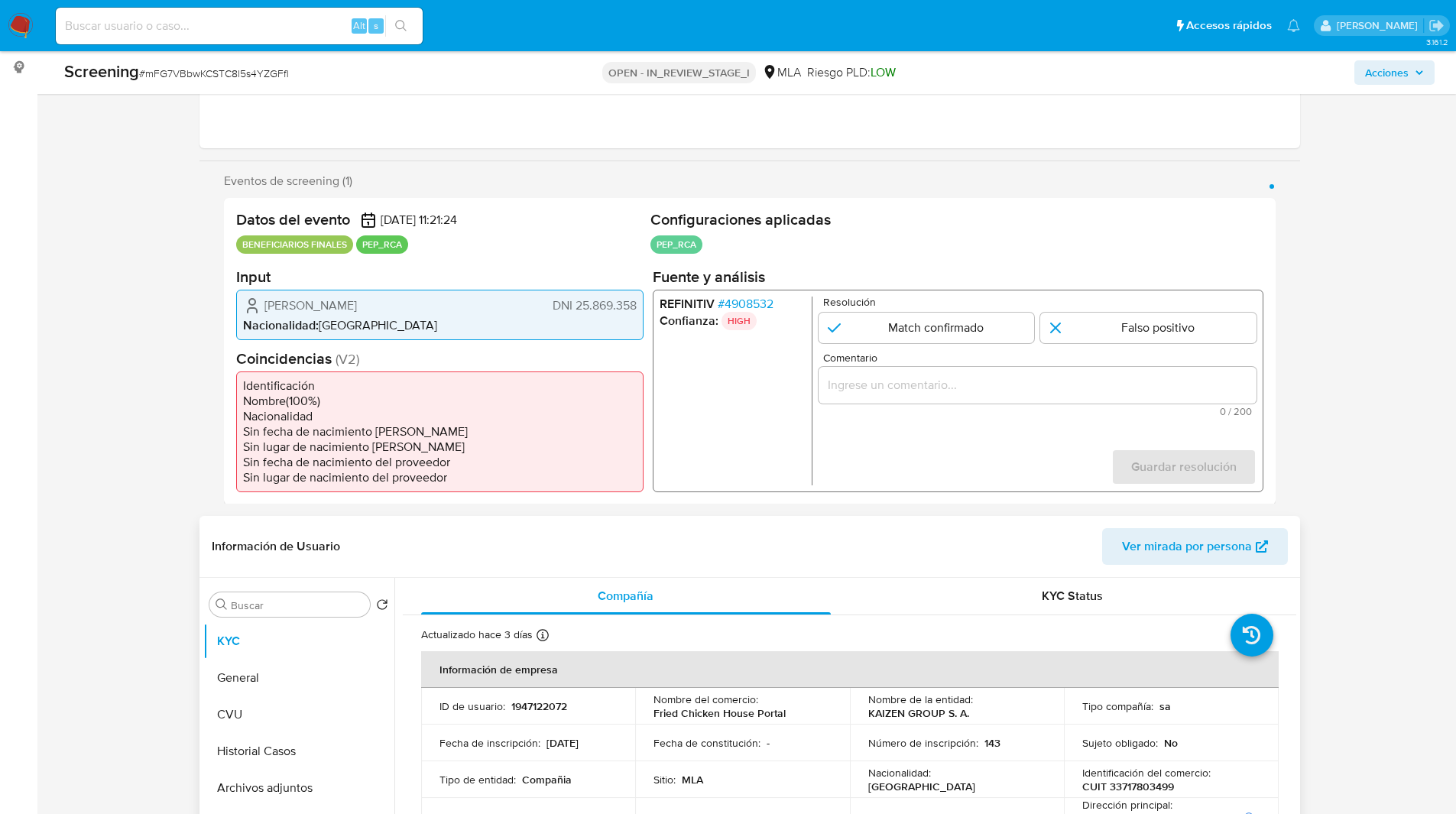
scroll to position [0, 0]
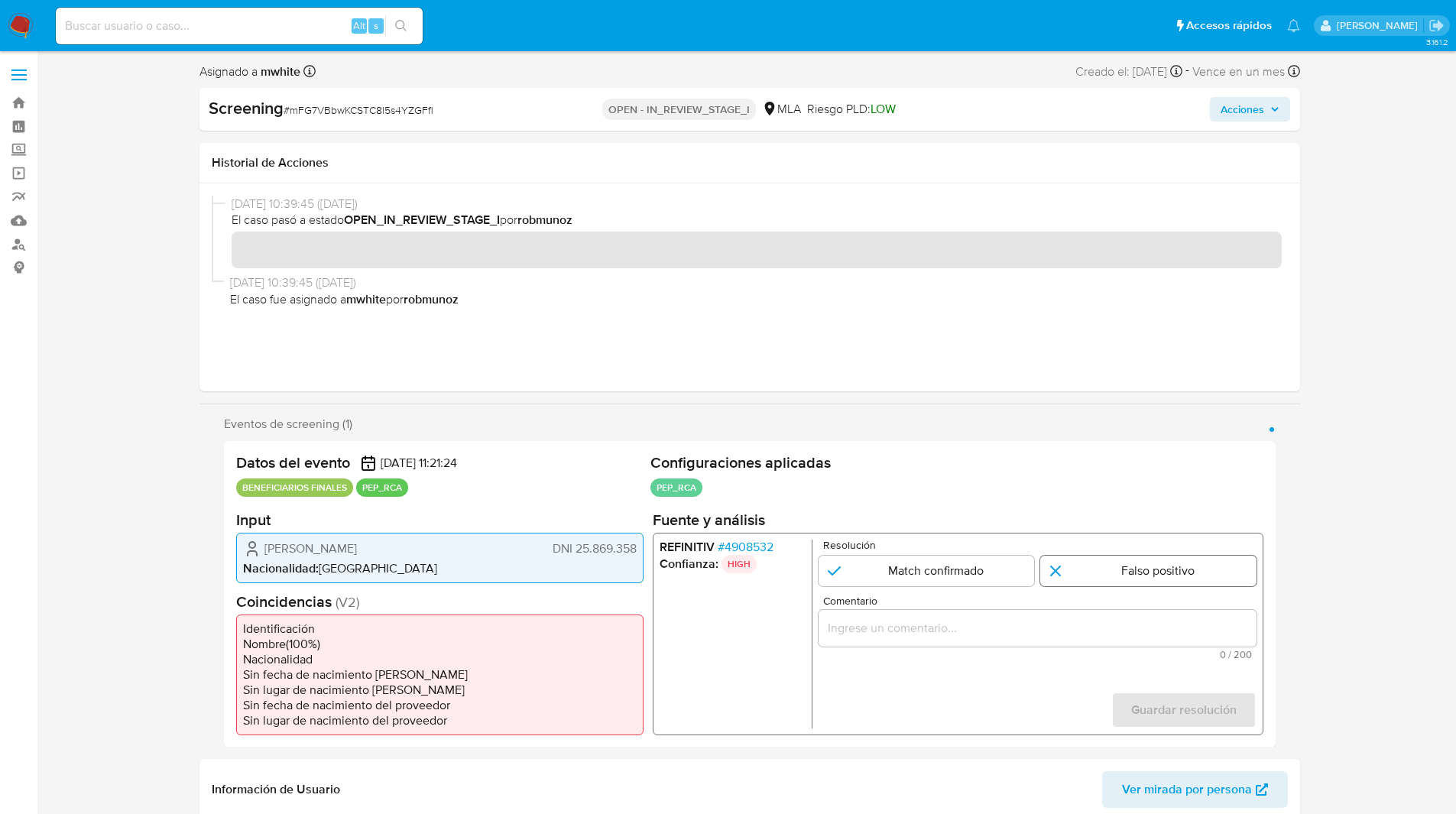
click at [1131, 574] on input "1 de 1" at bounding box center [1148, 570] width 216 height 30
radio input "true"
click at [1102, 623] on input "Comentario" at bounding box center [1037, 627] width 438 height 20
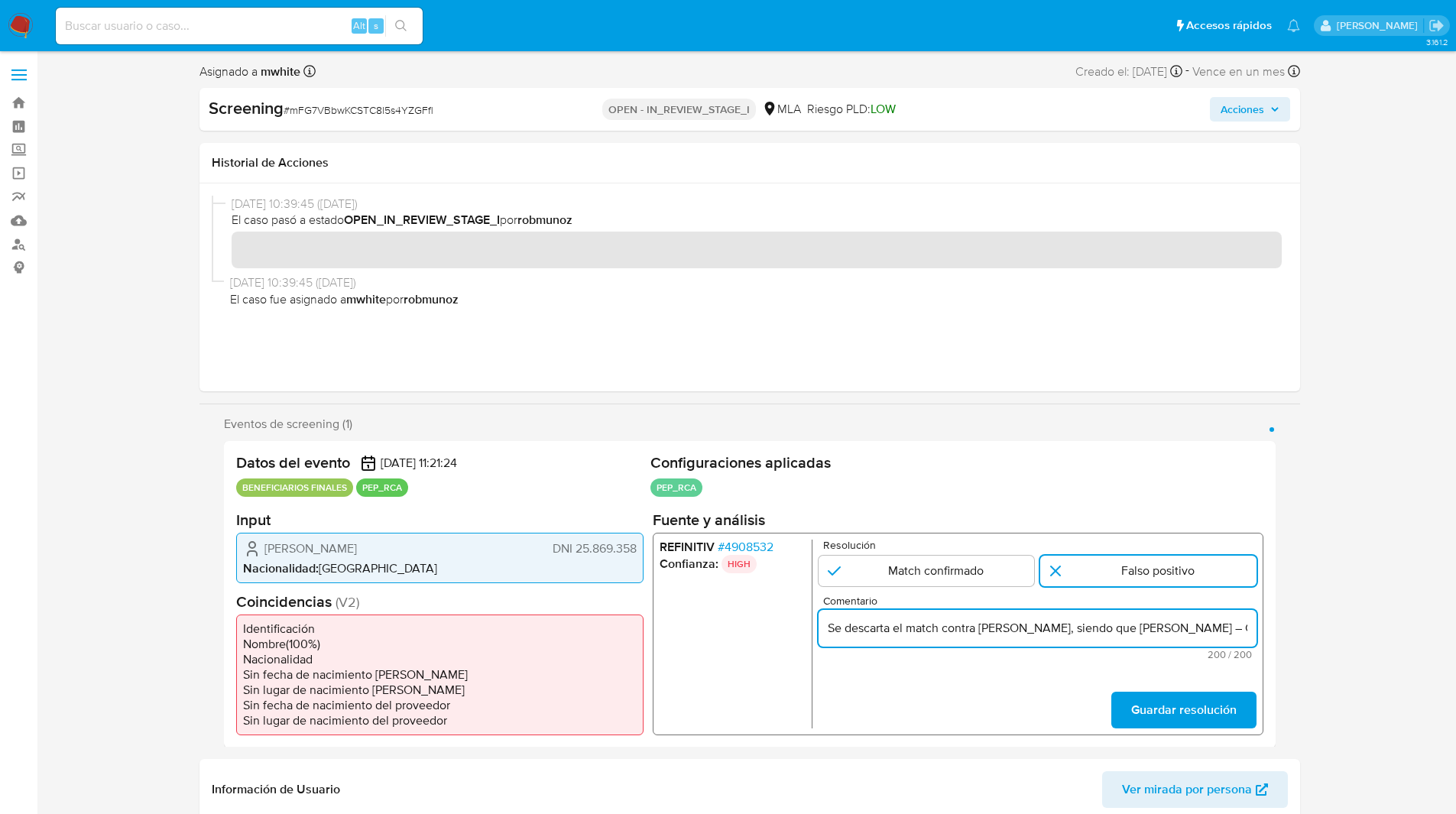
scroll to position [0, 700]
type input "Se descarta el match contra [PERSON_NAME], siendo que [PERSON_NAME] – CUIT 2725…"
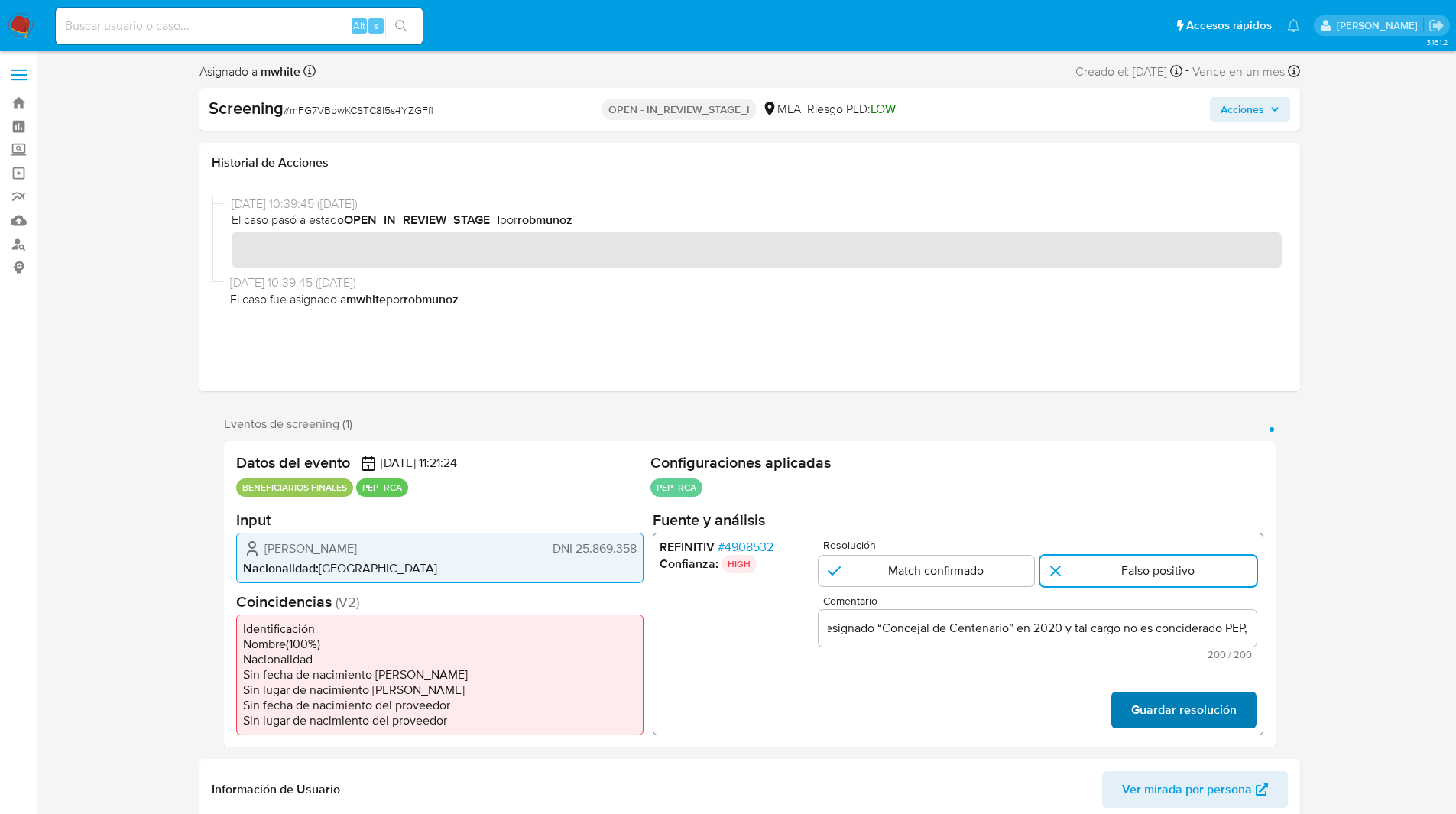
scroll to position [0, 0]
click at [1151, 709] on span "Guardar resolución" at bounding box center [1182, 709] width 105 height 34
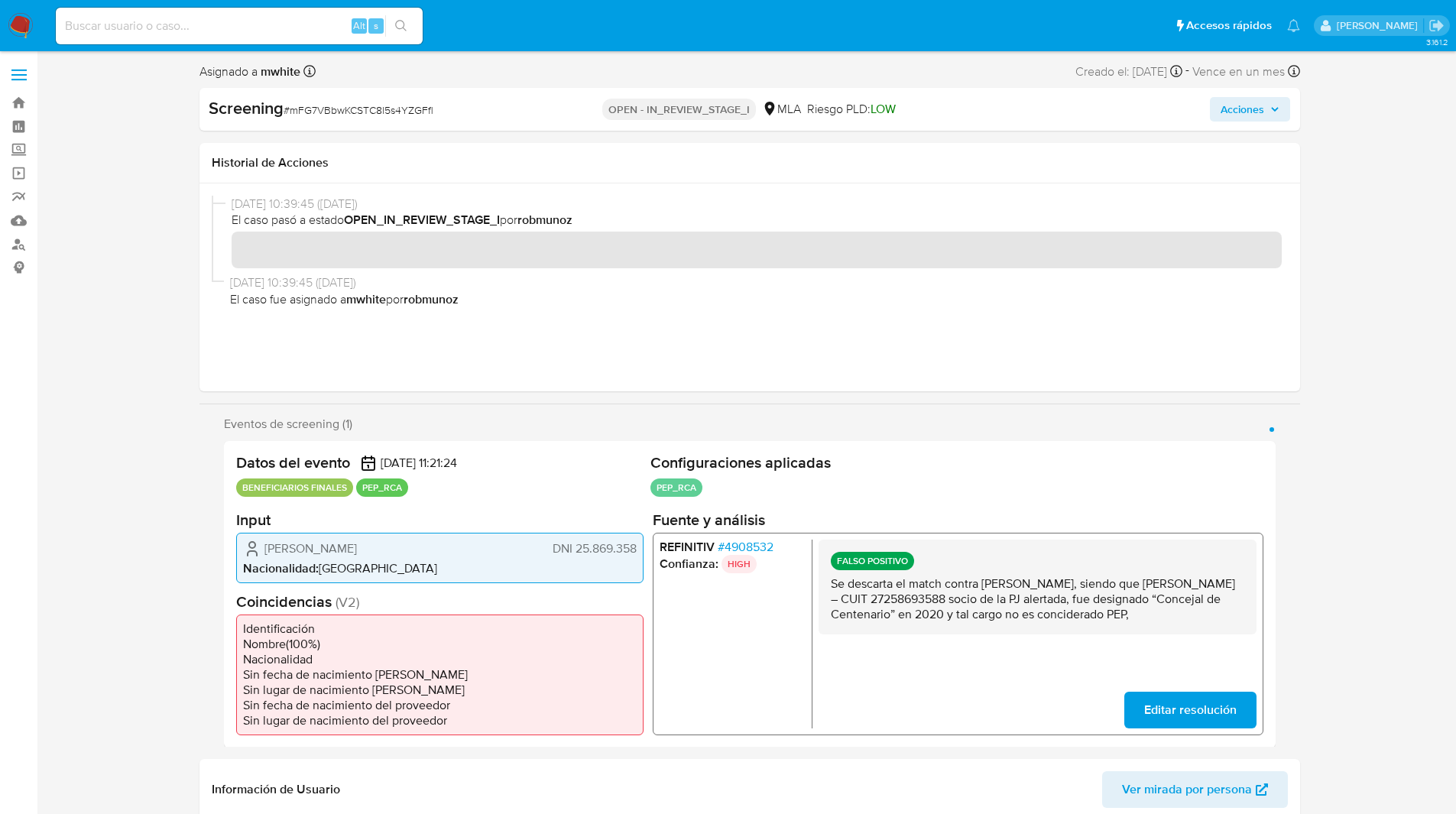
click at [1231, 116] on span "Acciones" at bounding box center [1243, 109] width 44 height 25
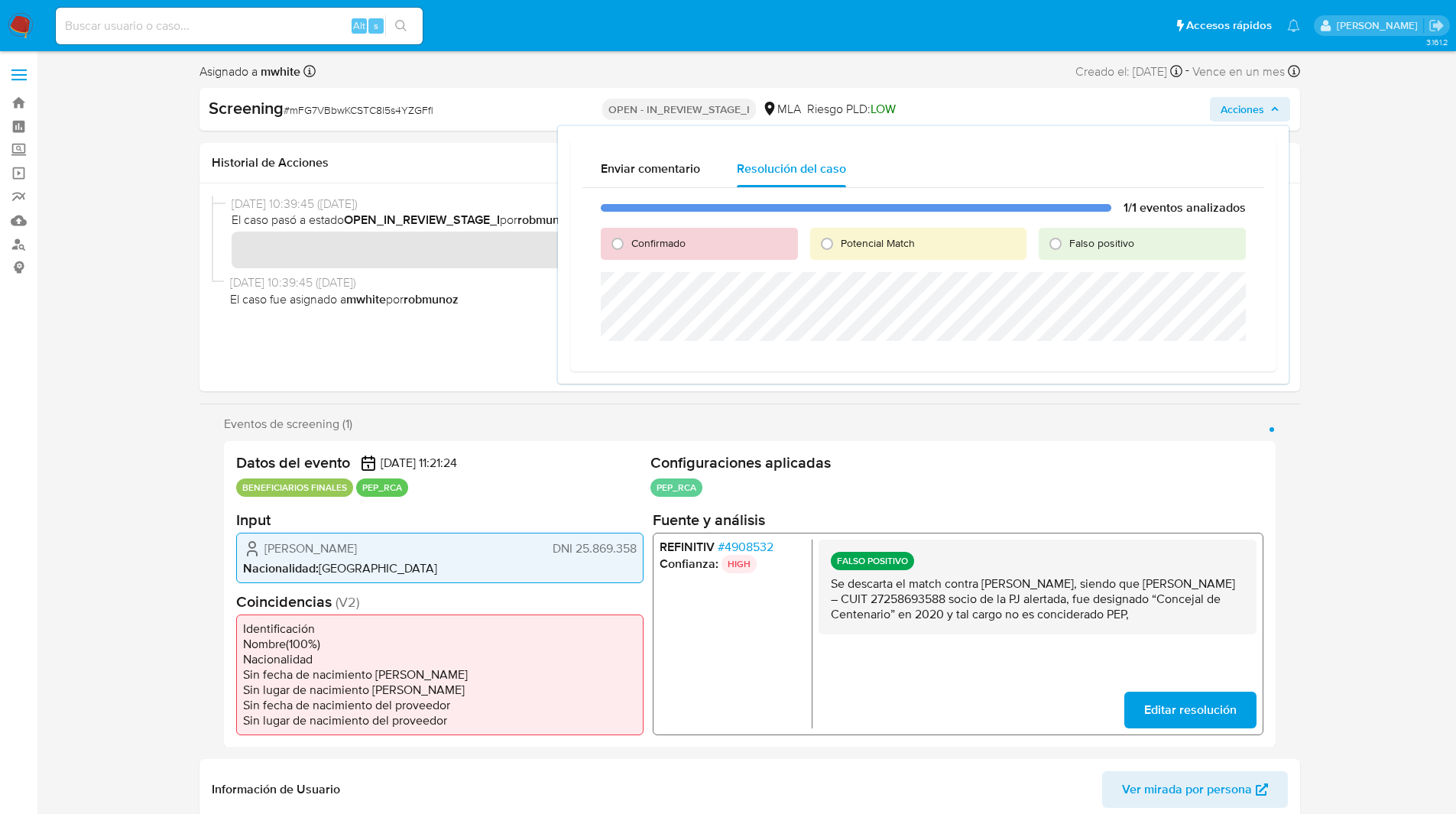
click at [1133, 249] on span "Falso positivo" at bounding box center [1101, 243] width 65 height 16
click at [1068, 249] on input "Falso positivo" at bounding box center [1055, 244] width 25 height 25
radio input "true"
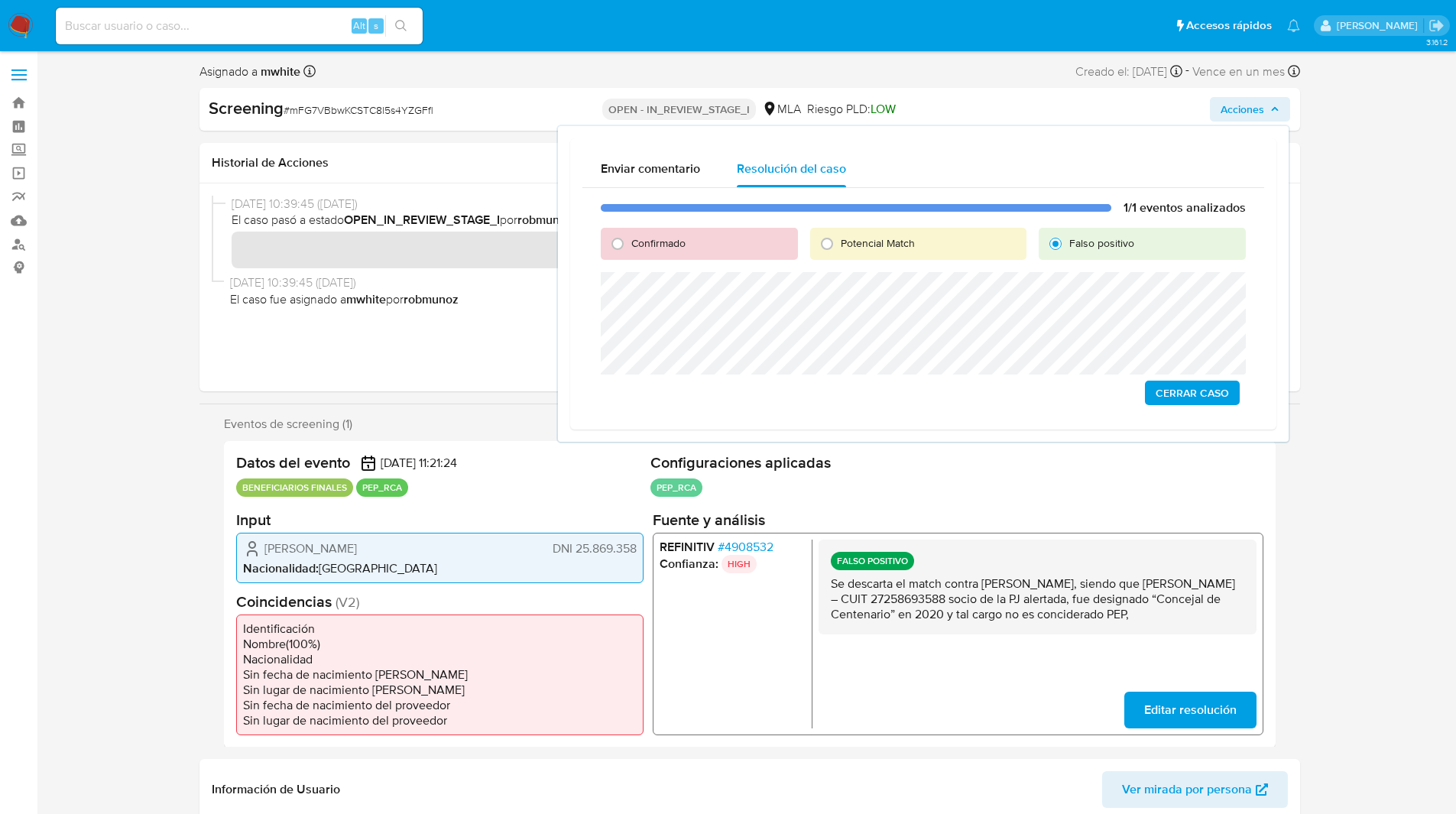
drag, startPoint x: 1179, startPoint y: 396, endPoint x: 942, endPoint y: 377, distance: 237.8
click at [942, 377] on div "1/1 eventos analizados Confirmado Potencial Match Falso positivo Cerrar Caso" at bounding box center [923, 302] width 681 height 229
click at [1189, 385] on span "Cerrar Caso" at bounding box center [1192, 392] width 73 height 21
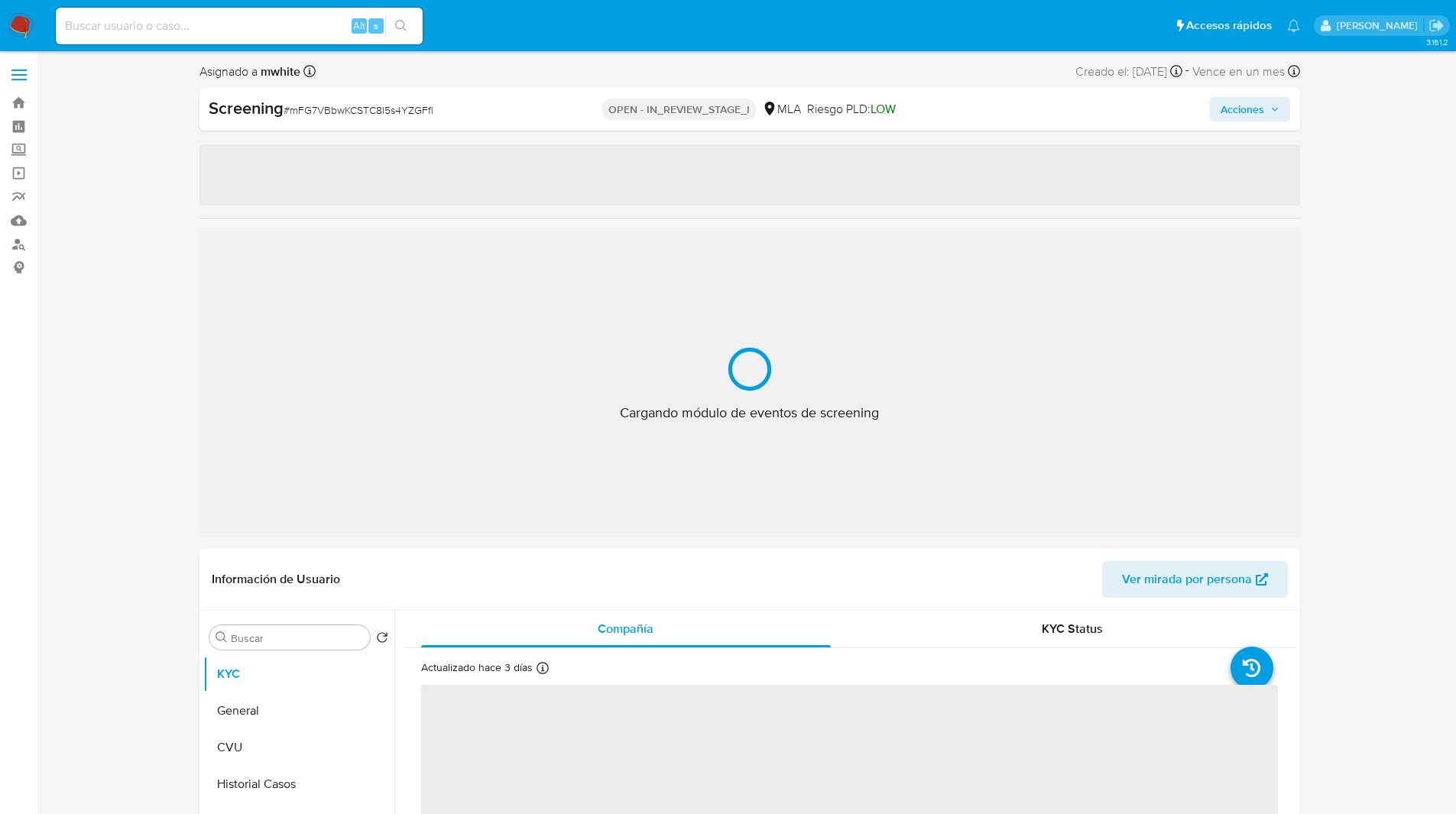
select select "10"
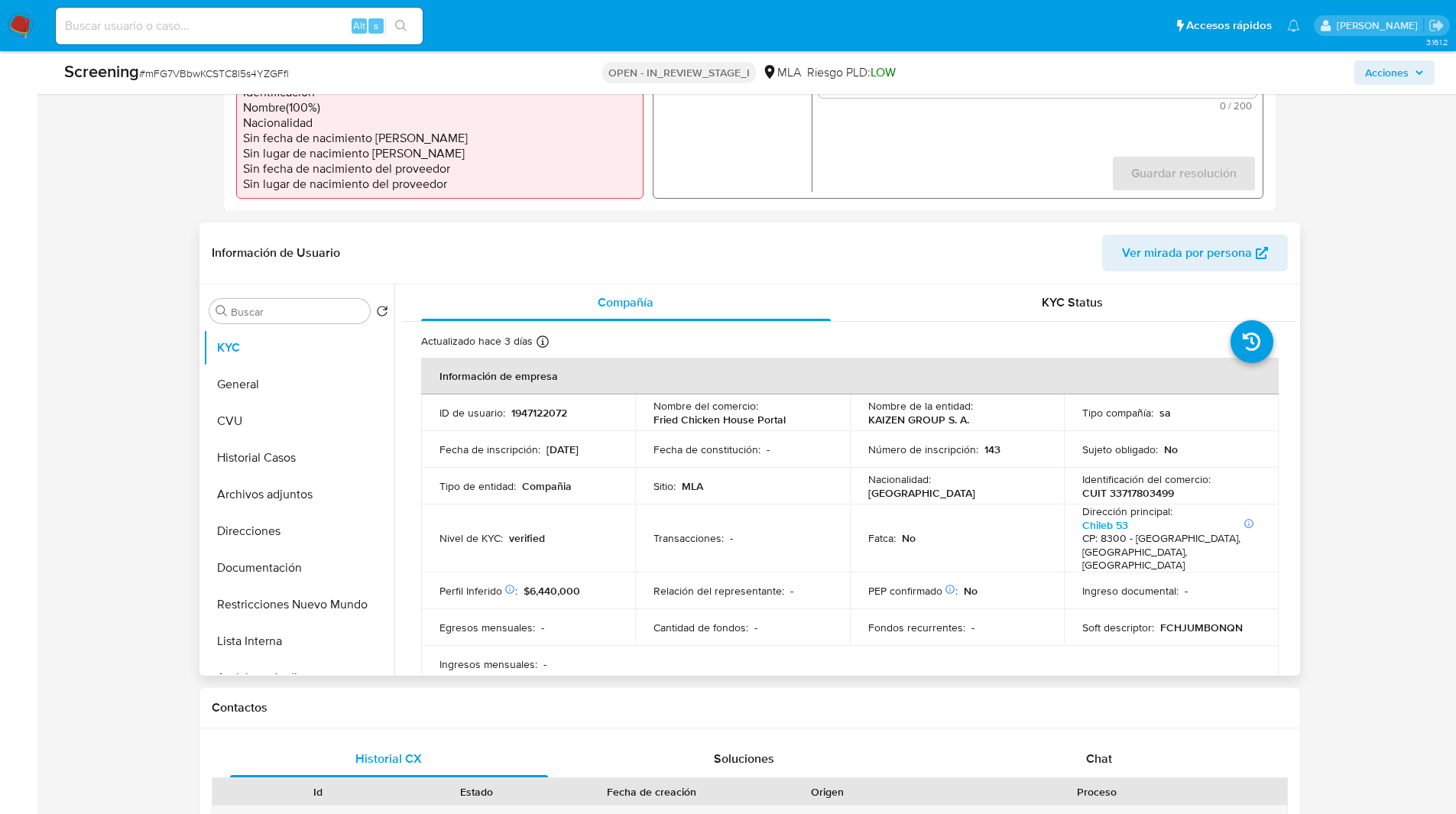
scroll to position [556, 0]
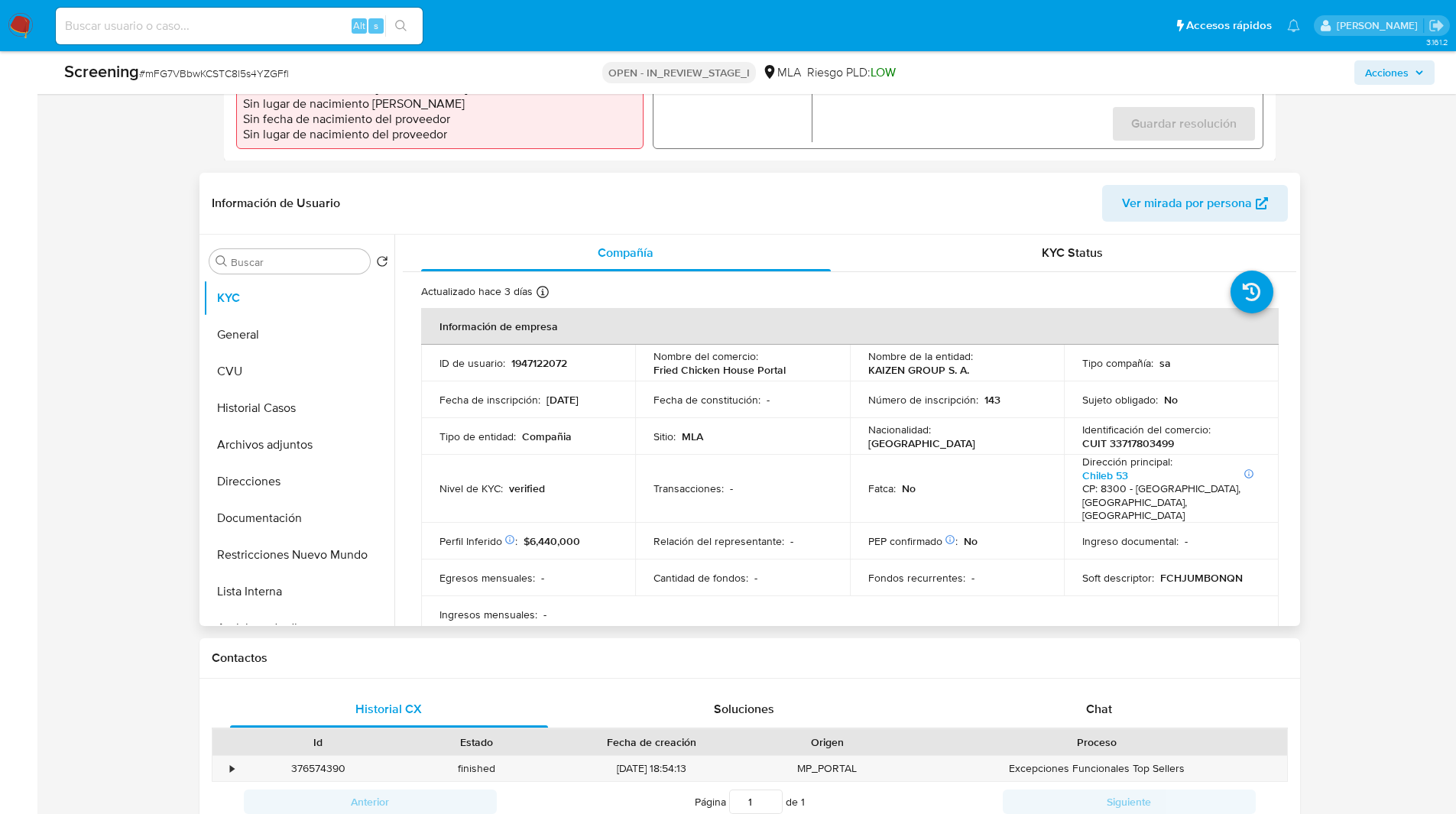
click at [528, 356] on p "1947122072" at bounding box center [538, 363] width 56 height 14
copy p "1947122072"
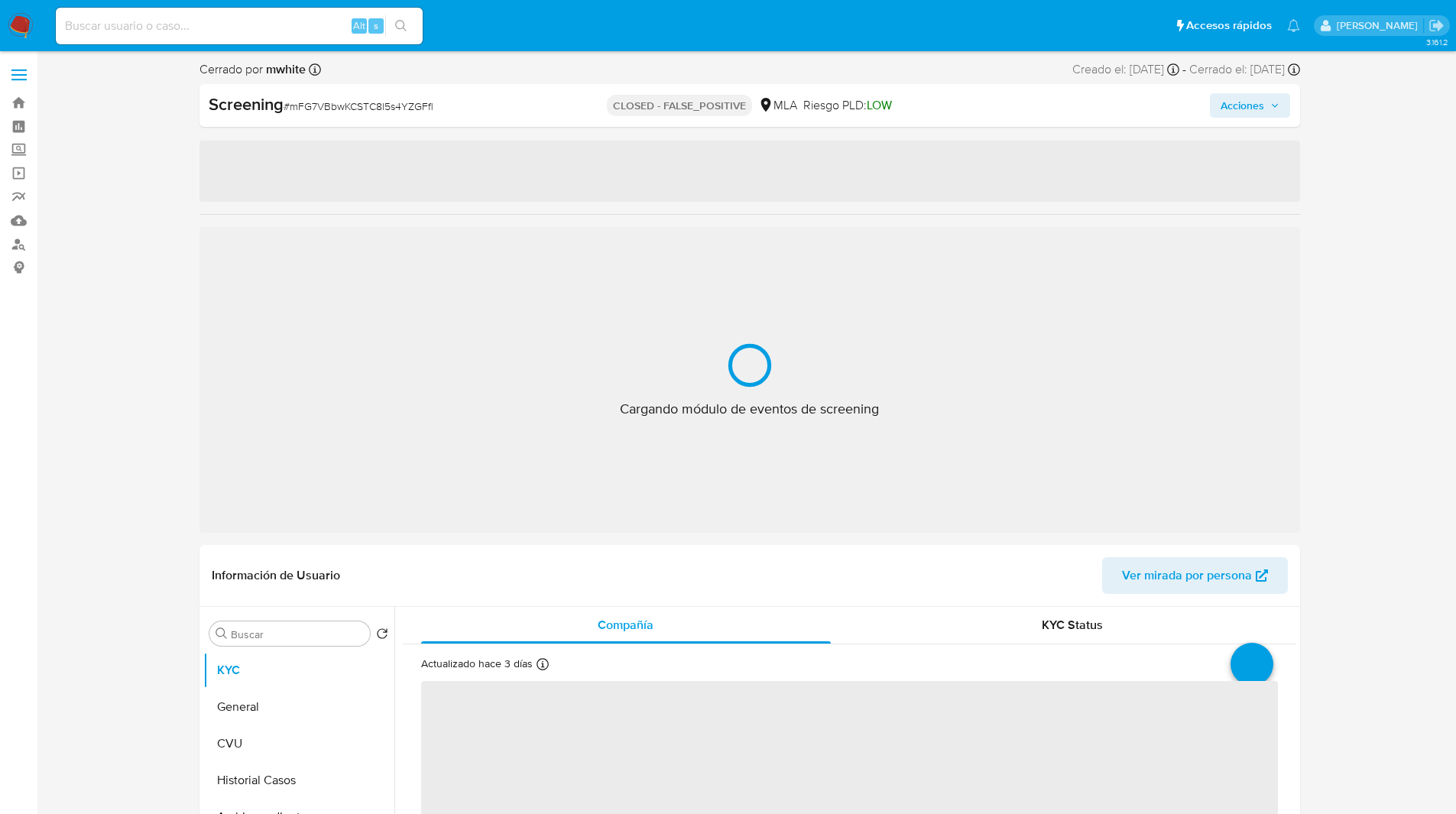
select select "10"
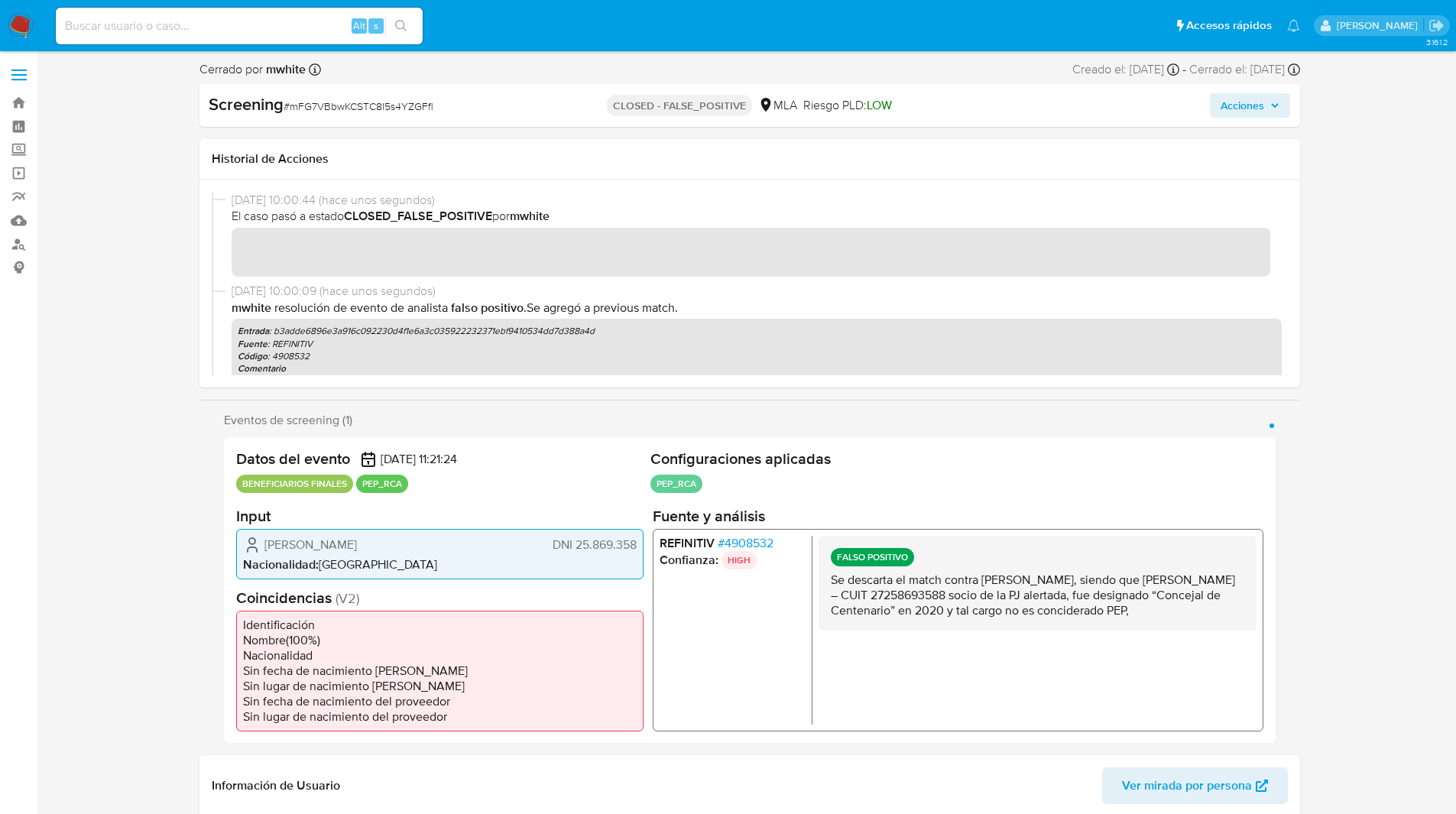
click at [483, 37] on ul "Pausado Ver notificaciones Alt s Accesos rápidos Presiona las siguientes teclas…" at bounding box center [678, 26] width 1259 height 38
click at [493, 37] on ul "Pausado Ver notificaciones Alt s Accesos rápidos Presiona las siguientes teclas…" at bounding box center [678, 26] width 1259 height 38
click at [510, 32] on ul "Pausado Ver notificaciones Alt s Accesos rápidos Presiona las siguientes teclas…" at bounding box center [678, 26] width 1259 height 38
click at [549, 9] on ul "Pausado Ver notificaciones Alt s Accesos rápidos Presiona las siguientes teclas…" at bounding box center [678, 26] width 1259 height 38
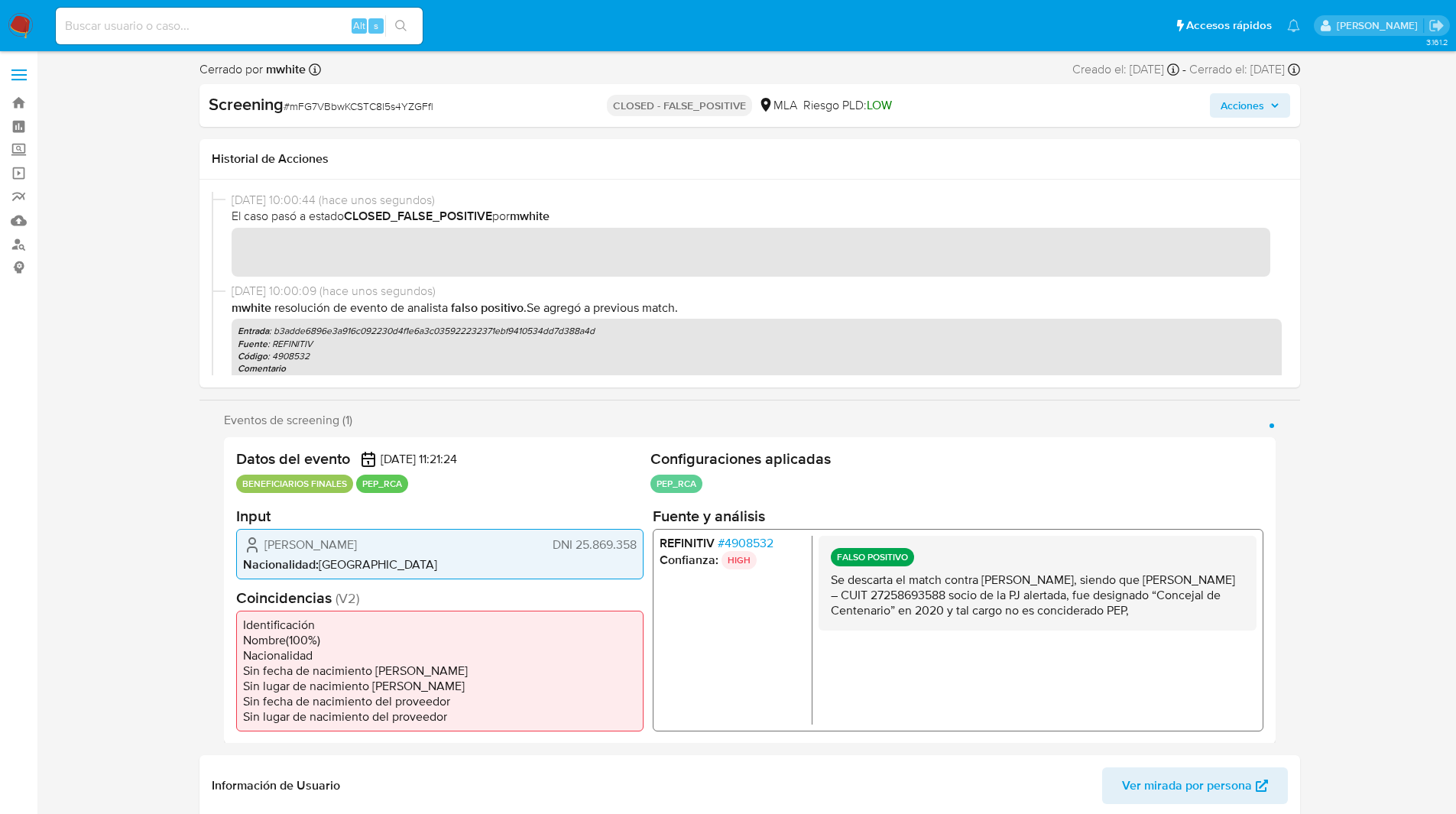
click at [557, 21] on ul "Pausado Ver notificaciones Alt s Accesos rápidos Presiona las siguientes teclas…" at bounding box center [678, 26] width 1259 height 38
click at [577, 32] on ul "Pausado Ver notificaciones Alt s Accesos rápidos Presiona las siguientes teclas…" at bounding box center [678, 26] width 1259 height 38
click at [587, 30] on ul "Pausado Ver notificaciones Alt s Accesos rápidos Presiona las siguientes teclas…" at bounding box center [678, 26] width 1259 height 38
click at [550, 32] on ul "Pausado Ver notificaciones Alt s Accesos rápidos Presiona las siguientes teclas…" at bounding box center [678, 26] width 1259 height 38
click at [527, 37] on ul "Pausado Ver notificaciones Alt s Accesos rápidos Presiona las siguientes teclas…" at bounding box center [678, 26] width 1259 height 38
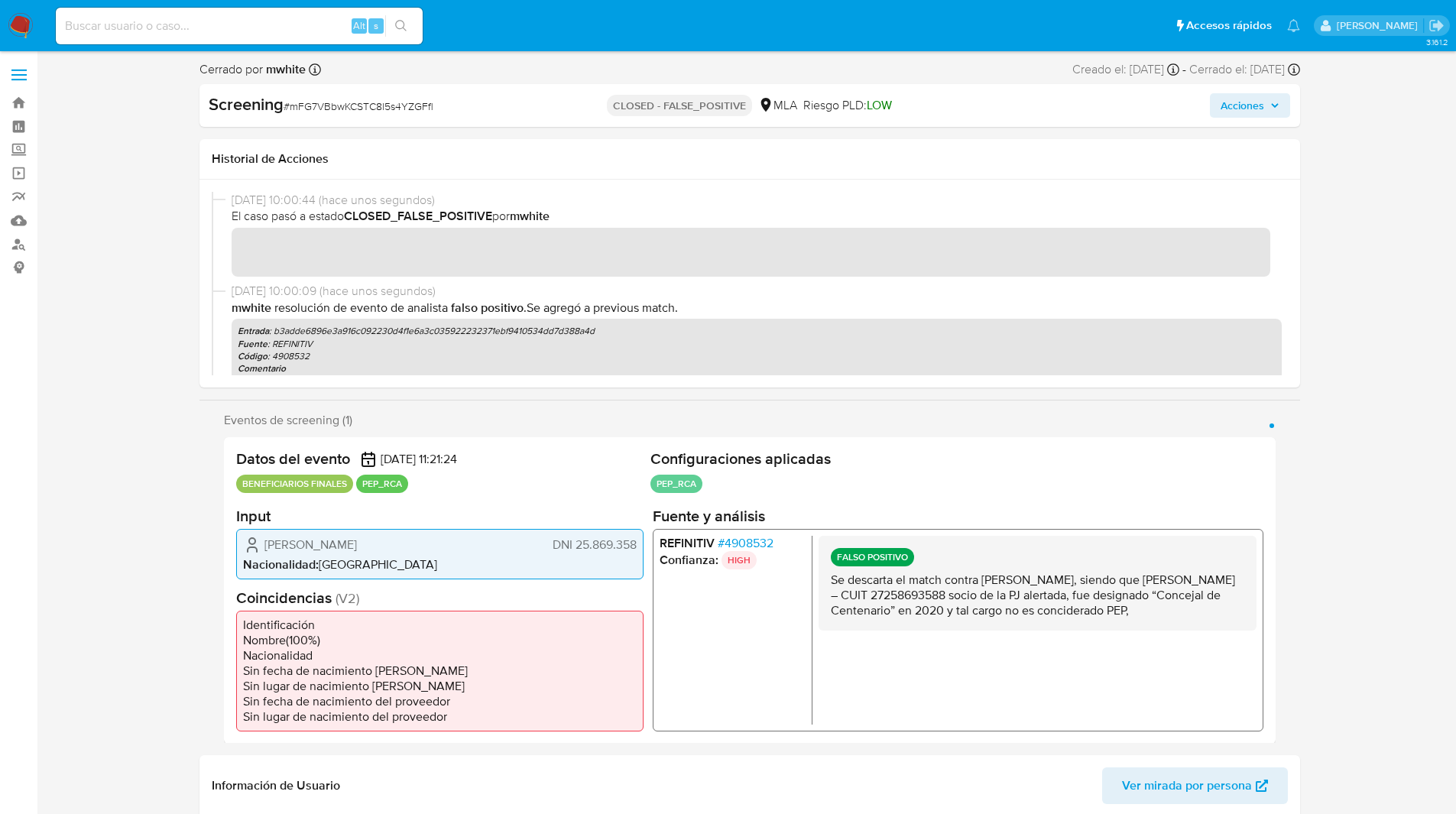
click at [567, 27] on ul "Pausado Ver notificaciones Alt s Accesos rápidos Presiona las siguientes teclas…" at bounding box center [678, 26] width 1259 height 38
click at [584, 23] on ul "Pausado Ver notificaciones Alt s Accesos rápidos Presiona las siguientes teclas…" at bounding box center [678, 26] width 1259 height 38
click at [610, 27] on ul "Pausado Ver notificaciones Alt s Accesos rápidos Presiona las siguientes teclas…" at bounding box center [678, 26] width 1259 height 38
click at [556, 22] on ul "Pausado Ver notificaciones Alt s Accesos rápidos Presiona las siguientes teclas…" at bounding box center [678, 26] width 1259 height 38
click at [546, 22] on ul "Pausado Ver notificaciones Alt s Accesos rápidos Presiona las siguientes teclas…" at bounding box center [678, 26] width 1259 height 38
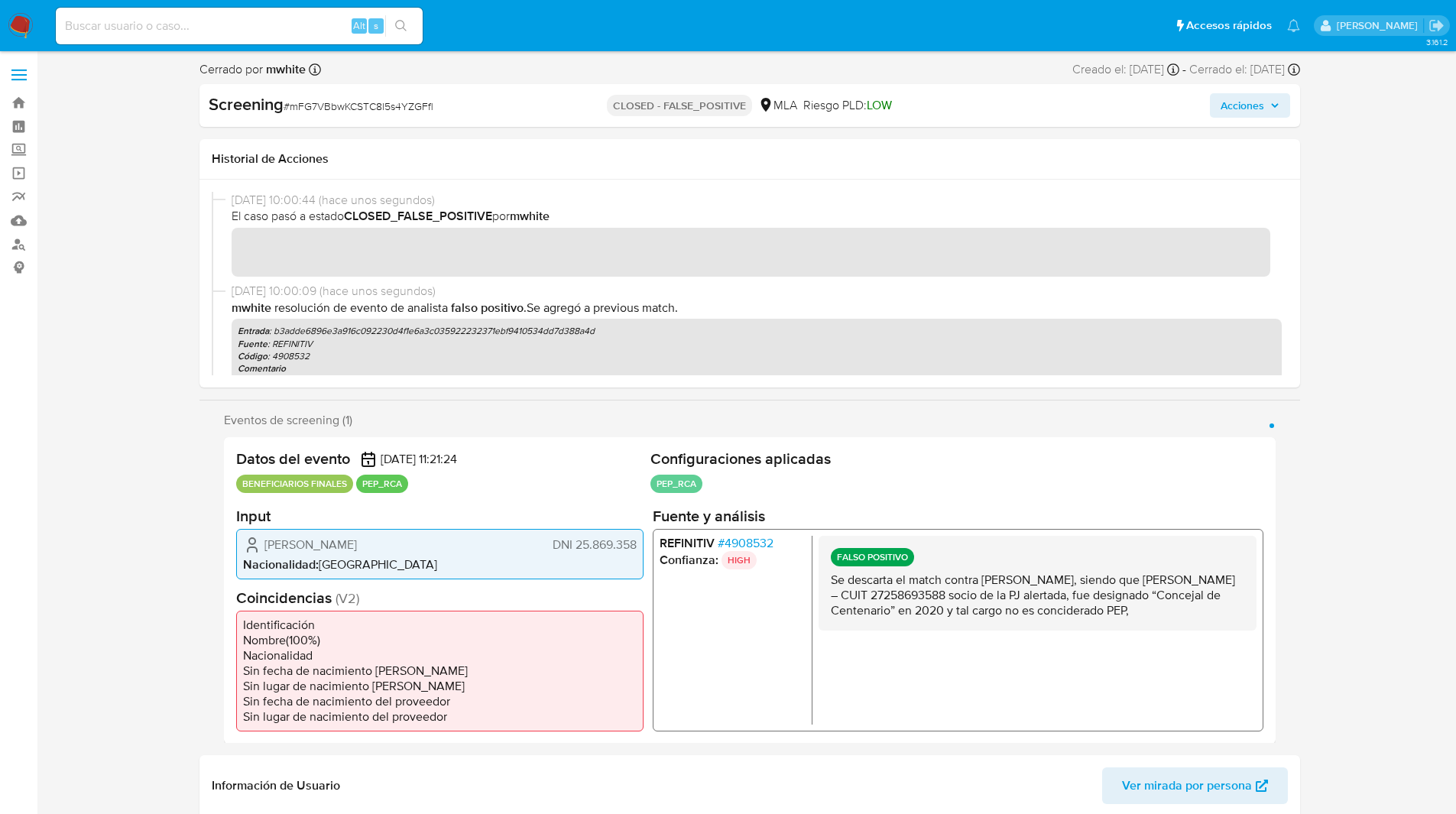
click at [651, 27] on ul "Pausado Ver notificaciones Alt s Accesos rápidos Presiona las siguientes teclas…" at bounding box center [678, 26] width 1259 height 38
click at [669, 22] on ul "Pausado Ver notificaciones Alt s Accesos rápidos Presiona las siguientes teclas…" at bounding box center [678, 26] width 1259 height 38
click at [695, 17] on ul "Pausado Ver notificaciones Alt s Accesos rápidos Presiona las siguientes teclas…" at bounding box center [678, 26] width 1259 height 38
click at [658, 17] on ul "Pausado Ver notificaciones Alt s Accesos rápidos Presiona las siguientes teclas…" at bounding box center [678, 26] width 1259 height 38
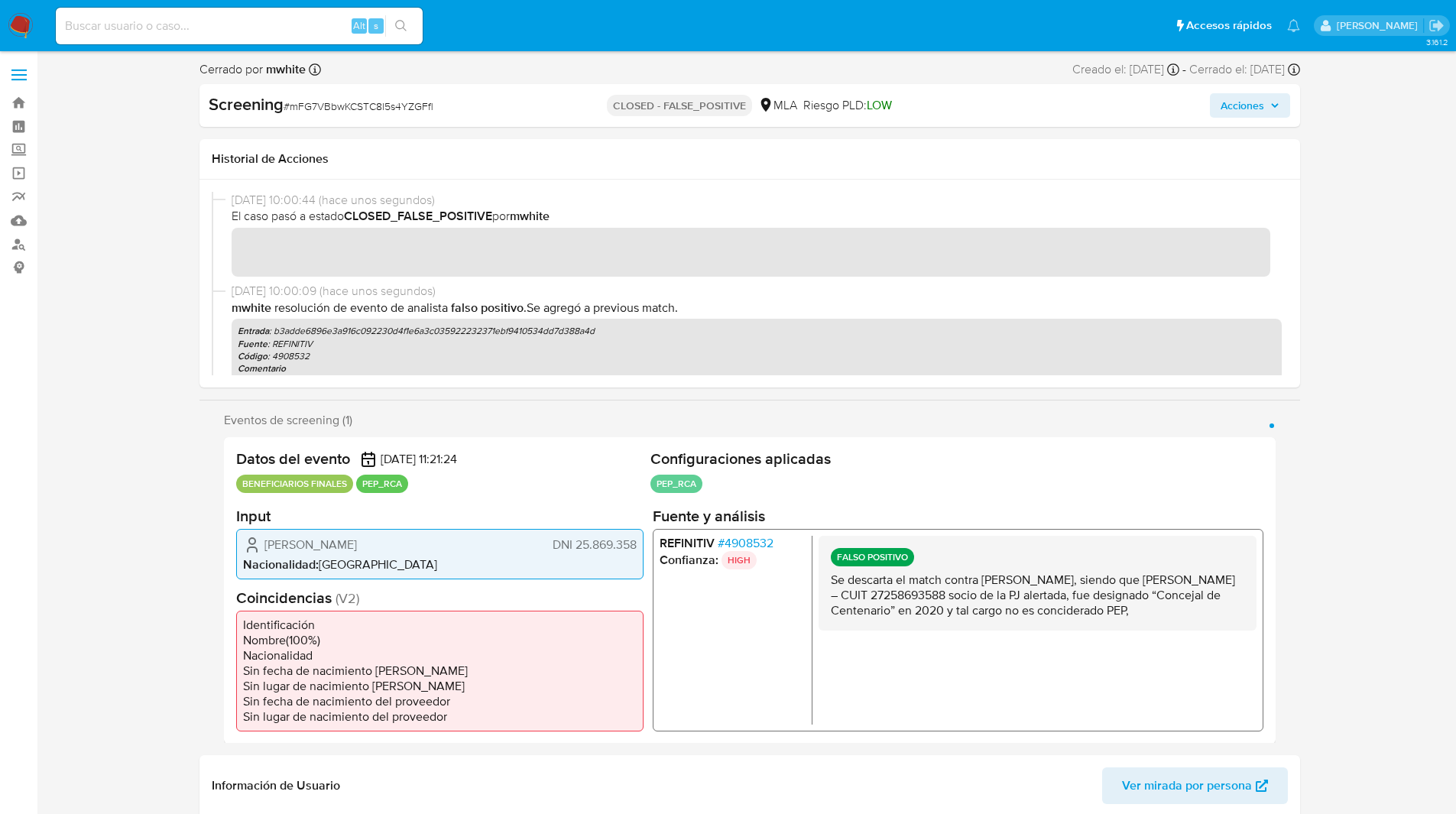
click at [621, 36] on ul "Pausado Ver notificaciones Alt s Accesos rápidos Presiona las siguientes teclas…" at bounding box center [678, 26] width 1259 height 38
click at [586, 39] on ul "Pausado Ver notificaciones Alt s Accesos rápidos Presiona las siguientes teclas…" at bounding box center [678, 26] width 1259 height 38
click at [566, 49] on nav "Pausado Ver notificaciones Alt s Accesos rápidos Presiona las siguientes teclas…" at bounding box center [728, 26] width 1456 height 51
click at [603, 35] on ul "Pausado Ver notificaciones Alt s Accesos rápidos Presiona las siguientes teclas…" at bounding box center [678, 26] width 1259 height 38
click at [527, 33] on ul "Pausado Ver notificaciones Alt s Accesos rápidos Presiona las siguientes teclas…" at bounding box center [678, 26] width 1259 height 38
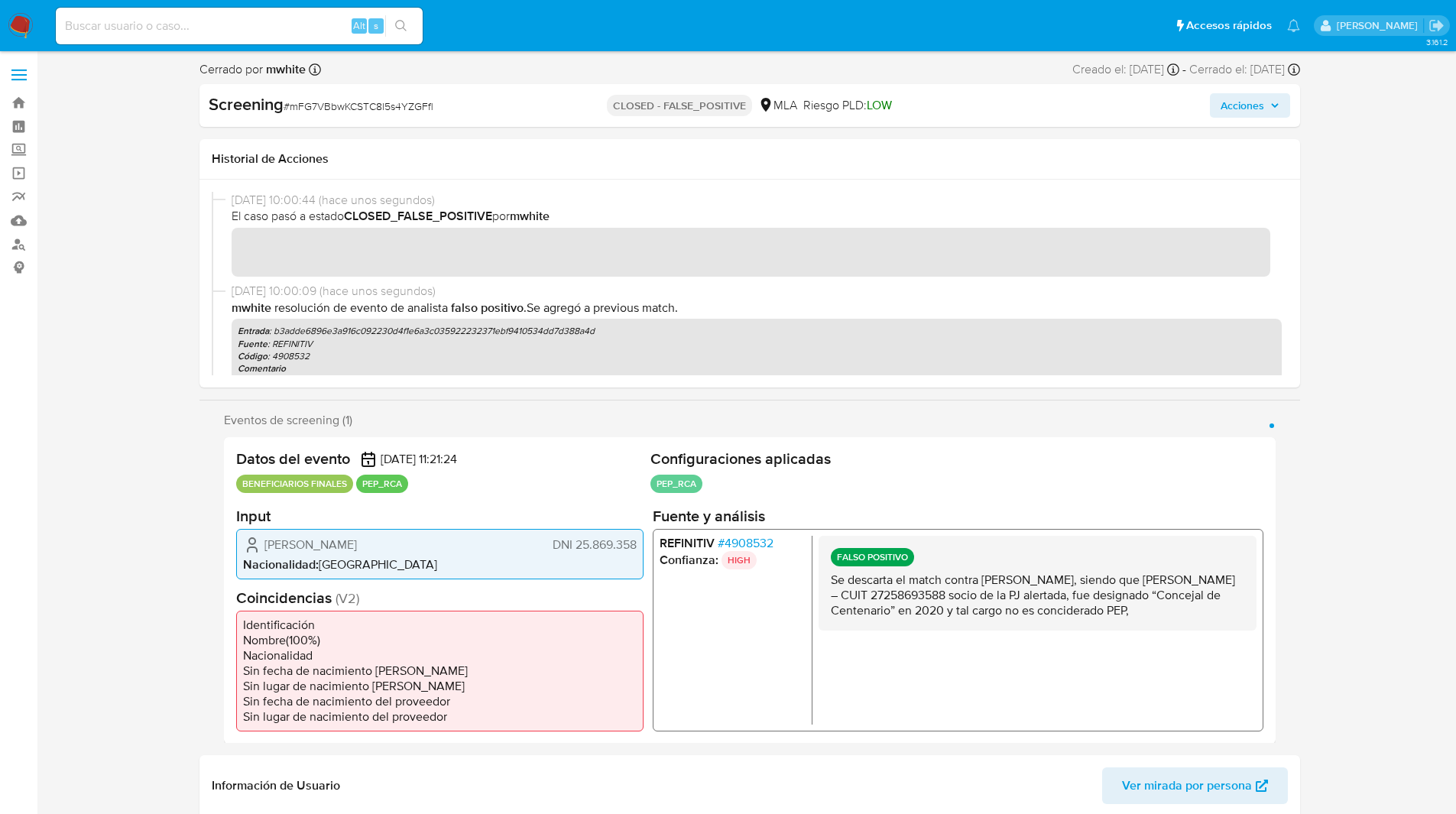
click at [515, 34] on ul "Pausado Ver notificaciones Alt s Accesos rápidos Presiona las siguientes teclas…" at bounding box center [678, 26] width 1259 height 38
click at [533, 34] on ul "Pausado Ver notificaciones Alt s Accesos rápidos Presiona las siguientes teclas…" at bounding box center [678, 26] width 1259 height 38
click at [510, 32] on ul "Pausado Ver notificaciones Alt s Accesos rápidos Presiona las siguientes teclas…" at bounding box center [678, 26] width 1259 height 38
click at [502, 32] on ul "Pausado Ver notificaciones Alt s Accesos rápidos Presiona las siguientes teclas…" at bounding box center [678, 26] width 1259 height 38
click at [497, 35] on ul "Pausado Ver notificaciones Alt s Accesos rápidos Presiona las siguientes teclas…" at bounding box center [678, 26] width 1259 height 38
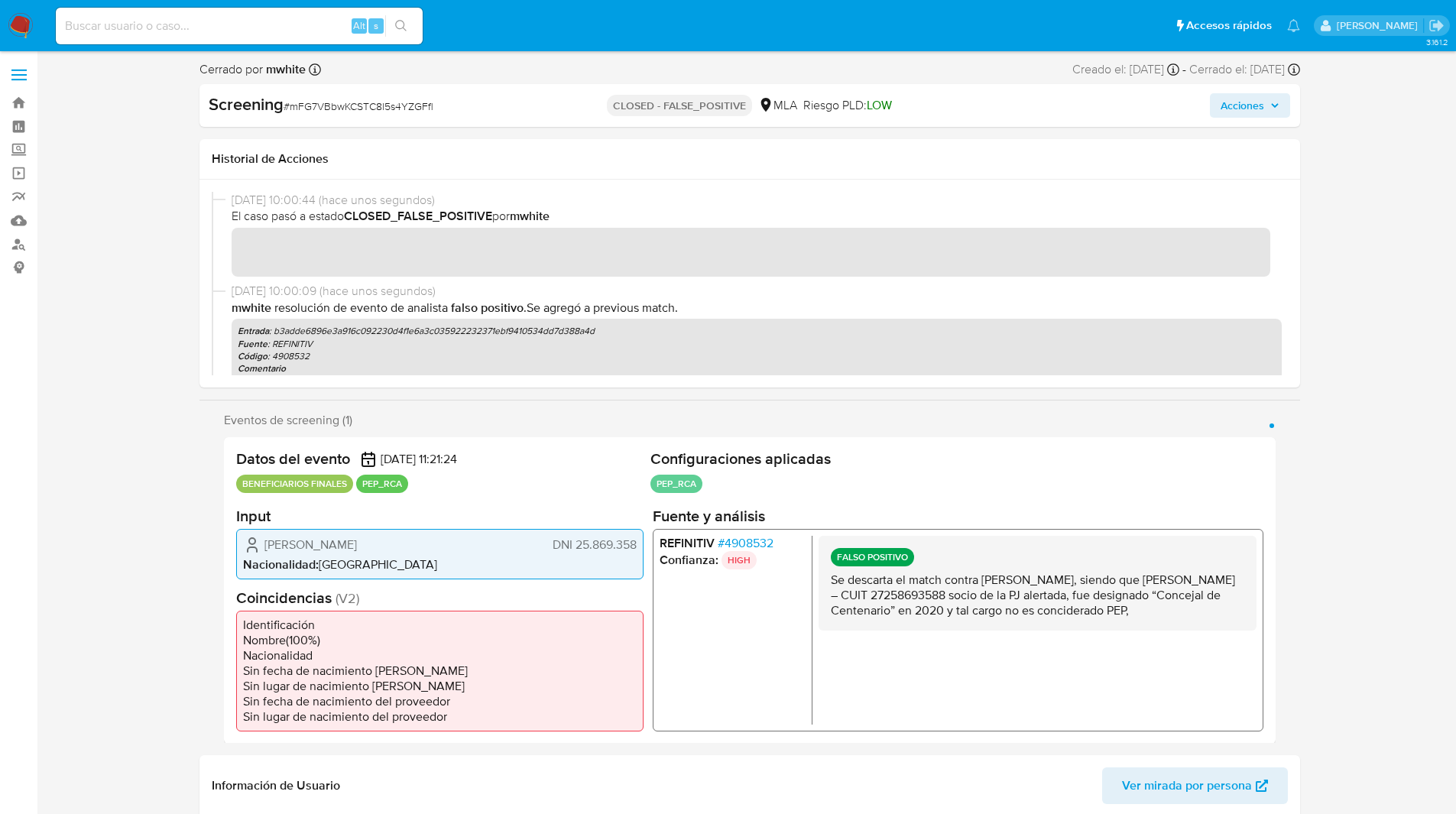
click at [524, 29] on ul "Pausado Ver notificaciones Alt s Accesos rápidos Presiona las siguientes teclas…" at bounding box center [678, 26] width 1259 height 38
click at [531, 26] on ul "Pausado Ver notificaciones Alt s Accesos rápidos Presiona las siguientes teclas…" at bounding box center [678, 26] width 1259 height 38
click at [566, 26] on ul "Pausado Ver notificaciones Alt s Accesos rápidos Presiona las siguientes teclas…" at bounding box center [678, 26] width 1259 height 38
